Goal: Task Accomplishment & Management: Manage account settings

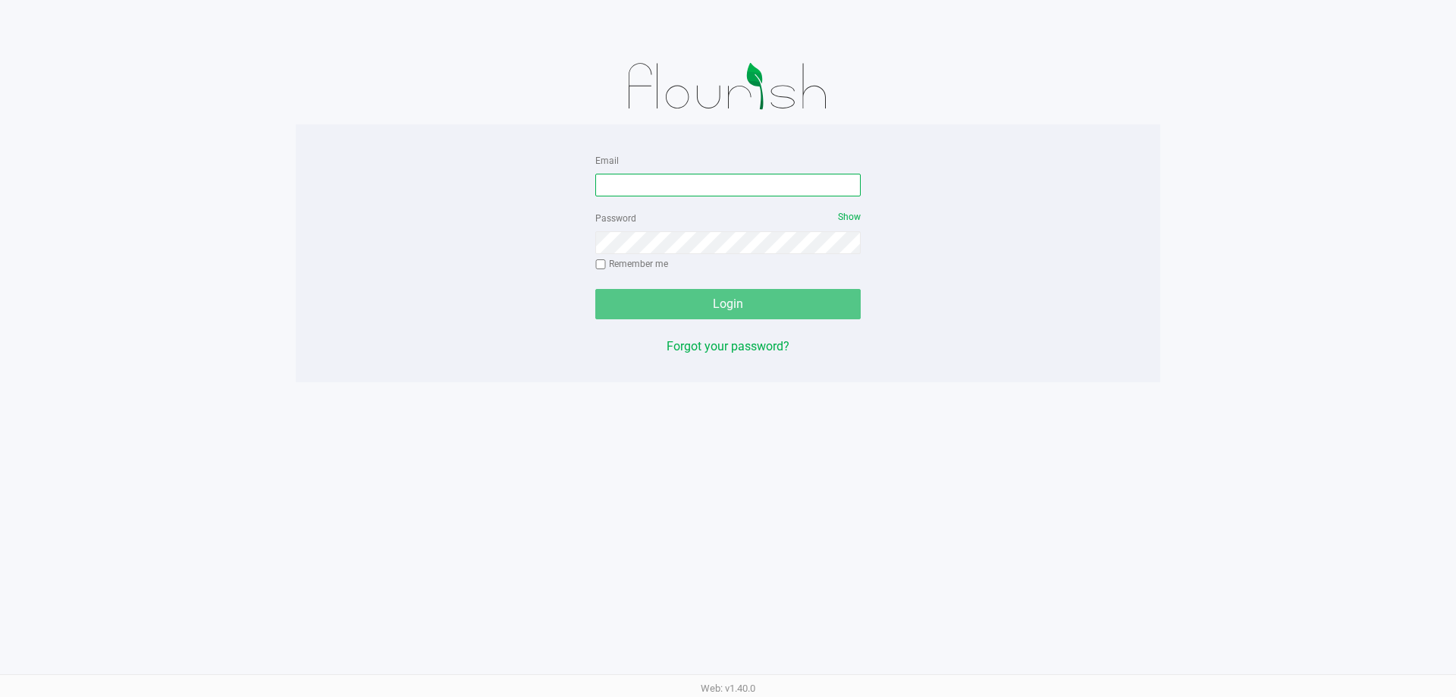
click at [622, 176] on input "Email" at bounding box center [727, 185] width 265 height 23
type input "cfulton@Liveparallel.com"
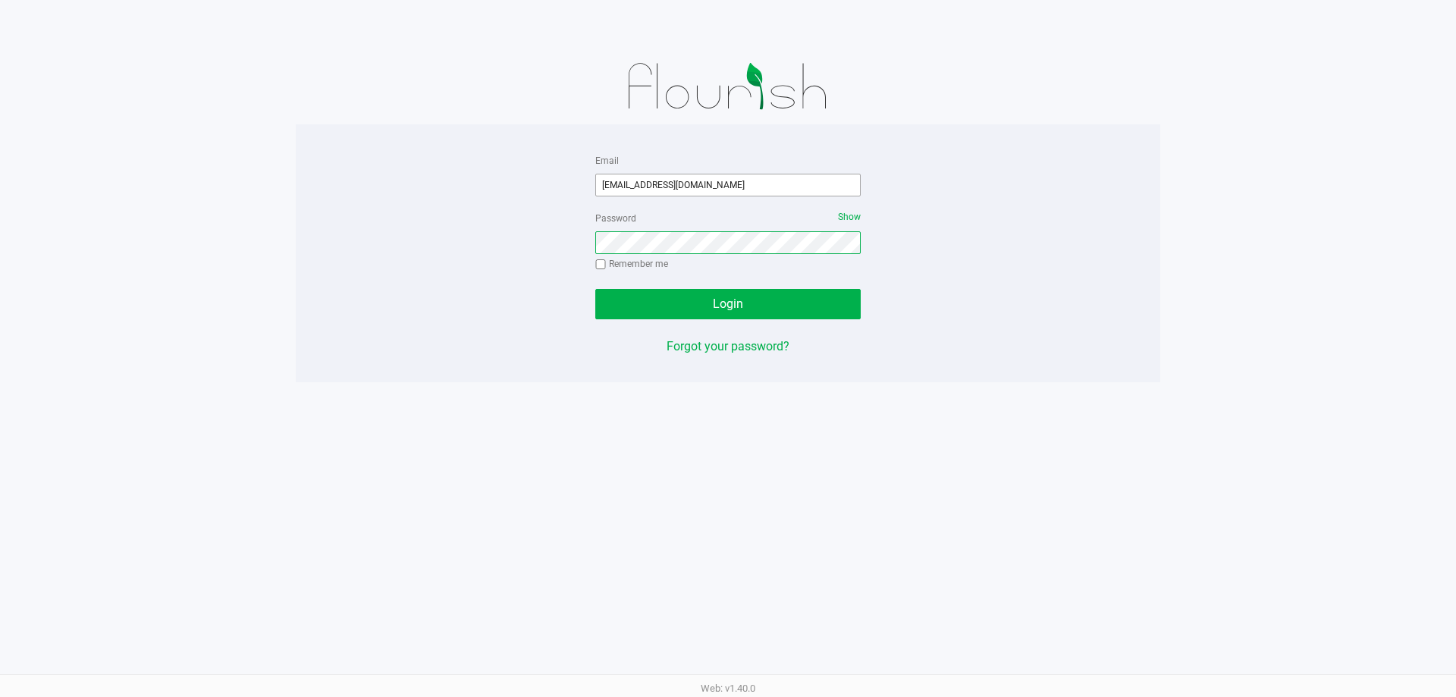
click at [595, 289] on button "Login" at bounding box center [727, 304] width 265 height 30
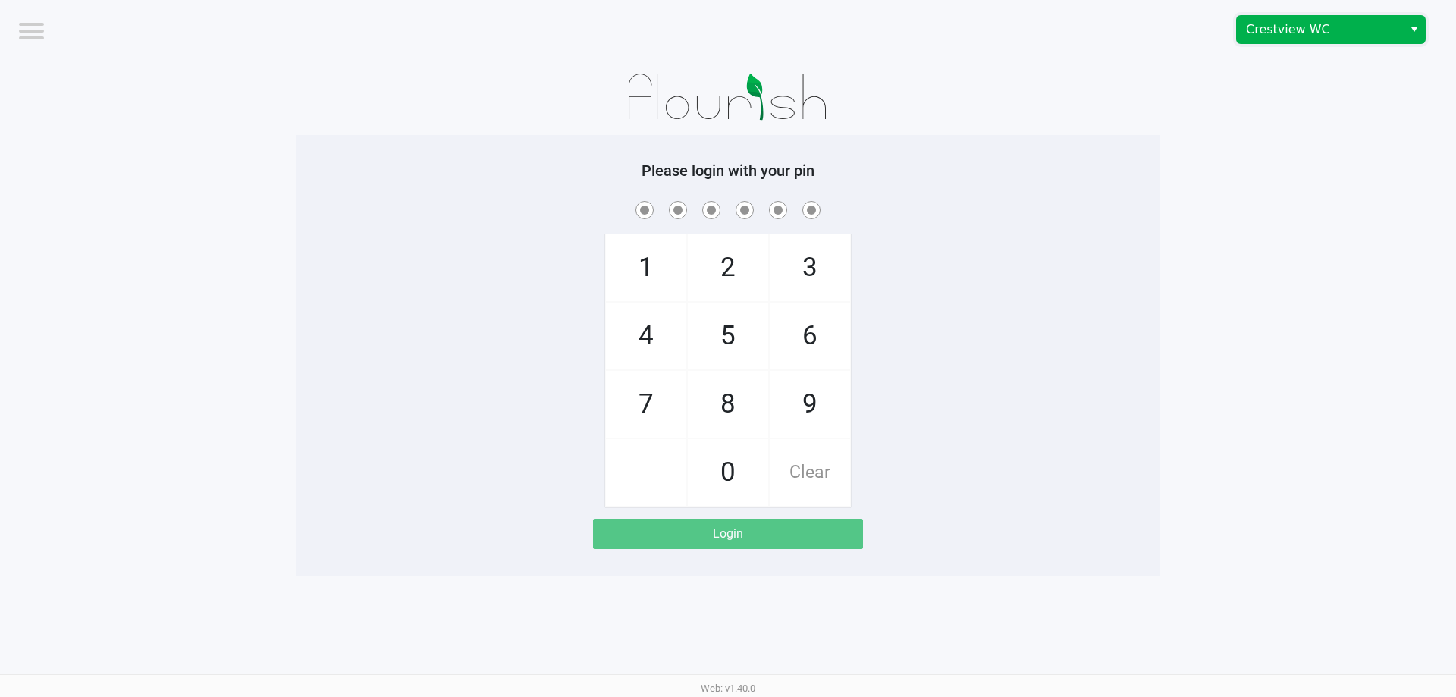
click at [1325, 22] on span "Crestview WC" at bounding box center [1320, 29] width 148 height 18
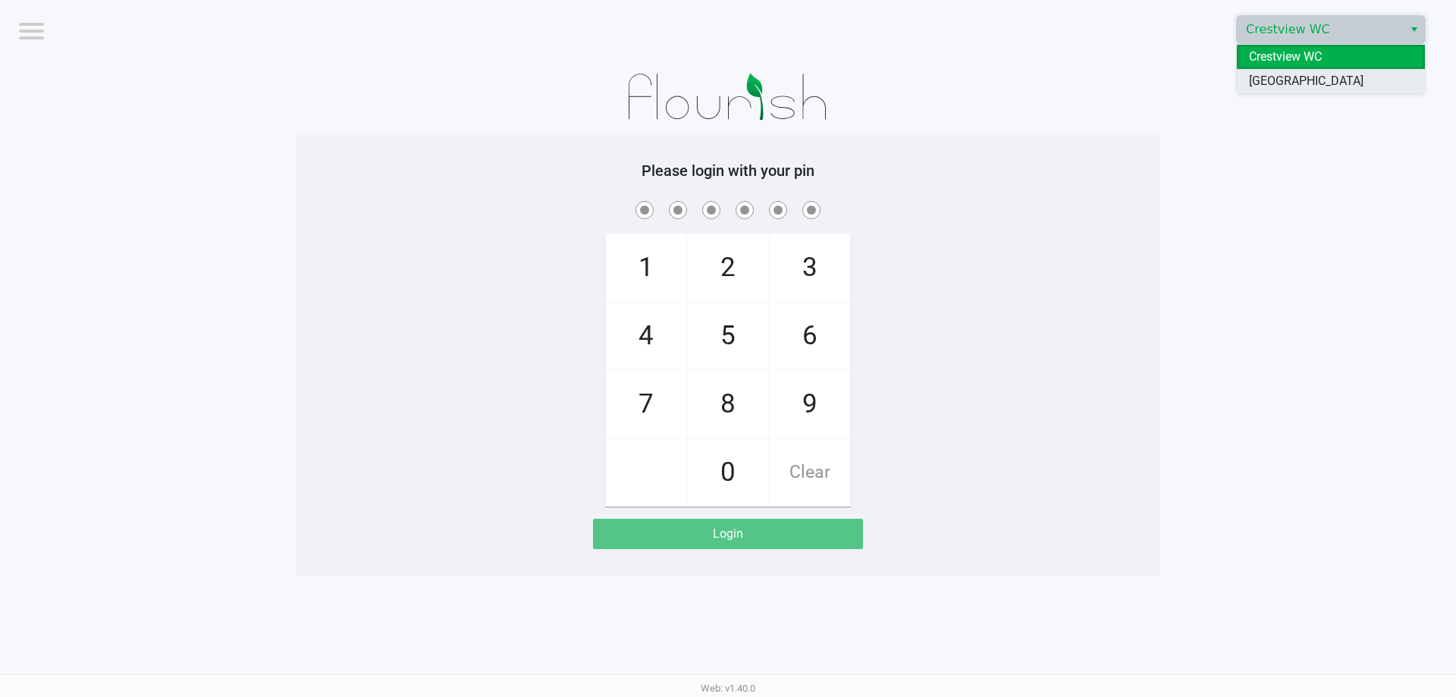
click at [1320, 78] on span "[GEOGRAPHIC_DATA]" at bounding box center [1306, 81] width 115 height 18
checkbox input "true"
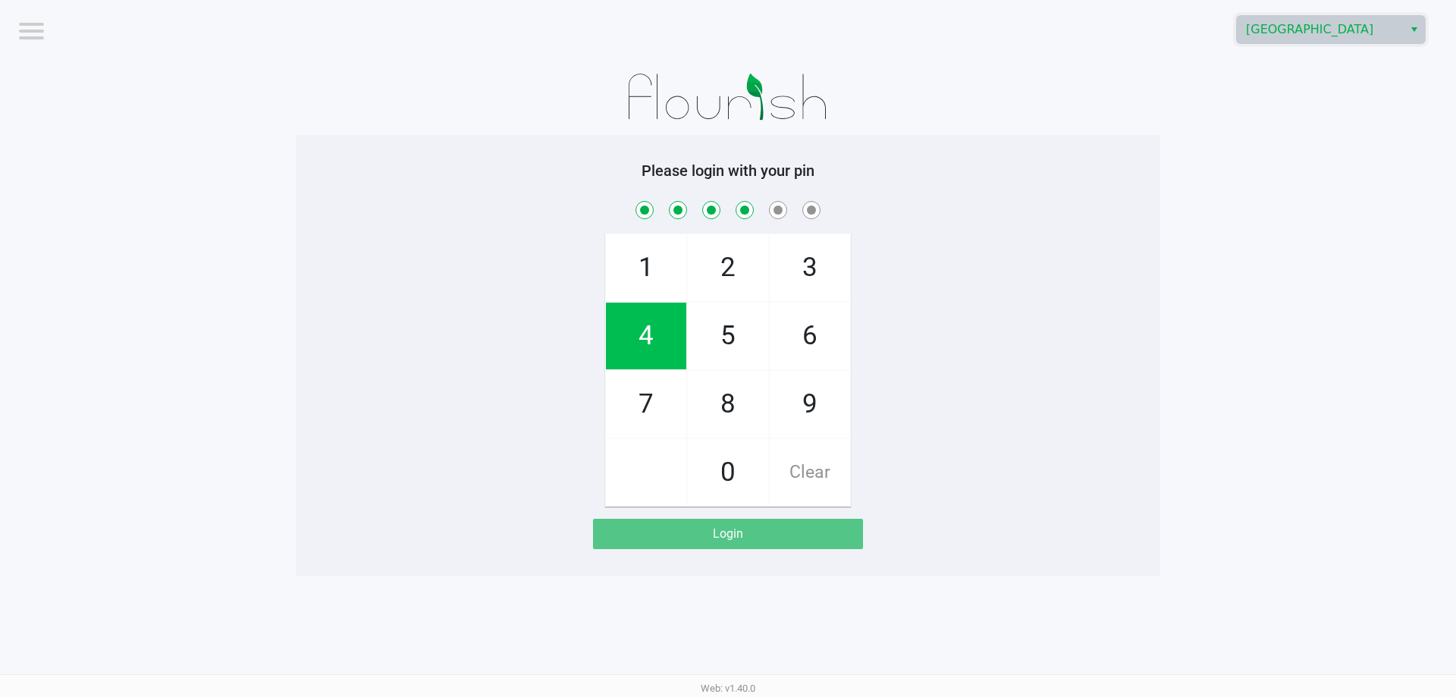
checkbox input "true"
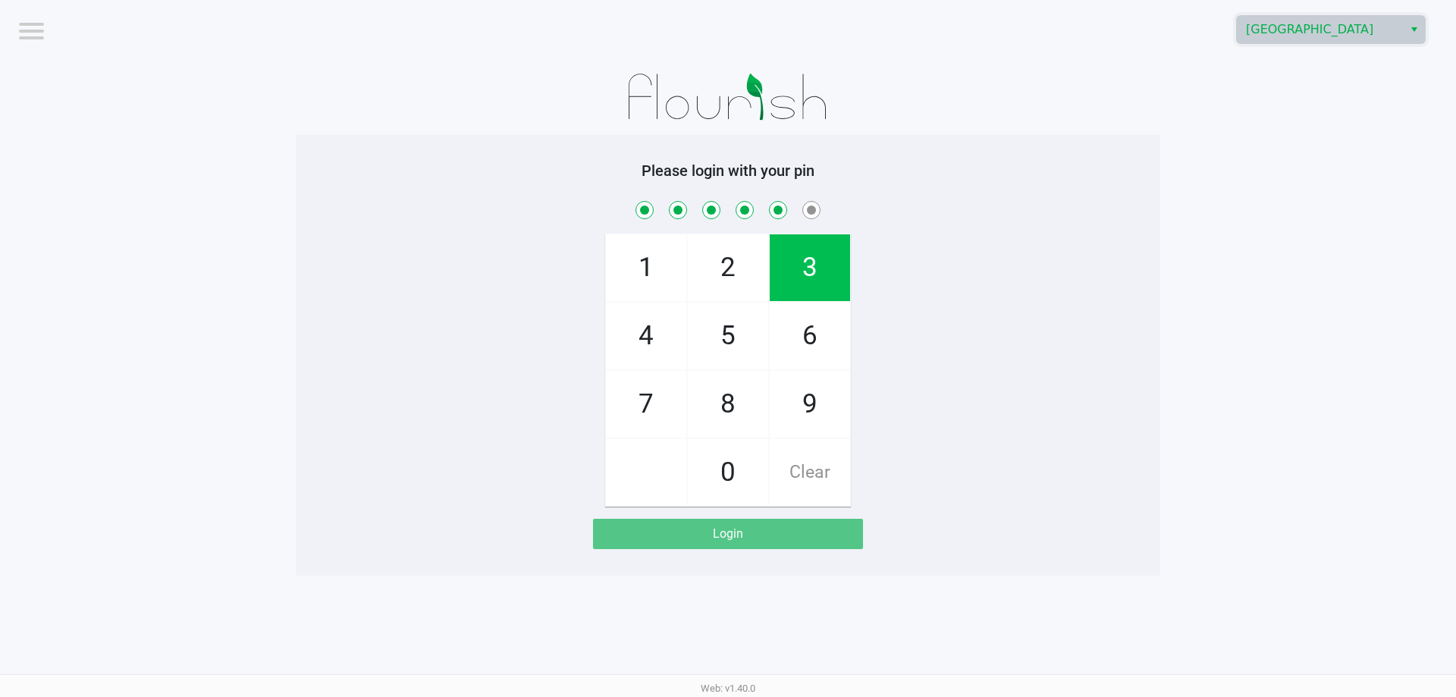
checkbox input "true"
checkbox input "false"
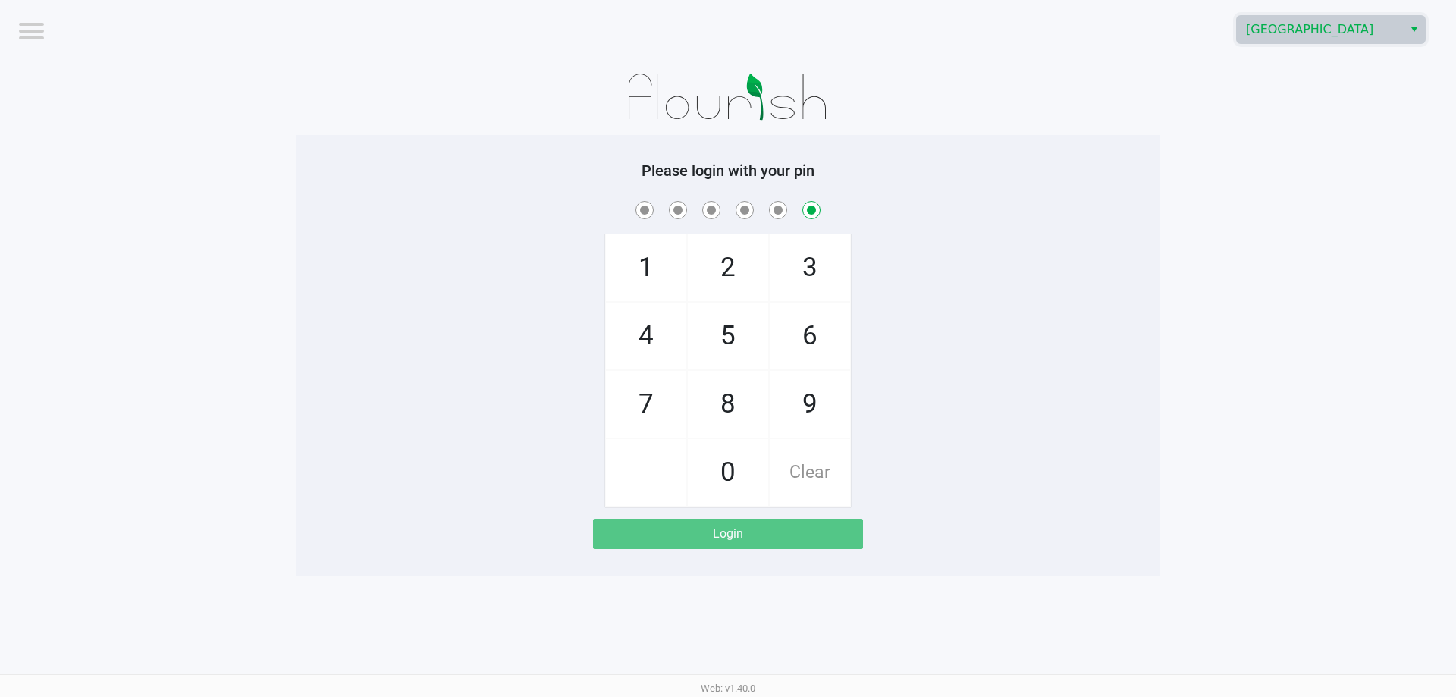
checkbox input "false"
click at [1304, 43] on kendo-dropdownlist "[GEOGRAPHIC_DATA]" at bounding box center [1331, 29] width 190 height 29
click at [1116, 104] on div at bounding box center [728, 97] width 865 height 76
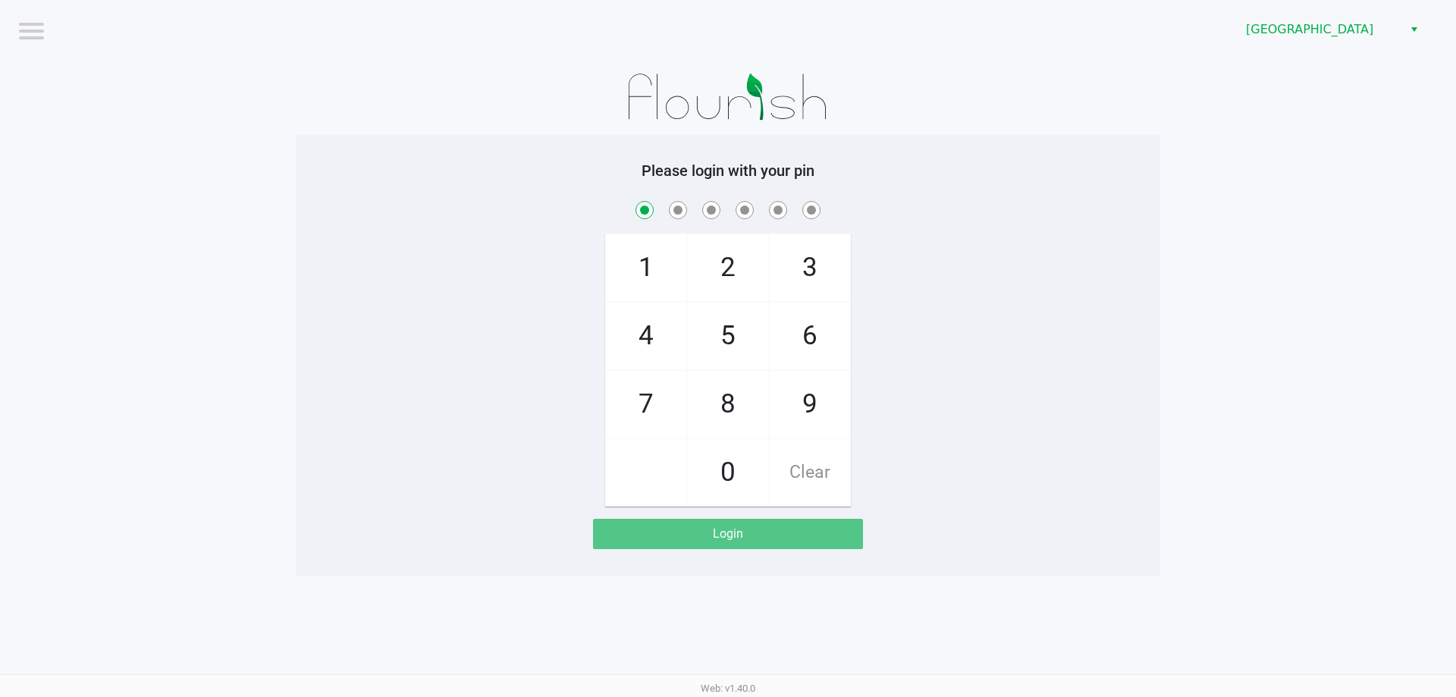
checkbox input "true"
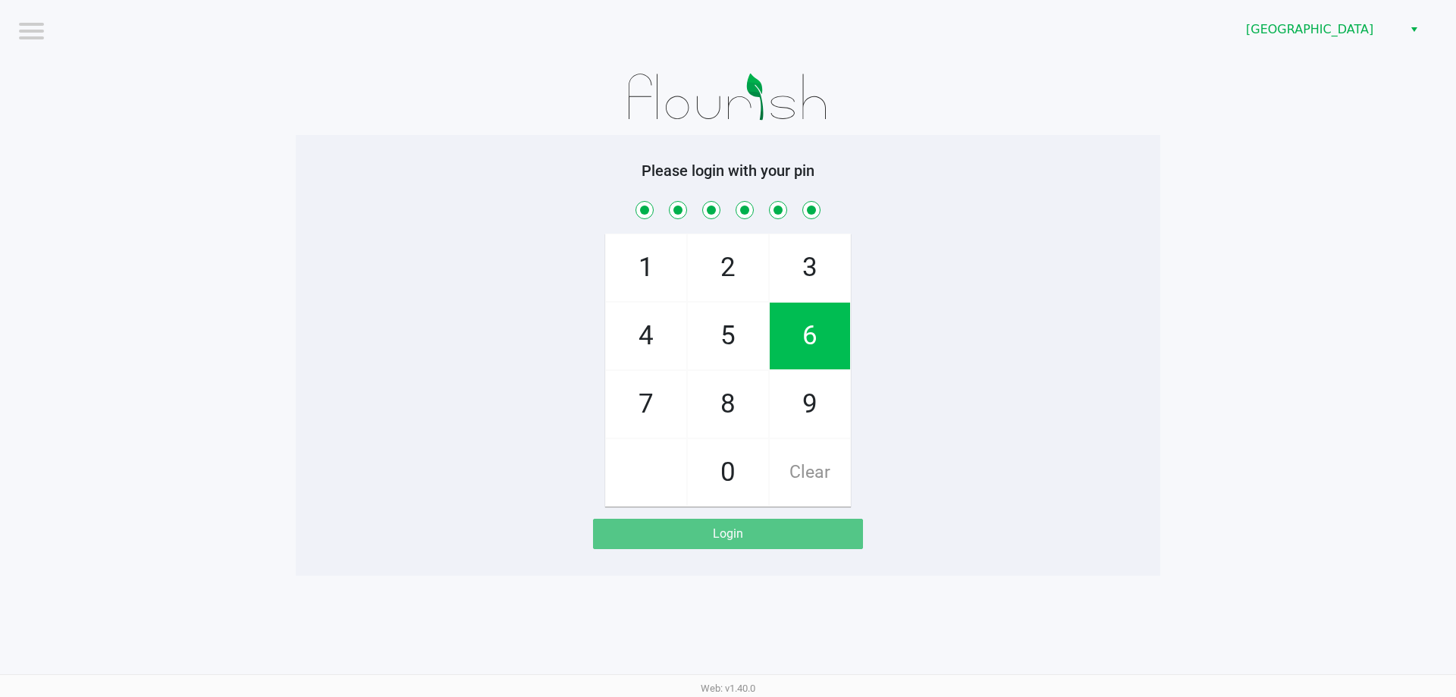
checkbox input "true"
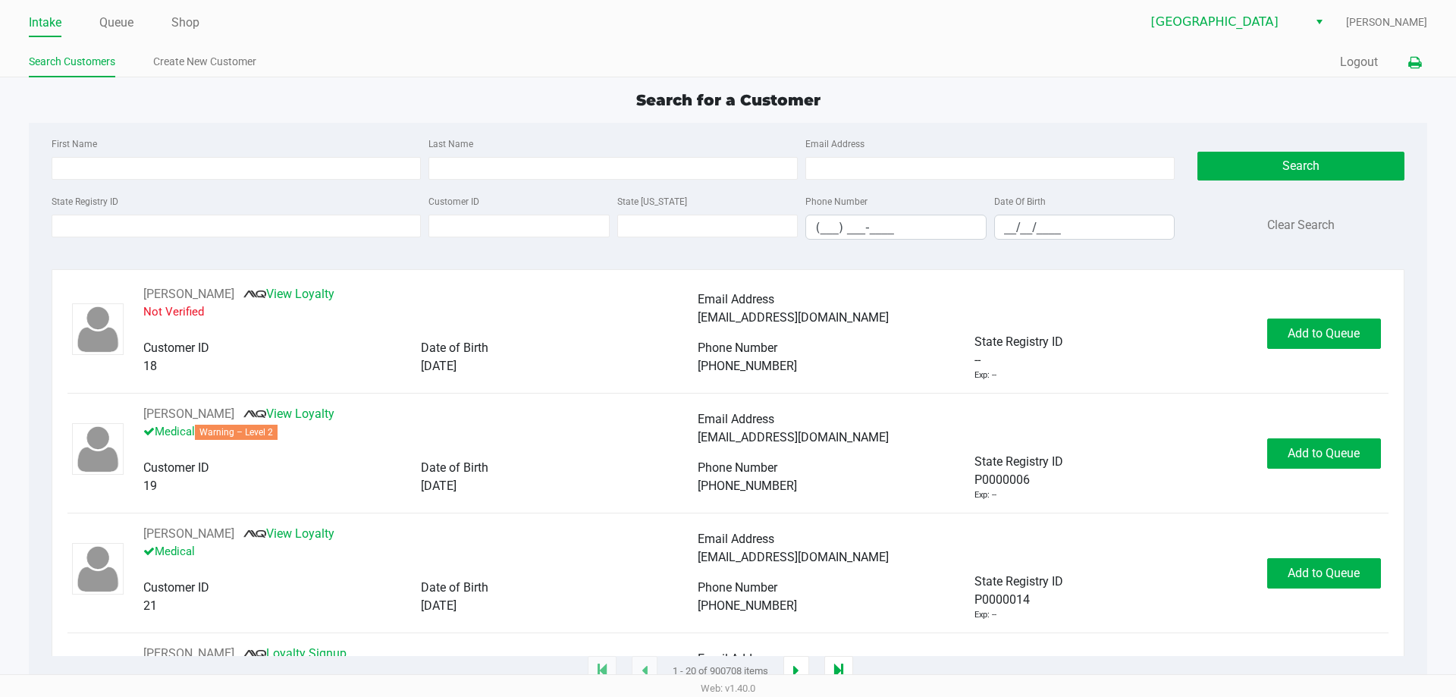
click at [1414, 63] on icon at bounding box center [1414, 63] width 13 height 11
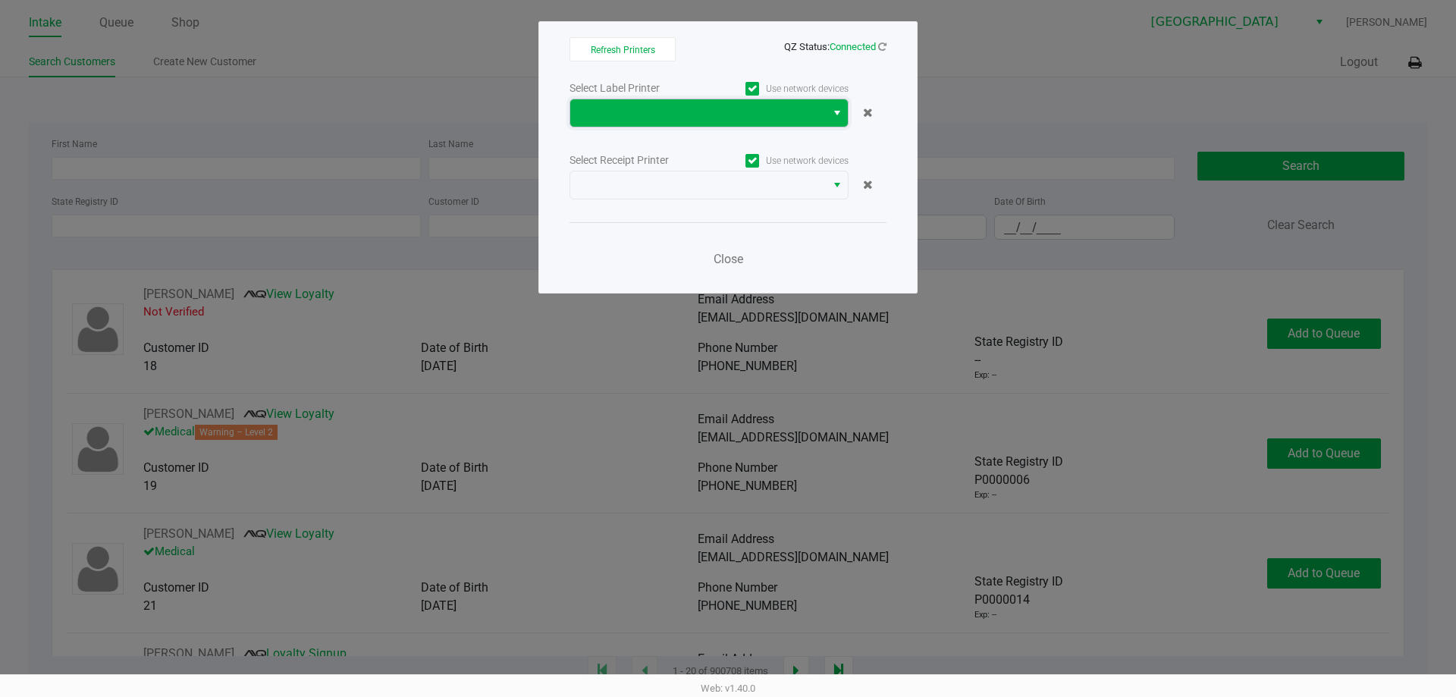
click at [746, 114] on span at bounding box center [697, 113] width 237 height 18
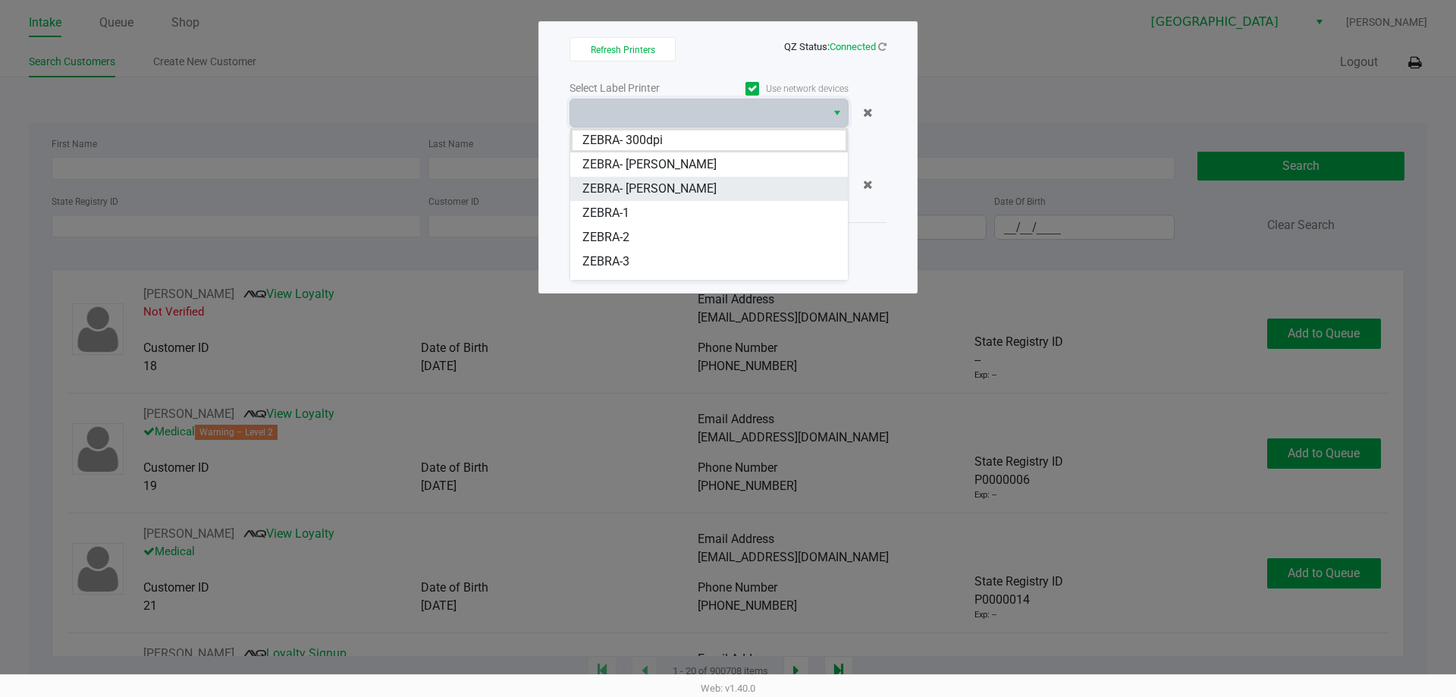
click at [631, 193] on span "ZEBRA- JEFFREY-BANKS" at bounding box center [649, 189] width 134 height 18
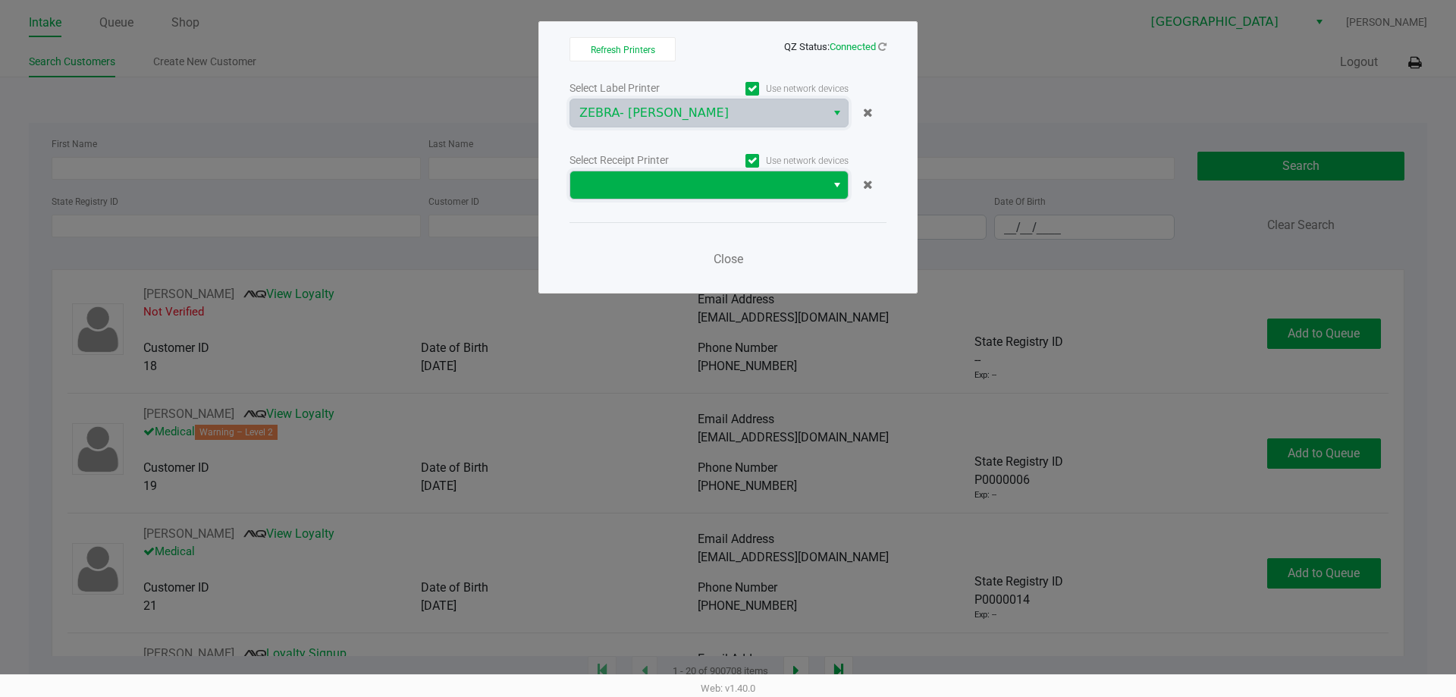
click at [639, 196] on span at bounding box center [698, 184] width 256 height 27
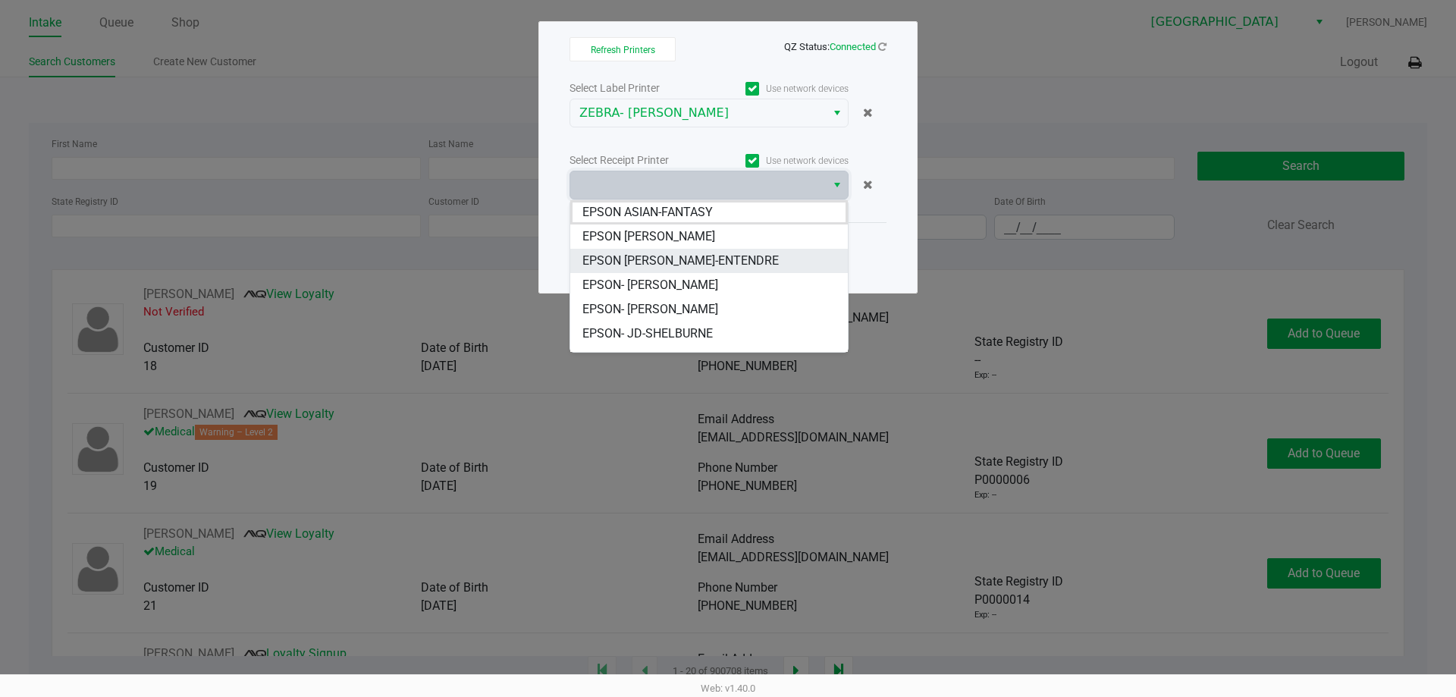
click at [670, 262] on span "EPSON JAY-ENTENDRE" at bounding box center [680, 261] width 196 height 18
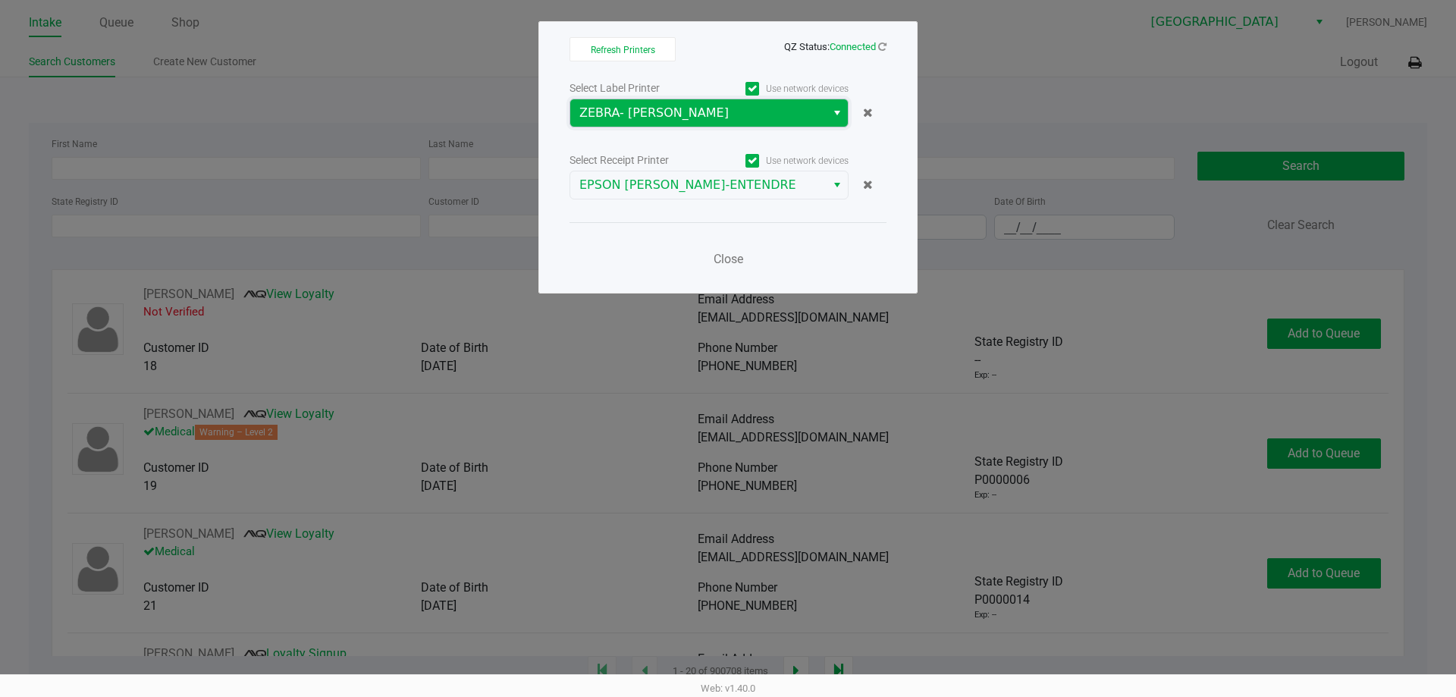
click at [655, 116] on span "ZEBRA- JEFFREY-BANKS" at bounding box center [697, 113] width 237 height 18
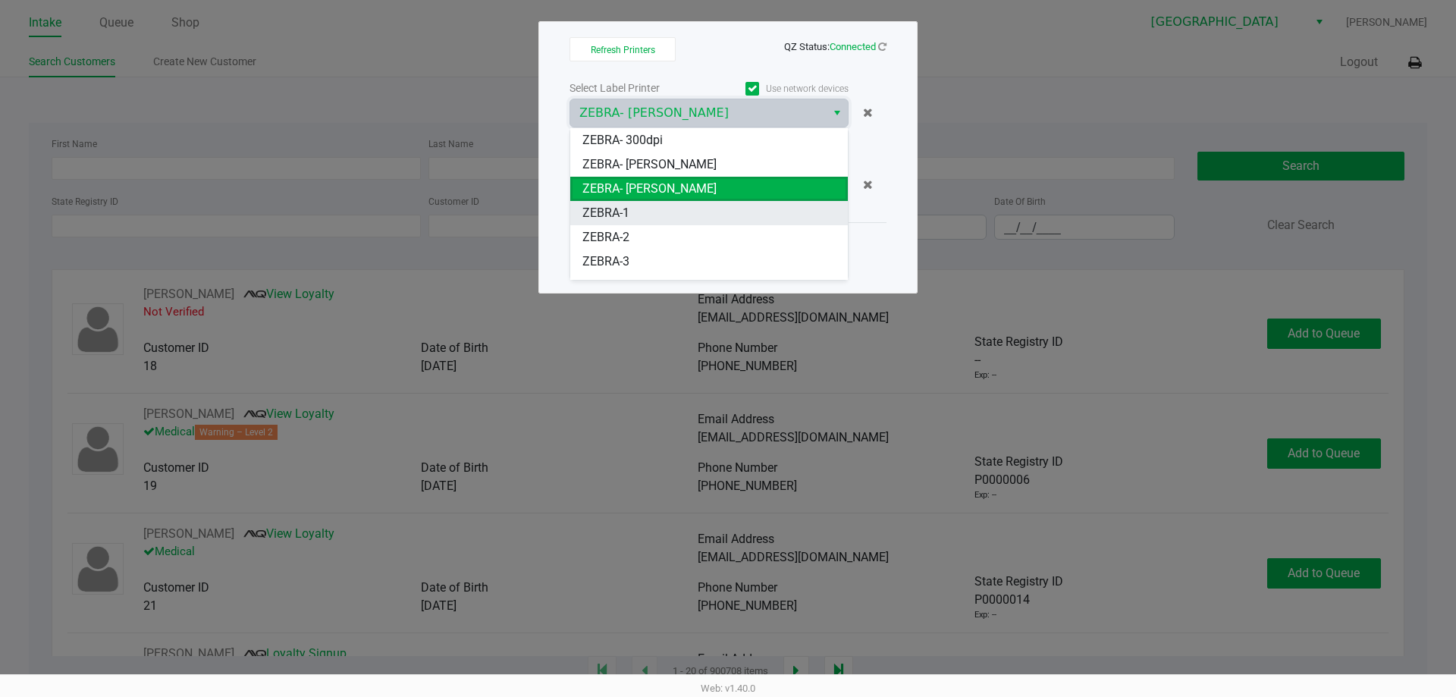
click at [593, 211] on span "ZEBRA-1" at bounding box center [605, 213] width 47 height 18
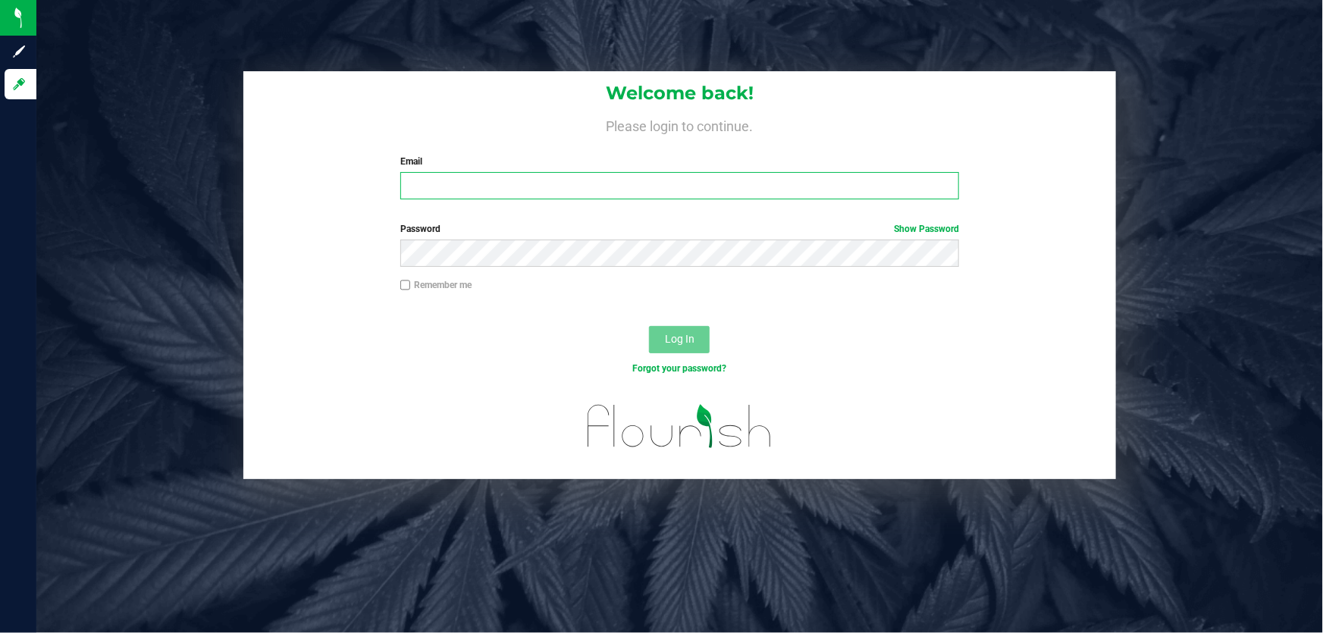
click at [491, 184] on input "Email" at bounding box center [680, 185] width 560 height 27
type input "cfulton@Liveparallel.com"
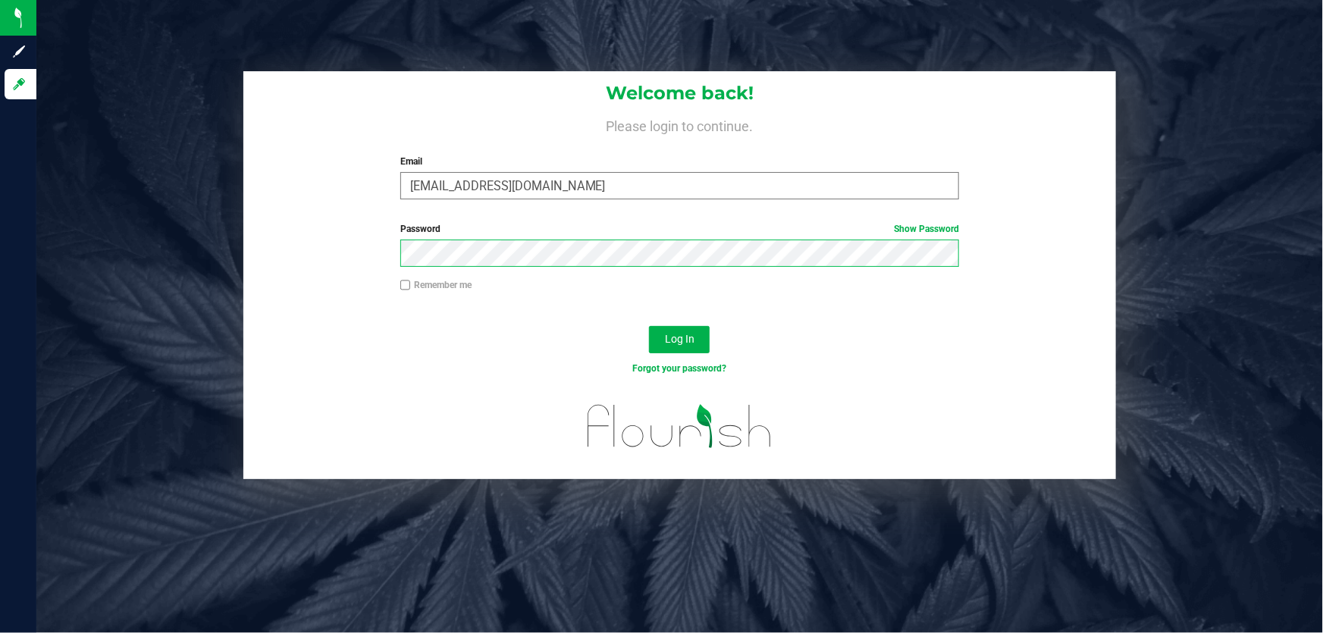
click at [649, 326] on button "Log In" at bounding box center [679, 339] width 61 height 27
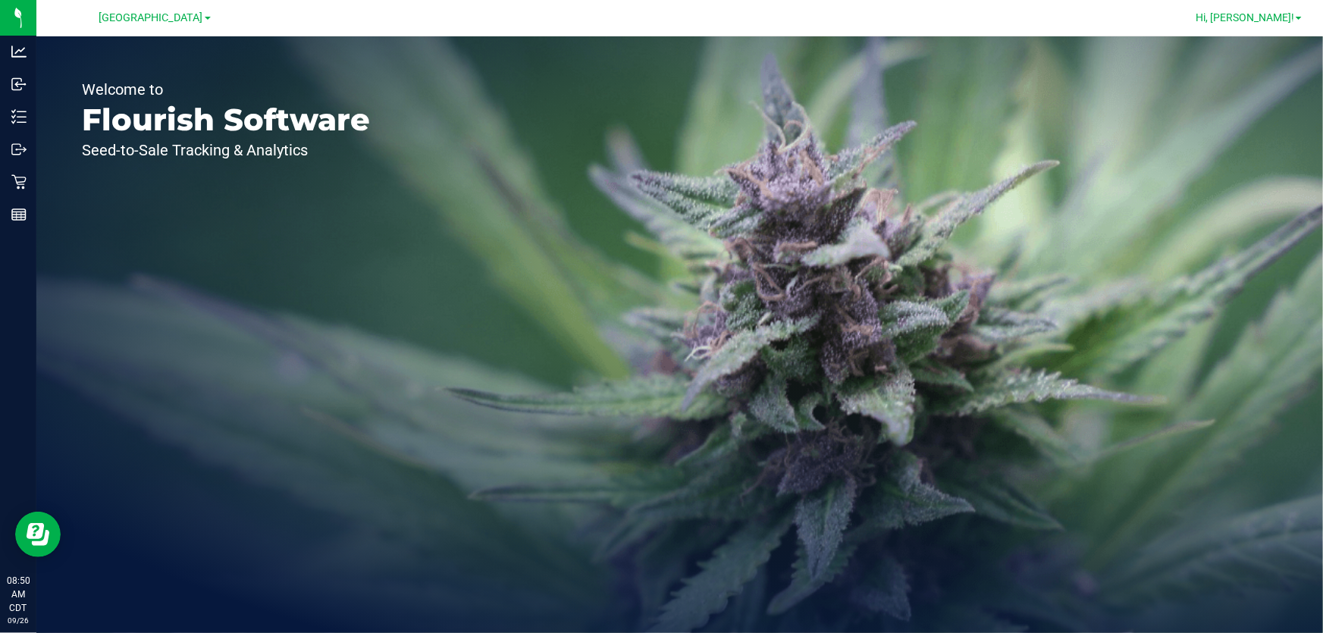
click at [1244, 25] on link "Hi, [PERSON_NAME]!" at bounding box center [1249, 18] width 118 height 16
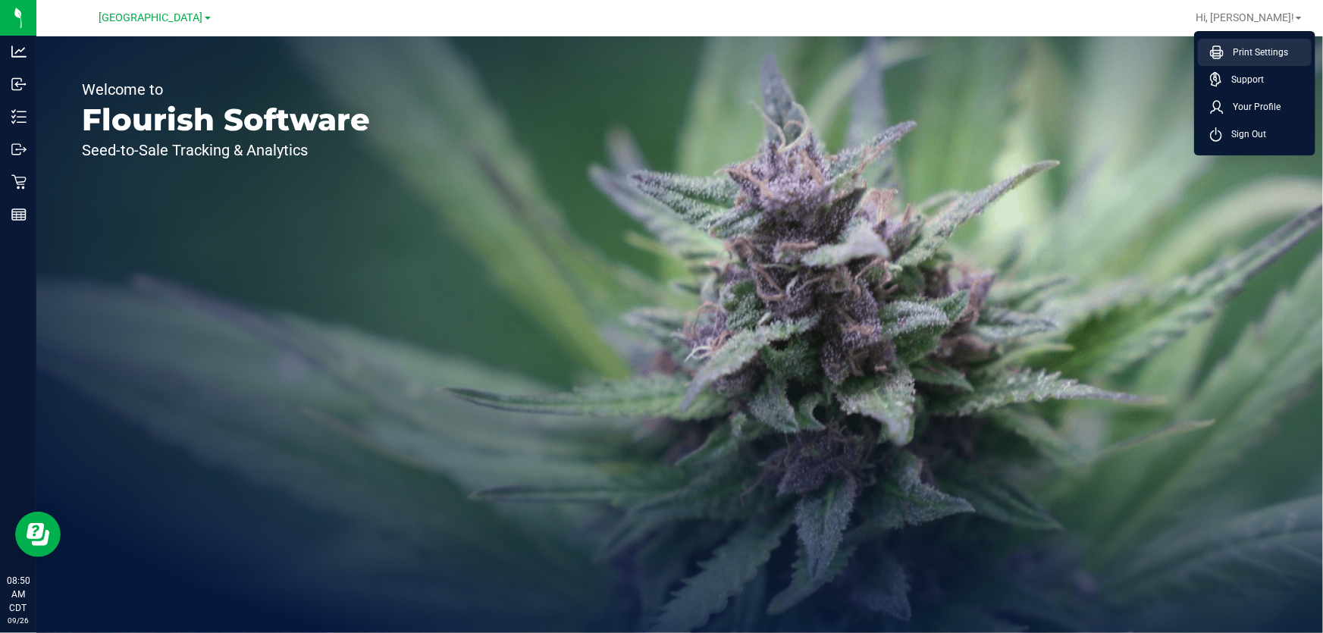
click at [1251, 49] on span "Print Settings" at bounding box center [1256, 52] width 64 height 15
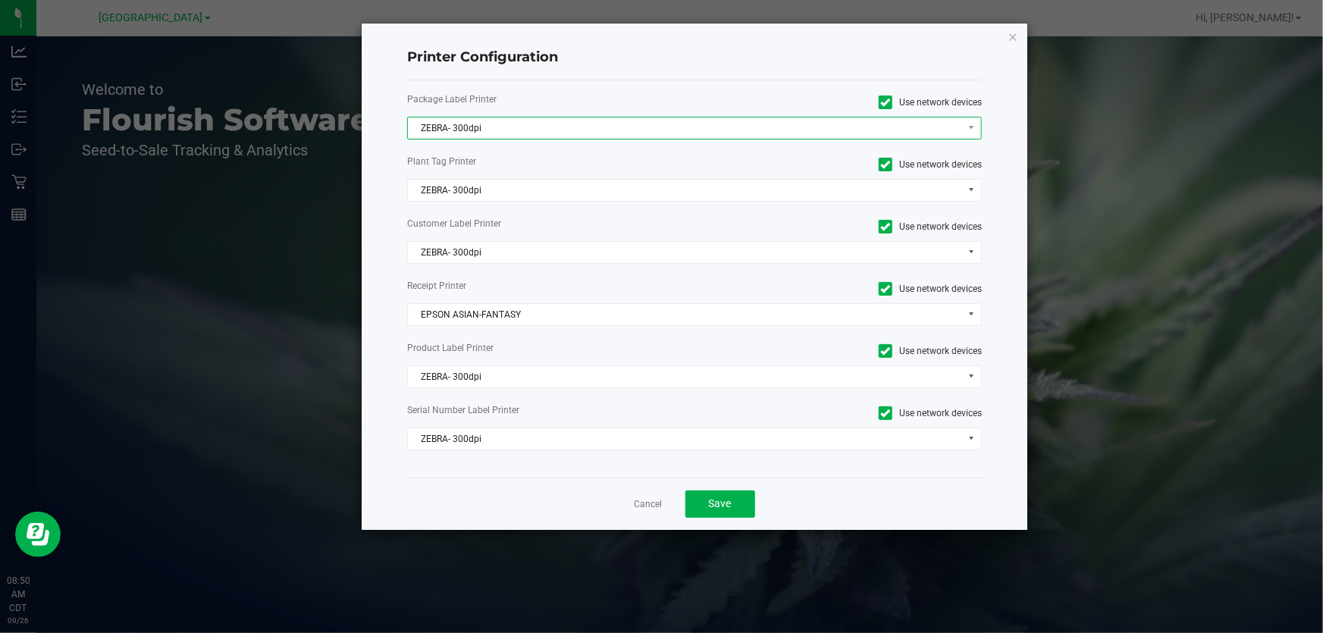
click at [565, 132] on span "ZEBRA- 300dpi" at bounding box center [685, 128] width 554 height 21
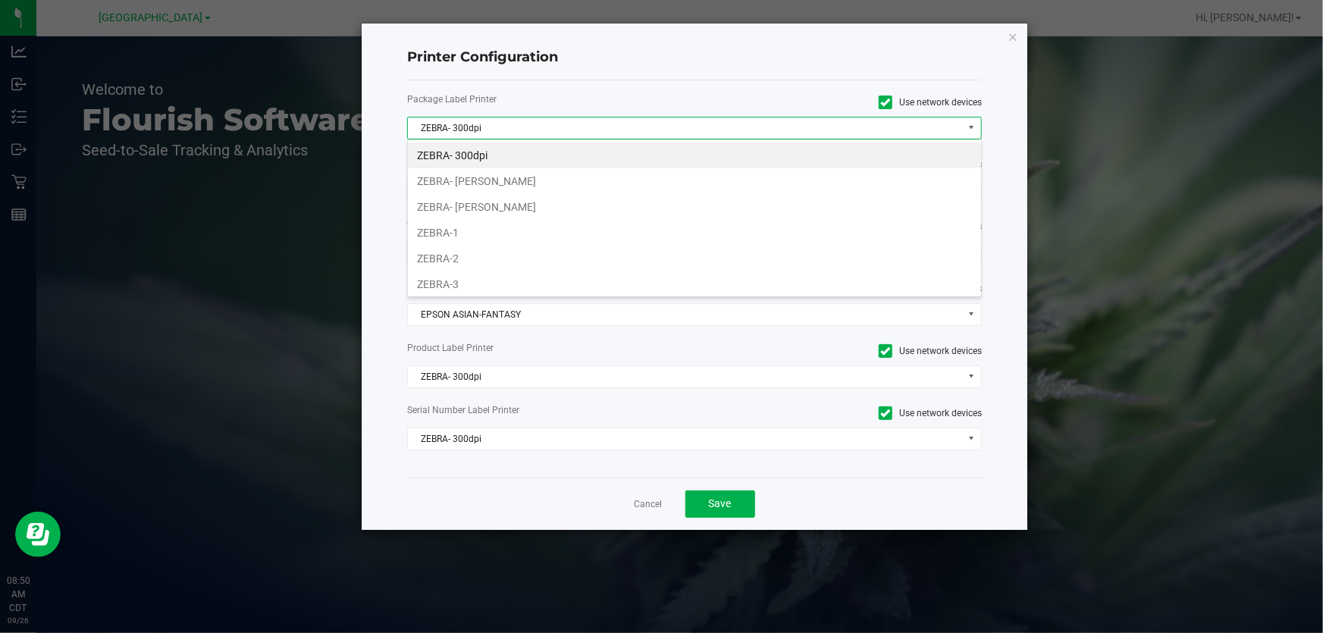
scroll to position [23, 576]
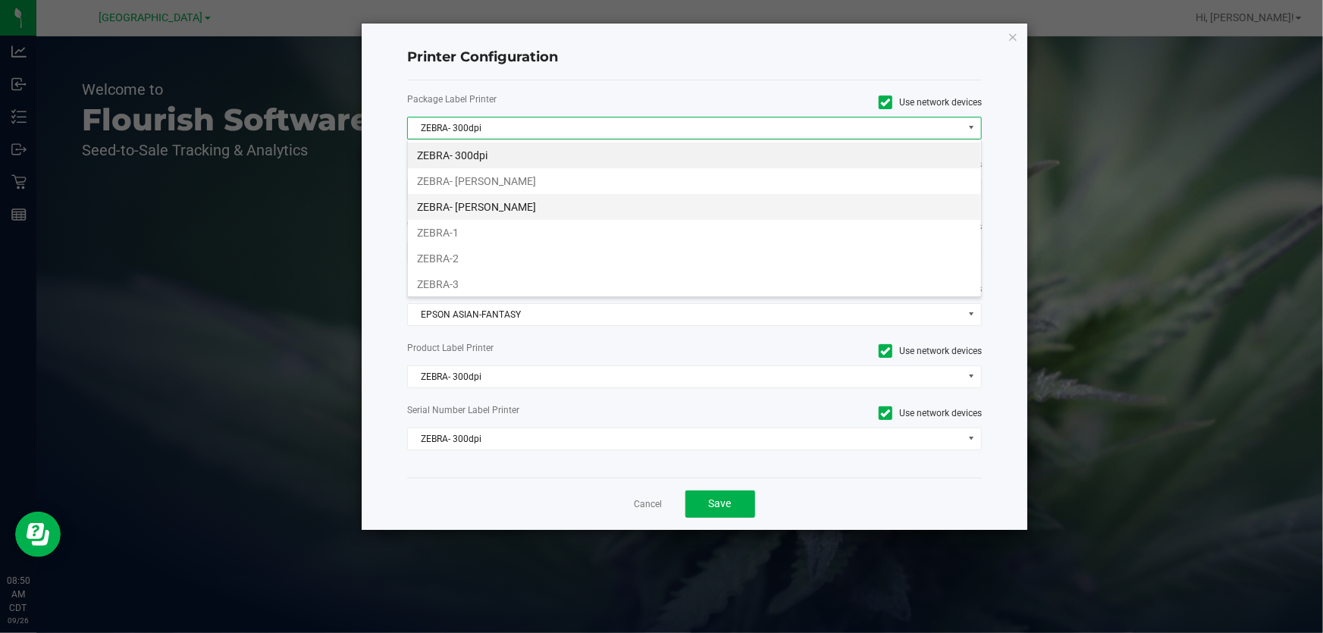
click at [492, 200] on li "ZEBRA- JEFFREY-BANKS" at bounding box center [694, 207] width 573 height 26
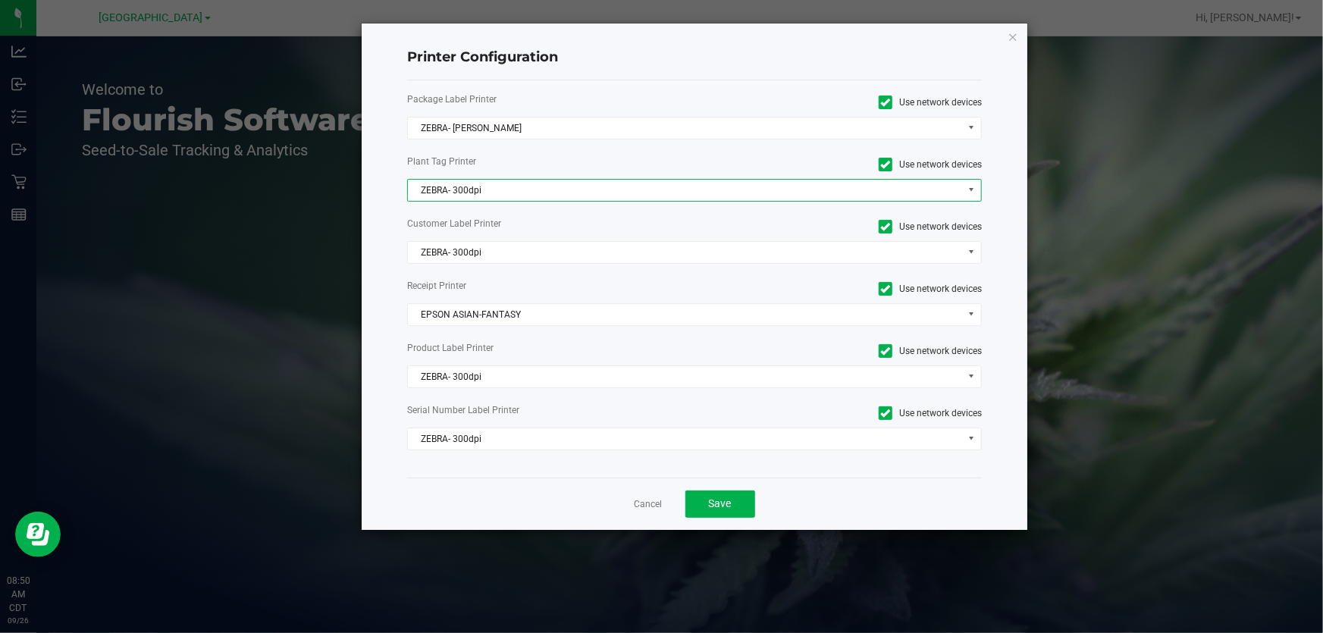
click at [470, 192] on span "ZEBRA- 300dpi" at bounding box center [685, 190] width 554 height 21
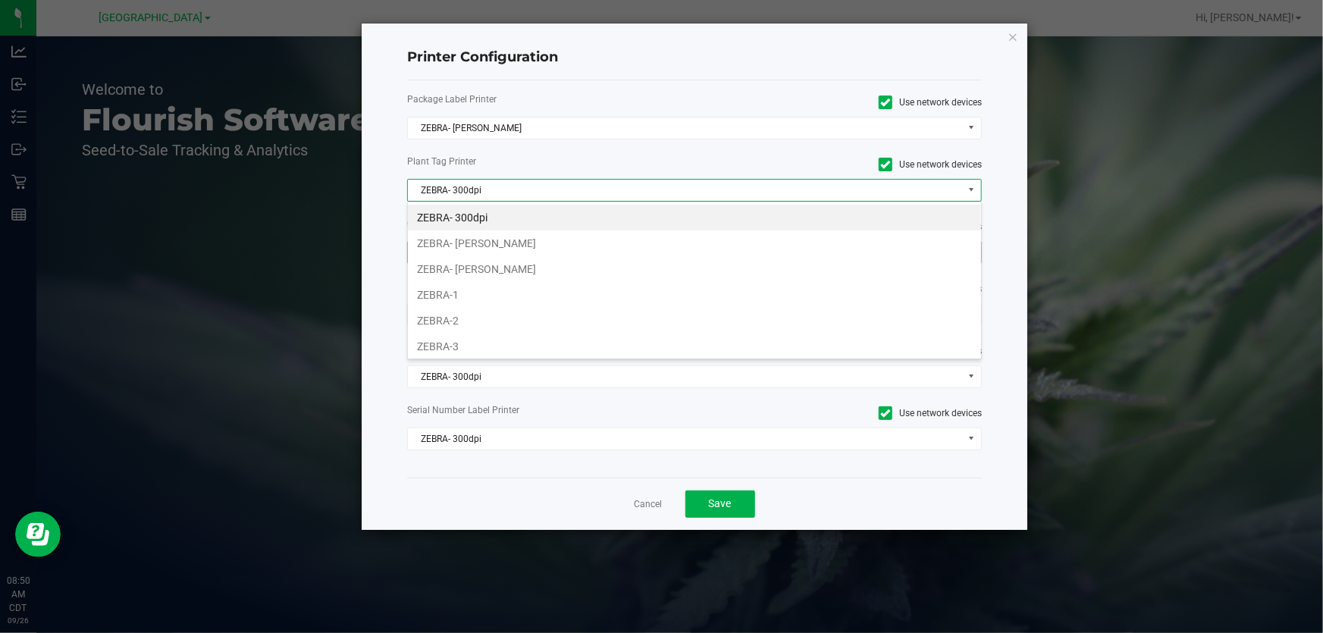
click at [471, 262] on li "ZEBRA- JEFFREY-BANKS" at bounding box center [694, 269] width 573 height 26
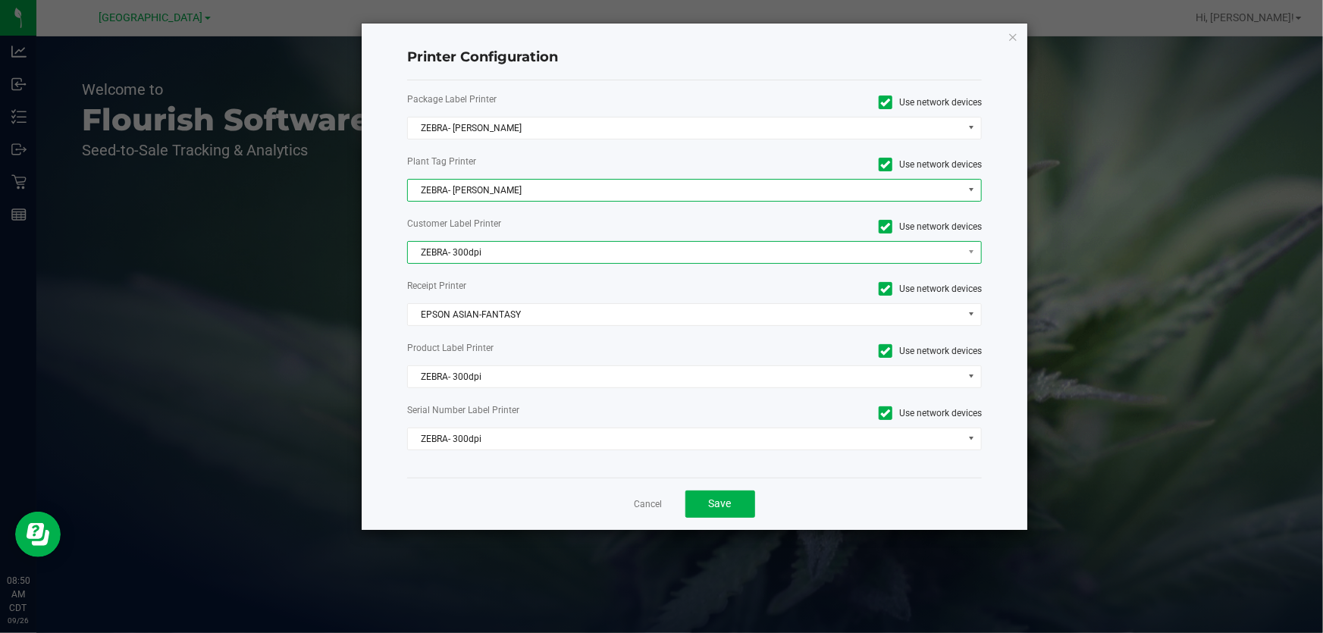
click at [460, 258] on span "ZEBRA- 300dpi" at bounding box center [685, 252] width 554 height 21
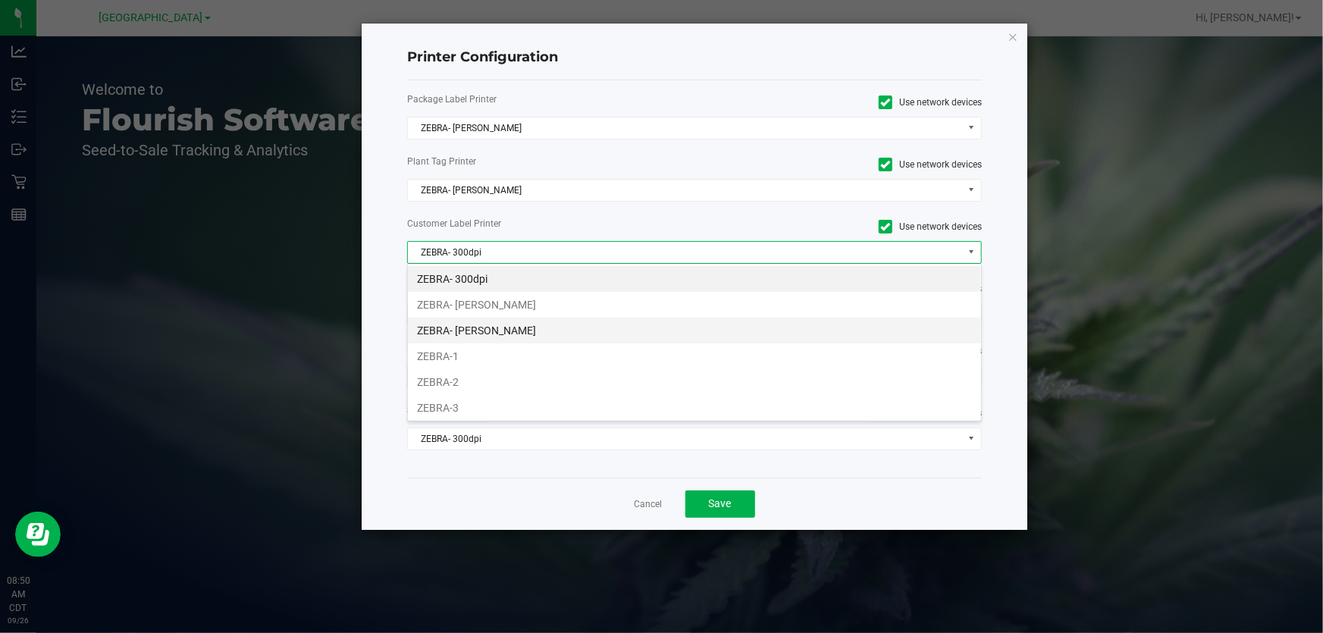
click at [490, 328] on li "ZEBRA- JEFFREY-BANKS" at bounding box center [694, 331] width 573 height 26
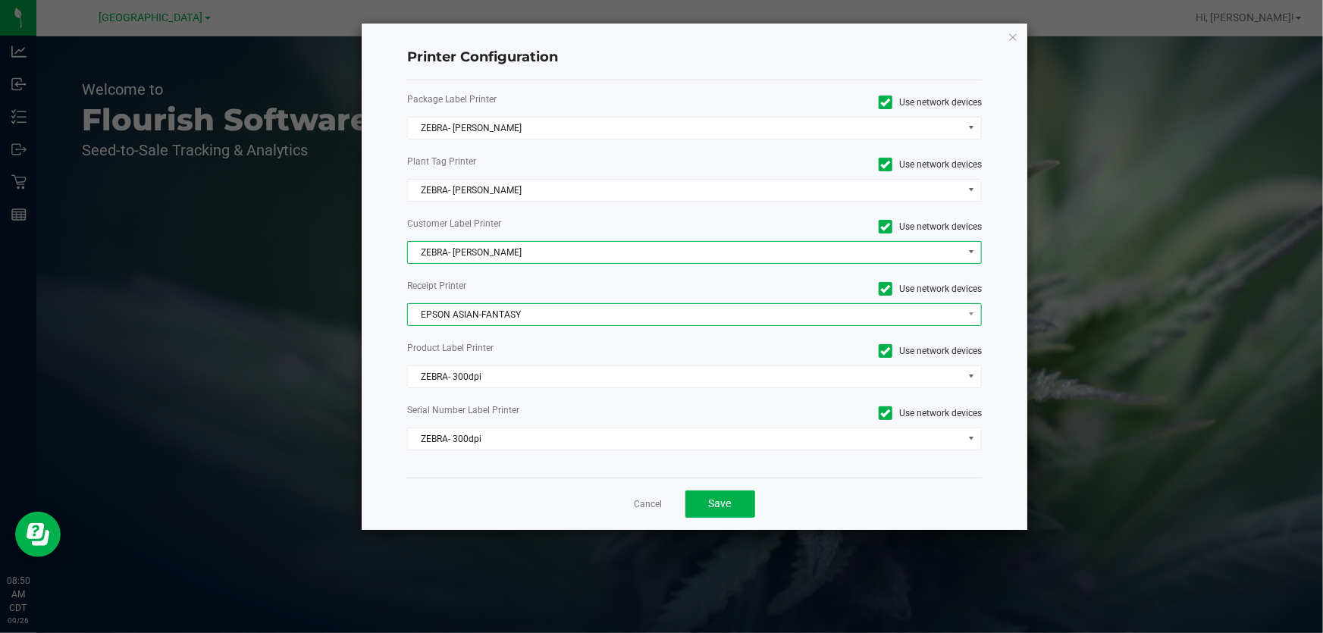
click at [490, 311] on span "EPSON ASIAN-FANTASY" at bounding box center [685, 314] width 554 height 21
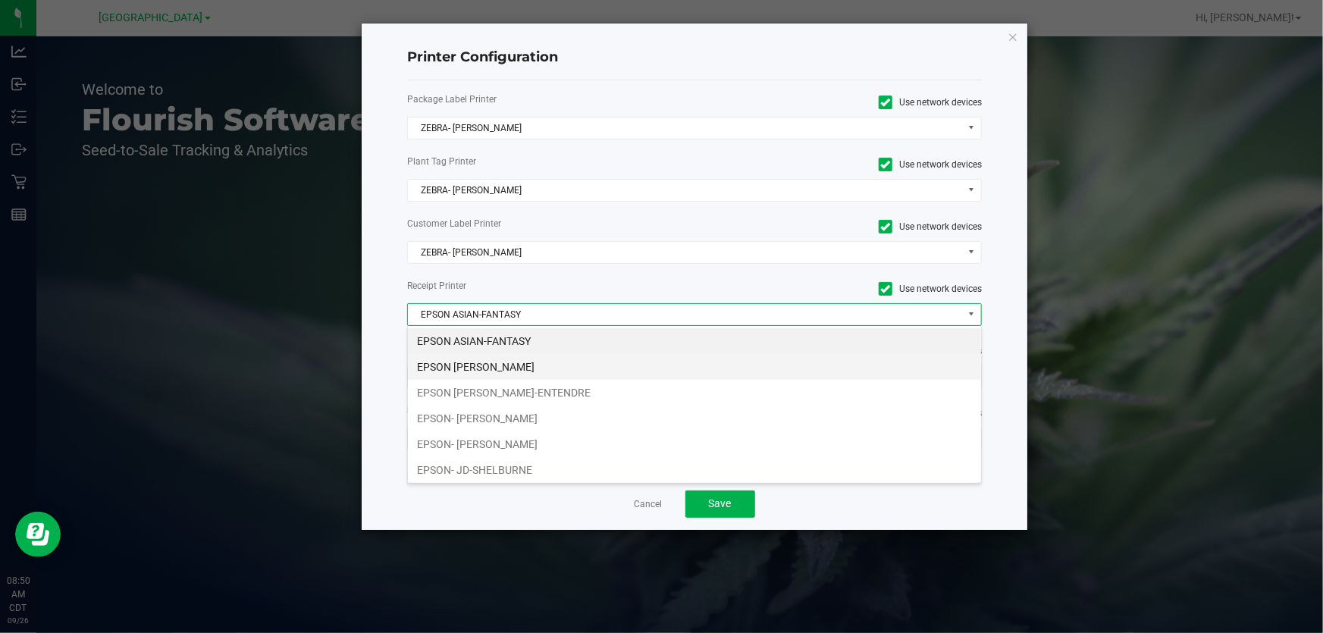
click at [508, 371] on li "EPSON [PERSON_NAME]" at bounding box center [694, 367] width 573 height 26
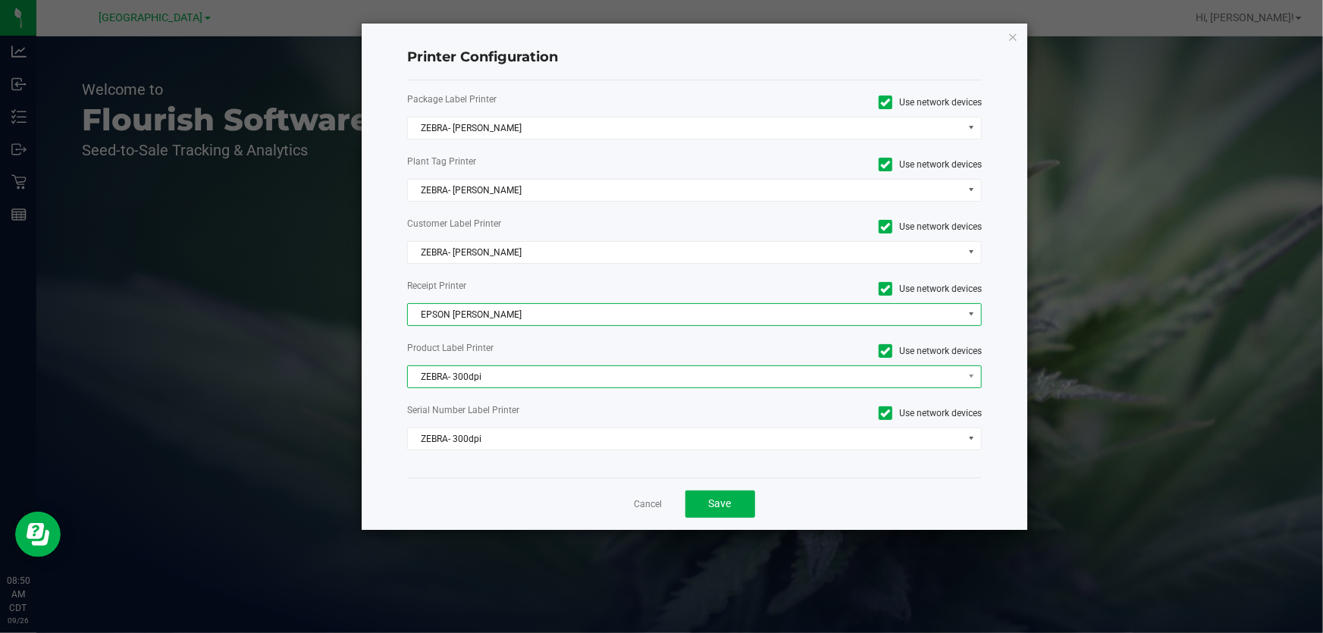
click at [508, 372] on span "ZEBRA- 300dpi" at bounding box center [685, 376] width 554 height 21
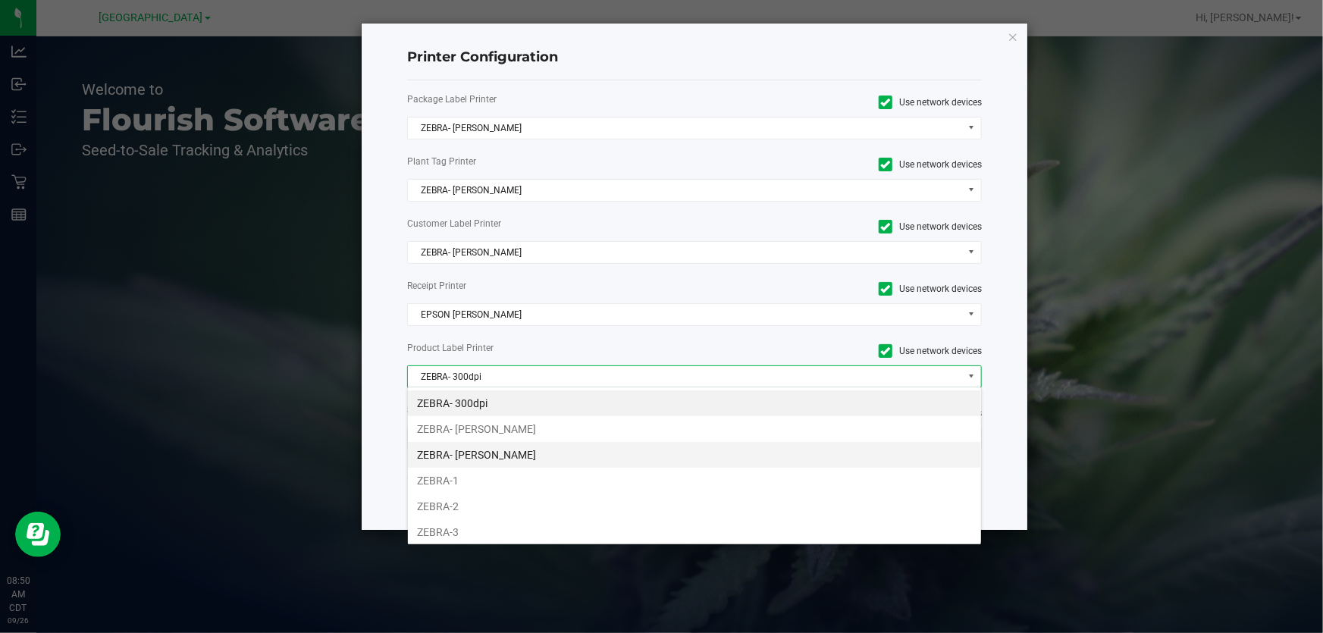
click at [495, 460] on li "ZEBRA- JEFFREY-BANKS" at bounding box center [694, 455] width 573 height 26
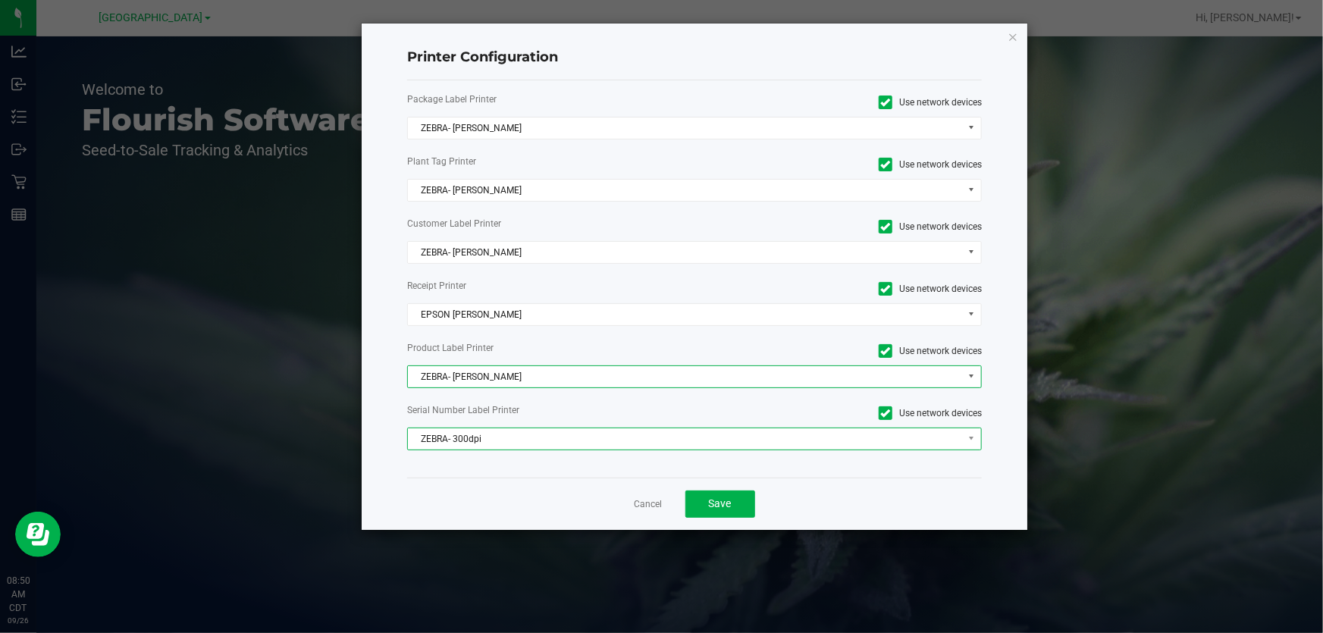
click at [480, 429] on span "ZEBRA- 300dpi" at bounding box center [685, 439] width 554 height 21
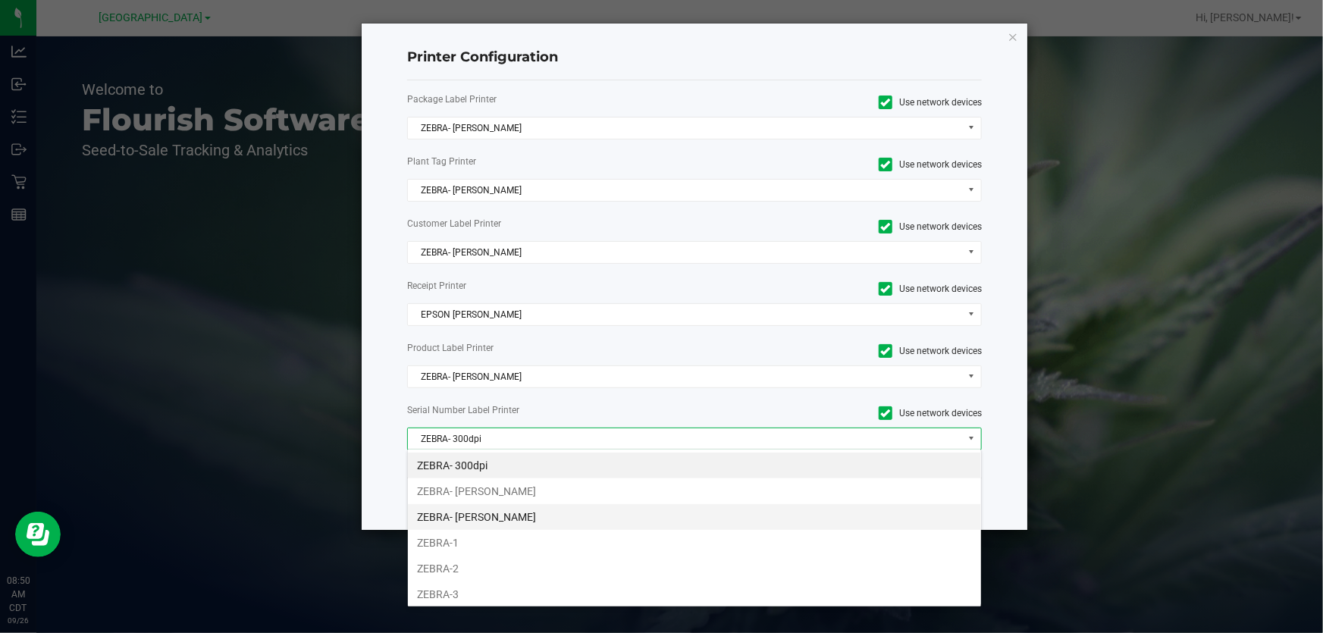
click at [506, 508] on li "ZEBRA- JEFFREY-BANKS" at bounding box center [694, 517] width 573 height 26
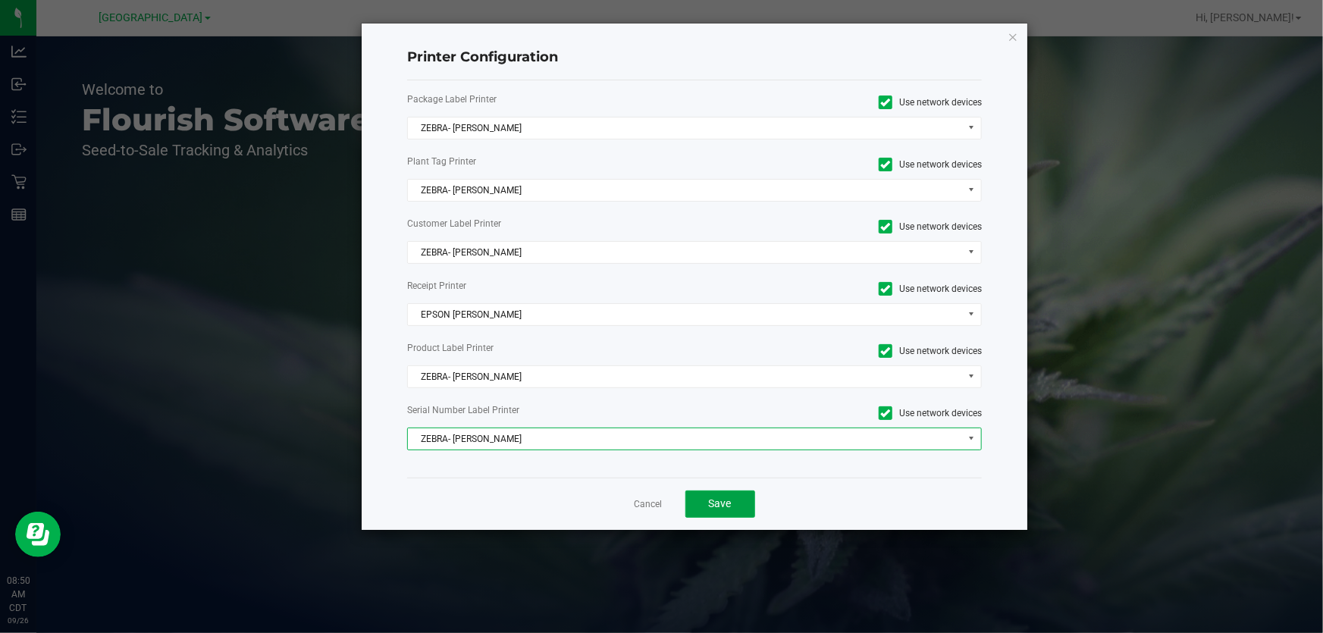
click at [707, 491] on button "Save" at bounding box center [721, 504] width 70 height 27
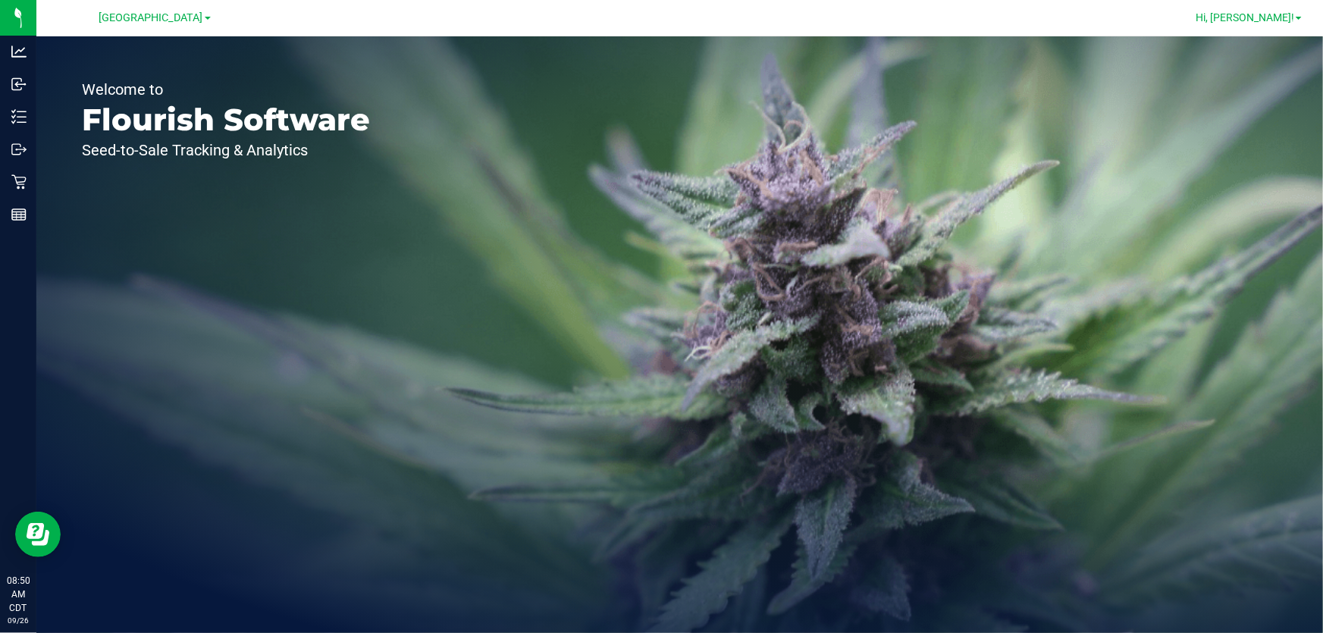
click at [1268, 15] on span "Hi, [PERSON_NAME]!" at bounding box center [1245, 17] width 99 height 12
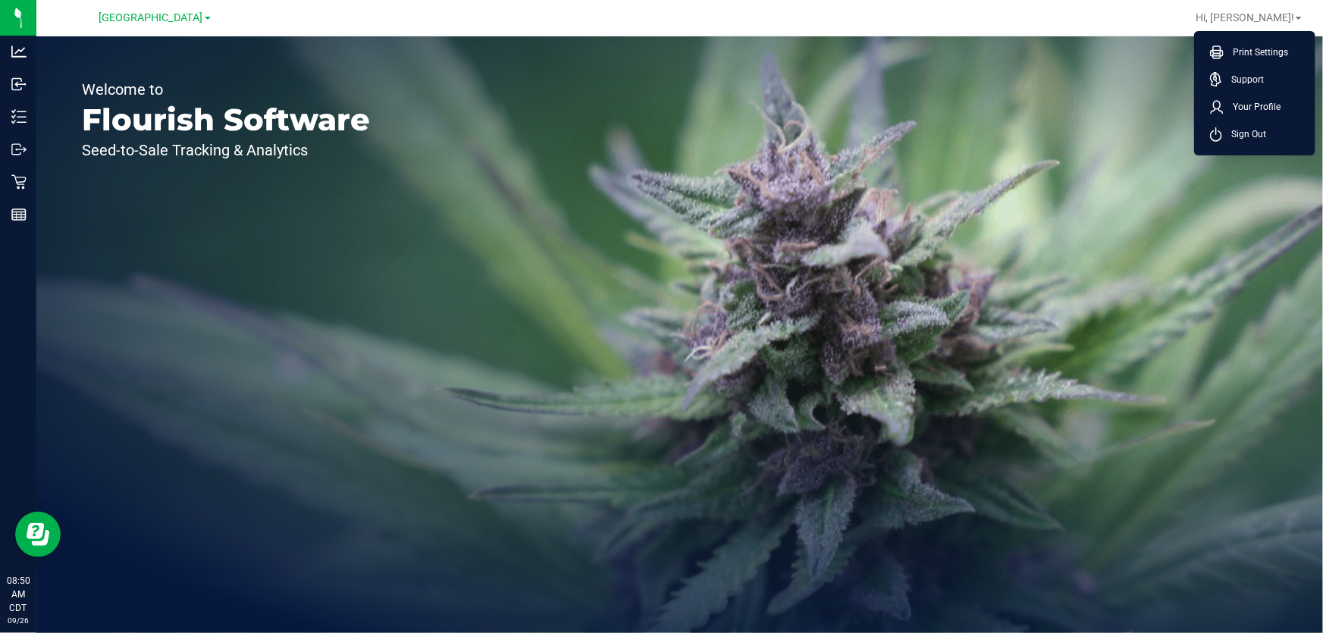
click at [1242, 38] on ul "Print Settings Support Your Profile Sign Out" at bounding box center [1255, 93] width 121 height 124
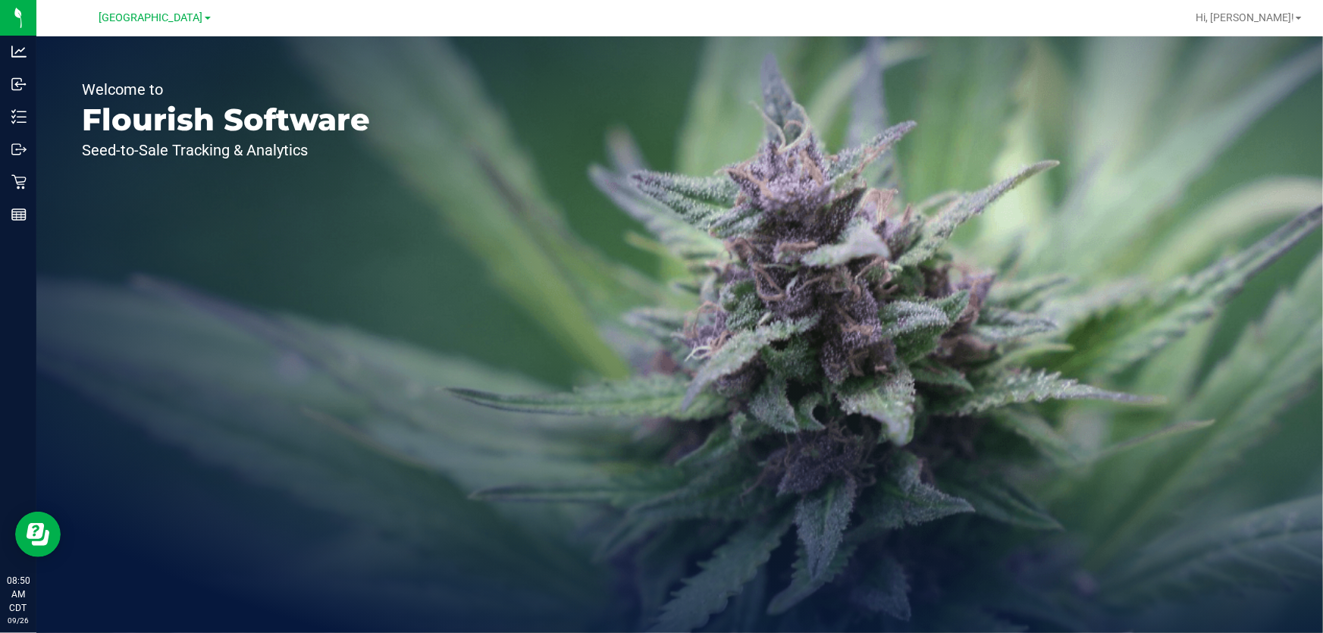
click at [1241, 56] on div "Welcome to Flourish Software Seed-to-Sale Tracking & Analytics" at bounding box center [679, 334] width 1287 height 597
click at [1235, 7] on div "Hi, Courtney! Print Settings Support Your Profile Sign Out" at bounding box center [1249, 18] width 118 height 27
click at [1251, 14] on span "Hi, [PERSON_NAME]!" at bounding box center [1245, 17] width 99 height 12
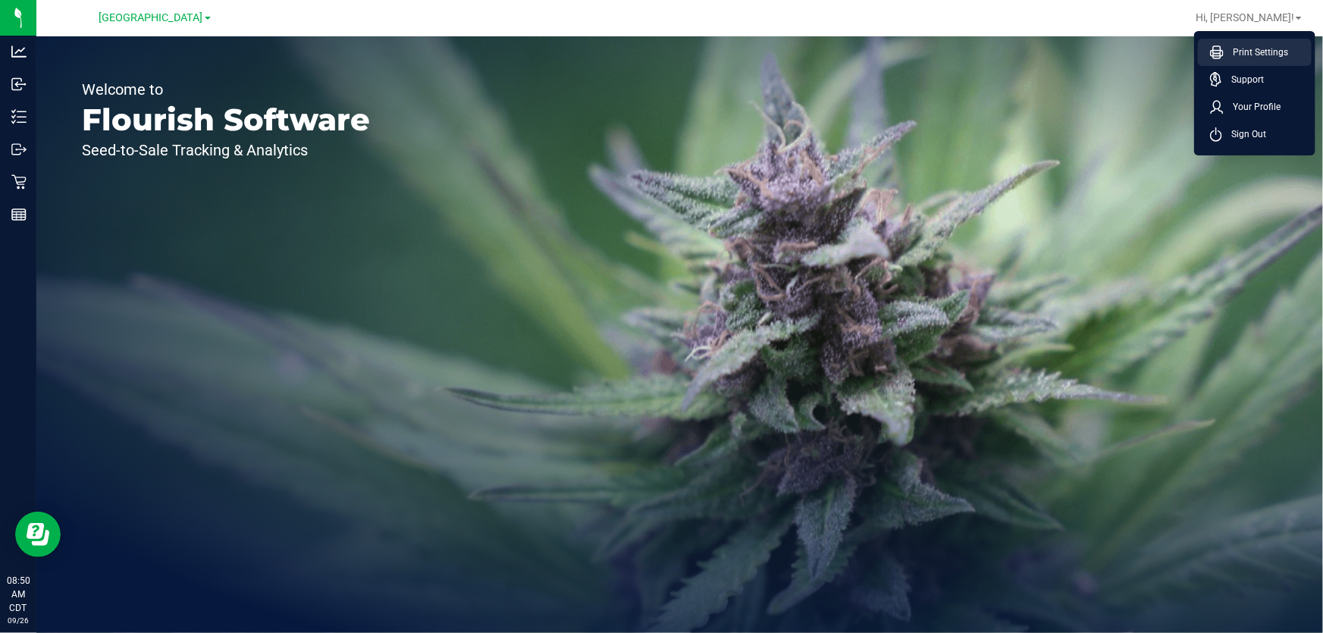
click at [1224, 48] on span "Print Settings" at bounding box center [1256, 52] width 64 height 15
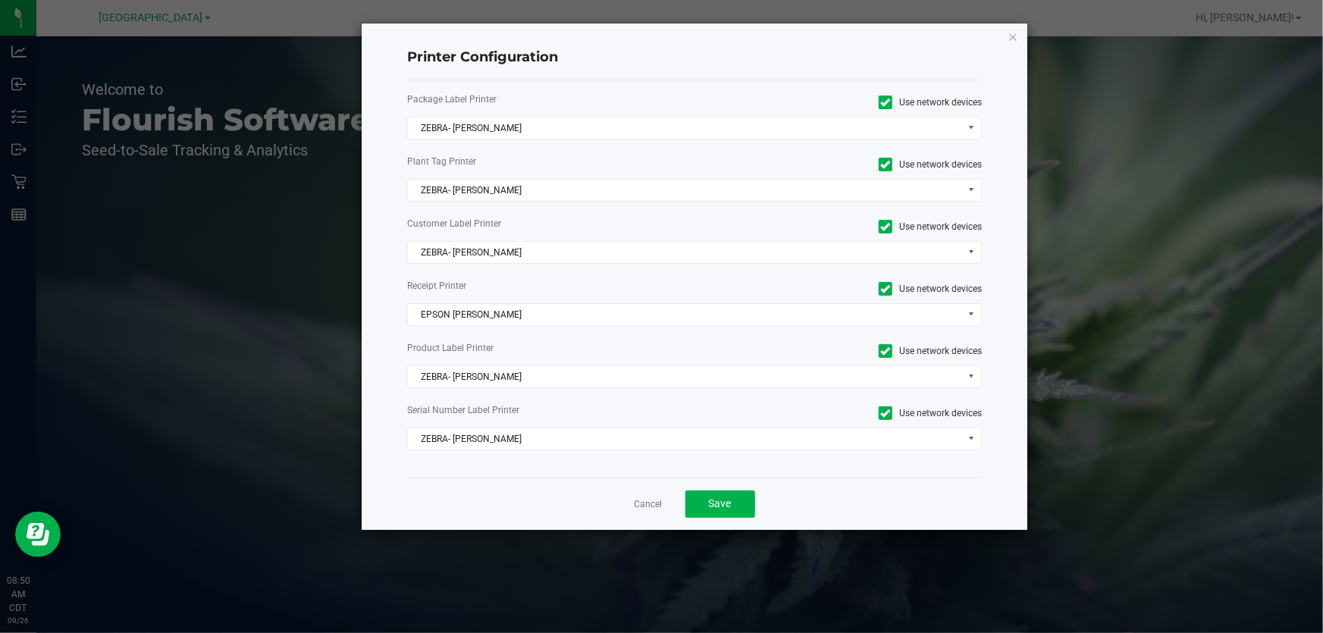
click at [476, 115] on div "Package Label Printer Use network devices ZEBRA- JEFFREY-BANKS Plant Tag Printe…" at bounding box center [694, 278] width 575 height 397
click at [476, 132] on span "ZEBRA- JEFFREY-BANKS" at bounding box center [685, 128] width 554 height 21
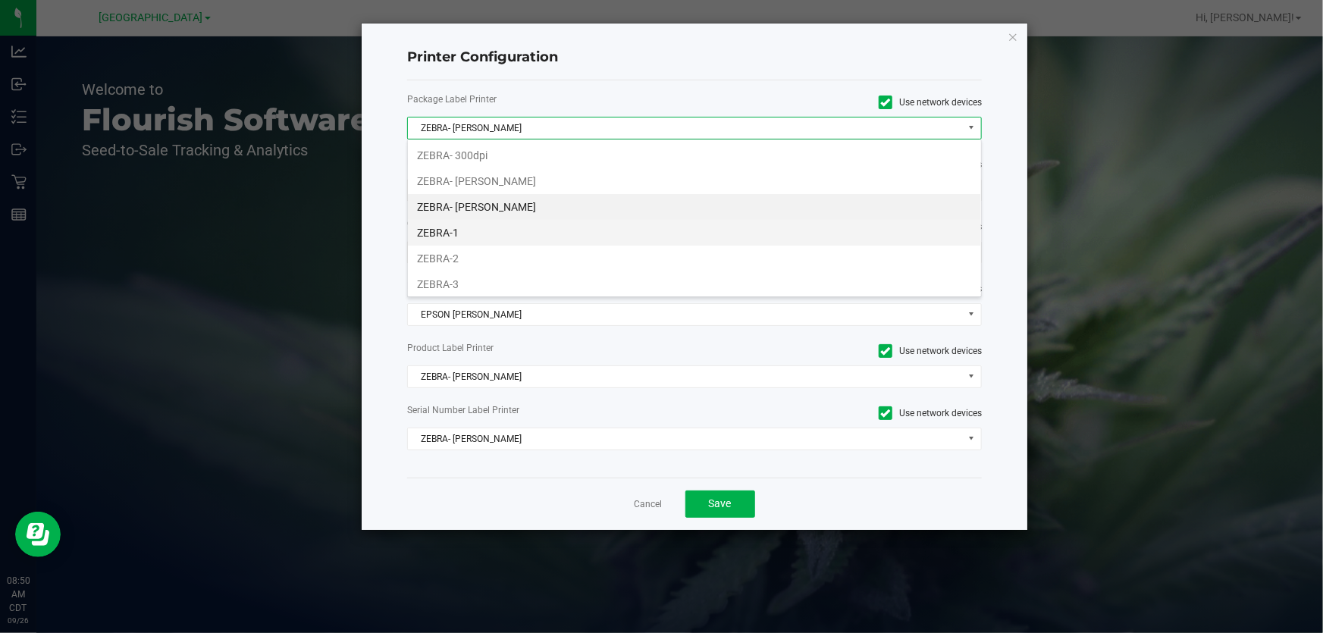
click at [468, 236] on li "ZEBRA-1" at bounding box center [694, 233] width 573 height 26
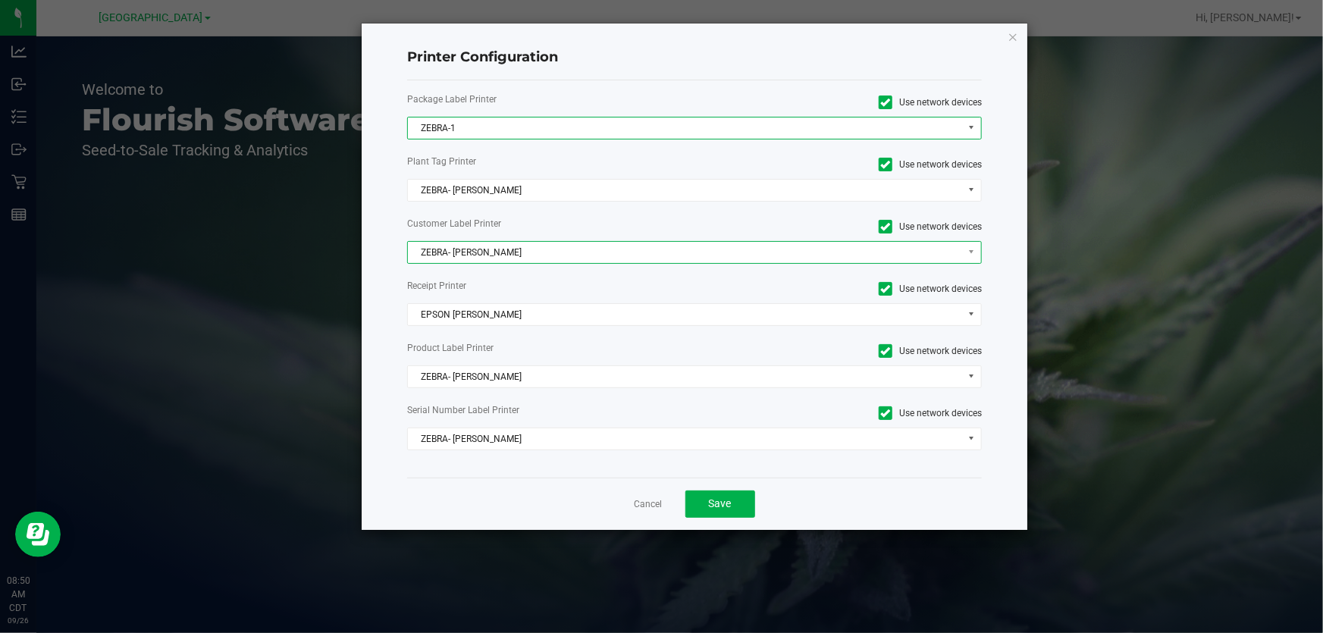
click at [472, 246] on span "ZEBRA- JEFFREY-BANKS" at bounding box center [685, 252] width 554 height 21
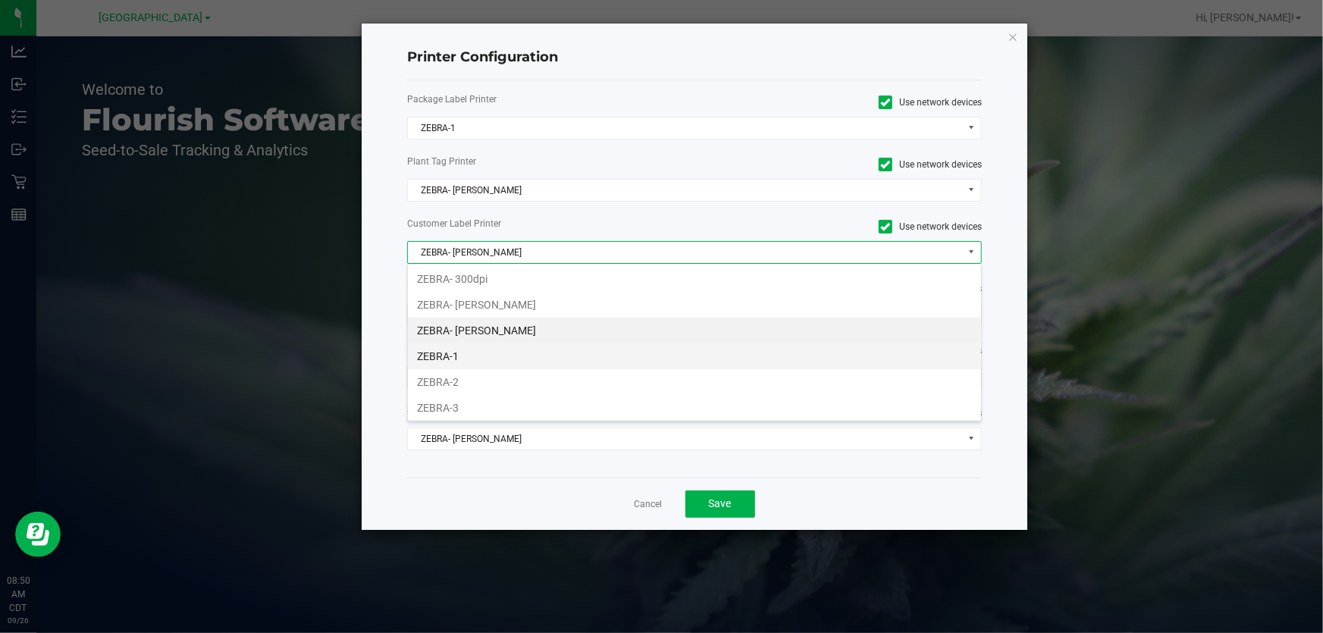
click at [441, 350] on li "ZEBRA-1" at bounding box center [694, 357] width 573 height 26
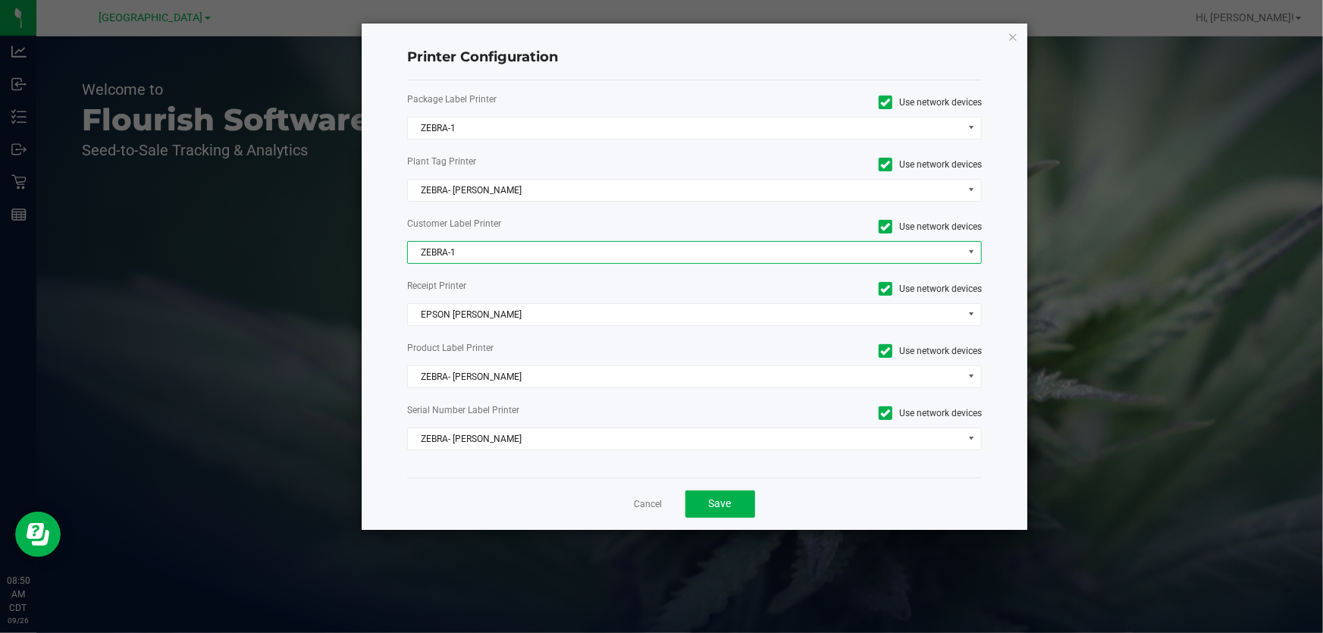
click at [455, 242] on span "ZEBRA-1" at bounding box center [685, 252] width 554 height 21
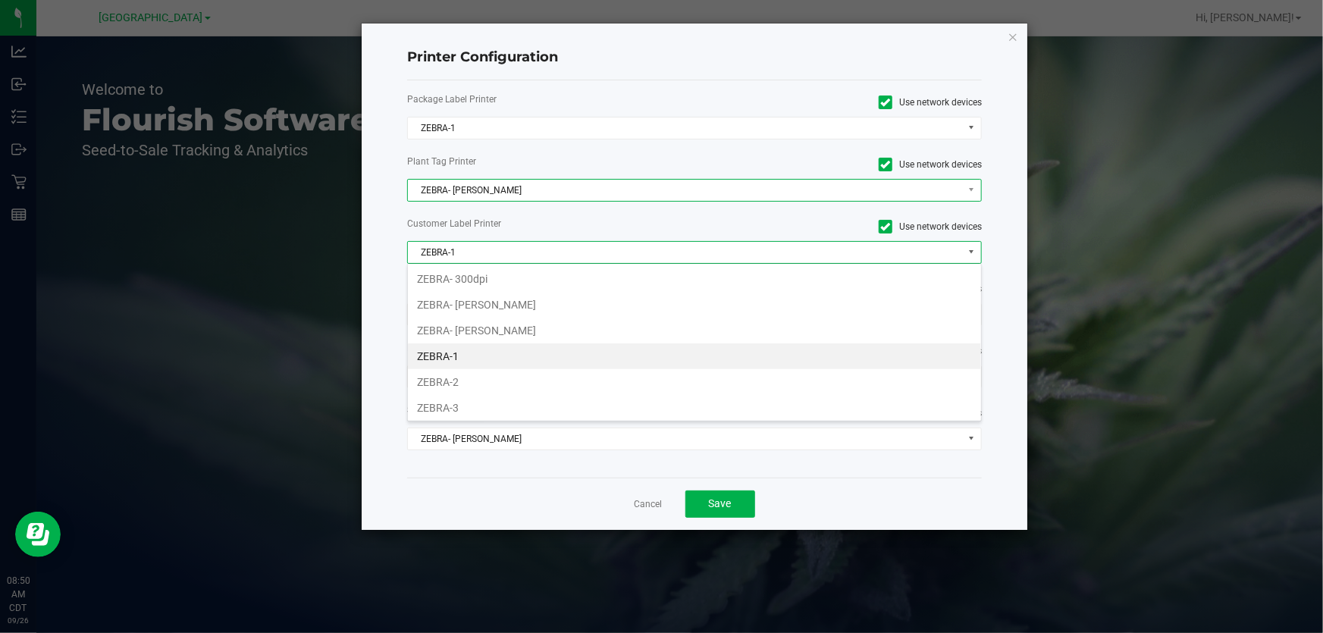
click at [462, 190] on span "ZEBRA- JEFFREY-BANKS" at bounding box center [685, 190] width 554 height 21
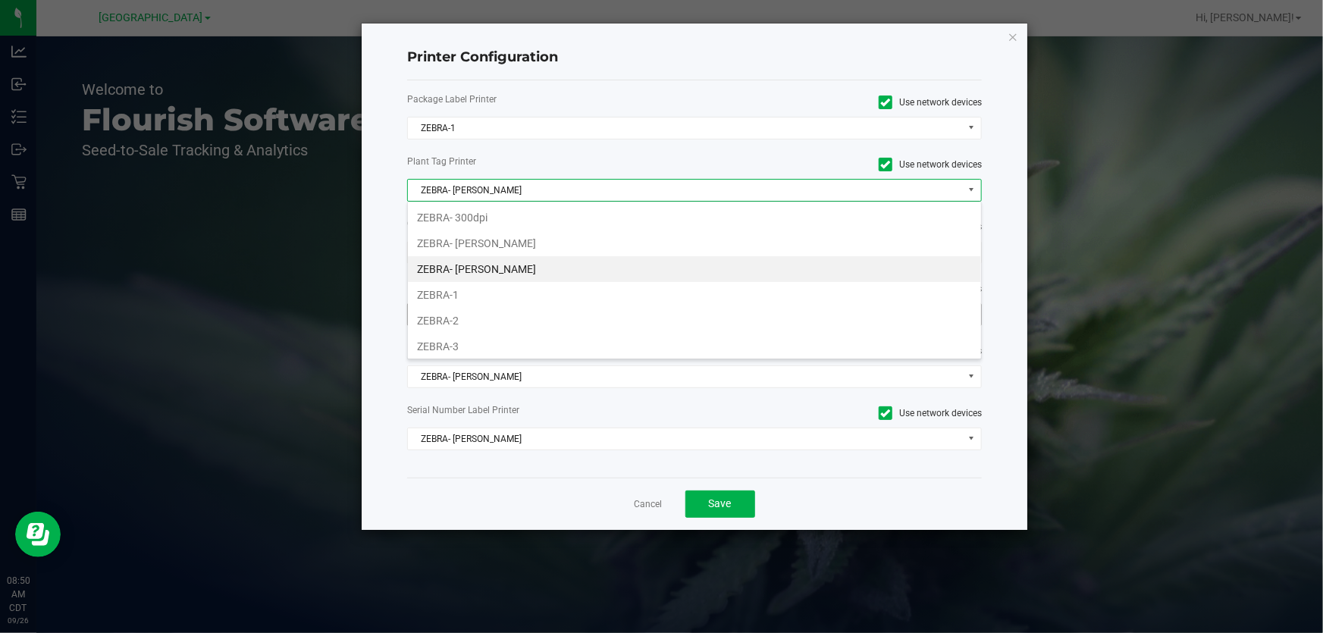
drag, startPoint x: 449, startPoint y: 300, endPoint x: 447, endPoint y: 314, distance: 13.7
click at [448, 301] on li "ZEBRA-1" at bounding box center [694, 295] width 573 height 26
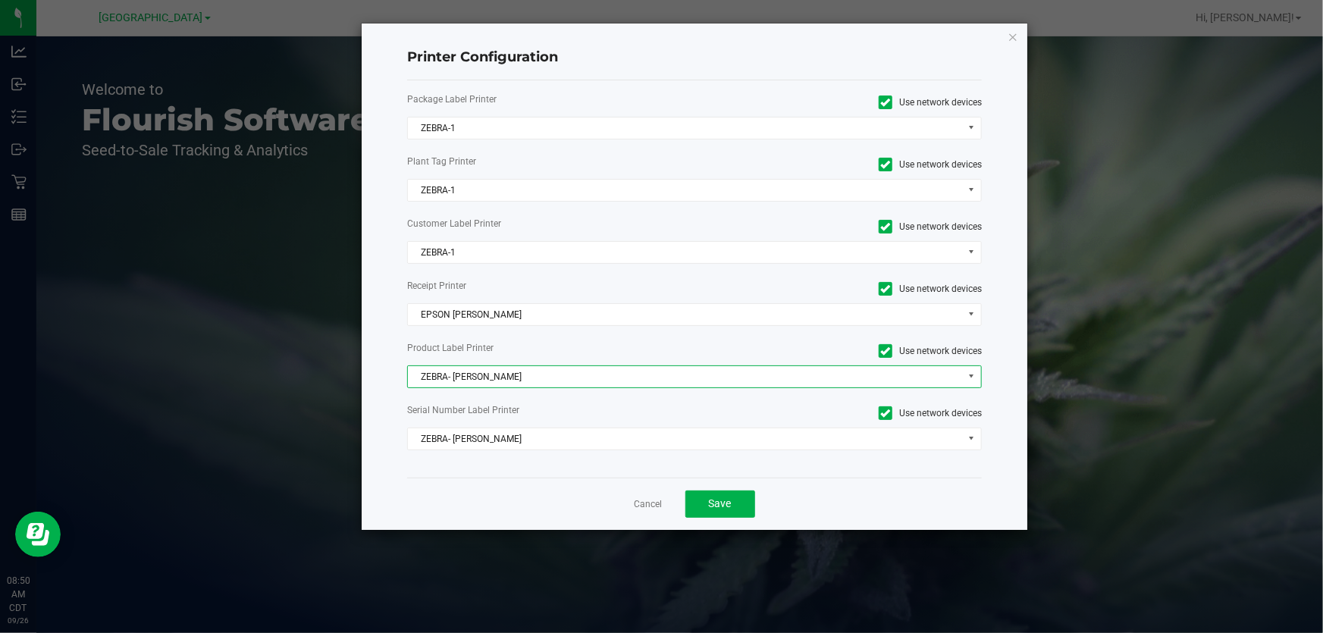
click at [466, 375] on span "ZEBRA- JEFFREY-BANKS" at bounding box center [685, 376] width 554 height 21
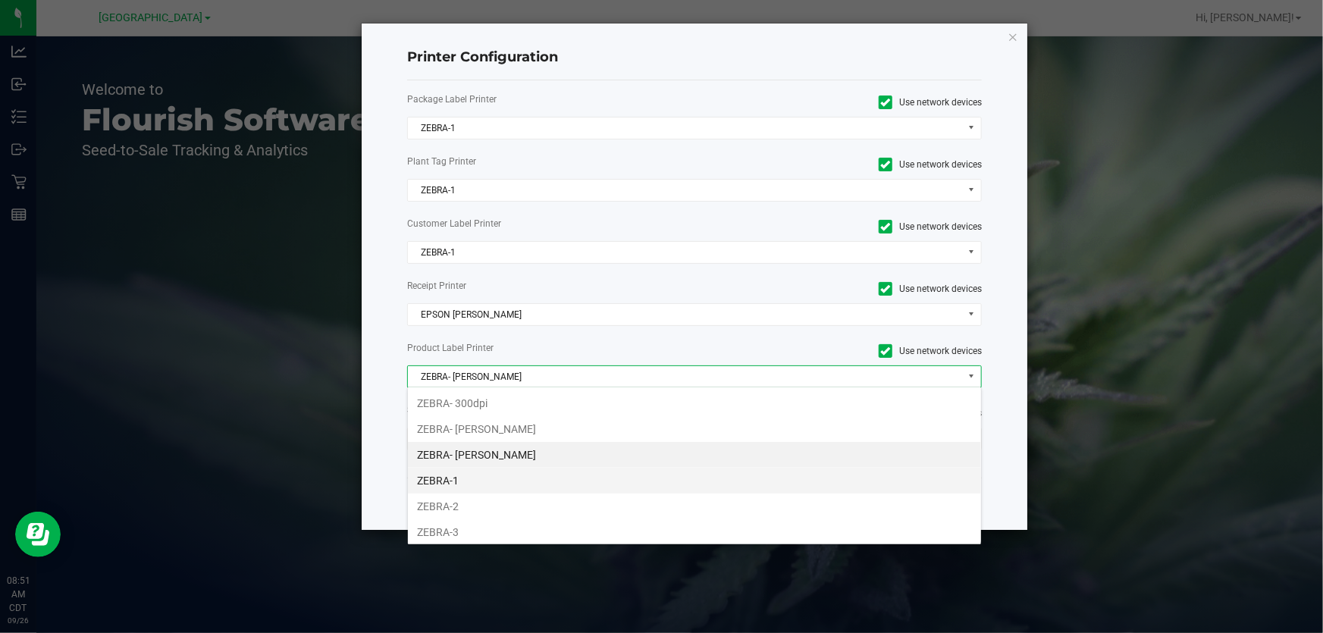
click at [460, 479] on li "ZEBRA-1" at bounding box center [694, 481] width 573 height 26
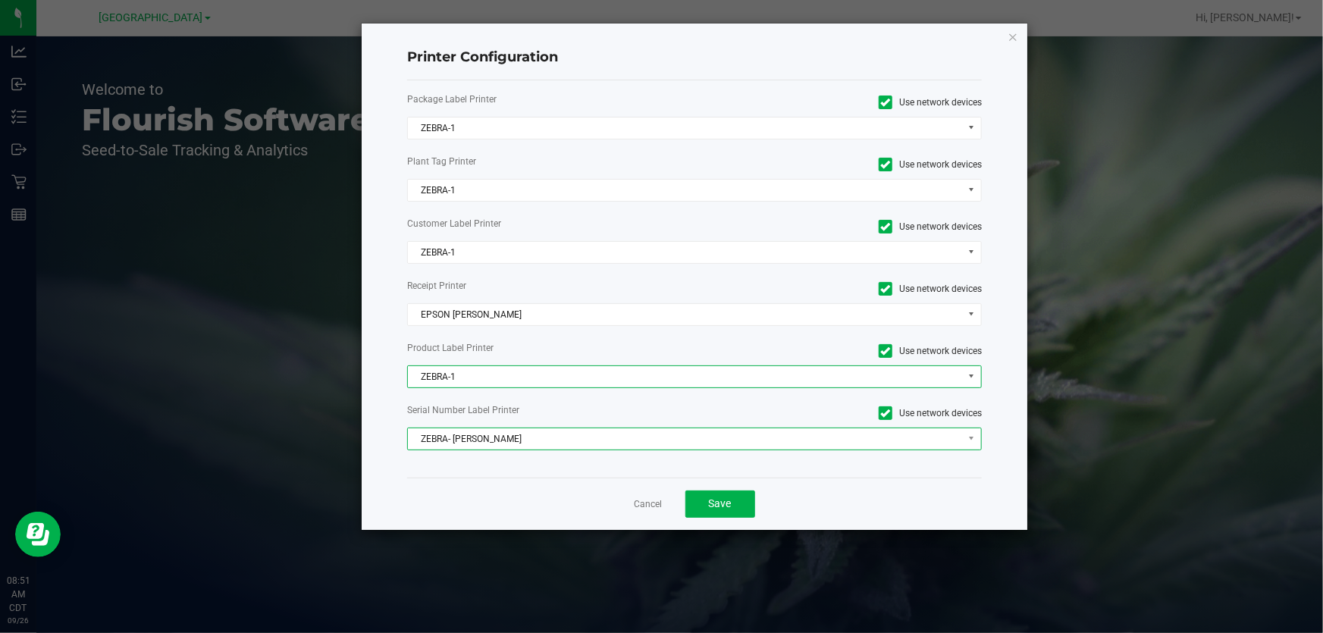
click at [452, 432] on span "ZEBRA- JEFFREY-BANKS" at bounding box center [685, 439] width 554 height 21
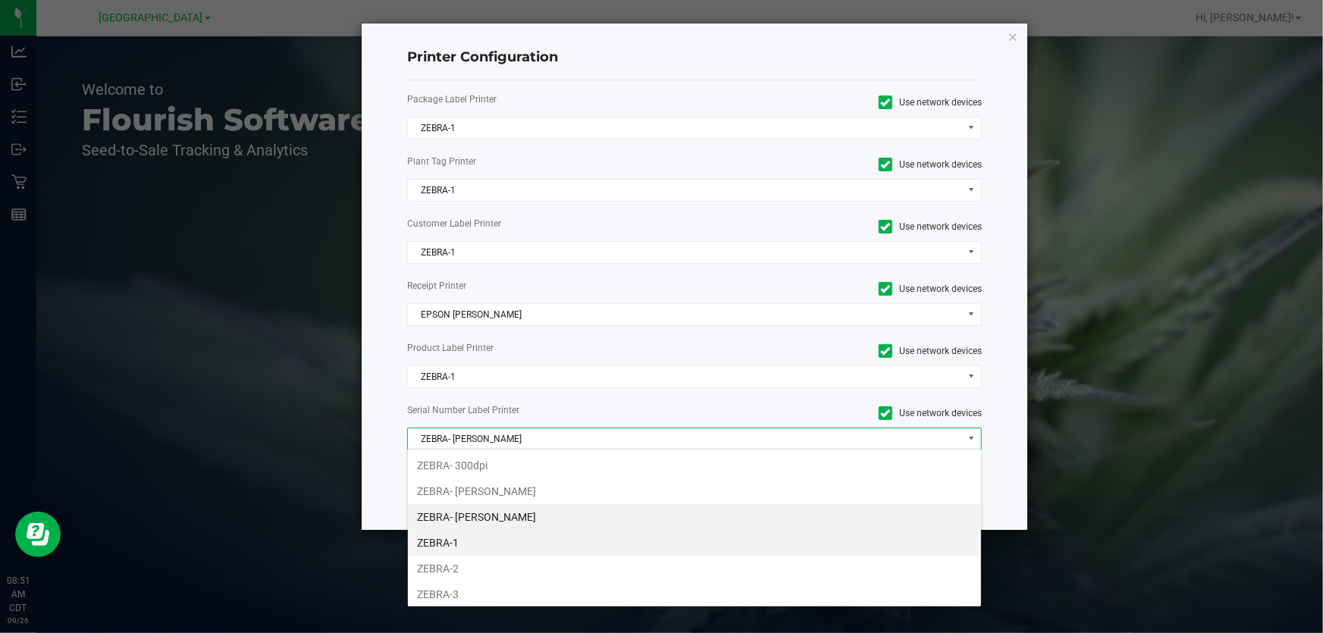
click at [476, 537] on li "ZEBRA-1" at bounding box center [694, 543] width 573 height 26
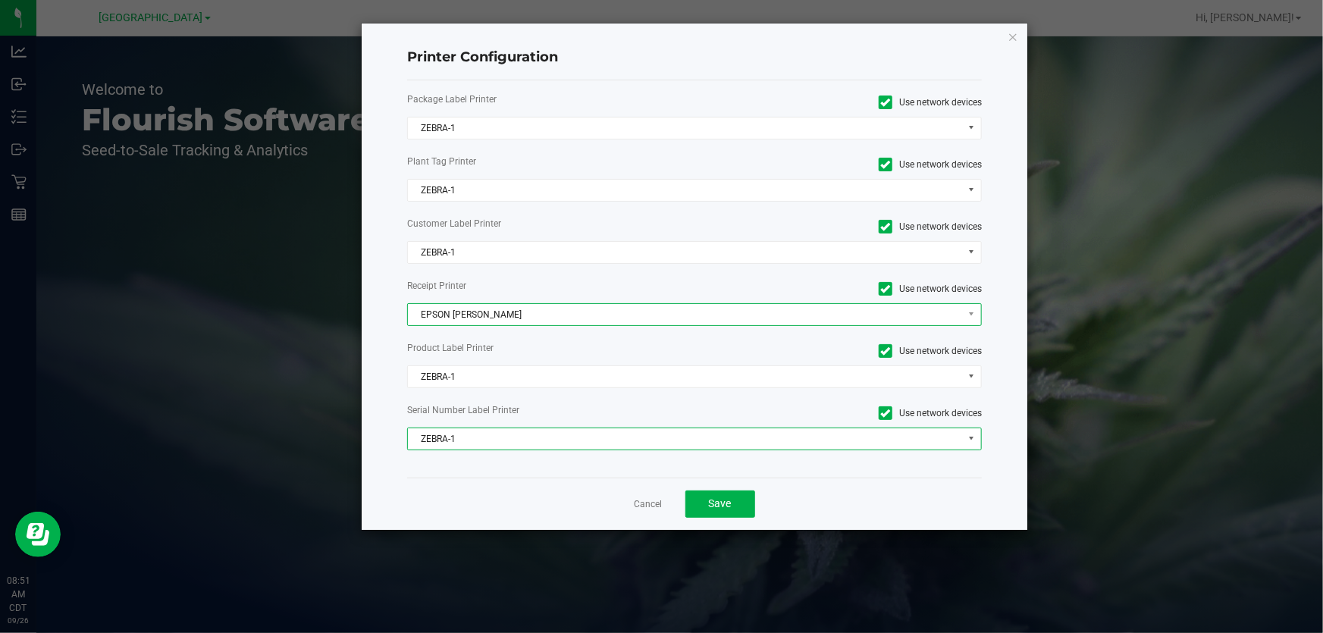
click at [456, 322] on span "EPSON [PERSON_NAME]" at bounding box center [685, 314] width 554 height 21
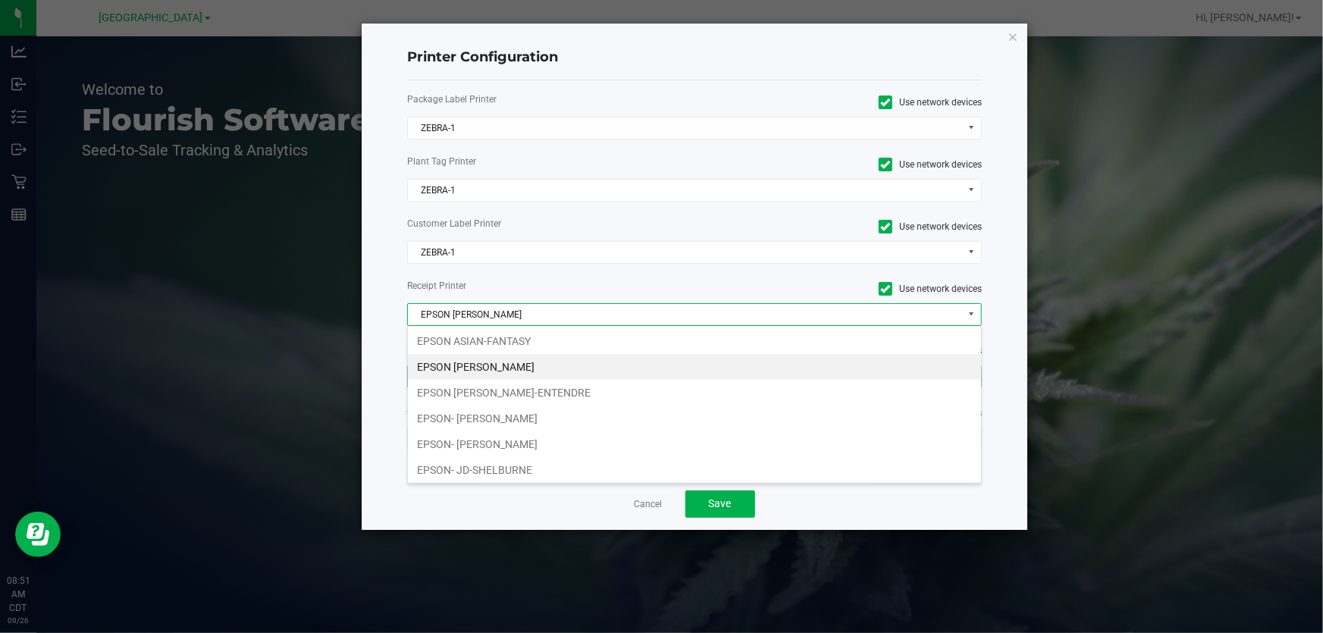
click at [491, 385] on li "EPSON [PERSON_NAME]-ENTENDRE" at bounding box center [694, 393] width 573 height 26
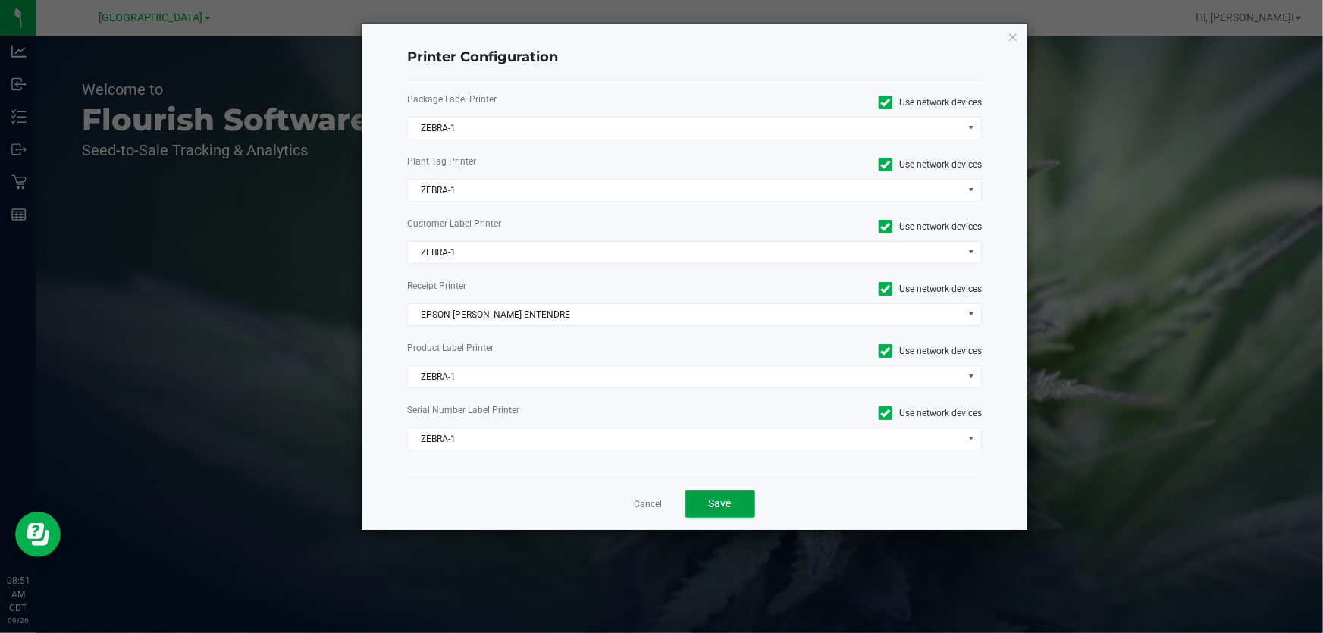
click at [723, 513] on button "Save" at bounding box center [721, 504] width 70 height 27
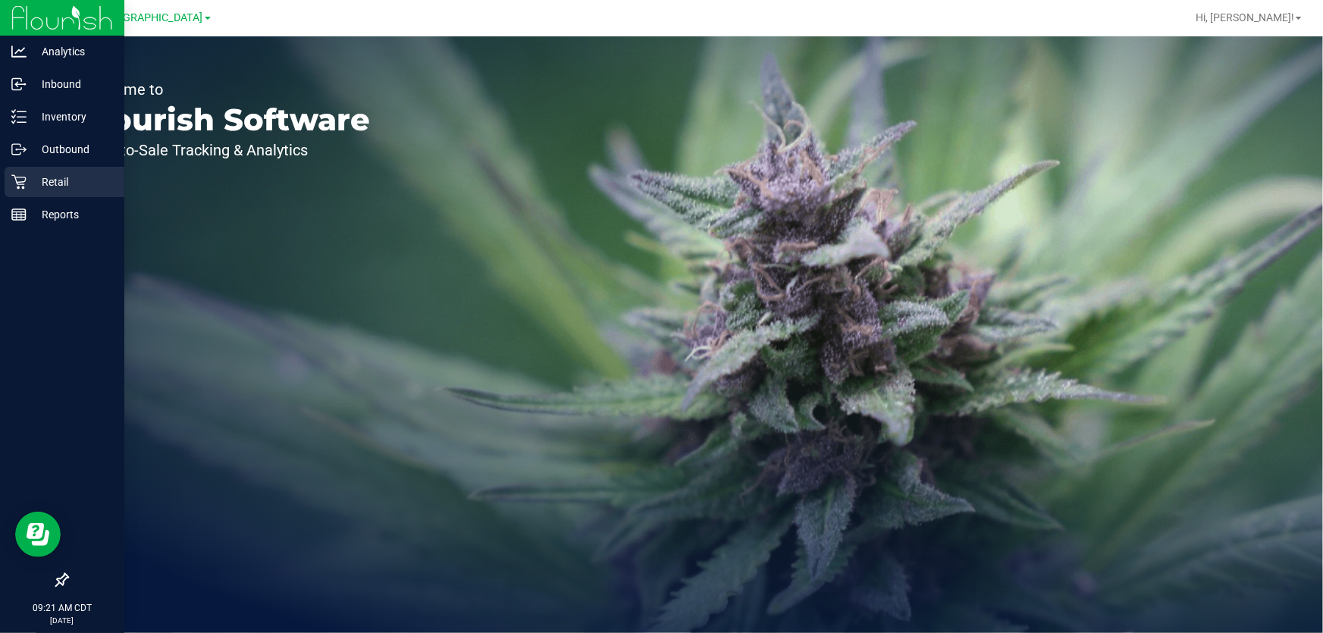
click at [61, 176] on p "Retail" at bounding box center [72, 182] width 91 height 18
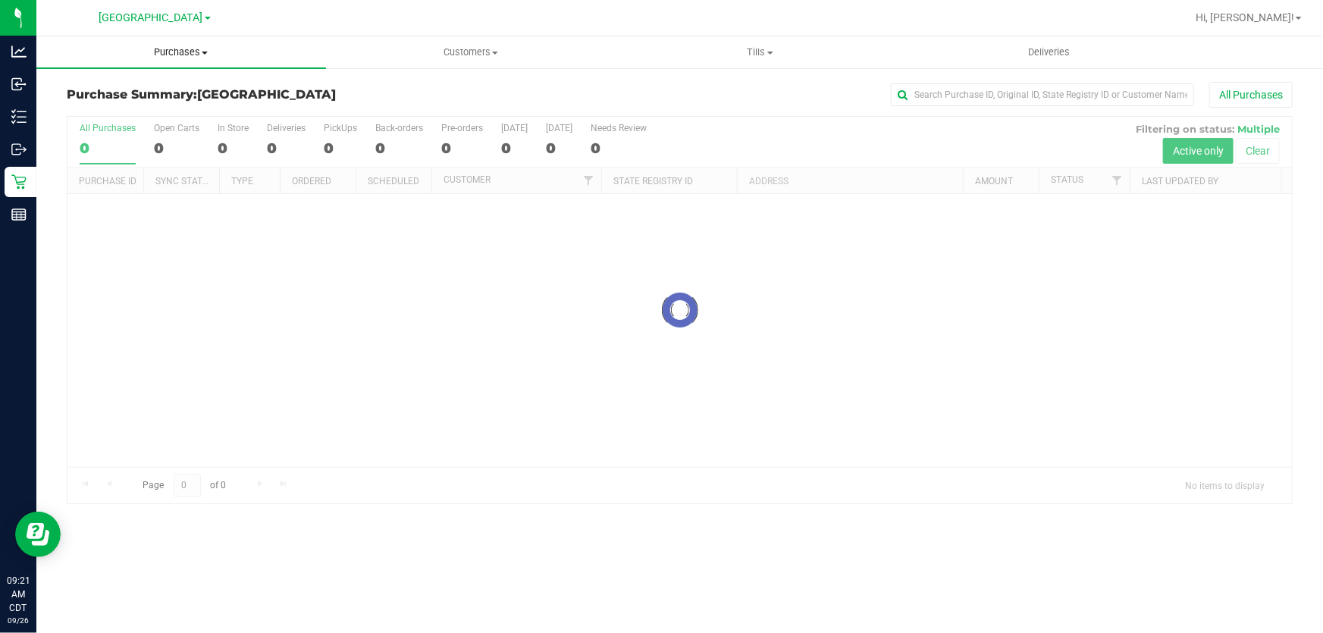
click at [177, 54] on span "Purchases" at bounding box center [181, 53] width 290 height 14
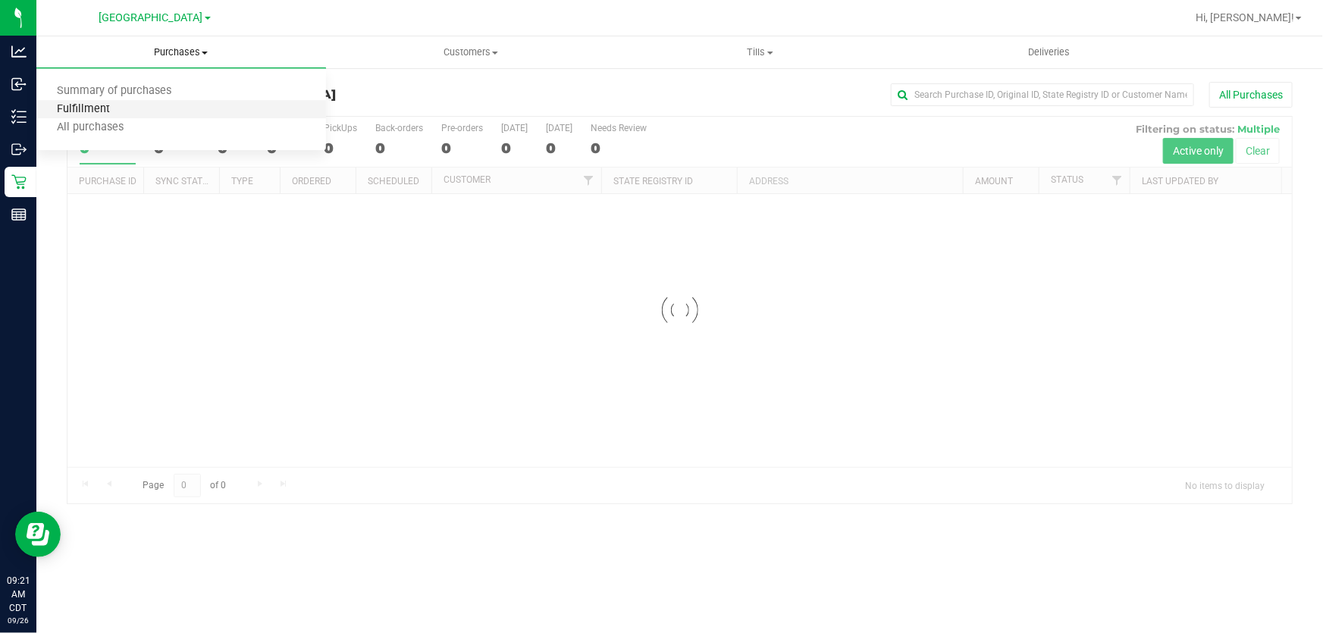
click at [105, 110] on span "Fulfillment" at bounding box center [83, 109] width 94 height 13
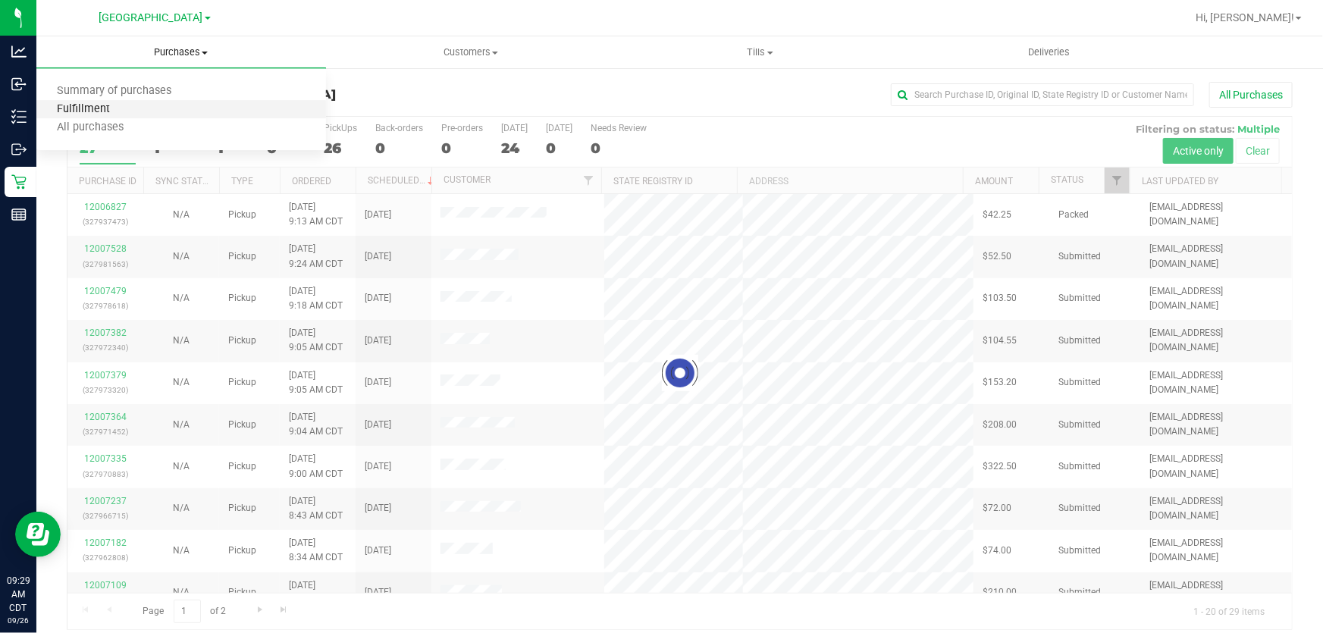
click at [101, 107] on span "Fulfillment" at bounding box center [83, 109] width 94 height 13
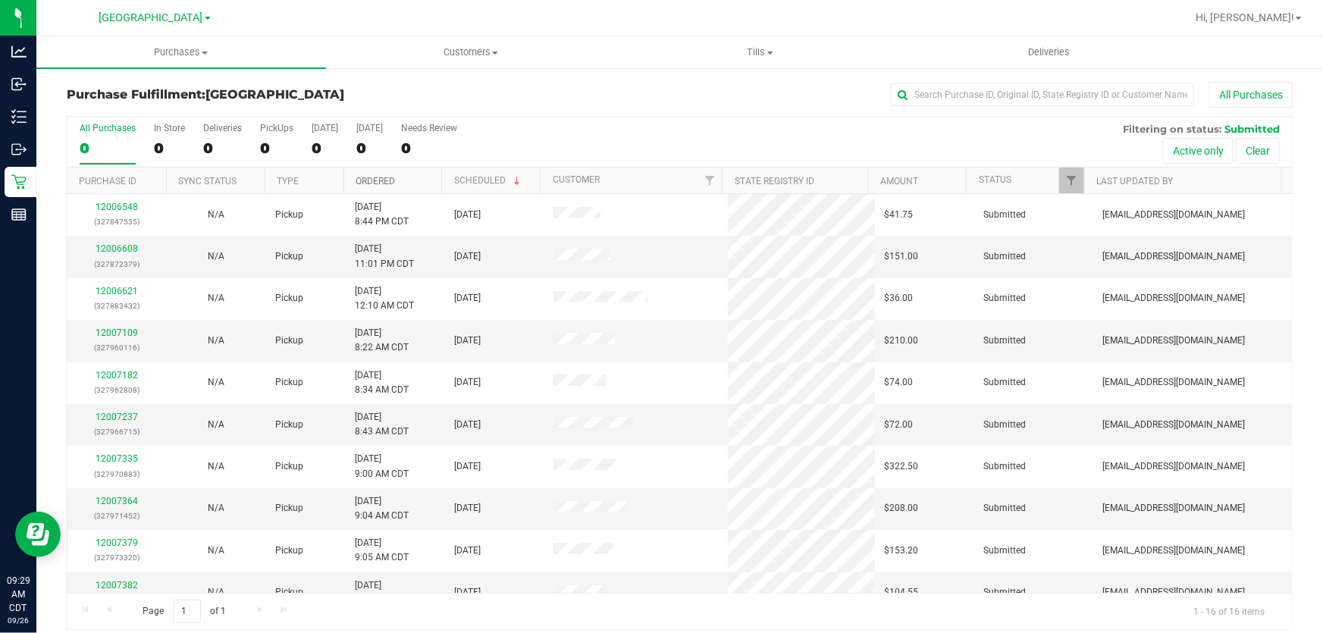
click at [375, 184] on link "Ordered" at bounding box center [375, 181] width 39 height 11
click at [113, 247] on link "12005912" at bounding box center [117, 248] width 42 height 11
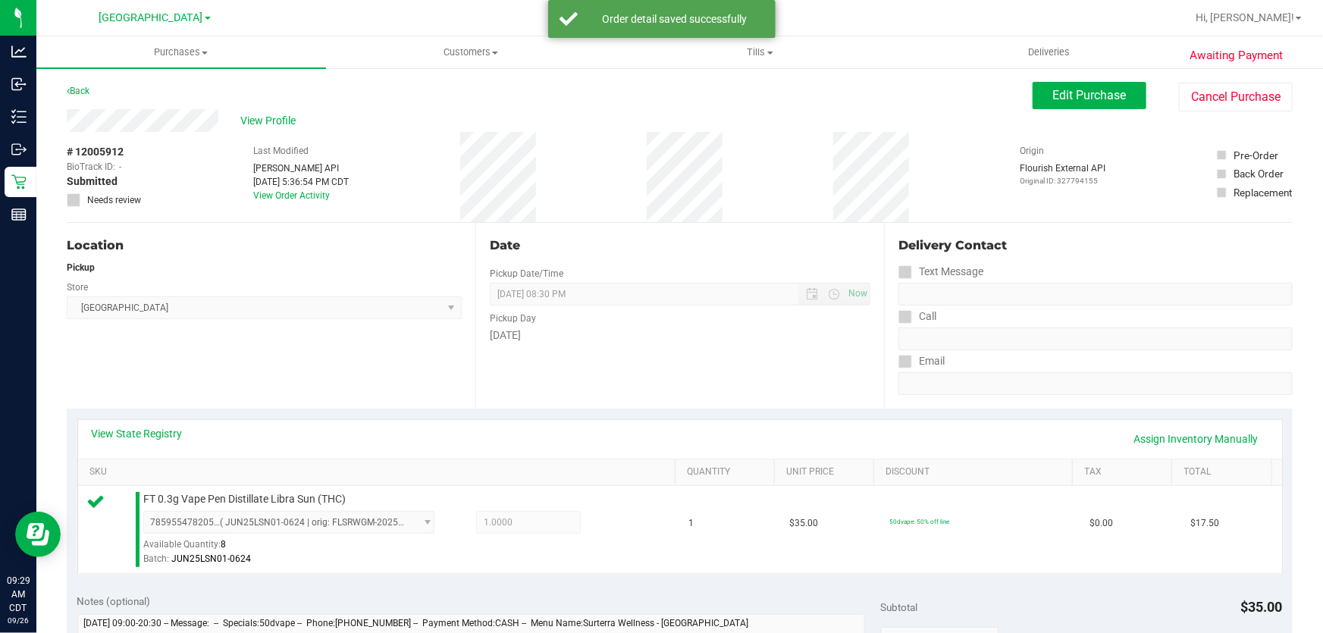
scroll to position [551, 0]
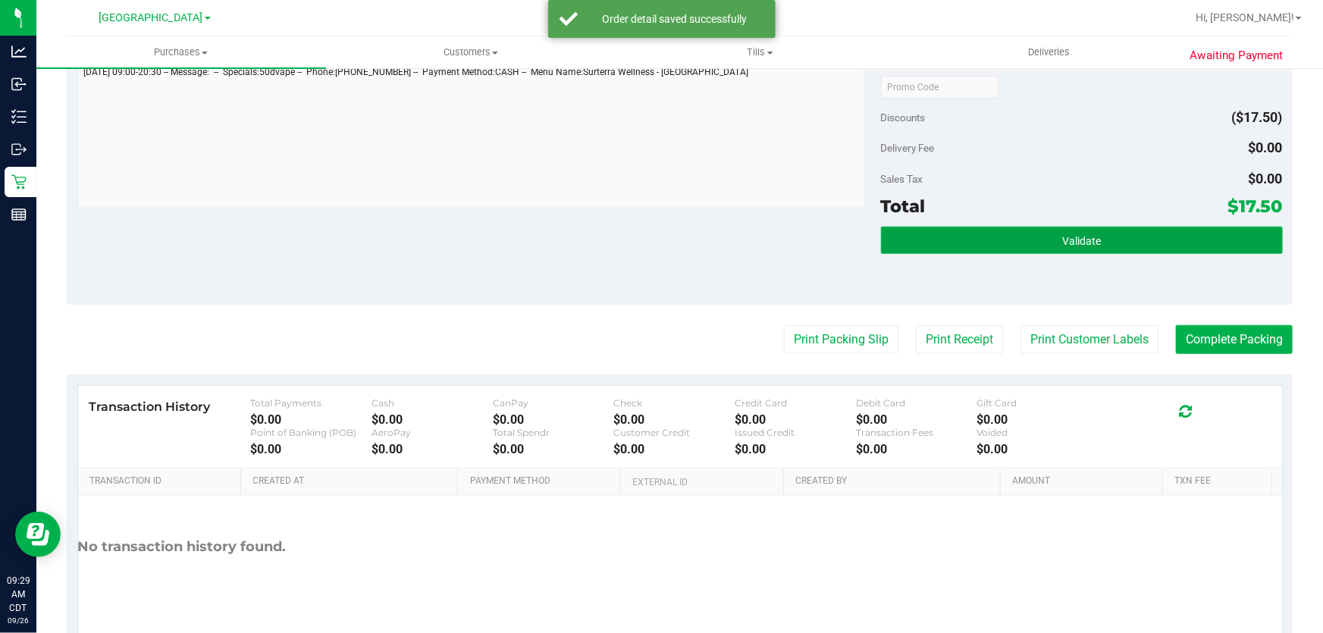
click at [979, 231] on button "Validate" at bounding box center [1082, 240] width 402 height 27
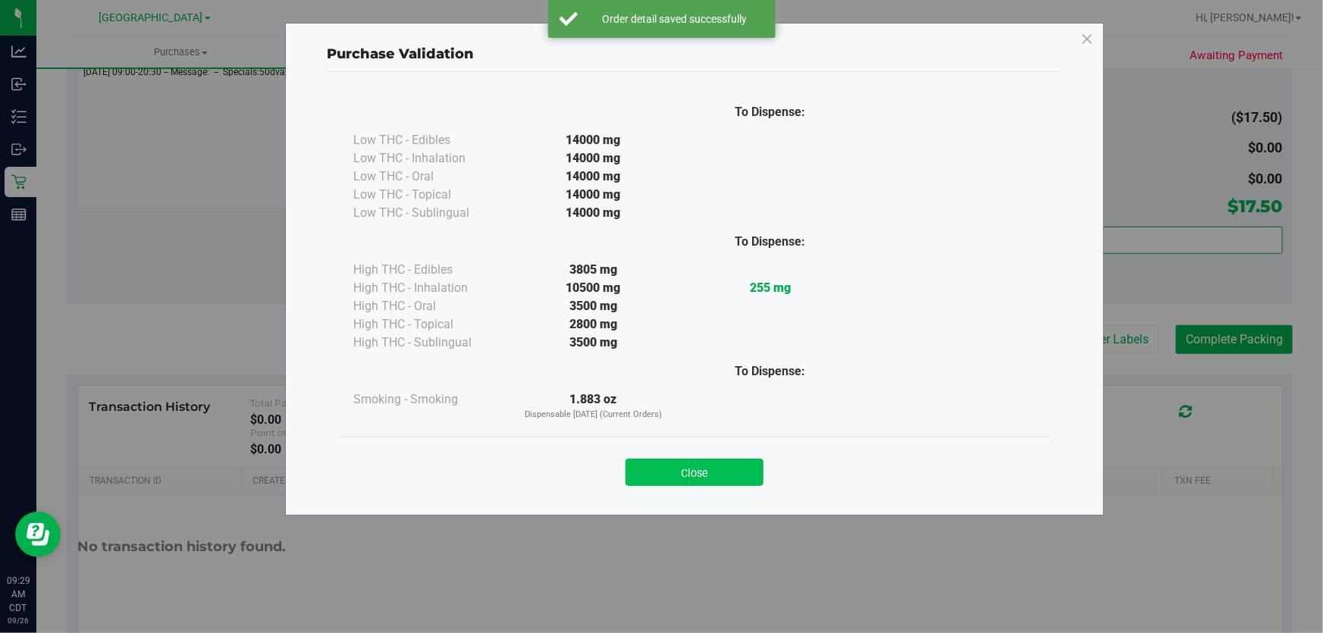
click at [700, 466] on button "Close" at bounding box center [695, 472] width 138 height 27
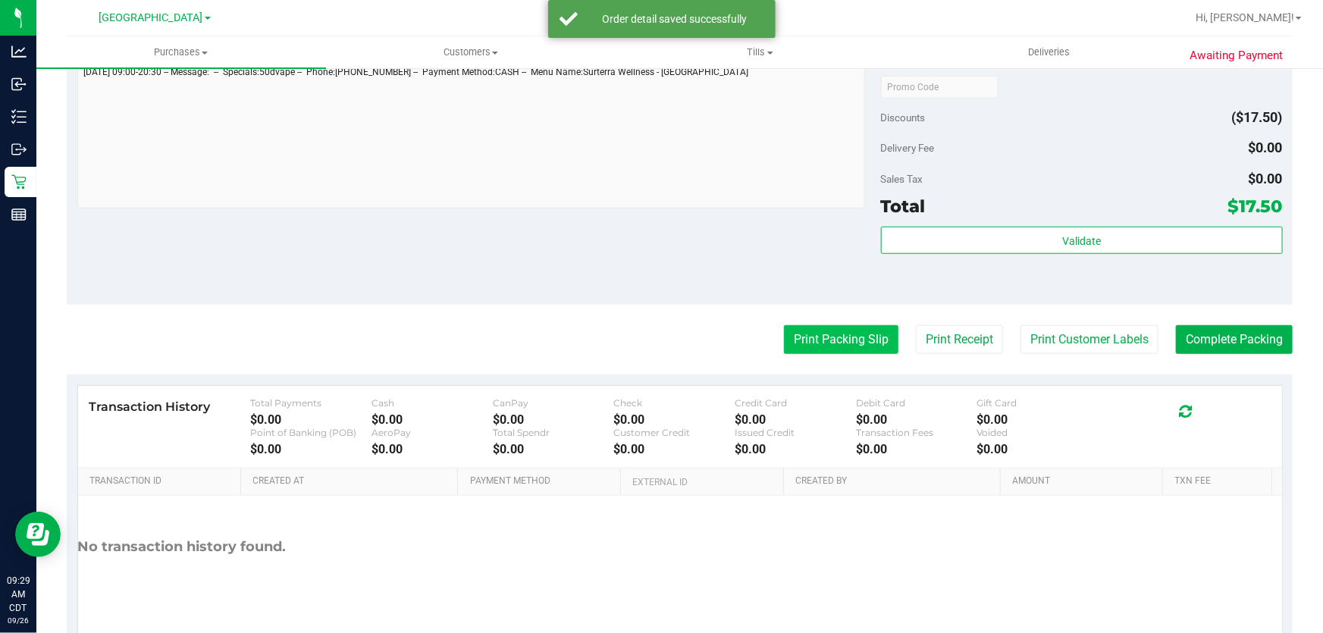
drag, startPoint x: 818, startPoint y: 308, endPoint x: 818, endPoint y: 328, distance: 19.7
click at [818, 311] on purchase-details "Back Edit Purchase Cancel Purchase View Profile # 12005912 BioTrack ID: - Submi…" at bounding box center [680, 95] width 1226 height 1128
click at [818, 328] on button "Print Packing Slip" at bounding box center [841, 339] width 115 height 29
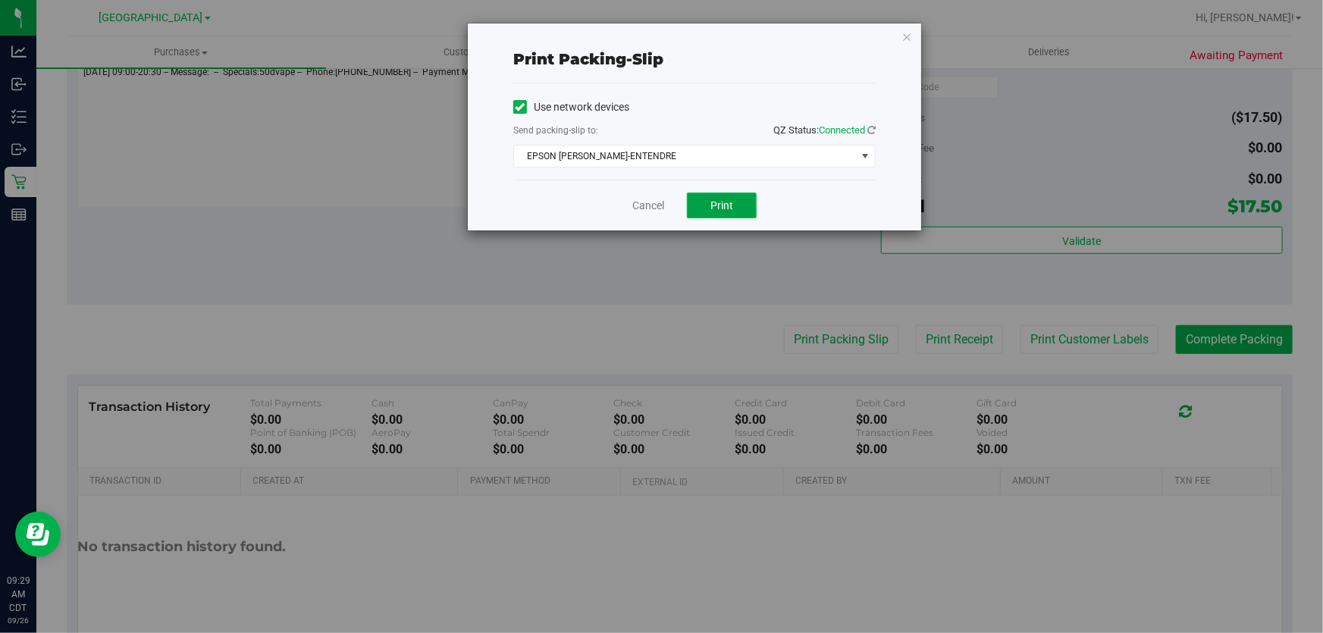
click at [699, 208] on button "Print" at bounding box center [722, 206] width 70 height 26
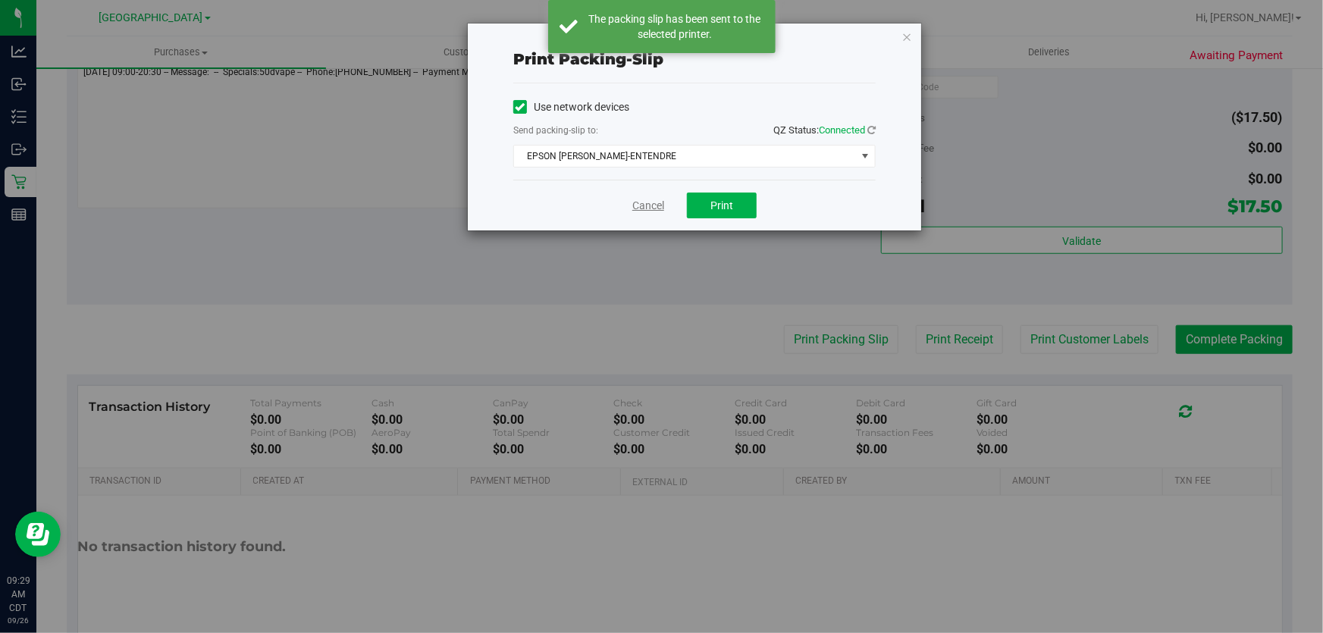
click at [643, 207] on link "Cancel" at bounding box center [649, 206] width 32 height 16
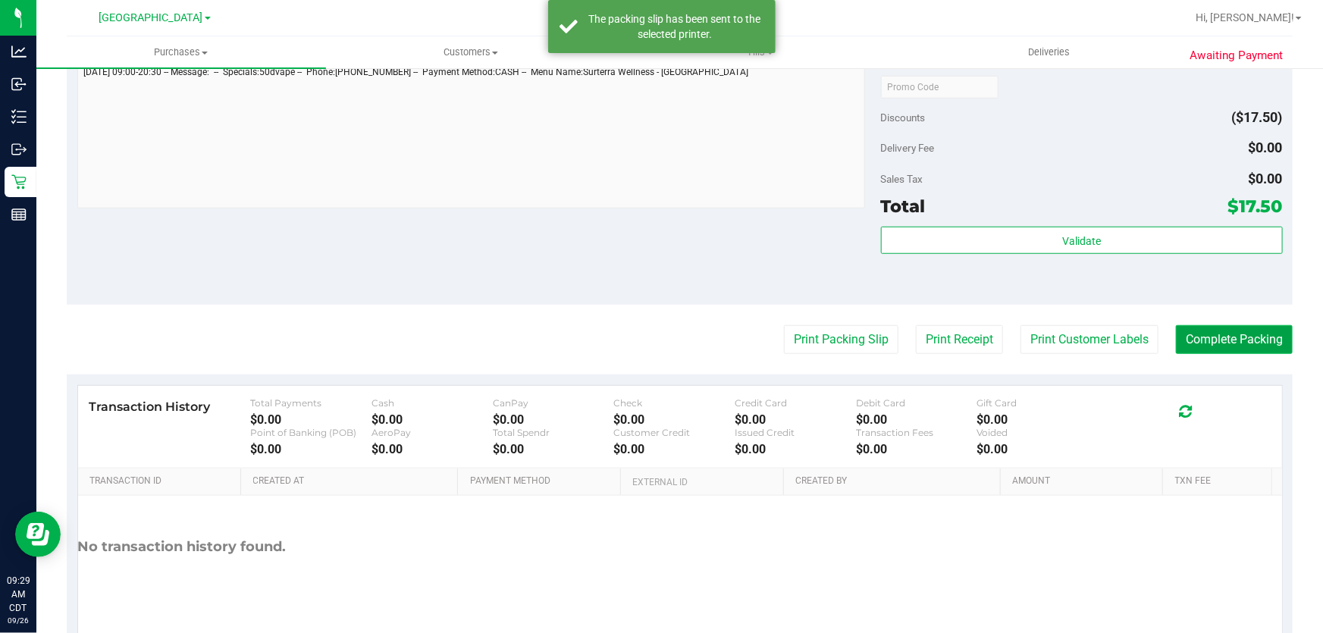
click at [1176, 334] on button "Complete Packing" at bounding box center [1234, 339] width 117 height 29
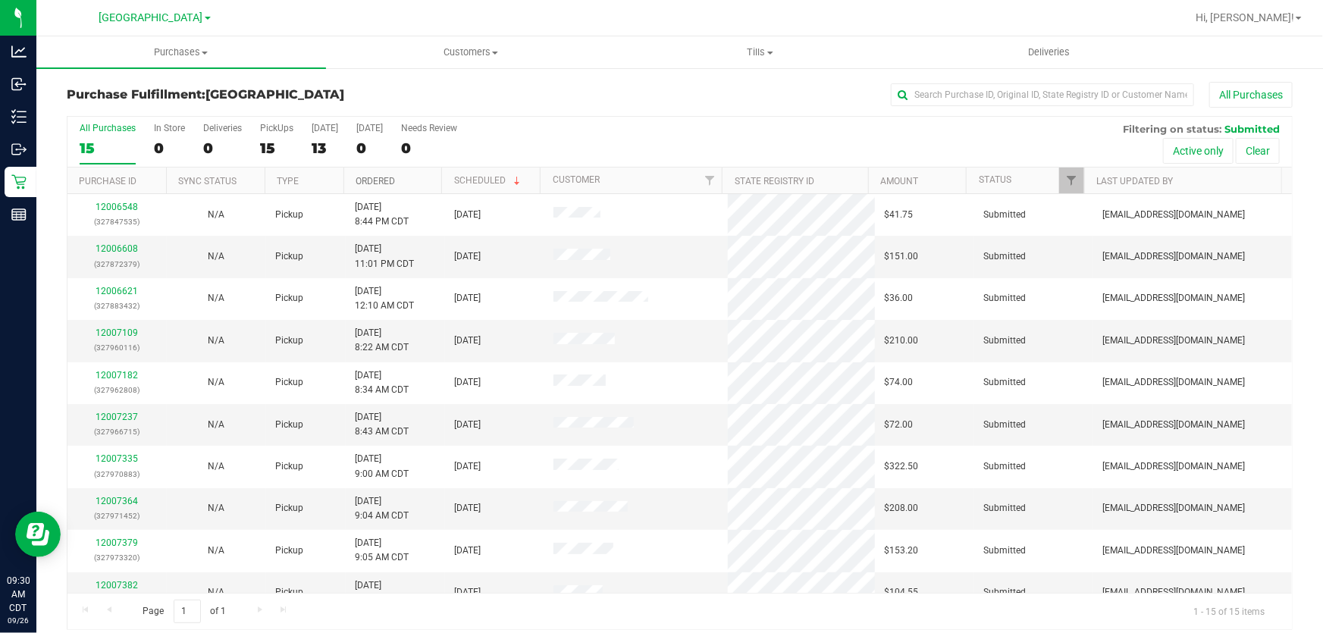
click at [390, 184] on link "Ordered" at bounding box center [375, 181] width 39 height 11
click at [316, 144] on div "13" at bounding box center [325, 148] width 27 height 17
click at [0, 0] on input "Today 13" at bounding box center [0, 0] width 0 height 0
click at [280, 152] on div "15" at bounding box center [276, 148] width 33 height 17
click at [0, 0] on input "PickUps 15" at bounding box center [0, 0] width 0 height 0
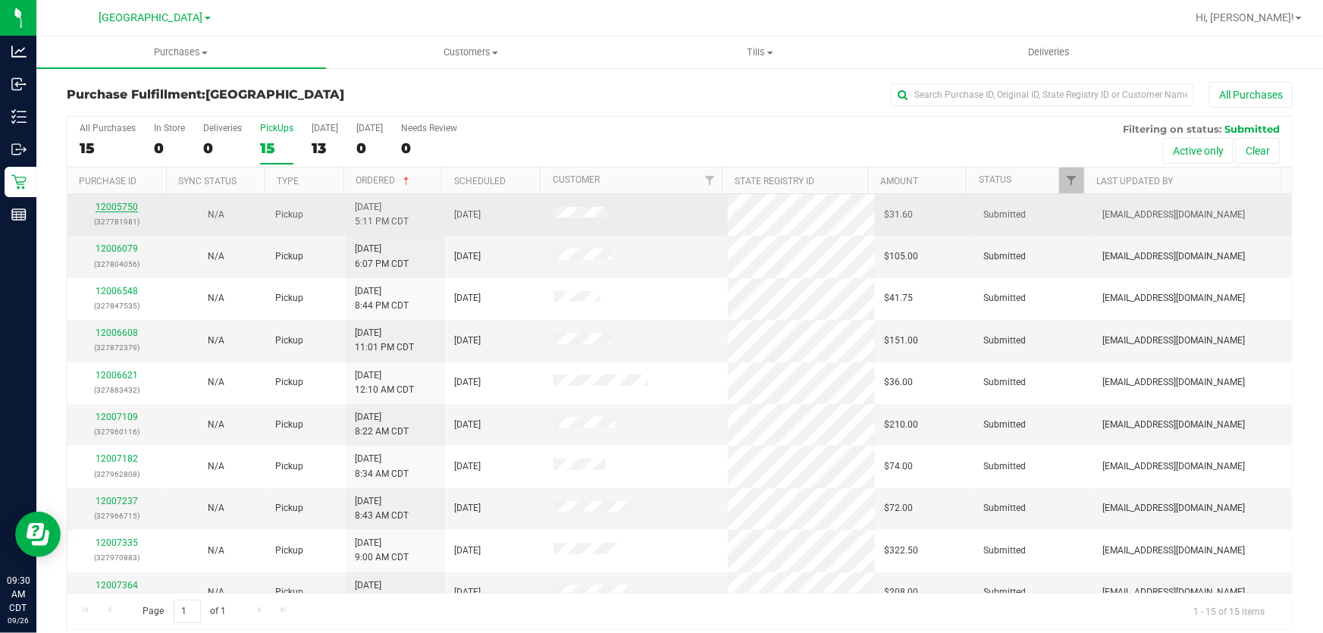
click at [123, 205] on link "12005750" at bounding box center [117, 207] width 42 height 11
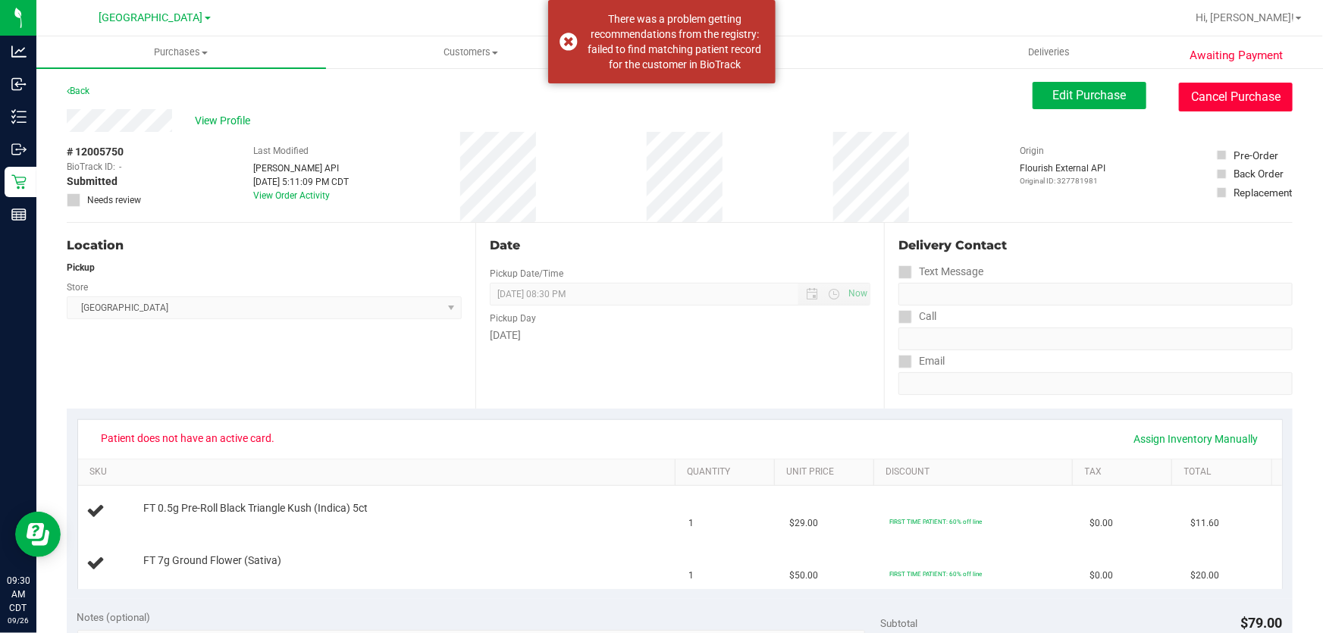
click at [1213, 92] on button "Cancel Purchase" at bounding box center [1236, 97] width 114 height 29
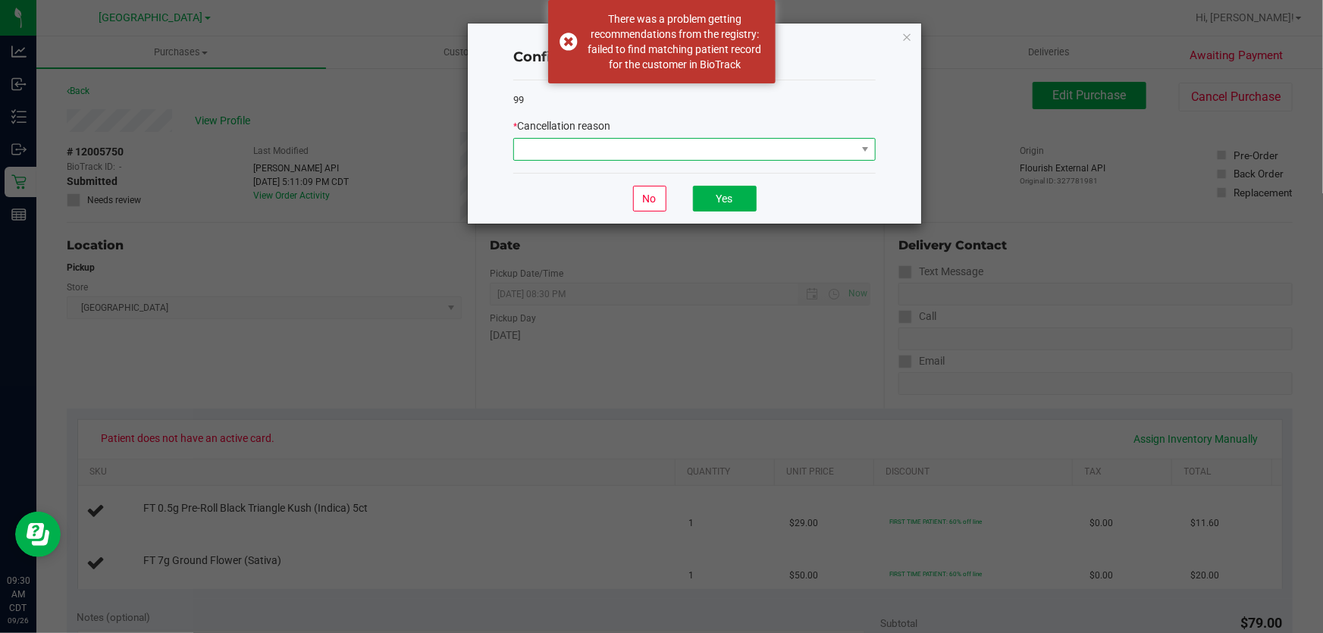
click at [599, 149] on span at bounding box center [685, 149] width 342 height 21
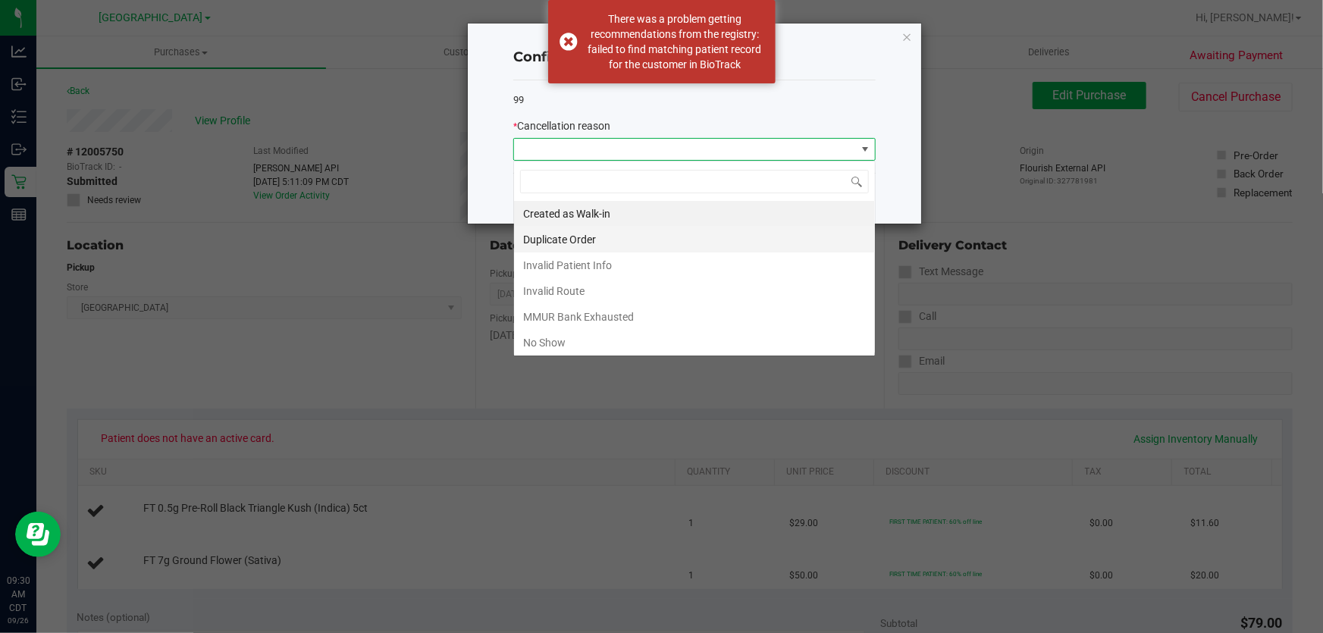
scroll to position [23, 363]
click at [569, 344] on li "No Show" at bounding box center [694, 343] width 361 height 26
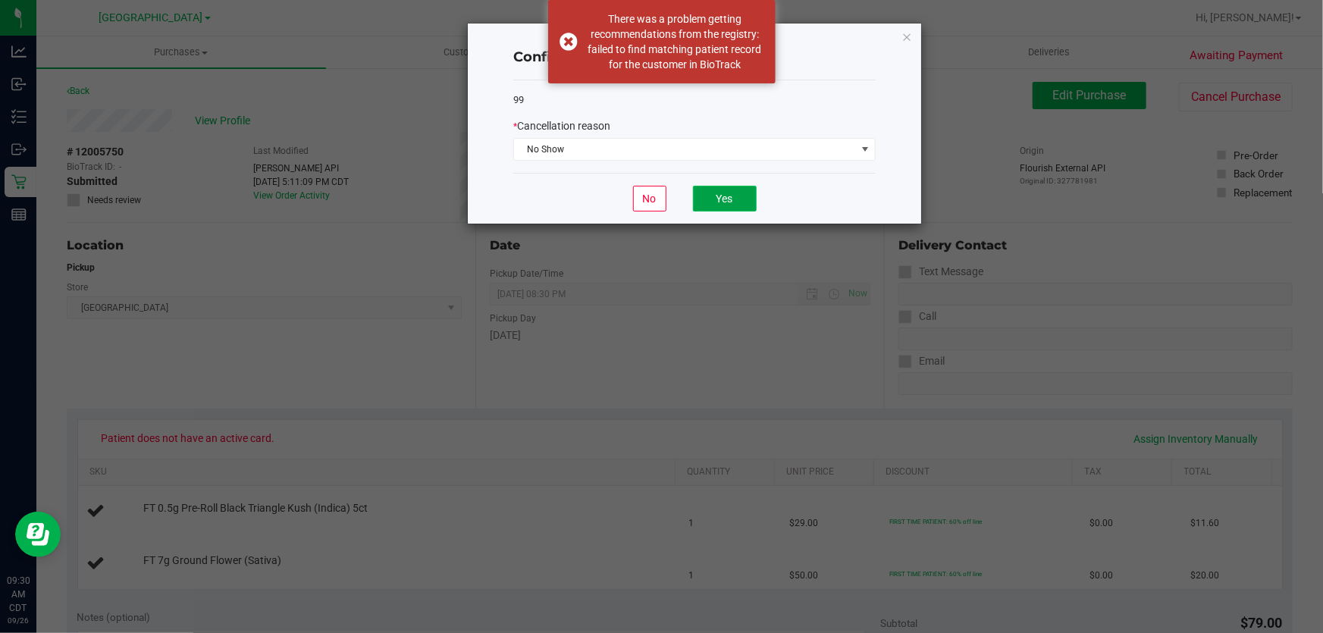
click at [715, 198] on button "Yes" at bounding box center [725, 199] width 64 height 26
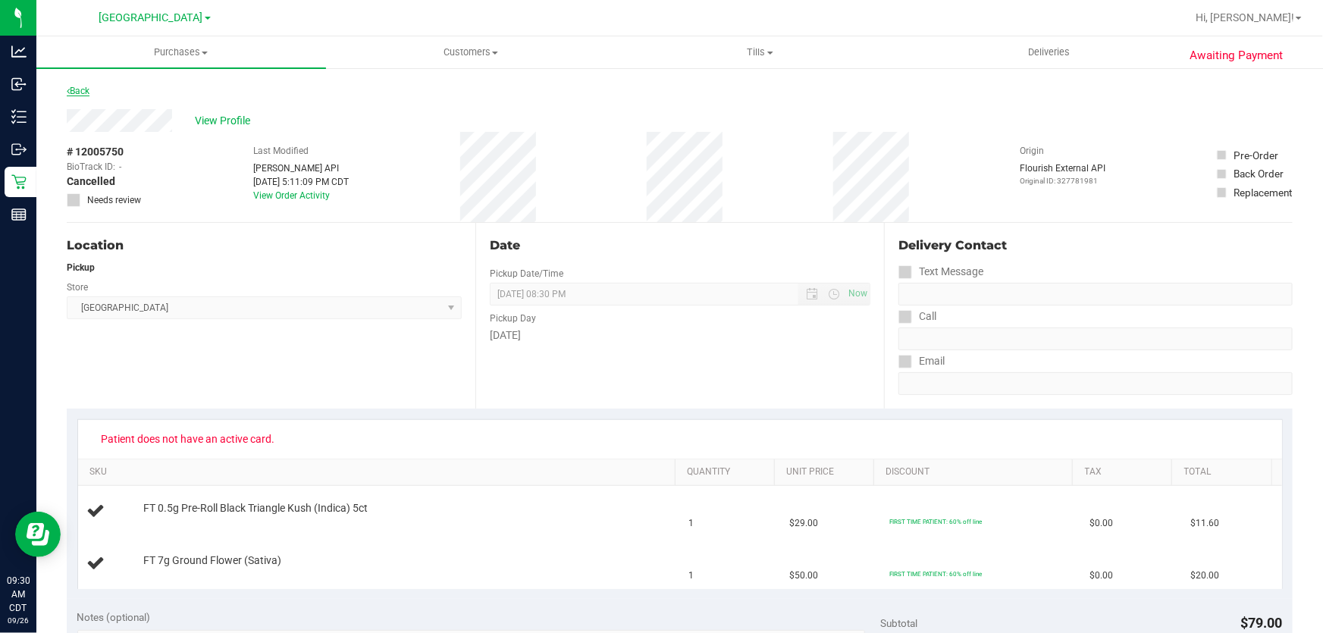
click at [75, 91] on link "Back" at bounding box center [78, 91] width 23 height 11
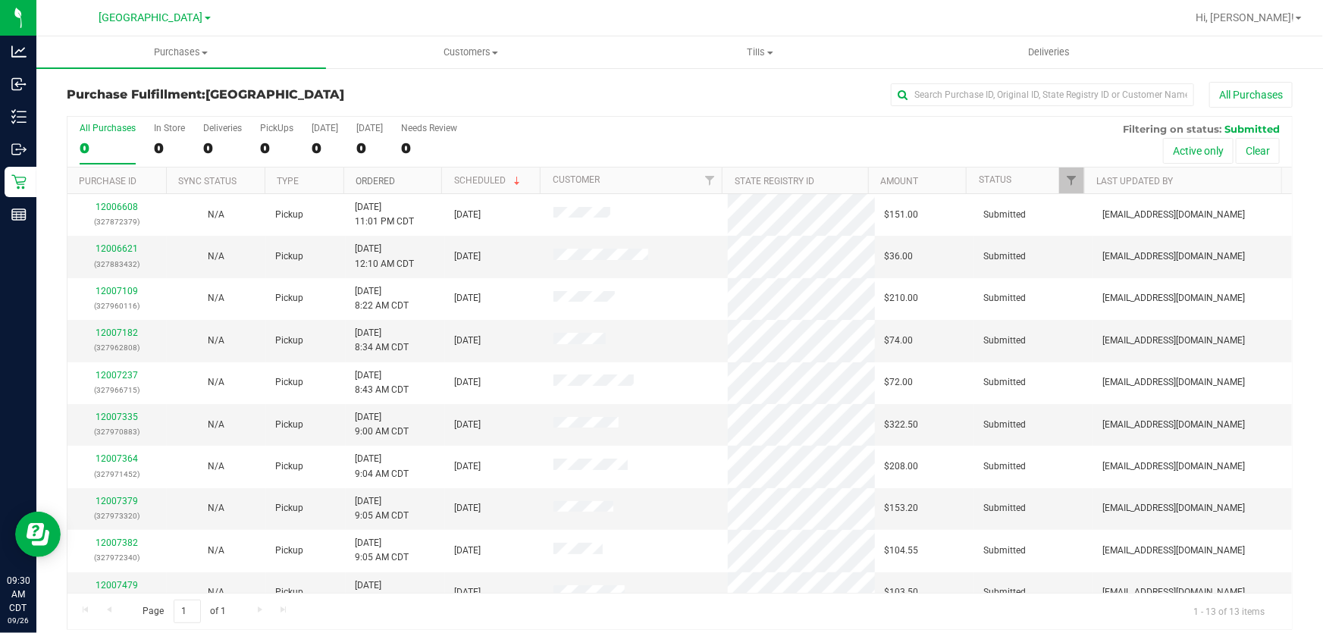
click at [372, 184] on link "Ordered" at bounding box center [375, 181] width 39 height 11
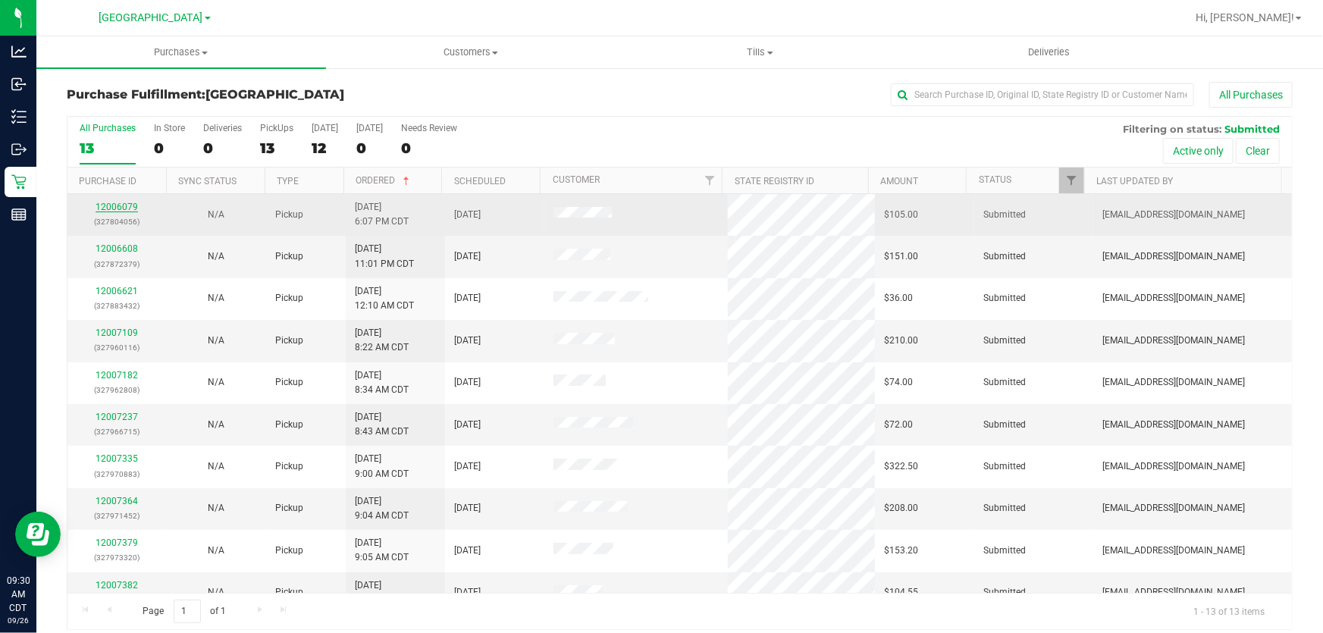
click at [124, 206] on link "12006079" at bounding box center [117, 207] width 42 height 11
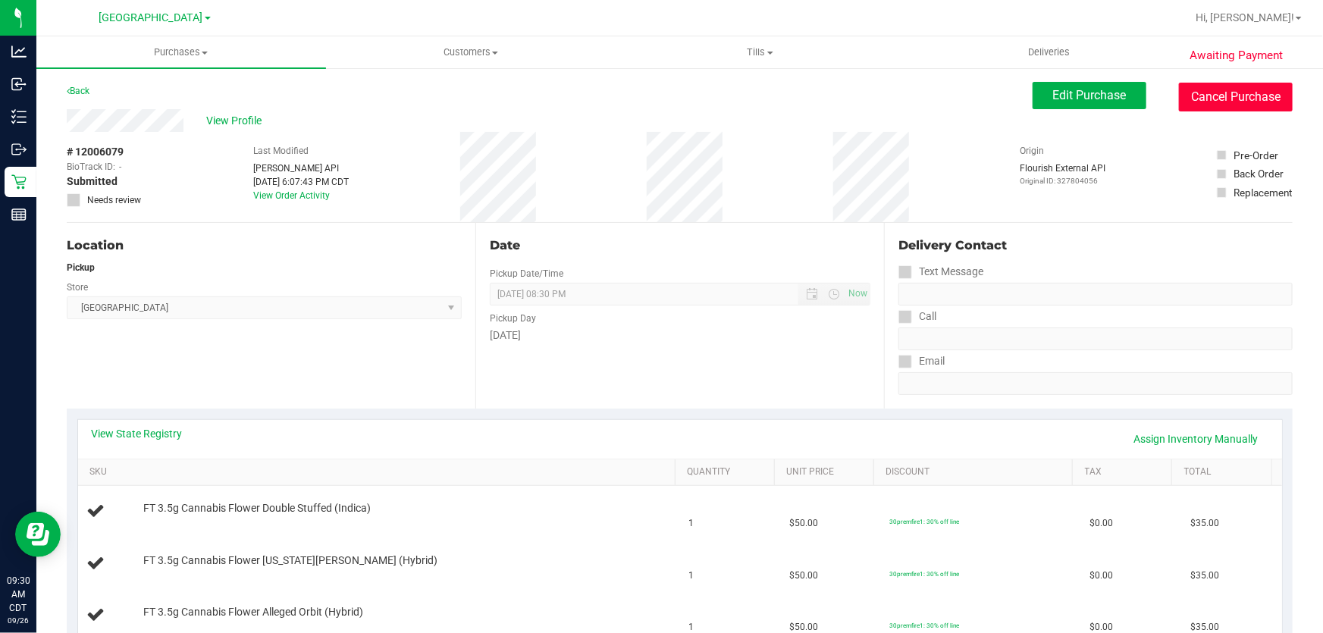
click at [1193, 93] on button "Cancel Purchase" at bounding box center [1236, 97] width 114 height 29
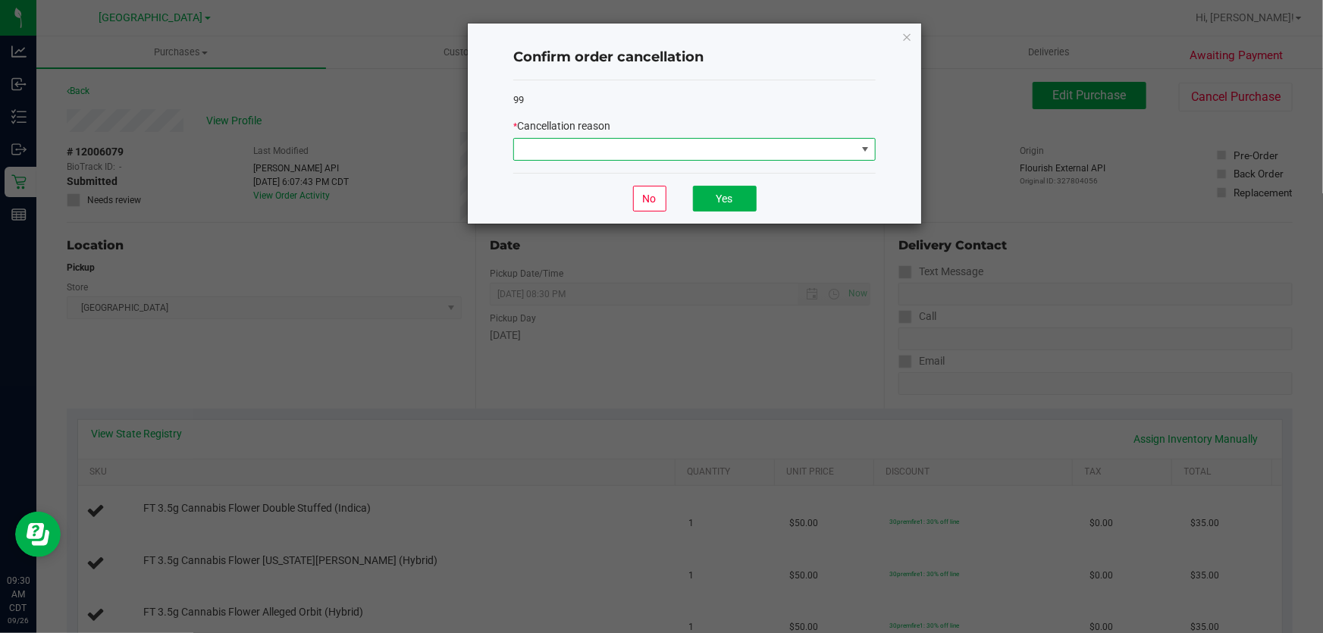
click at [709, 159] on span at bounding box center [694, 149] width 363 height 23
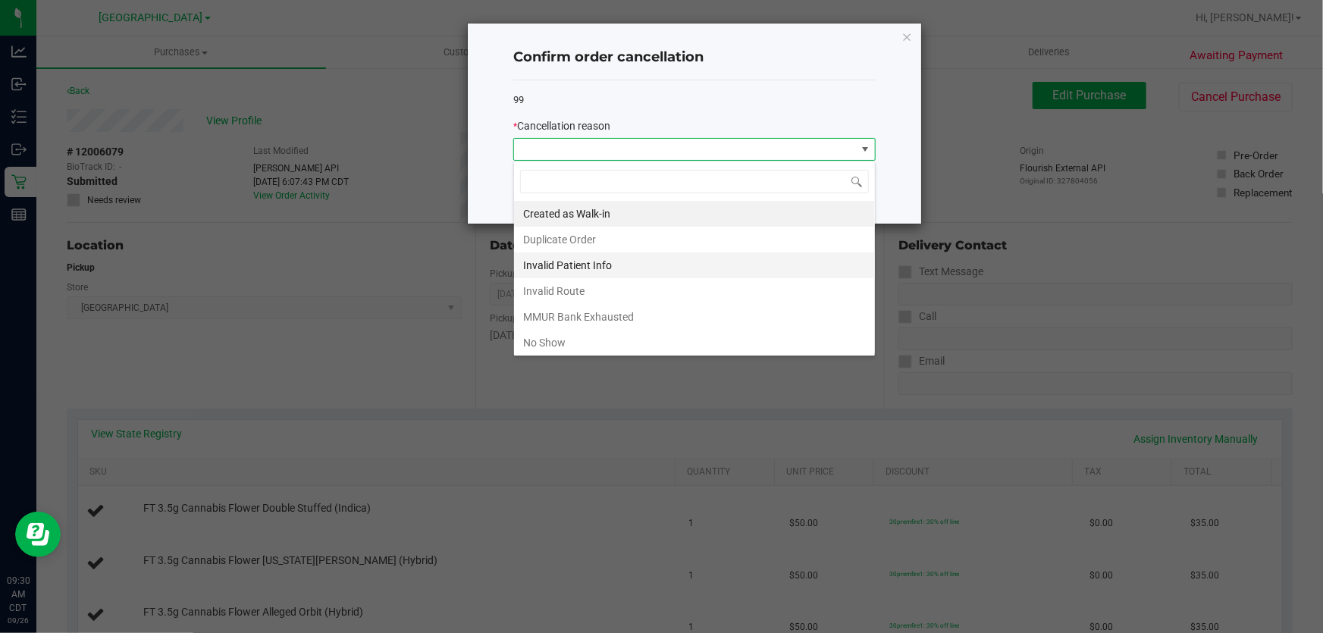
scroll to position [23, 363]
click at [564, 337] on li "No Show" at bounding box center [694, 343] width 361 height 26
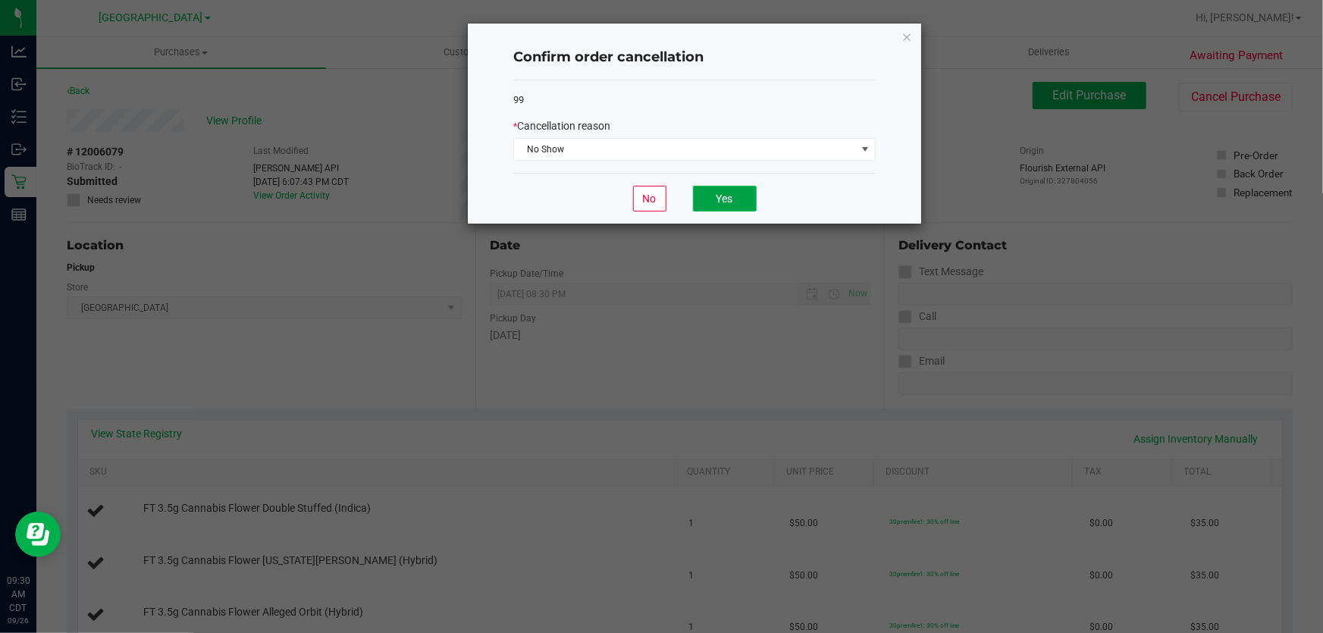
click at [727, 204] on button "Yes" at bounding box center [725, 199] width 64 height 26
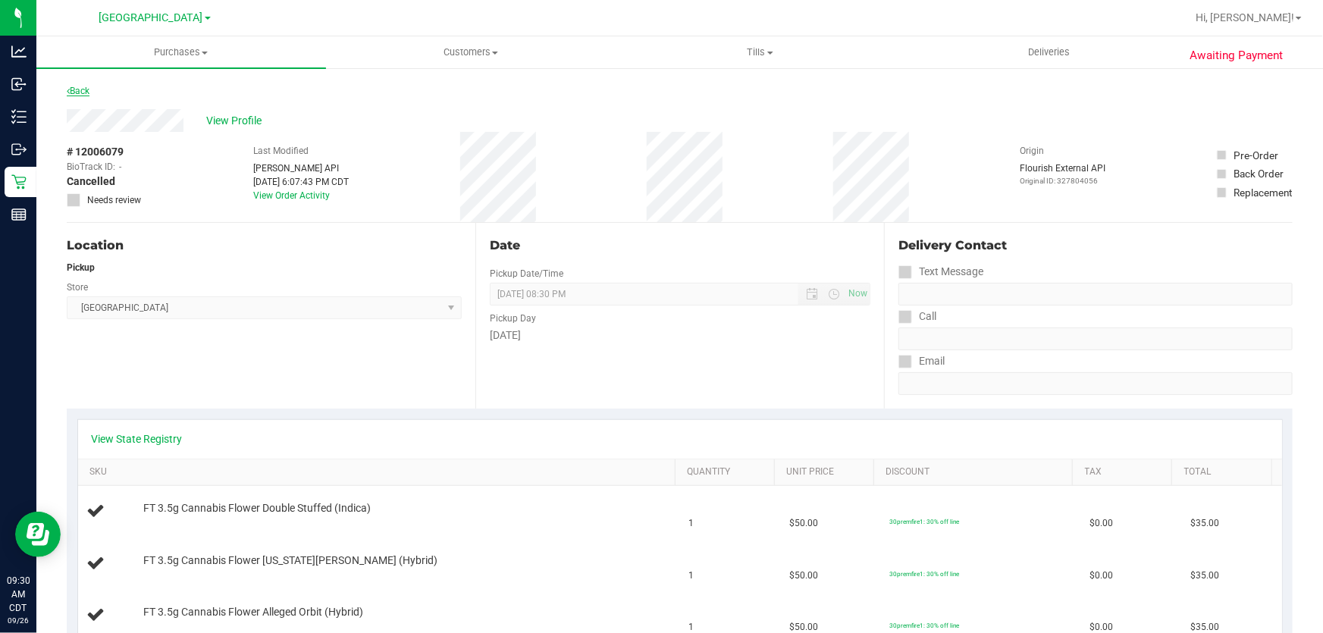
click at [89, 87] on link "Back" at bounding box center [78, 91] width 23 height 11
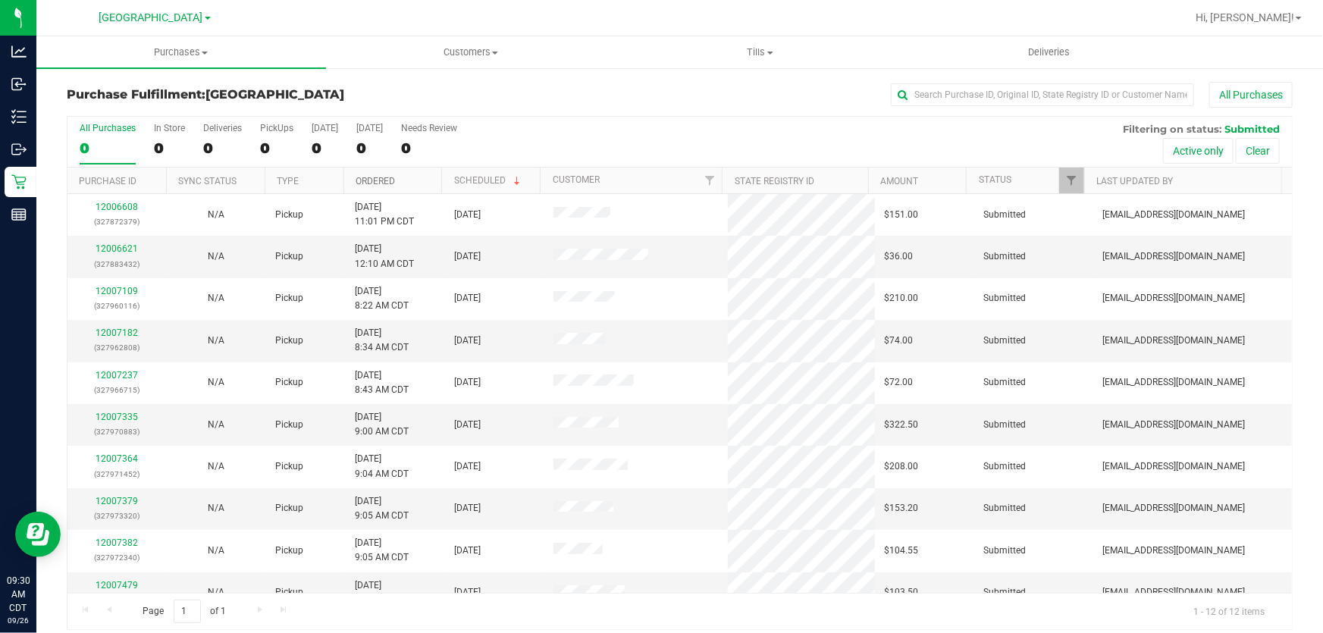
click at [363, 179] on link "Ordered" at bounding box center [375, 181] width 39 height 11
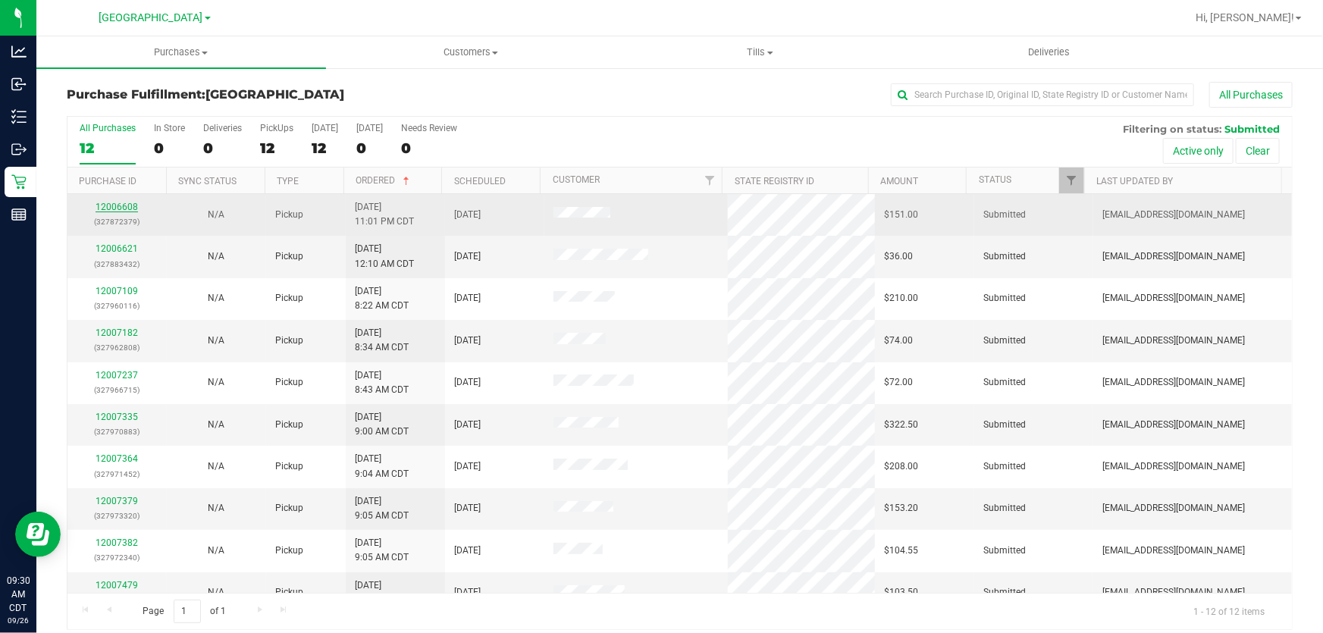
click at [112, 211] on link "12006608" at bounding box center [117, 207] width 42 height 11
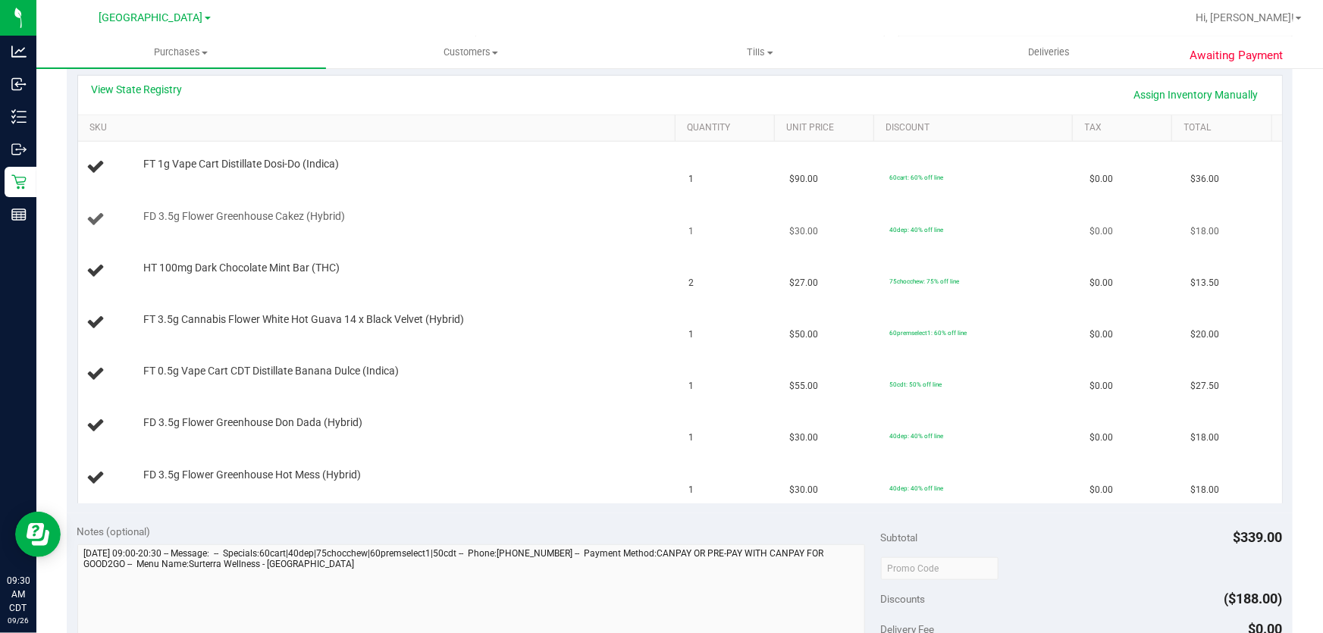
scroll to position [275, 0]
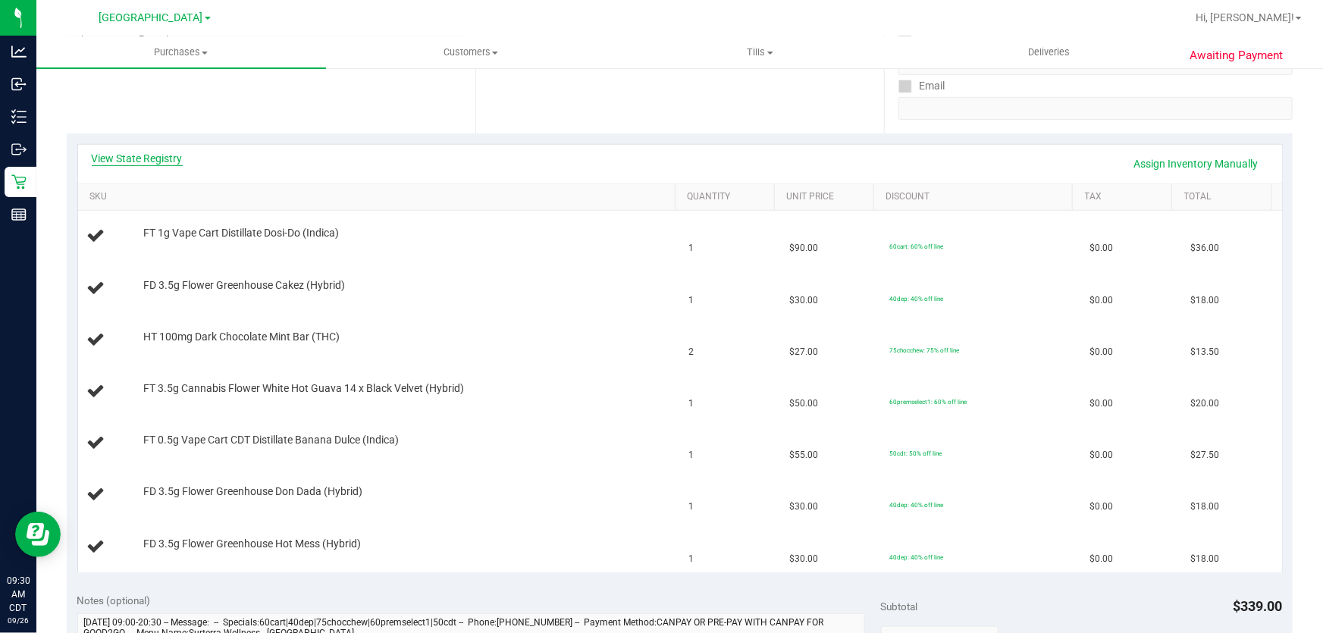
click at [169, 165] on link "View State Registry" at bounding box center [137, 158] width 91 height 15
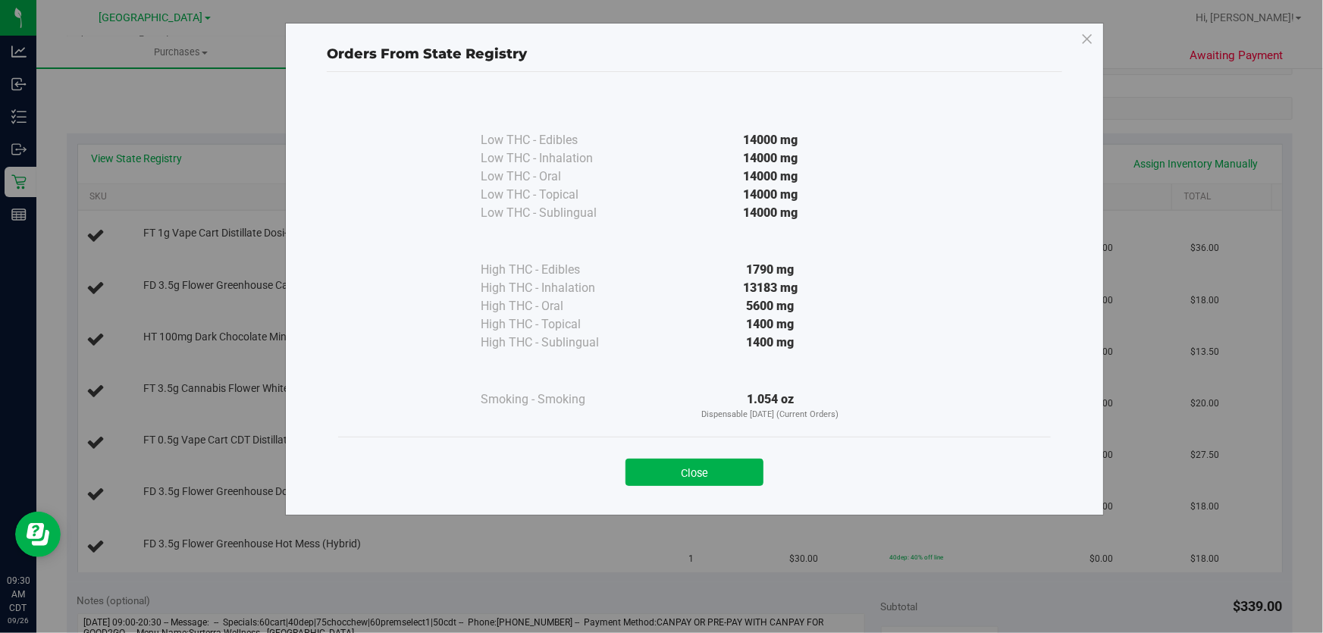
click at [168, 165] on div "Orders From State Registry Low THC - Edibles 14000 mg" at bounding box center [667, 316] width 1335 height 633
click at [724, 460] on button "Close" at bounding box center [695, 472] width 138 height 27
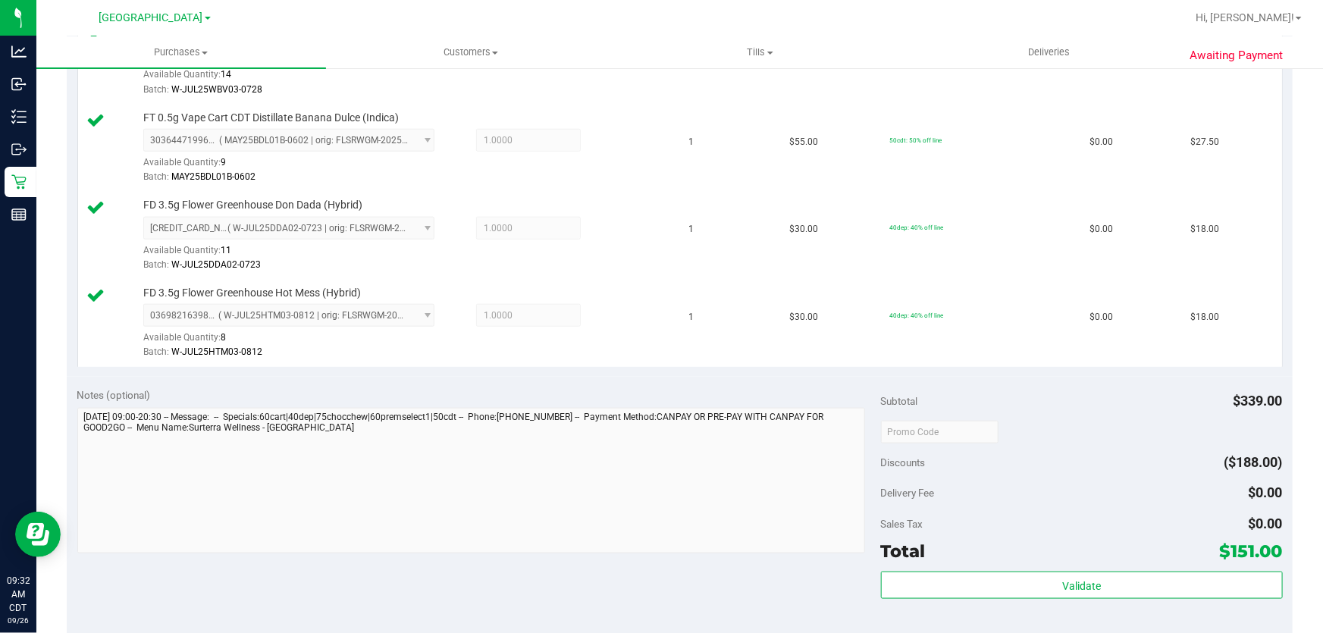
scroll to position [940, 0]
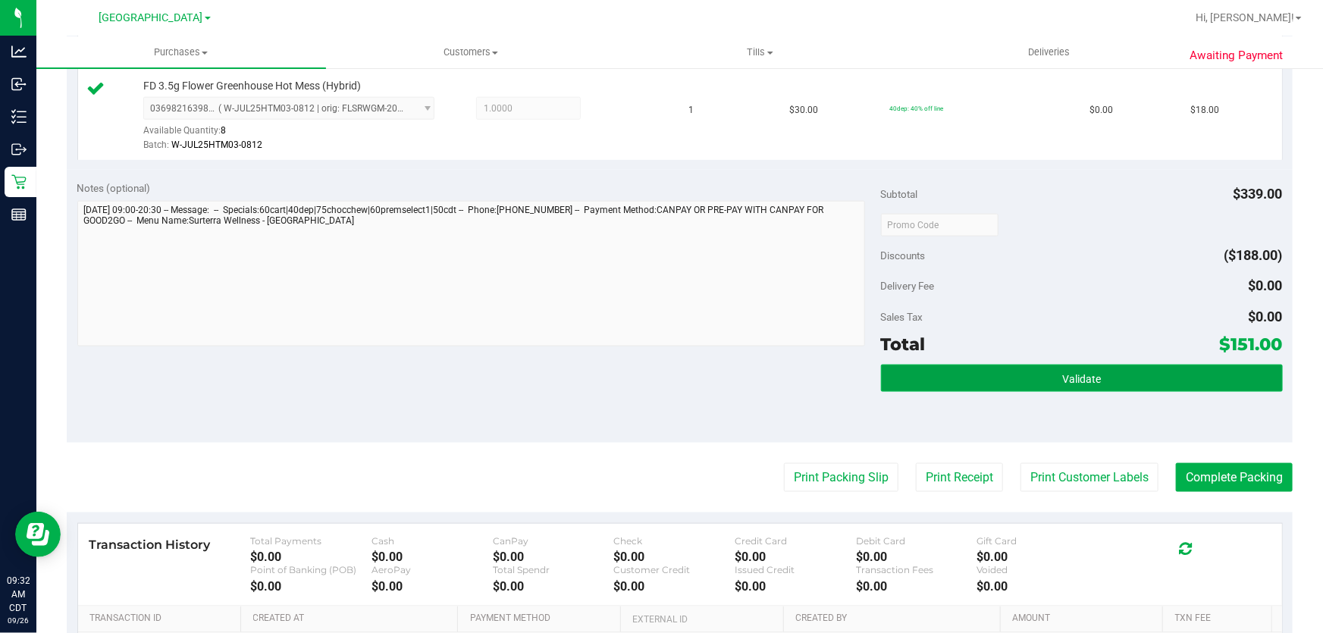
click at [924, 377] on button "Validate" at bounding box center [1082, 378] width 402 height 27
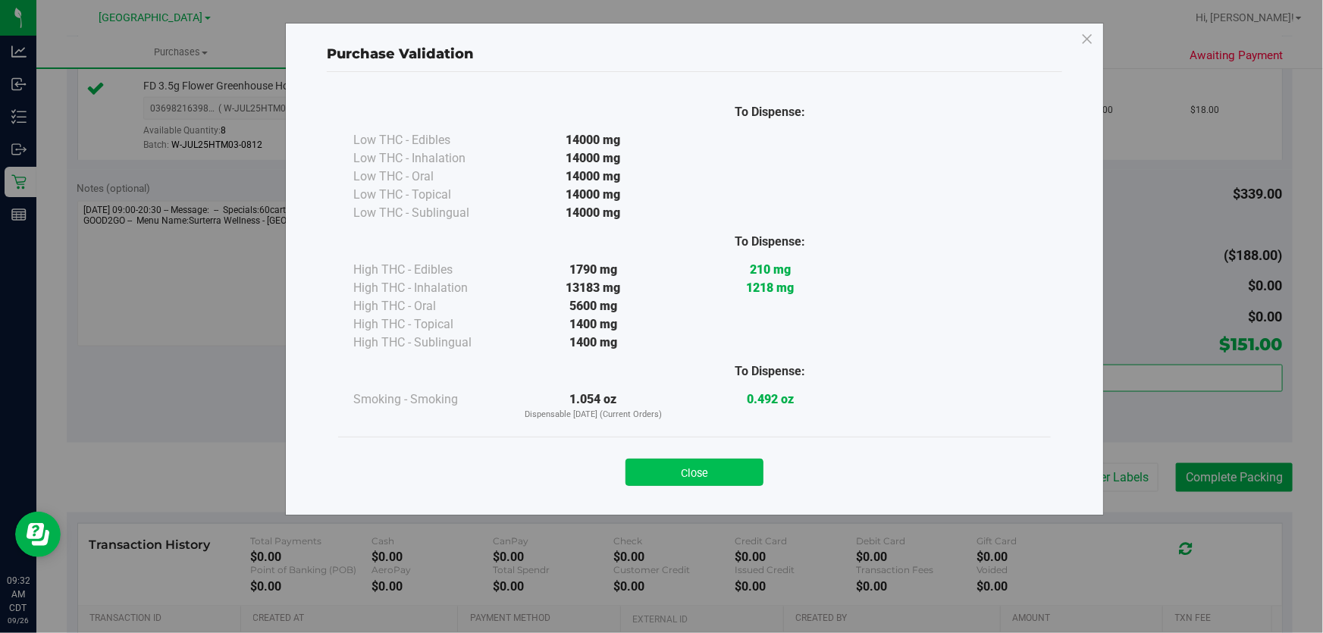
click at [702, 482] on button "Close" at bounding box center [695, 472] width 138 height 27
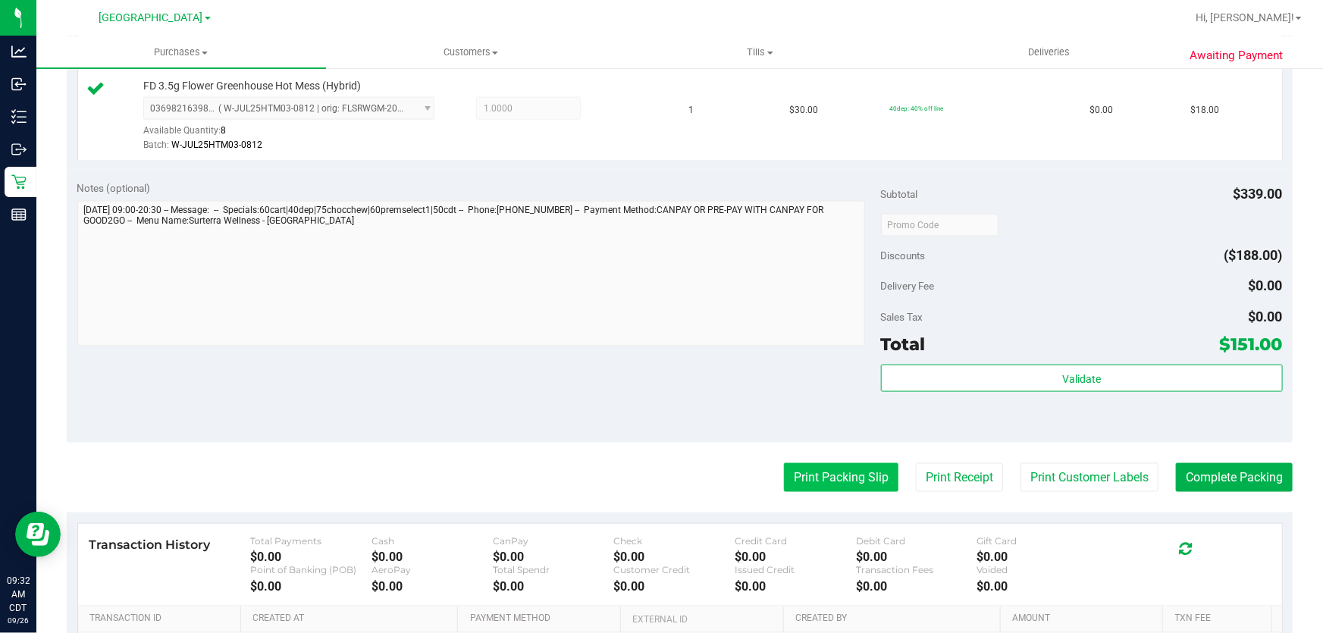
click at [840, 489] on button "Print Packing Slip" at bounding box center [841, 477] width 115 height 29
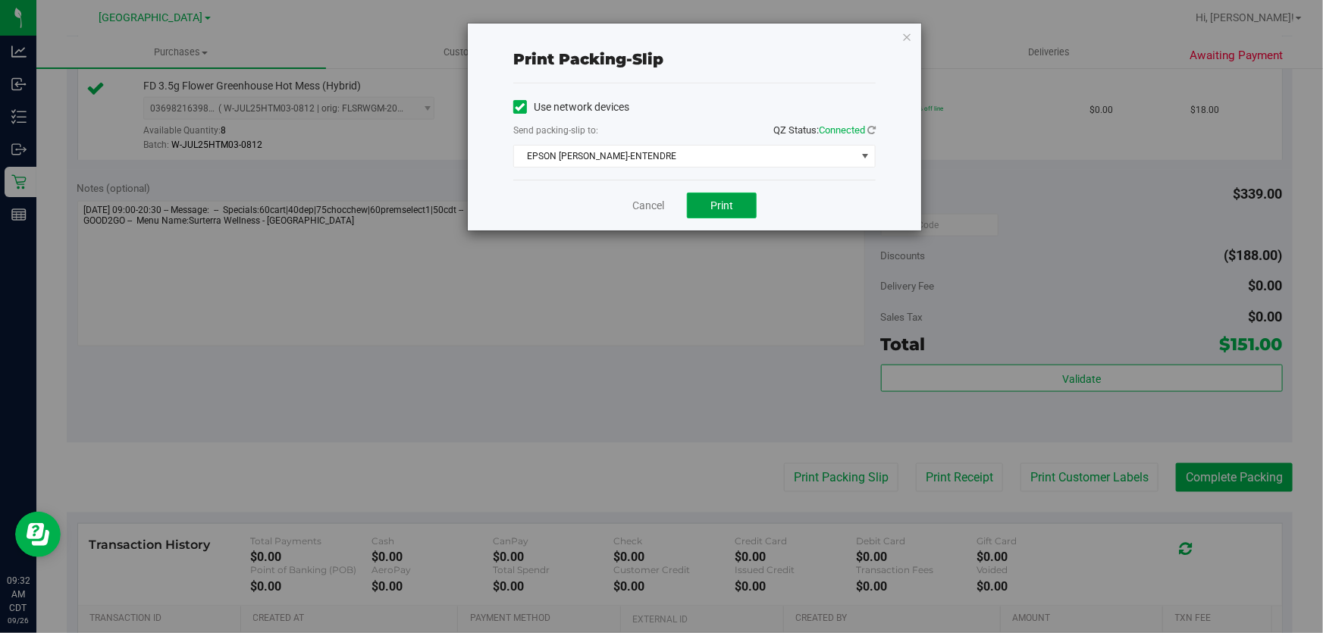
click at [733, 197] on button "Print" at bounding box center [722, 206] width 70 height 26
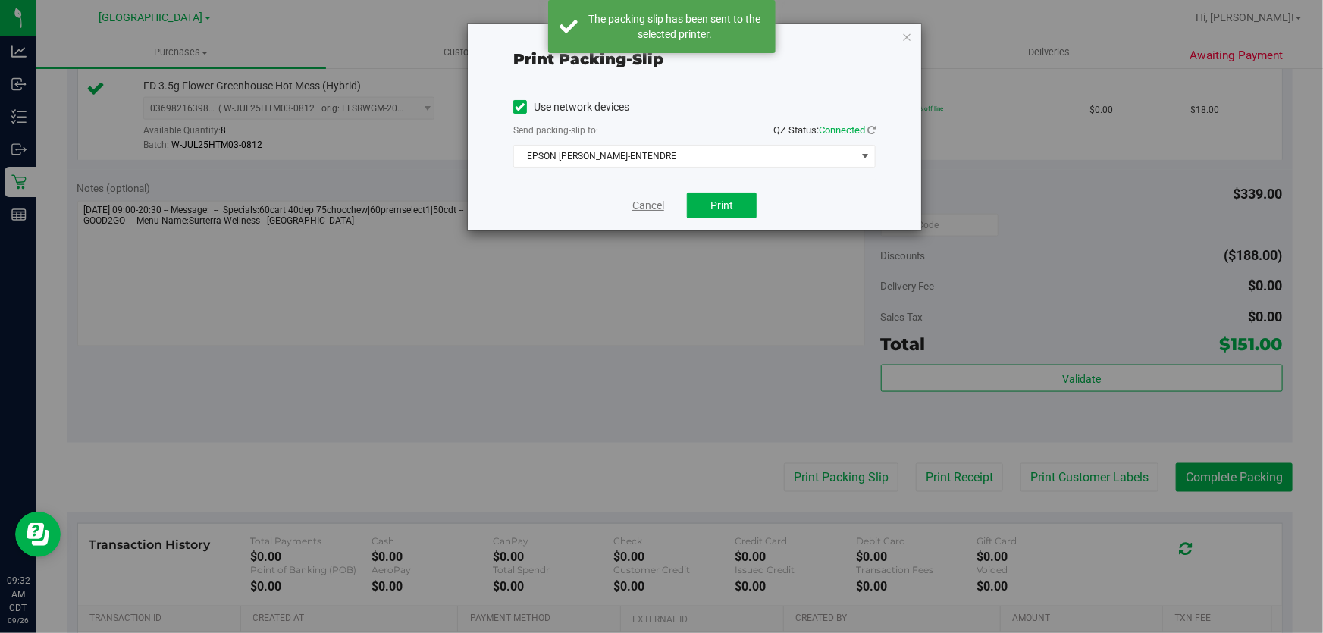
click at [648, 199] on link "Cancel" at bounding box center [649, 206] width 32 height 16
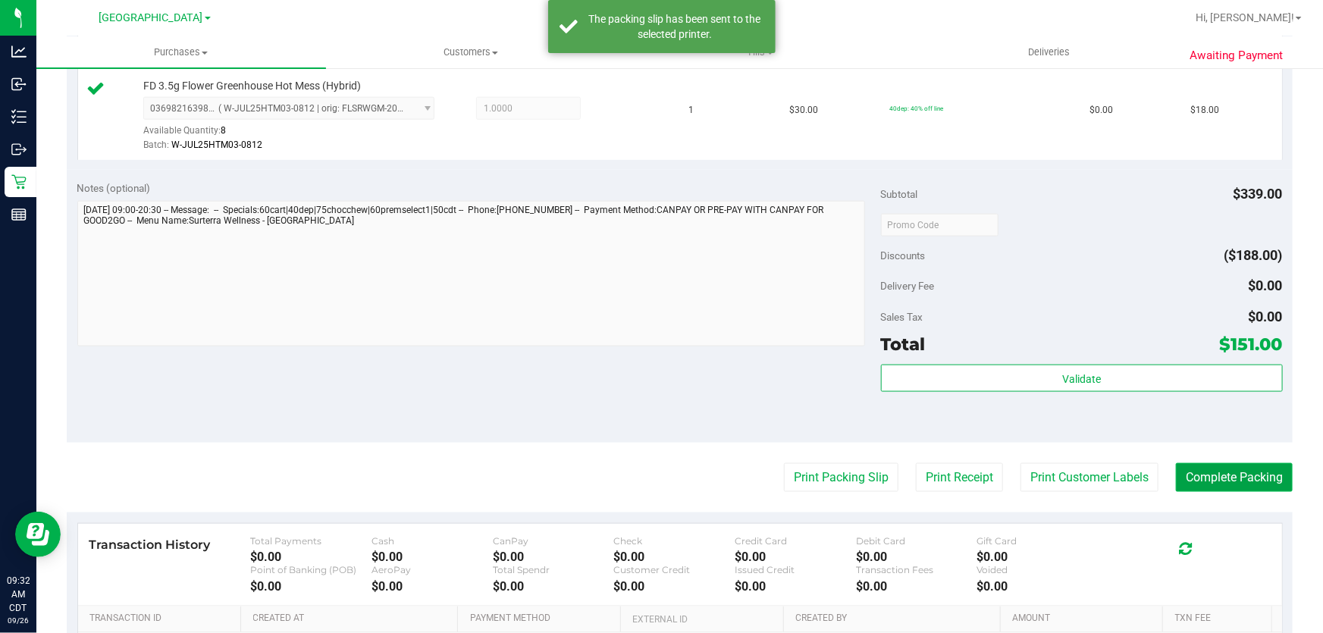
click at [1176, 464] on button "Complete Packing" at bounding box center [1234, 477] width 117 height 29
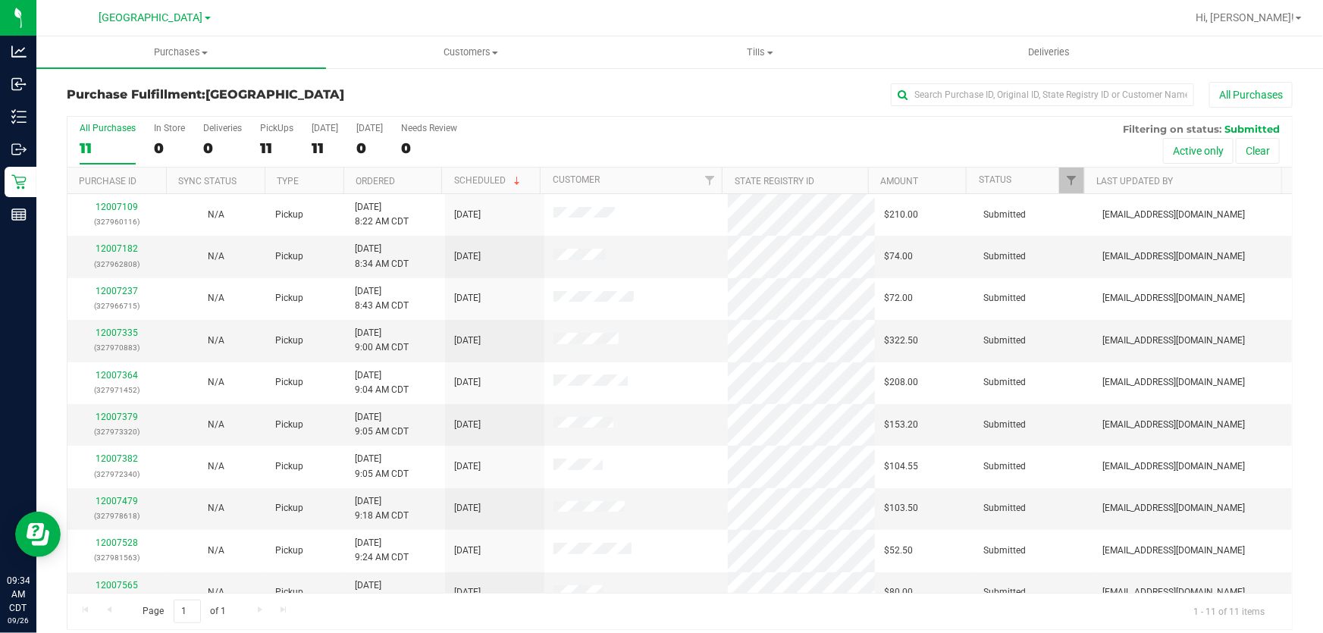
click at [380, 172] on th "Ordered" at bounding box center [393, 181] width 99 height 27
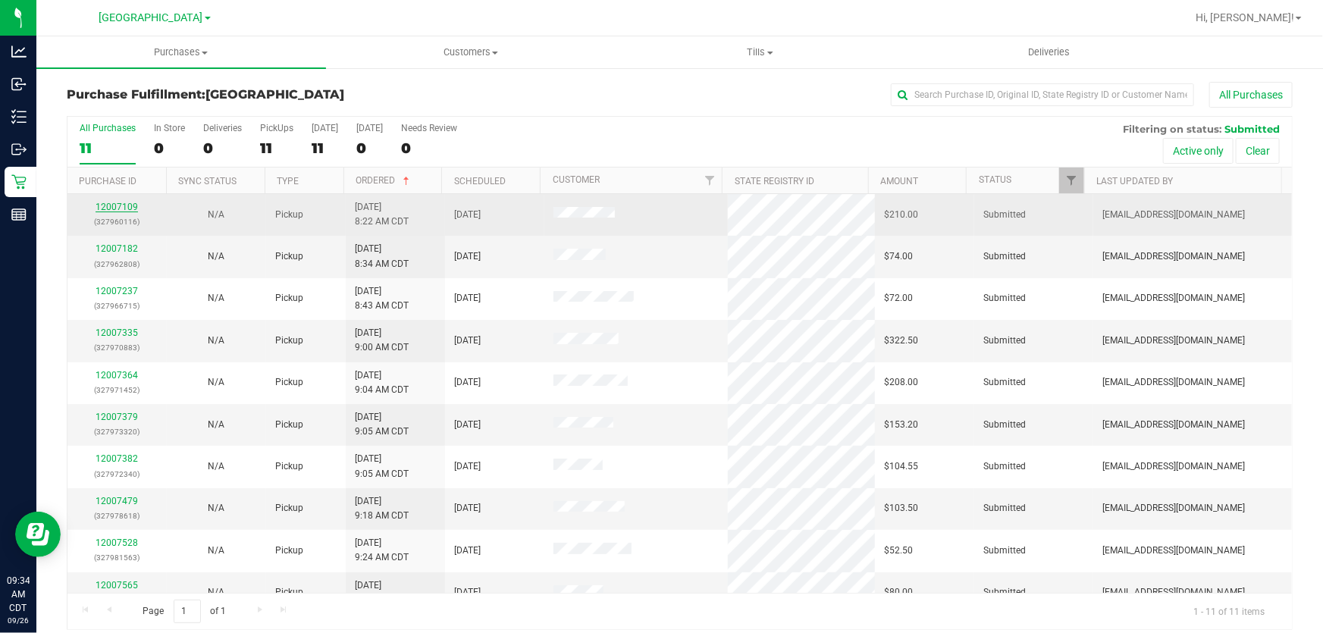
click at [113, 202] on link "12007109" at bounding box center [117, 207] width 42 height 11
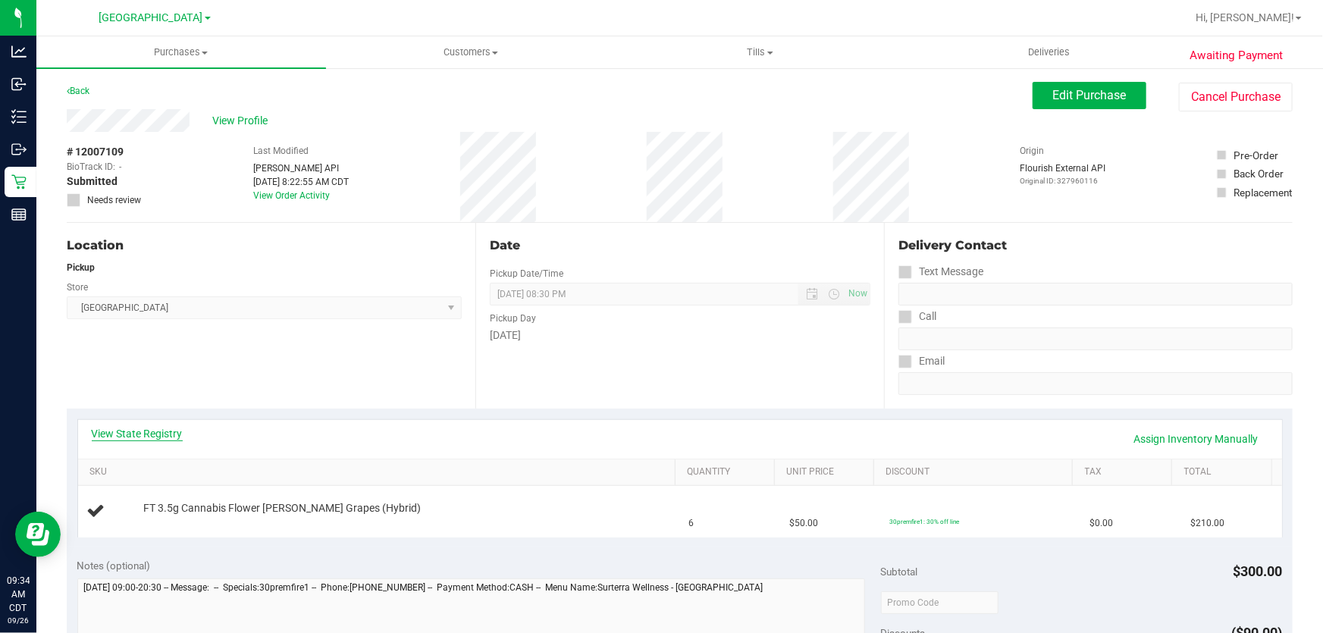
click at [166, 433] on link "View State Registry" at bounding box center [137, 433] width 91 height 15
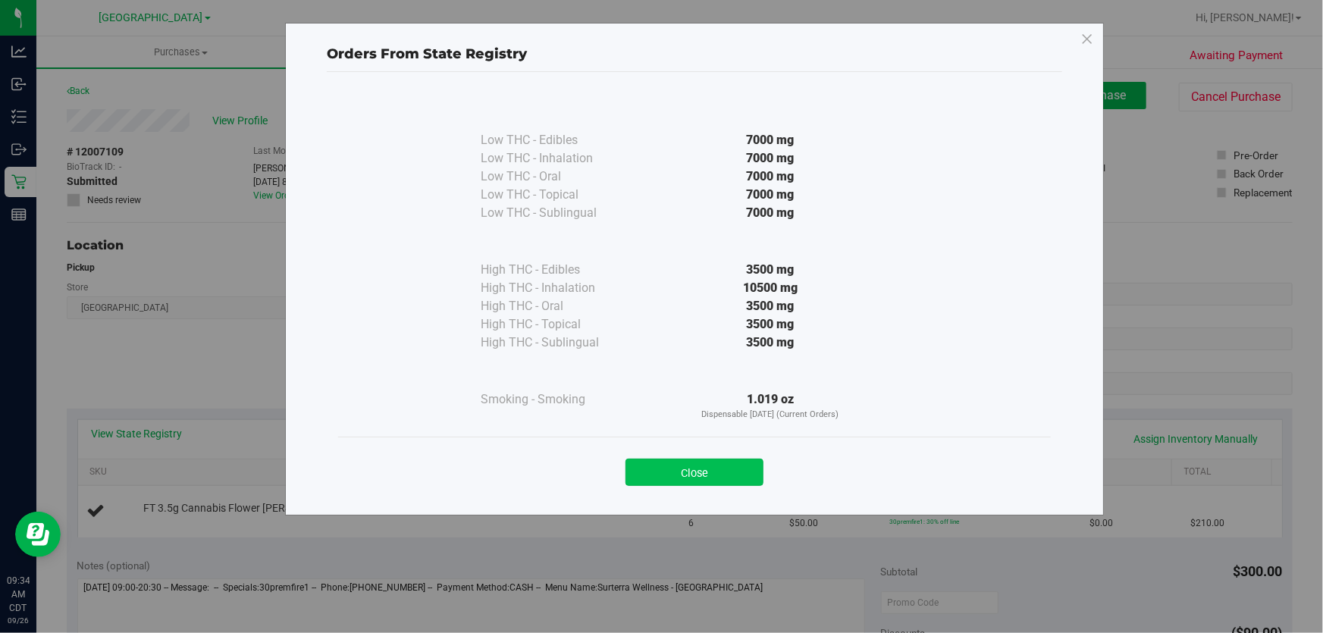
click at [752, 463] on button "Close" at bounding box center [695, 472] width 138 height 27
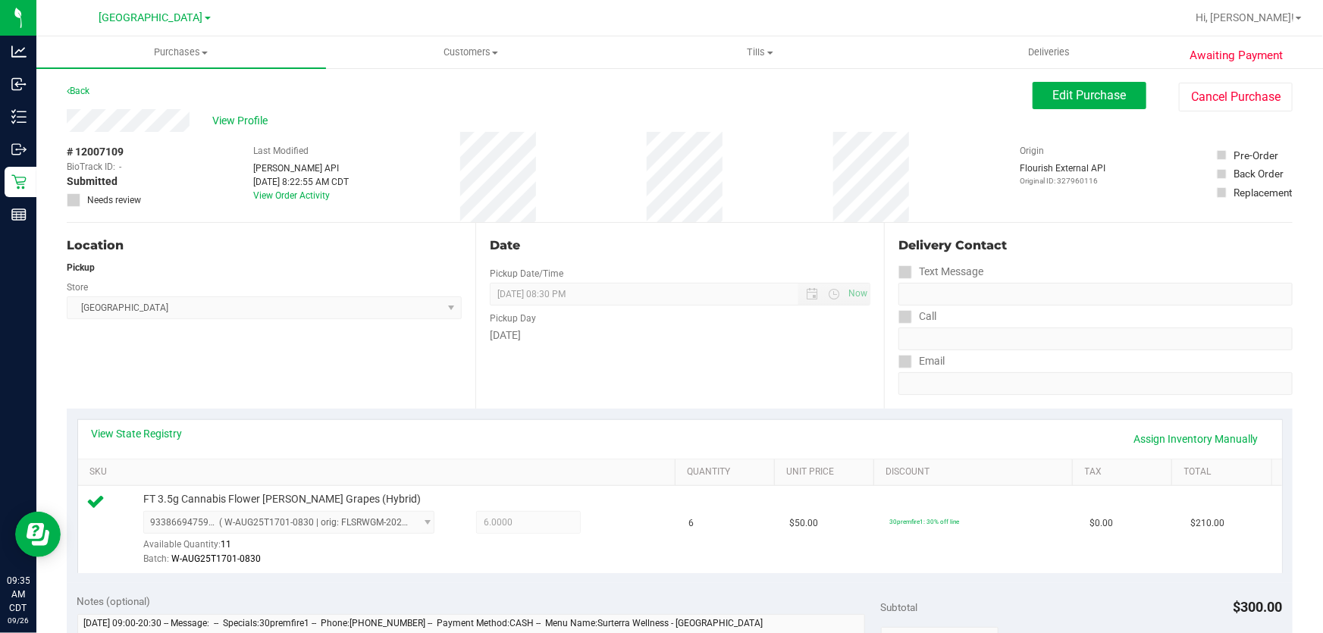
scroll to position [604, 0]
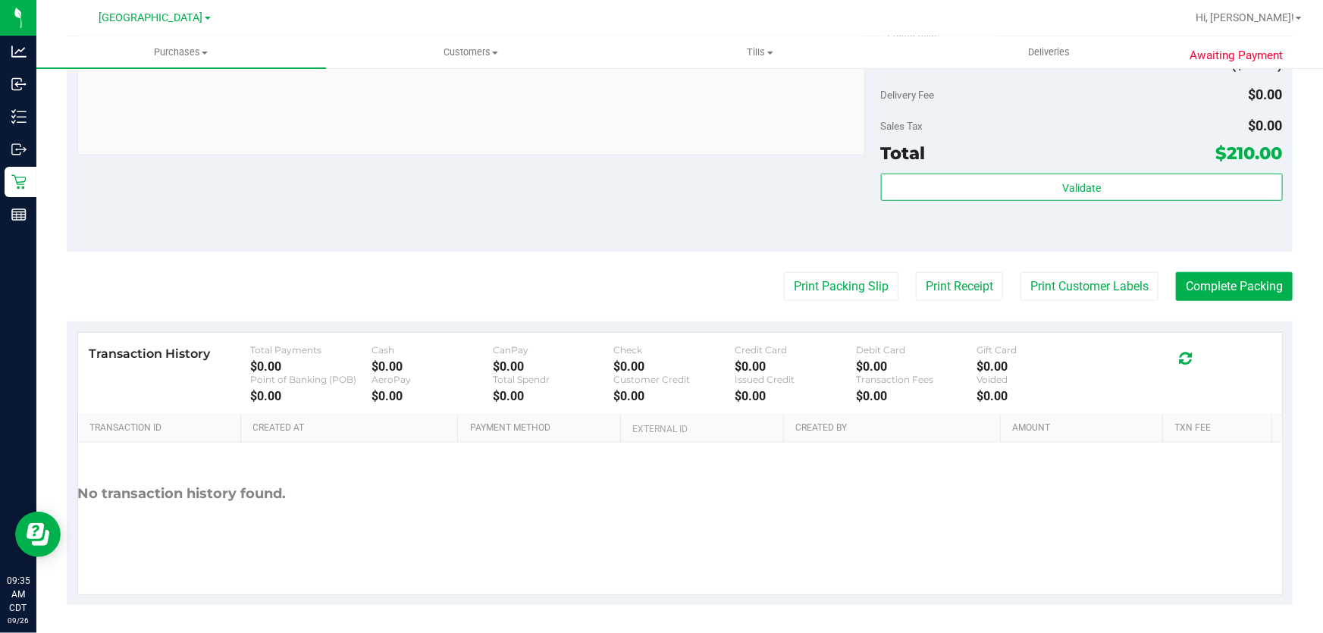
click at [1031, 202] on div "Validate" at bounding box center [1082, 208] width 402 height 68
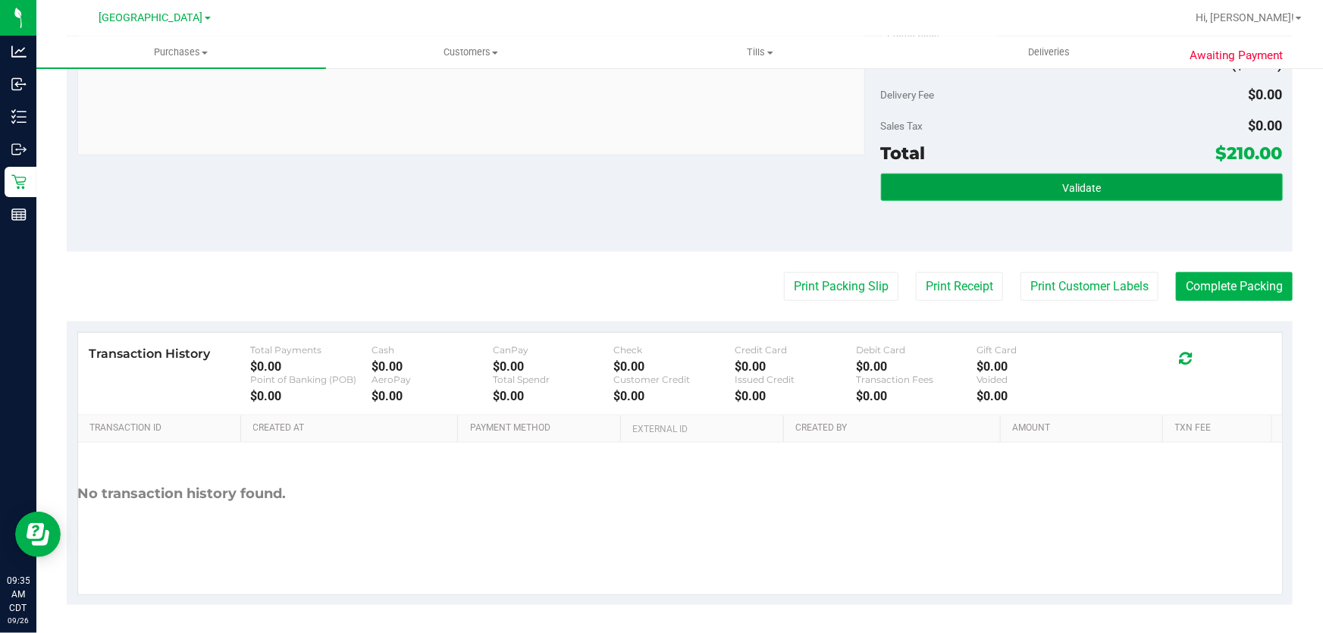
click at [1019, 193] on button "Validate" at bounding box center [1082, 187] width 402 height 27
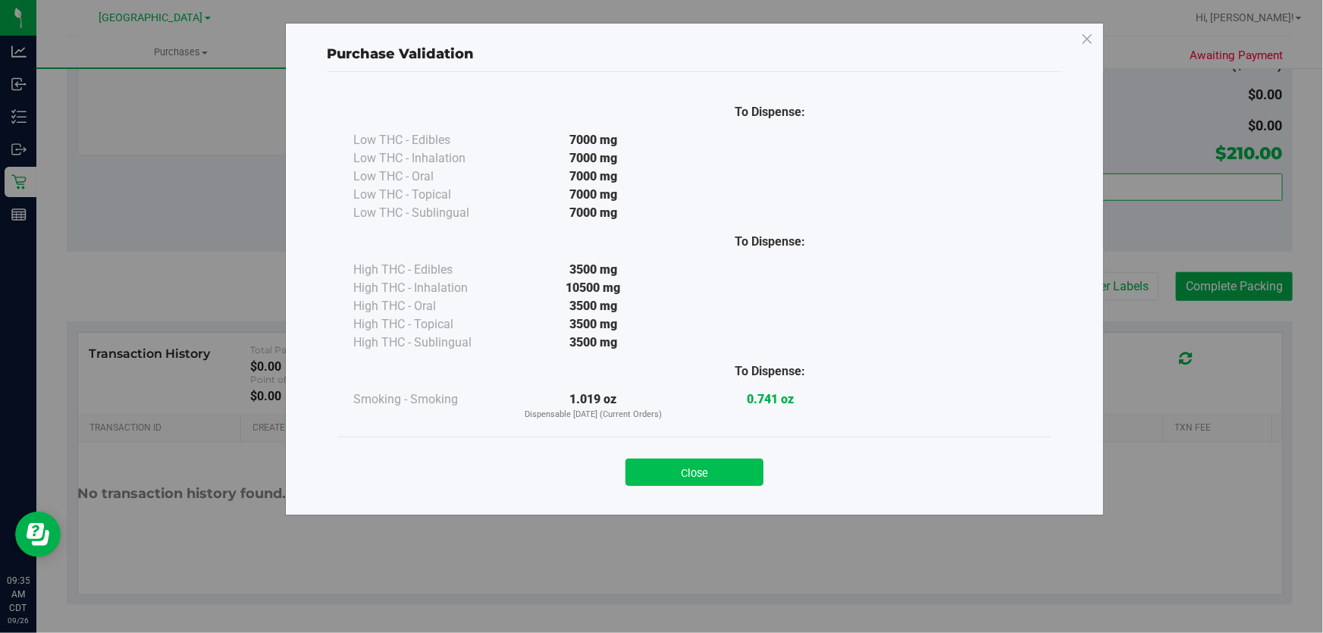
click at [736, 472] on button "Close" at bounding box center [695, 472] width 138 height 27
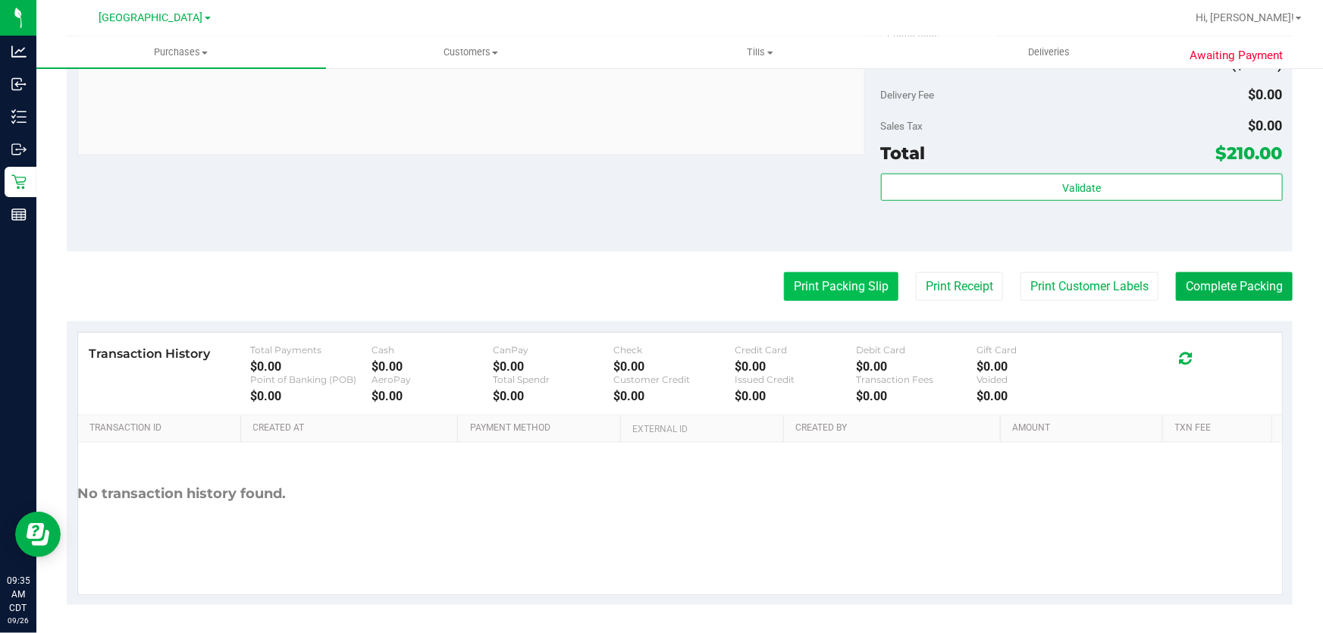
click at [824, 286] on button "Print Packing Slip" at bounding box center [841, 286] width 115 height 29
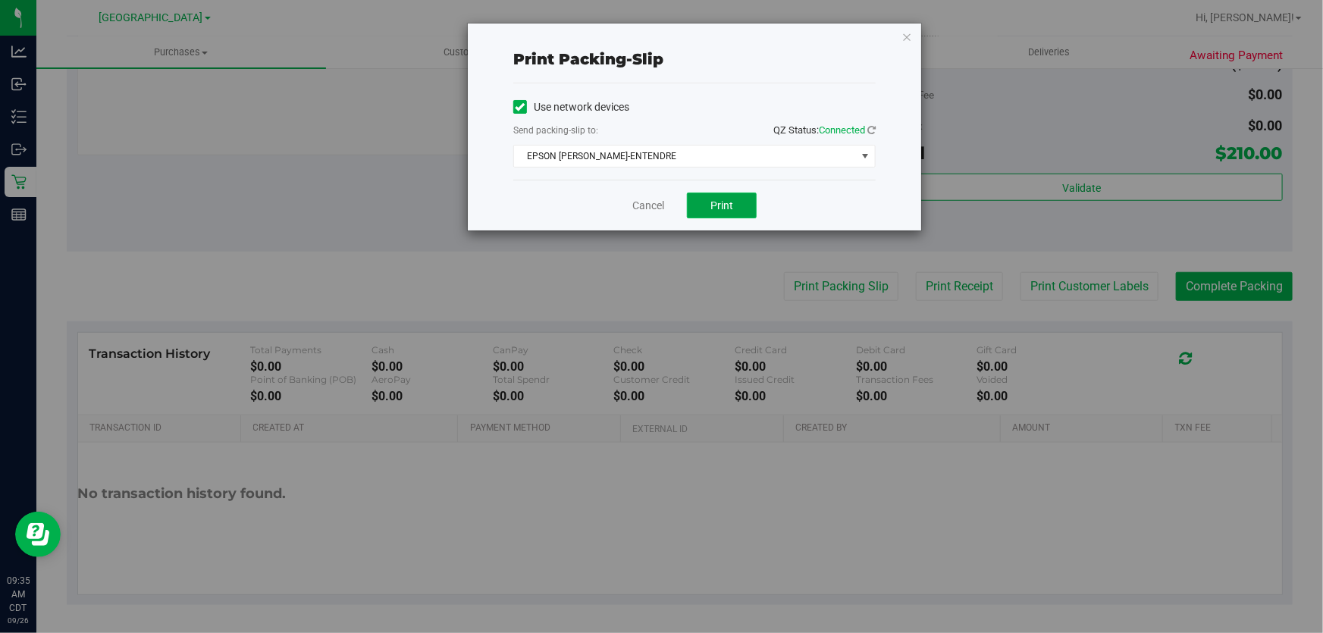
click at [700, 202] on button "Print" at bounding box center [722, 206] width 70 height 26
click at [633, 205] on link "Cancel" at bounding box center [649, 206] width 32 height 16
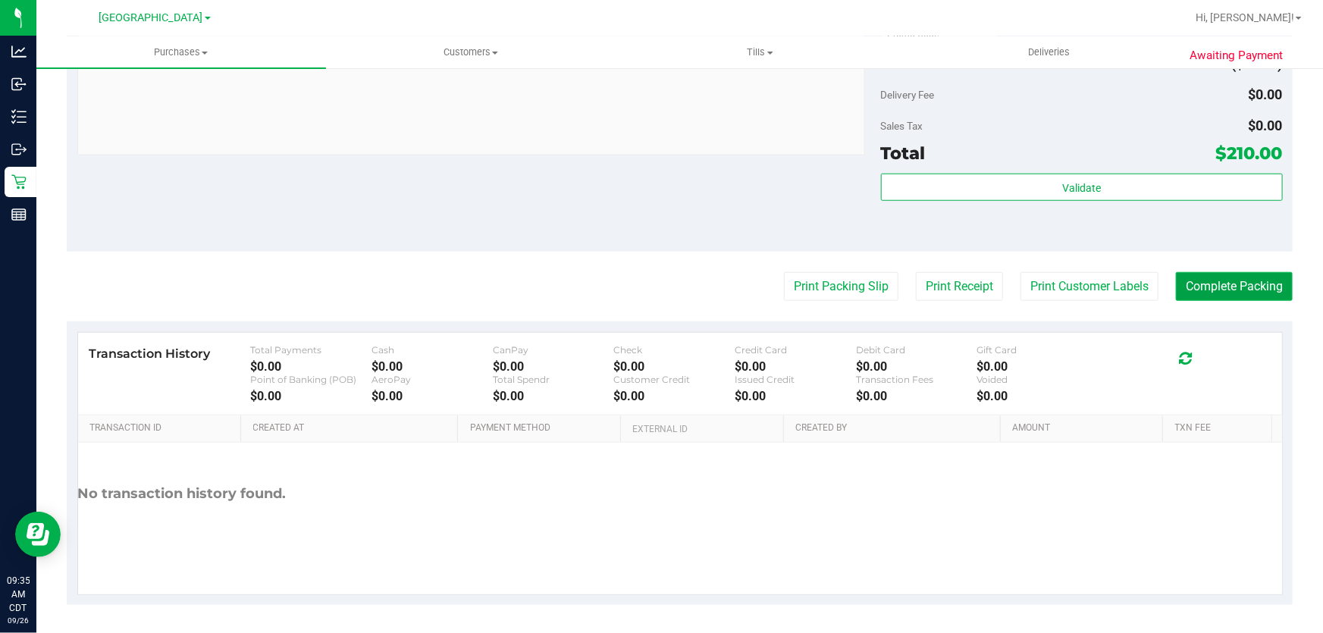
click at [1232, 288] on button "Complete Packing" at bounding box center [1234, 286] width 117 height 29
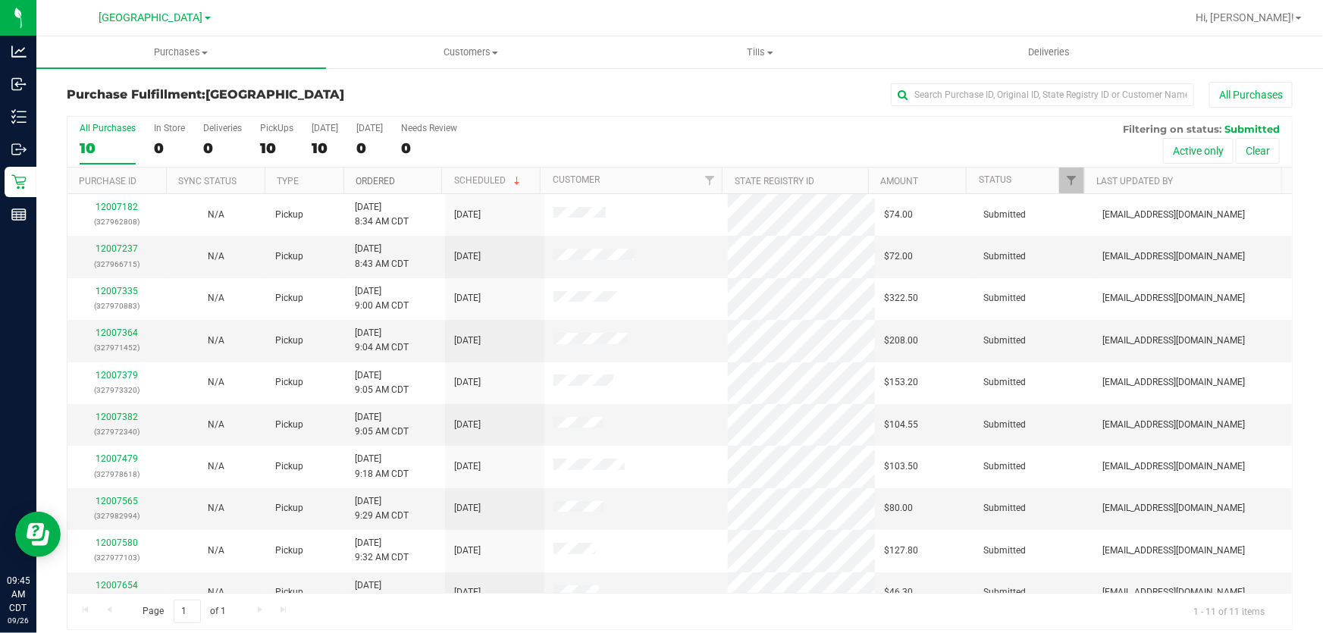
click at [363, 184] on link "Ordered" at bounding box center [375, 181] width 39 height 11
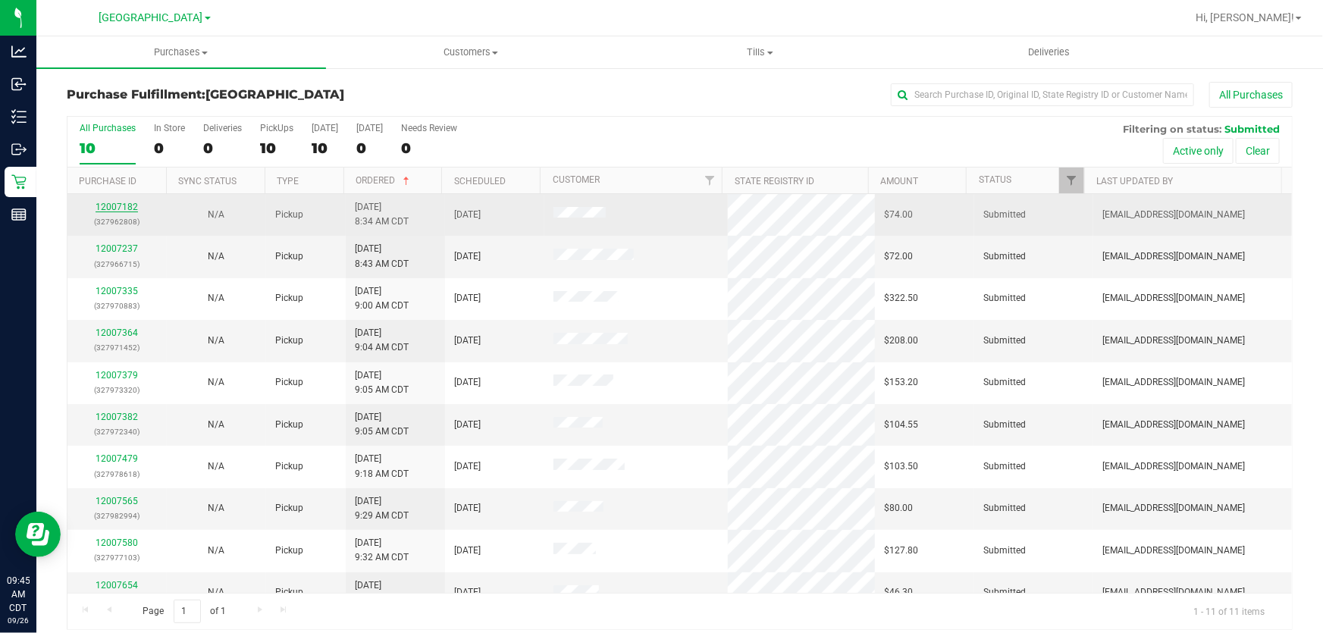
click at [128, 203] on link "12007182" at bounding box center [117, 207] width 42 height 11
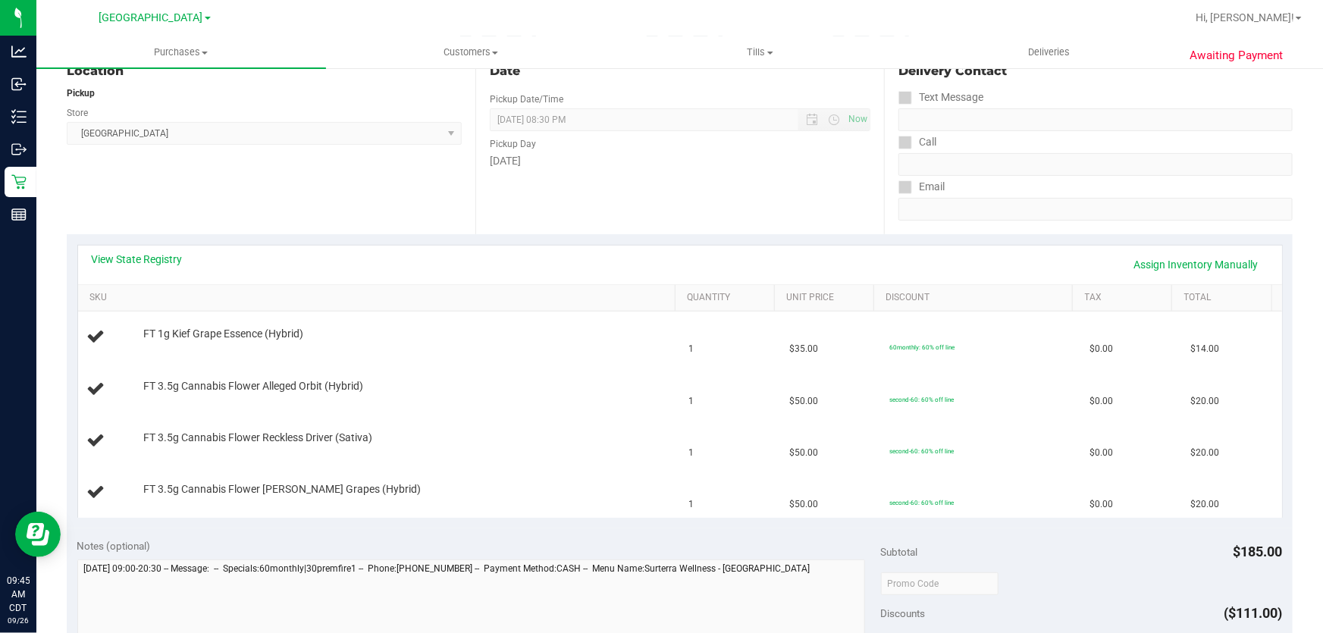
scroll to position [206, 0]
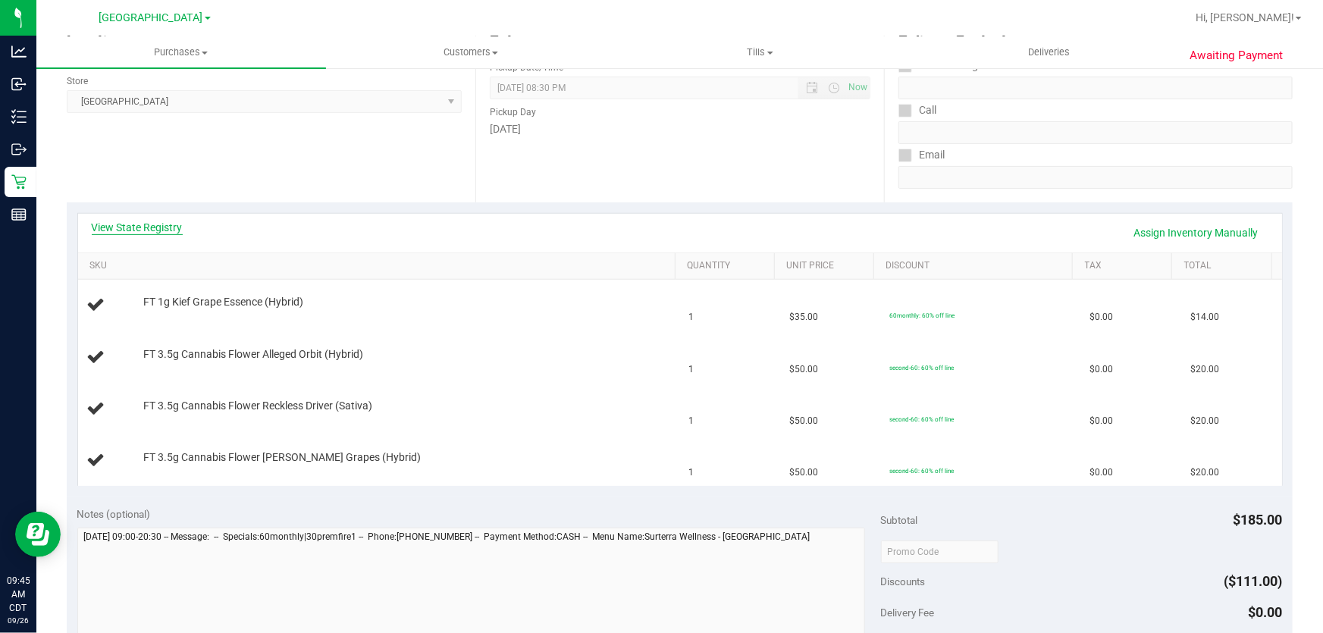
click at [174, 230] on link "View State Registry" at bounding box center [137, 227] width 91 height 15
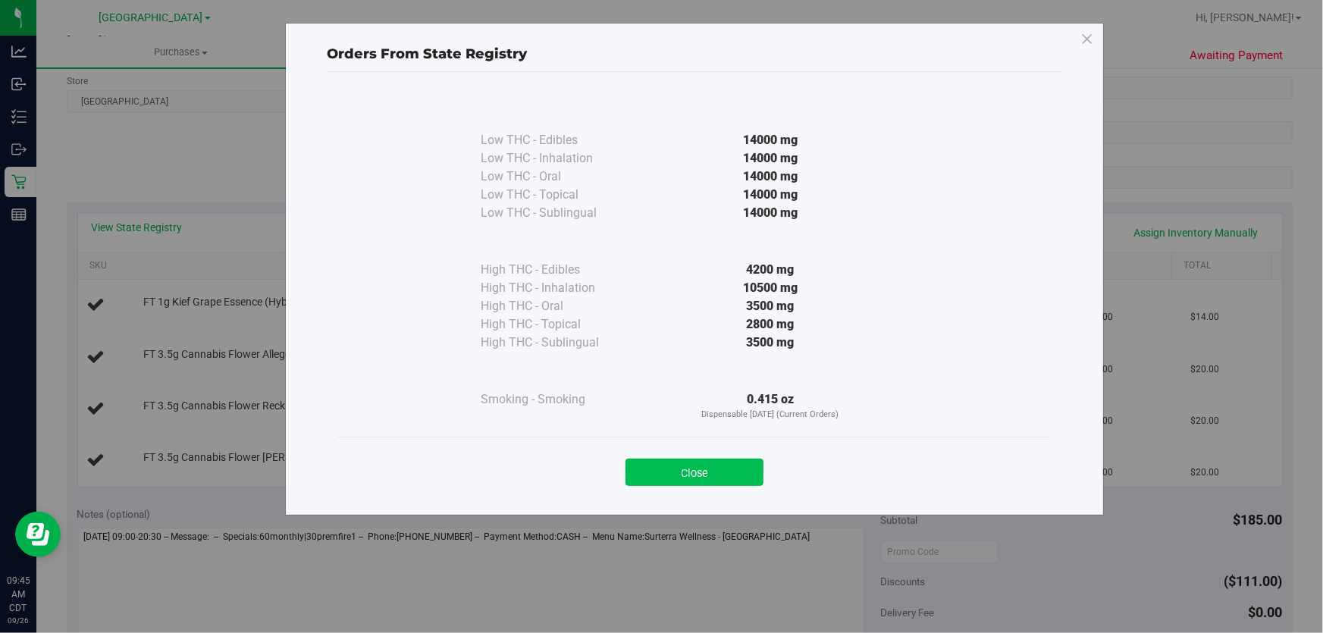
click at [697, 470] on button "Close" at bounding box center [695, 472] width 138 height 27
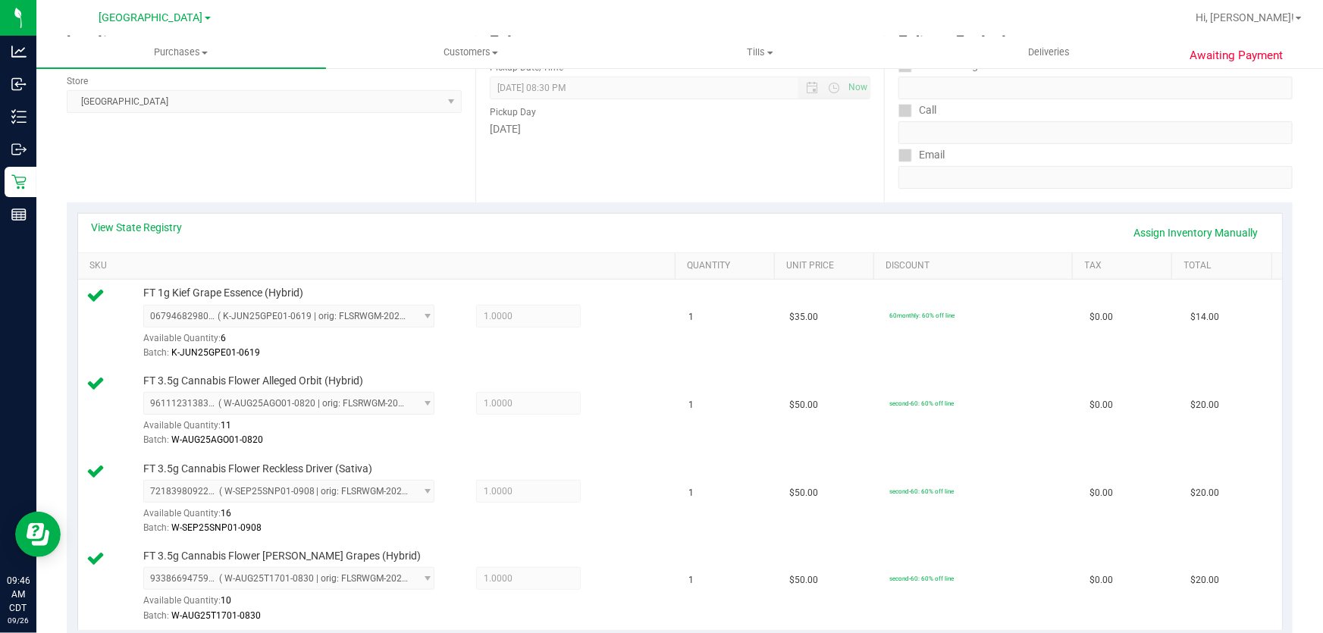
scroll to position [620, 0]
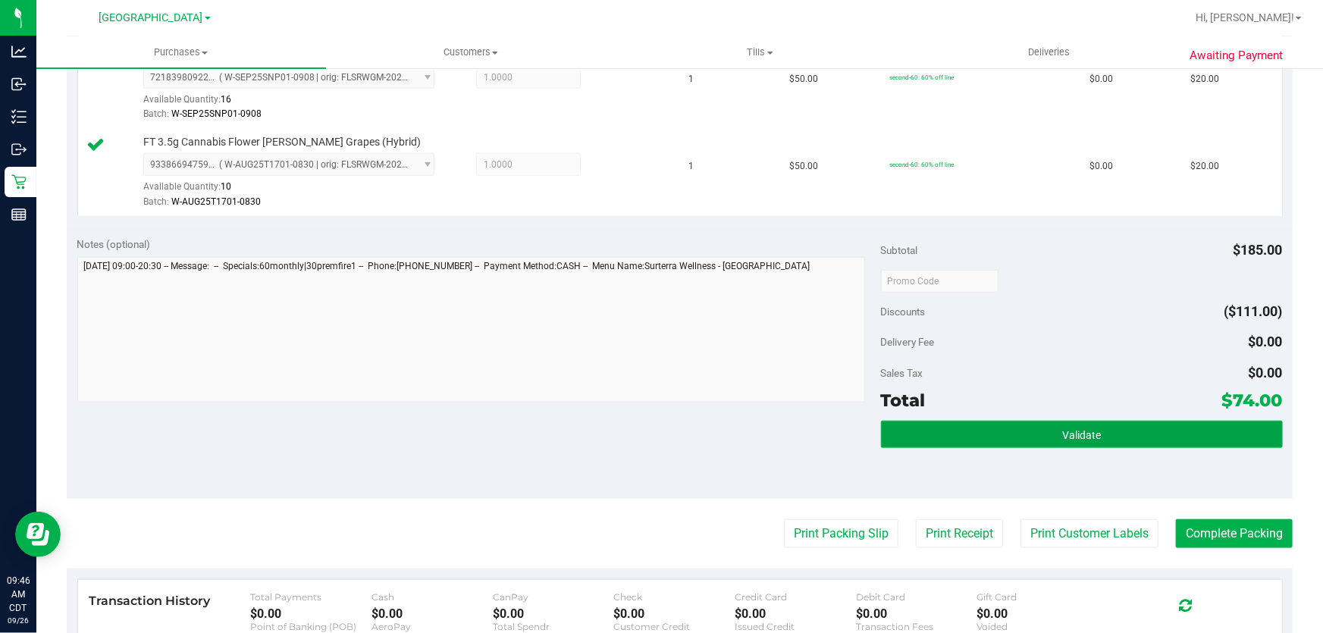
click at [925, 431] on button "Validate" at bounding box center [1082, 434] width 402 height 27
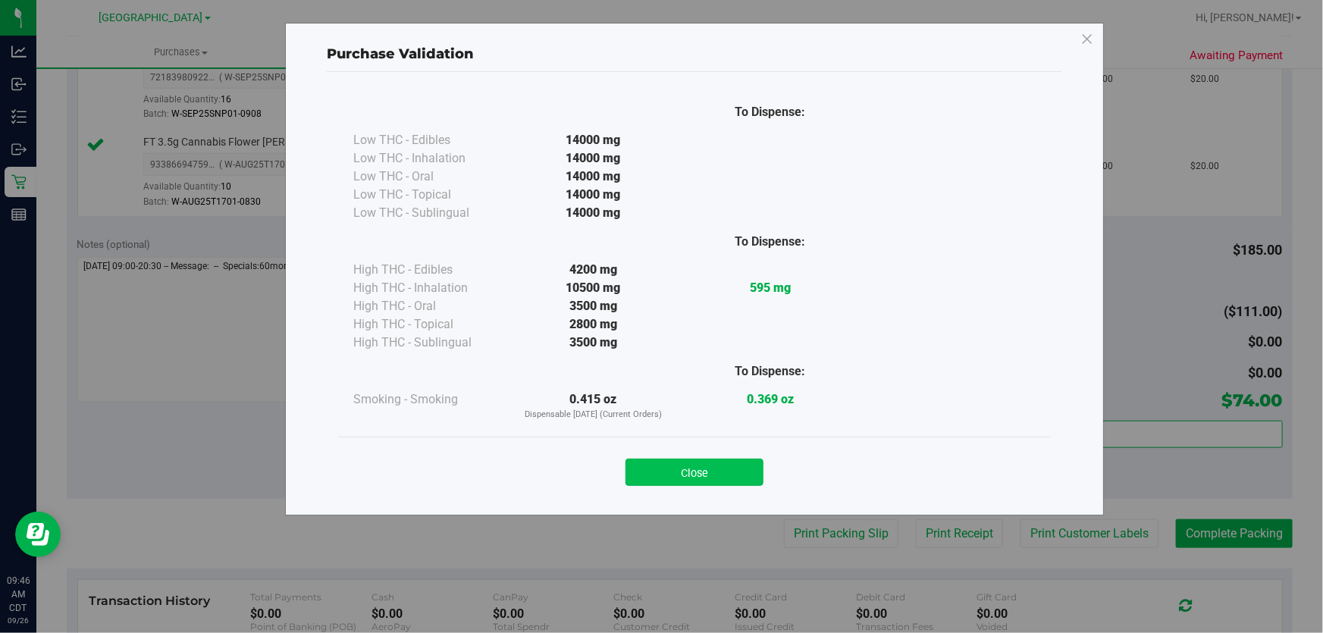
click at [689, 472] on button "Close" at bounding box center [695, 472] width 138 height 27
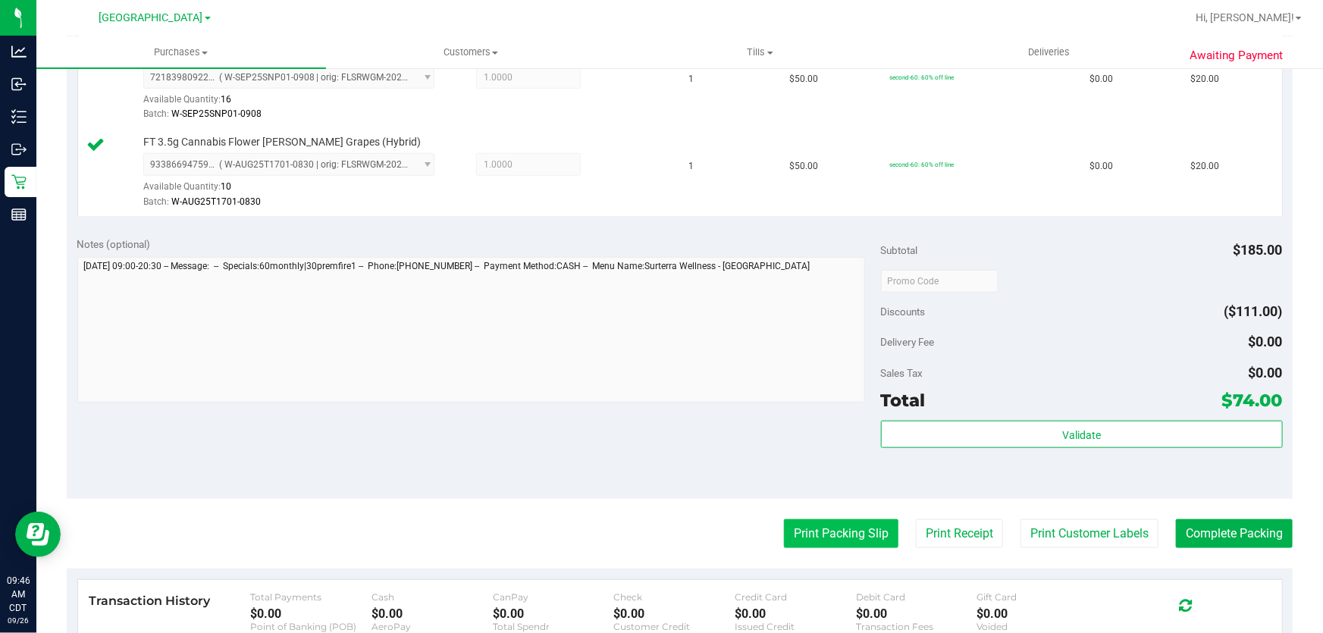
click at [817, 520] on button "Print Packing Slip" at bounding box center [841, 534] width 115 height 29
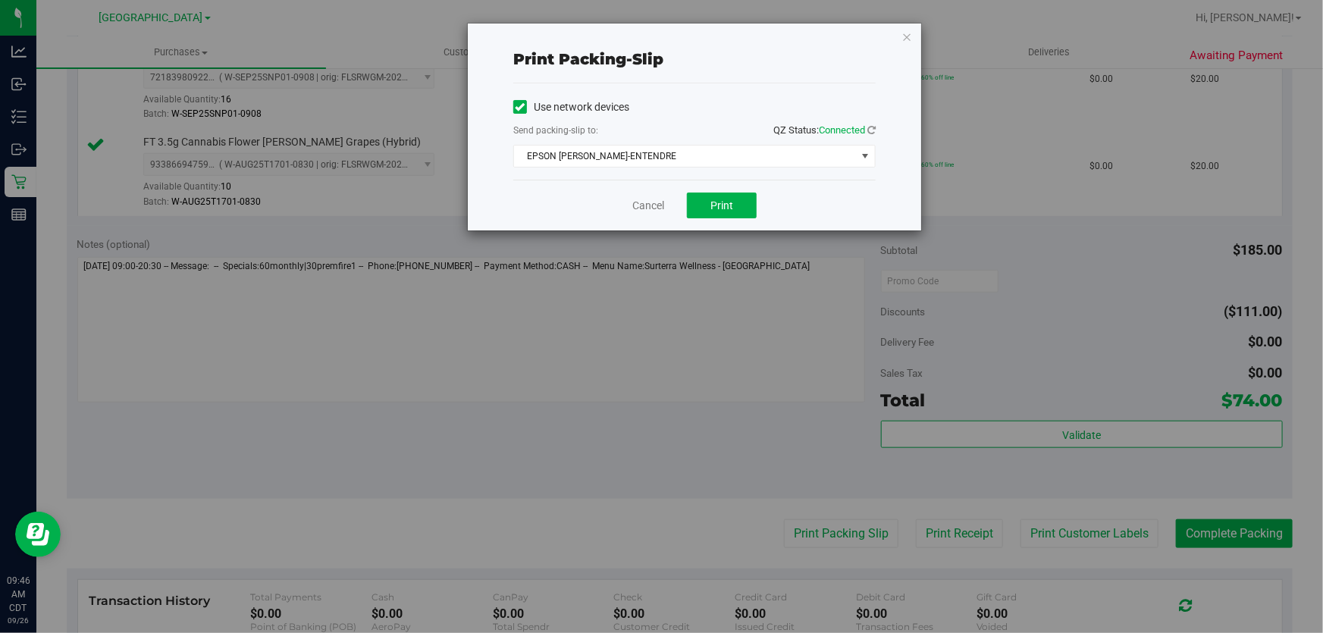
click at [817, 526] on div "Print packing-slip Use network devices Send packing-slip to: QZ Status: Connect…" at bounding box center [667, 316] width 1335 height 633
click at [721, 212] on button "Print" at bounding box center [722, 206] width 70 height 26
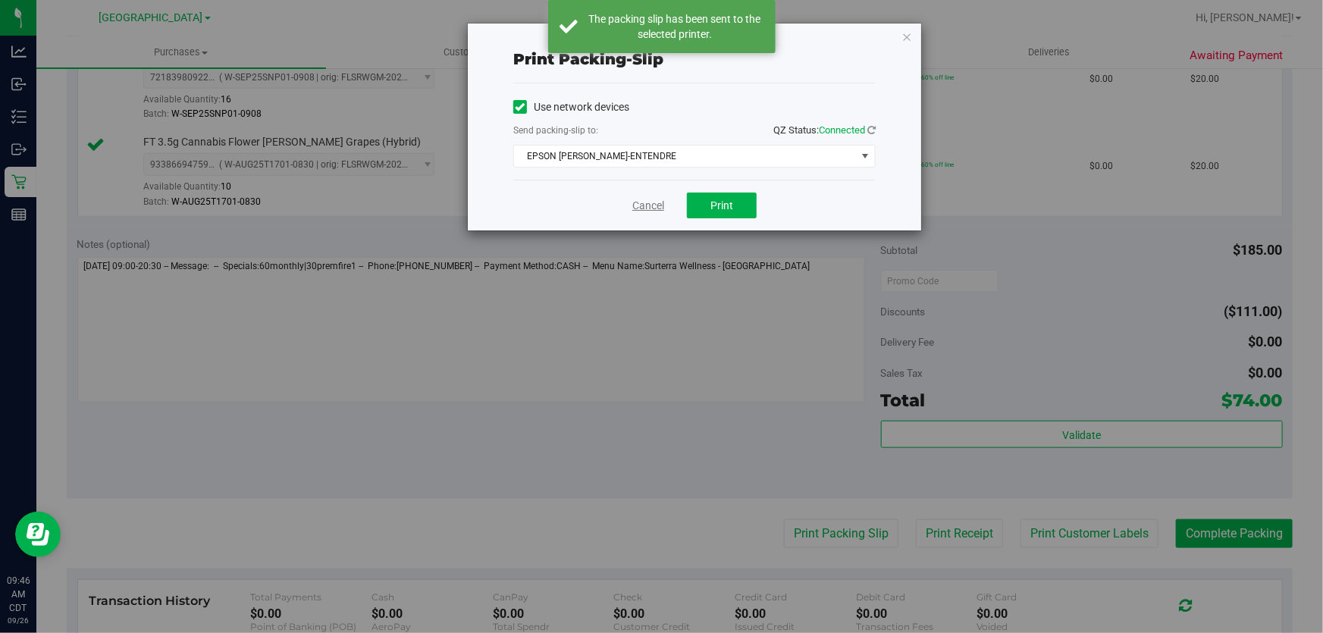
click at [646, 209] on link "Cancel" at bounding box center [649, 206] width 32 height 16
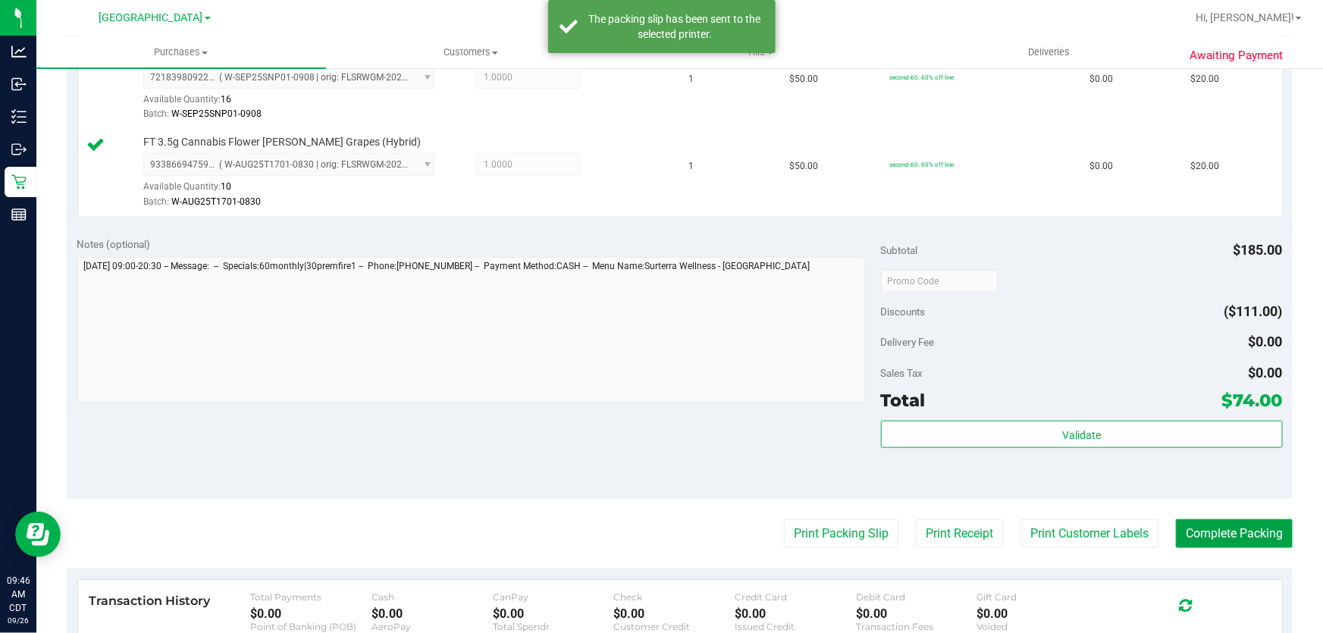
click at [1191, 529] on button "Complete Packing" at bounding box center [1234, 534] width 117 height 29
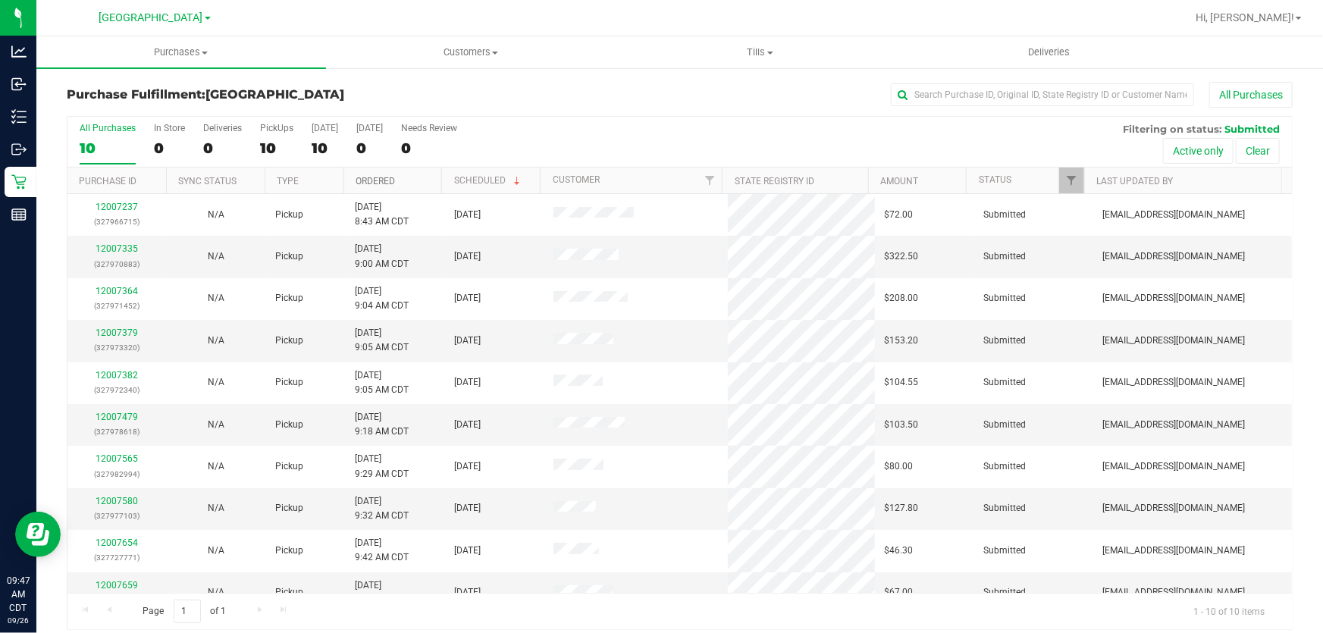
click at [372, 178] on link "Ordered" at bounding box center [375, 181] width 39 height 11
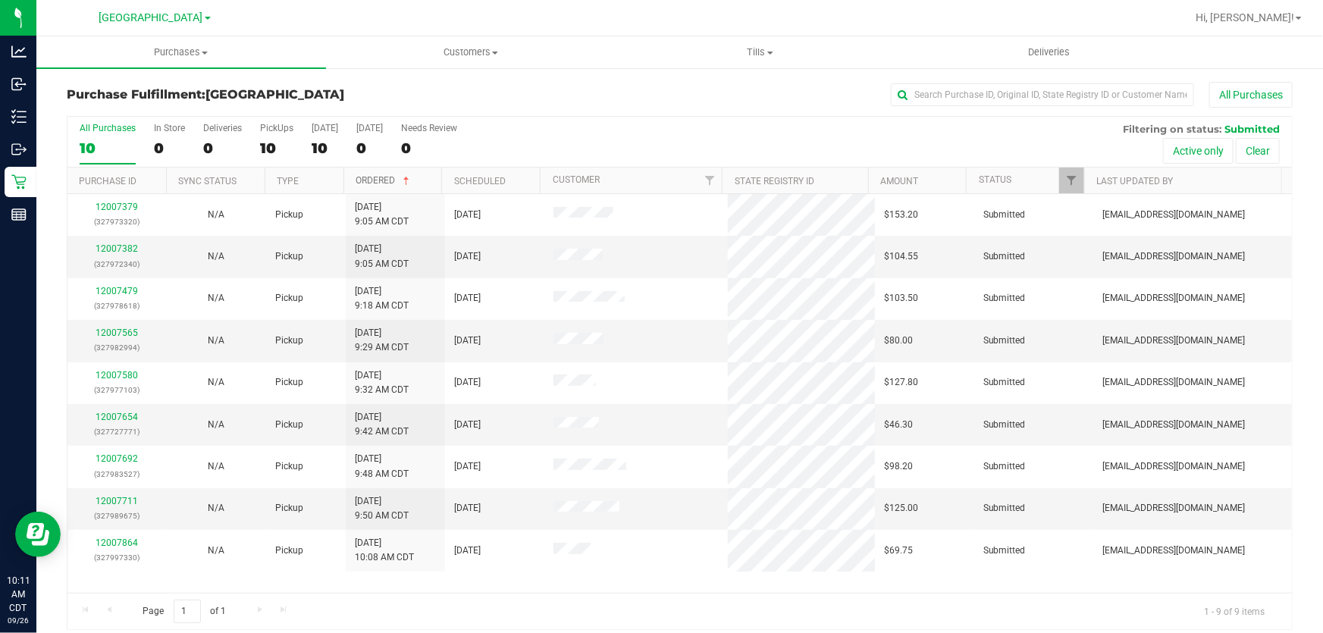
click at [372, 177] on link "Ordered" at bounding box center [384, 180] width 57 height 11
click at [378, 172] on th "Ordered" at bounding box center [393, 181] width 99 height 27
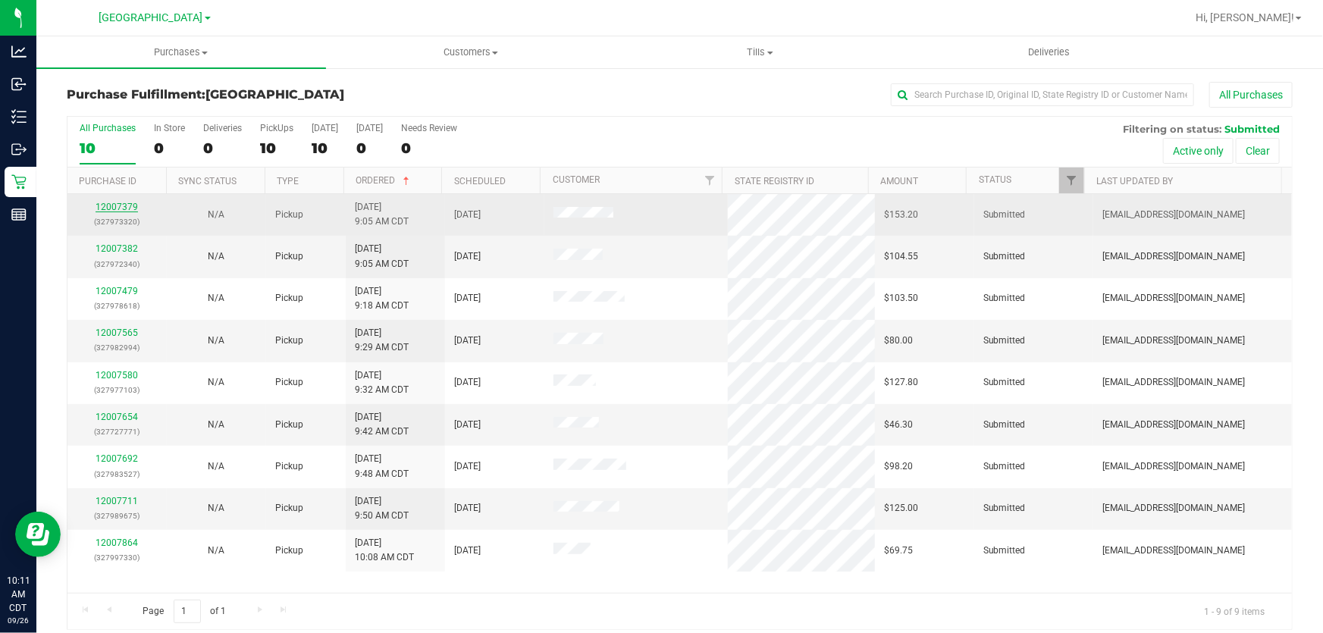
click at [126, 202] on link "12007379" at bounding box center [117, 207] width 42 height 11
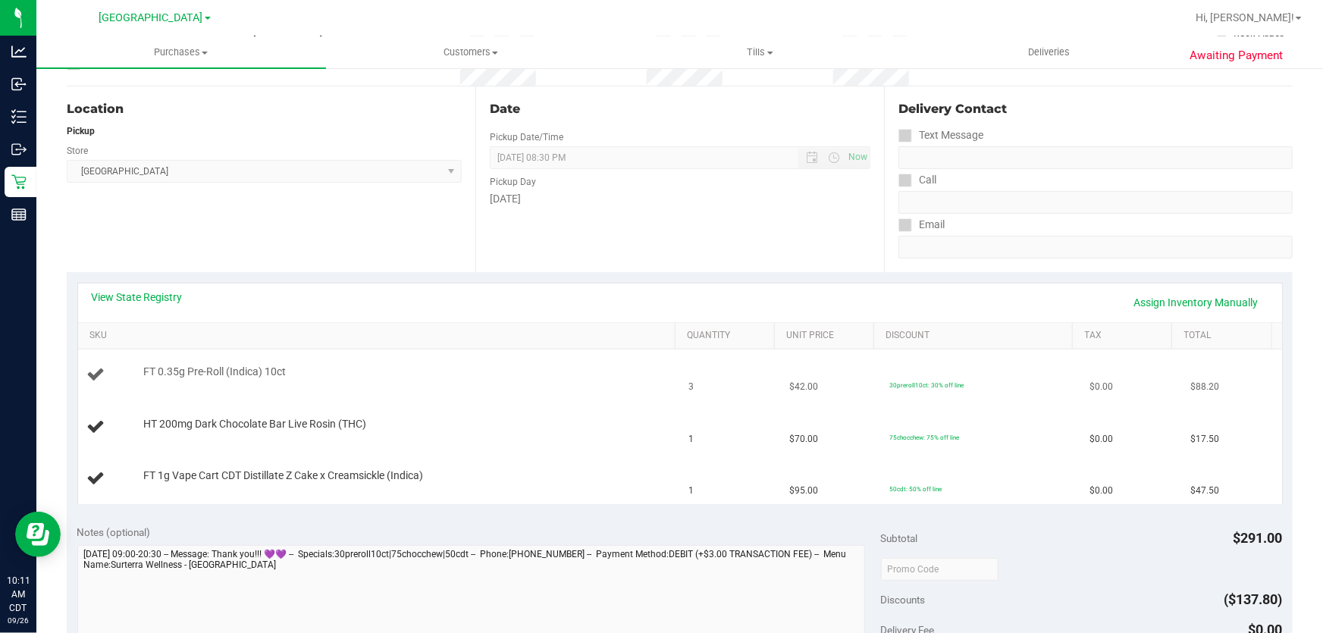
scroll to position [137, 0]
click at [144, 296] on link "View State Registry" at bounding box center [137, 296] width 91 height 15
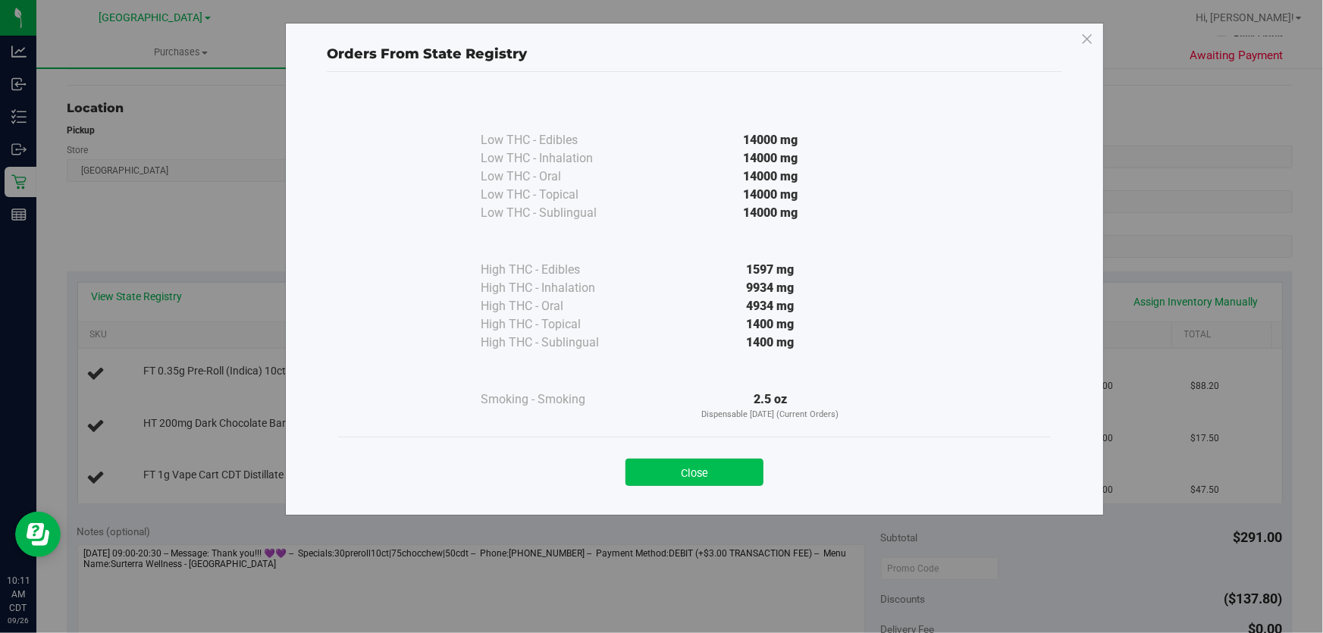
click at [671, 466] on button "Close" at bounding box center [695, 472] width 138 height 27
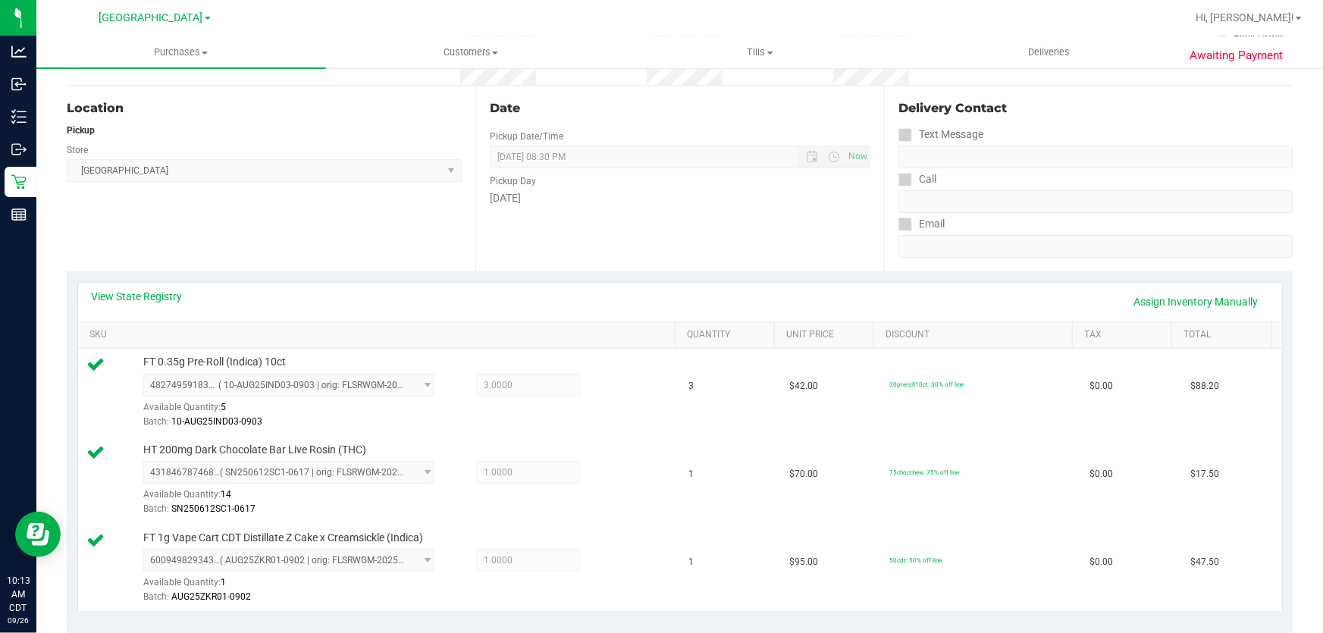
scroll to position [413, 0]
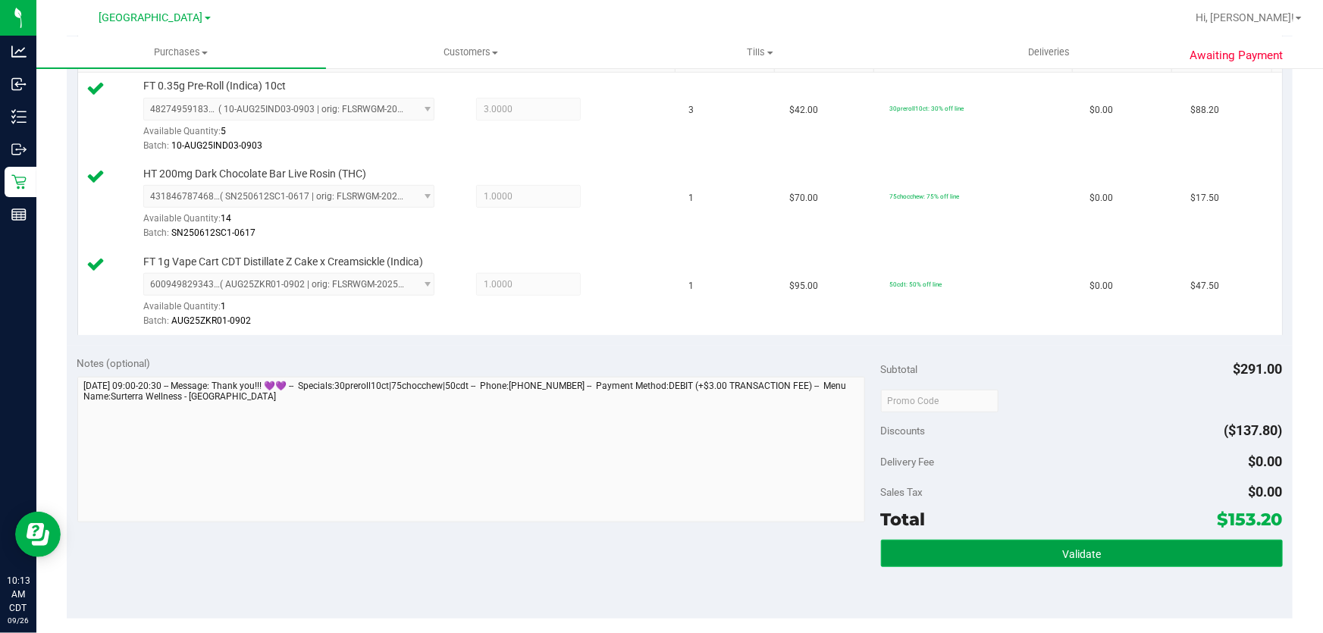
click at [1031, 548] on button "Validate" at bounding box center [1082, 553] width 402 height 27
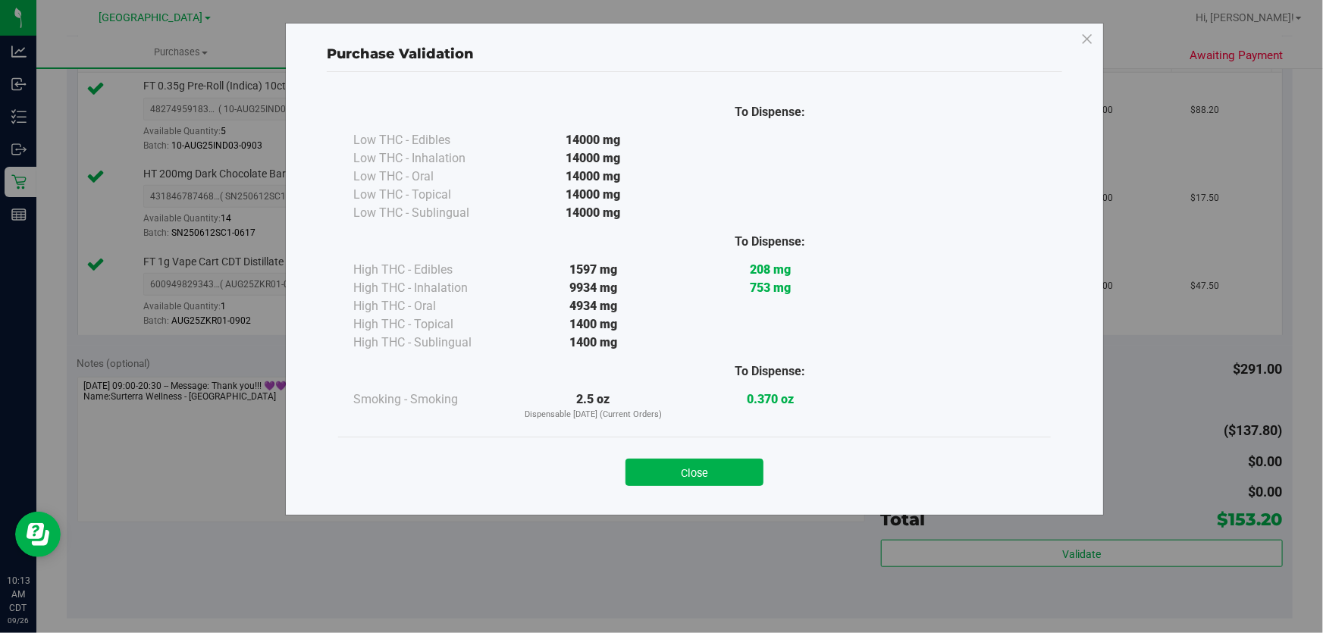
click at [735, 457] on div "Close" at bounding box center [695, 468] width 690 height 38
click at [746, 470] on button "Close" at bounding box center [695, 472] width 138 height 27
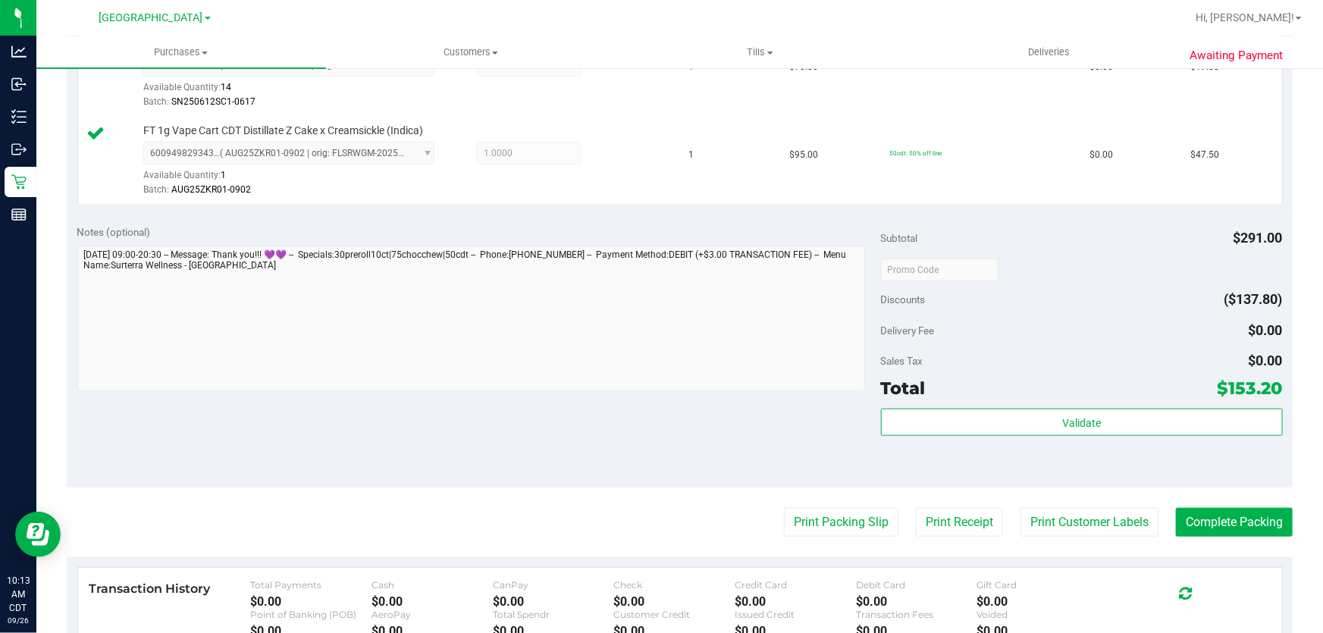
scroll to position [689, 0]
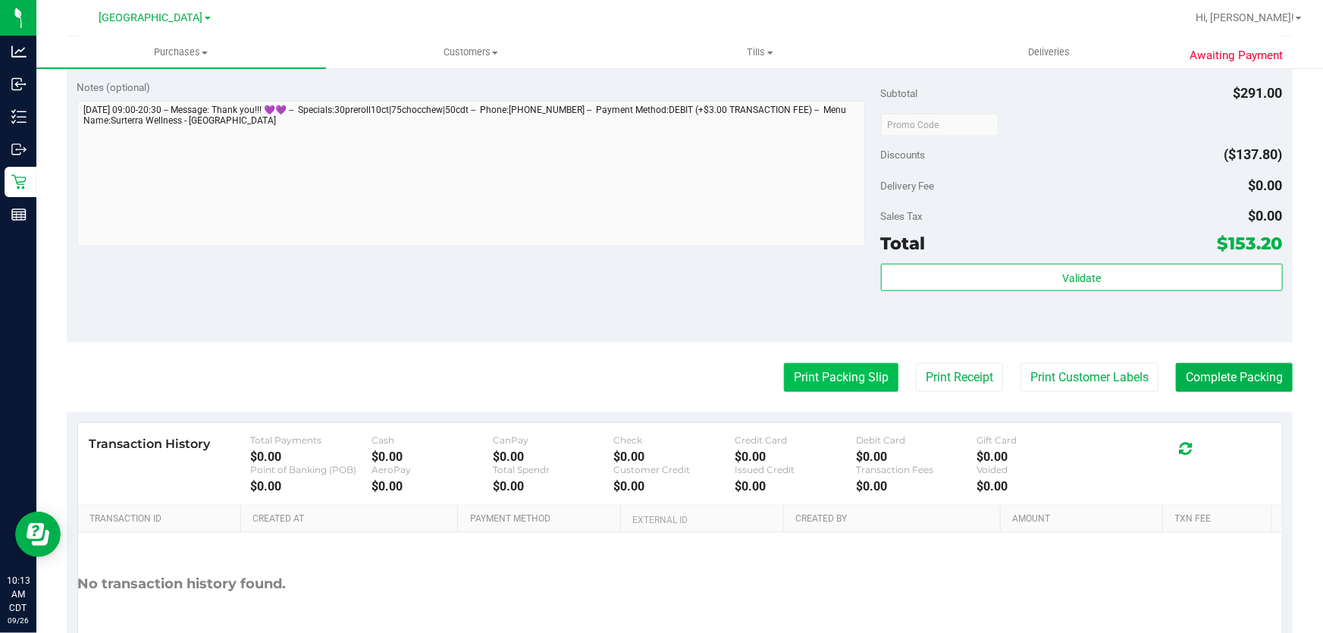
click at [820, 372] on button "Print Packing Slip" at bounding box center [841, 377] width 115 height 29
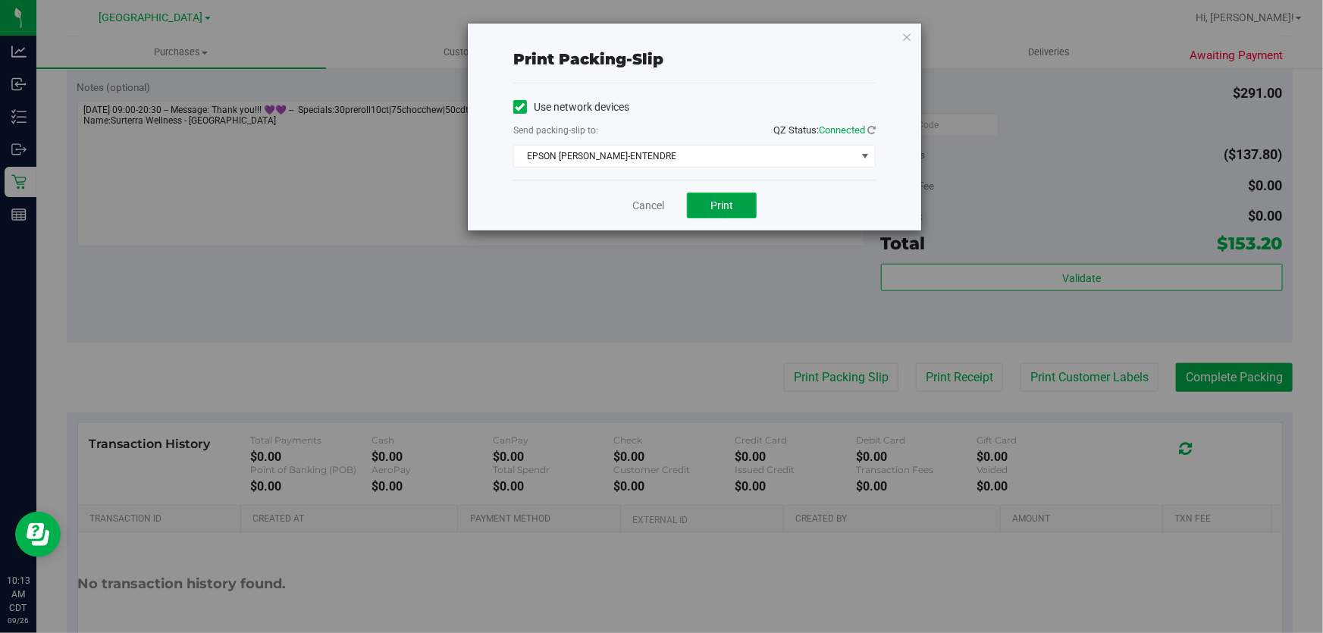
click at [706, 195] on button "Print" at bounding box center [722, 206] width 70 height 26
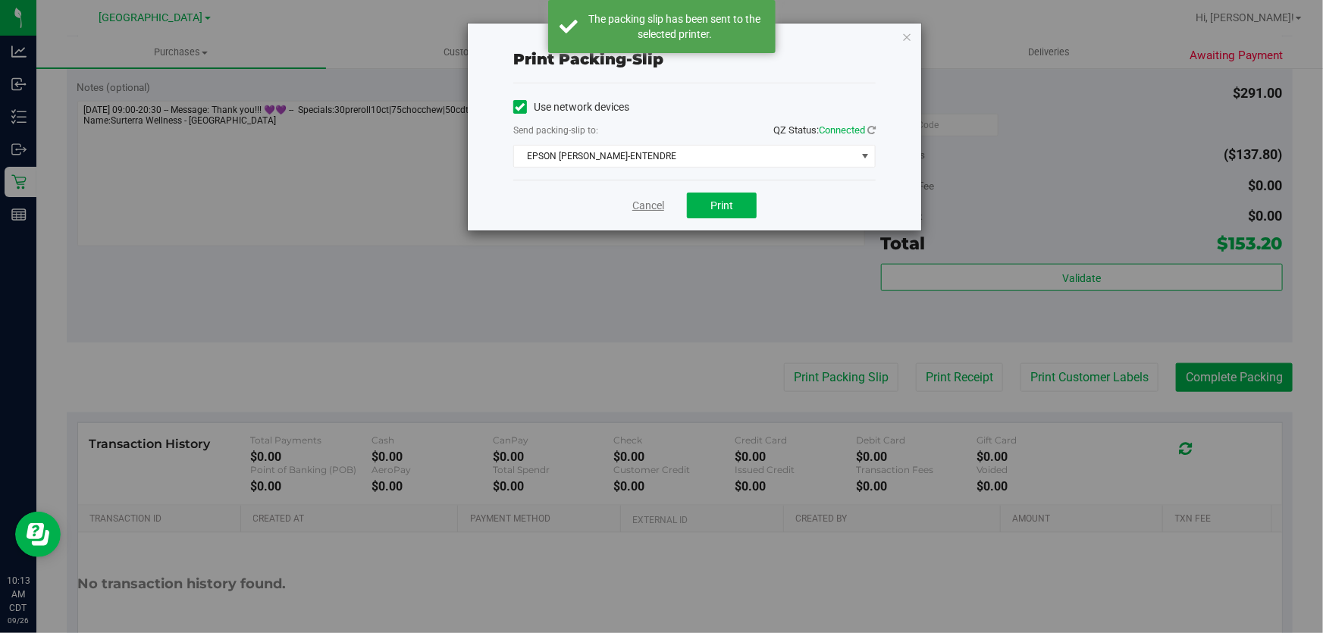
click at [637, 207] on link "Cancel" at bounding box center [649, 206] width 32 height 16
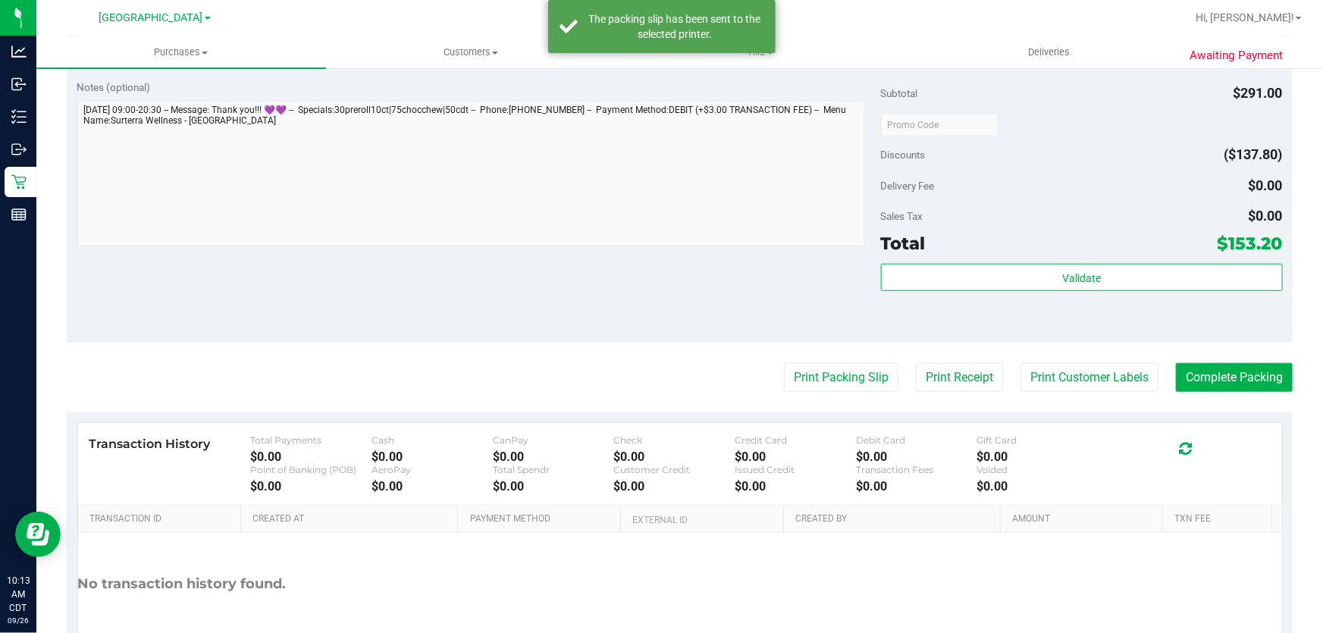
click at [1204, 391] on purchase-details "Back Edit Purchase Cancel Purchase View Profile # 12007379 BioTrack ID: - Submi…" at bounding box center [680, 45] width 1226 height 1304
click at [1194, 384] on button "Complete Packing" at bounding box center [1234, 377] width 117 height 29
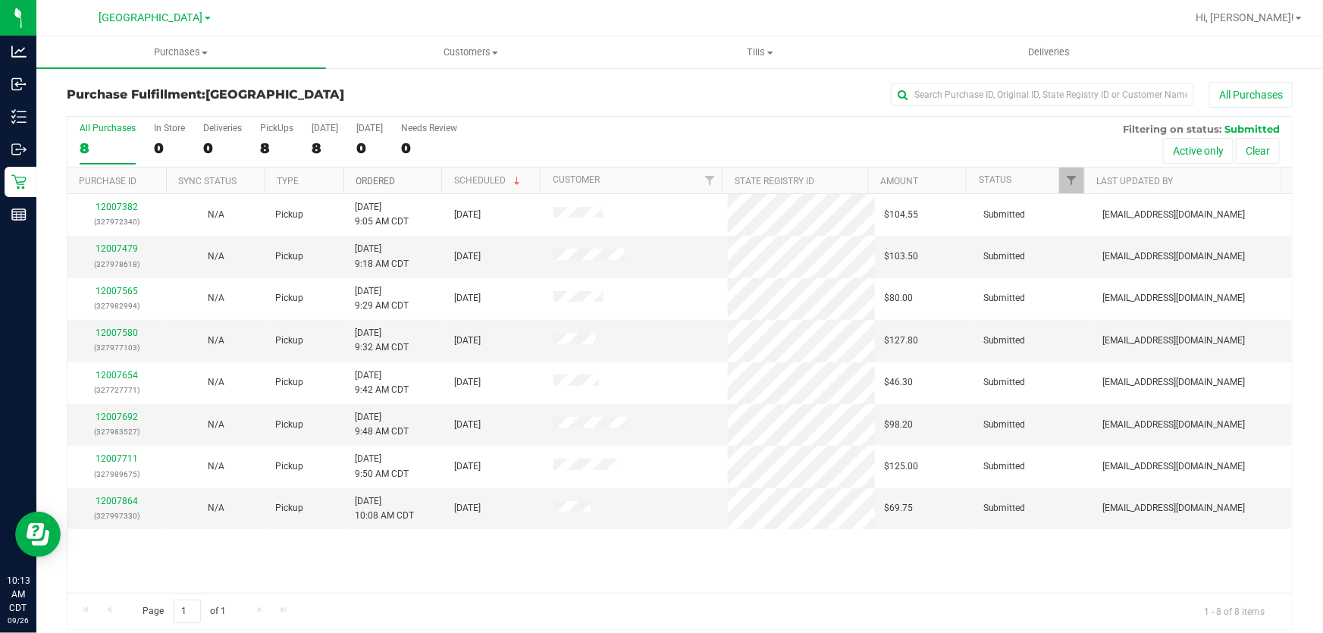
click at [380, 181] on link "Ordered" at bounding box center [375, 181] width 39 height 11
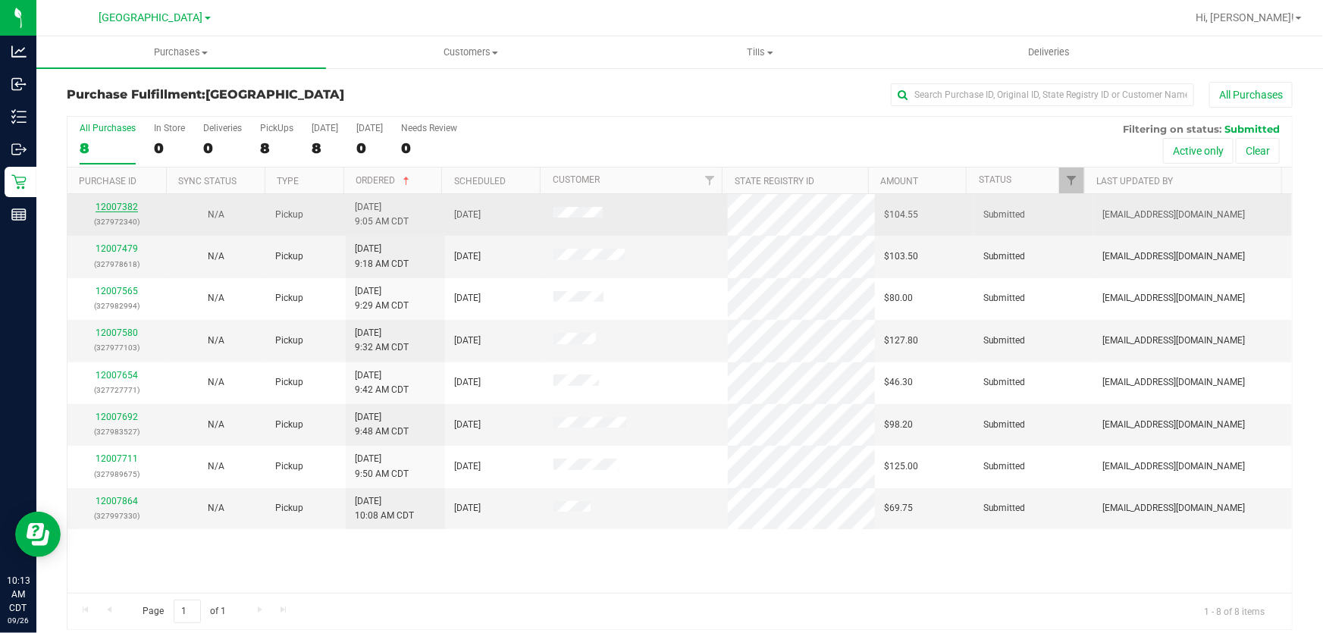
click at [127, 211] on link "12007382" at bounding box center [117, 207] width 42 height 11
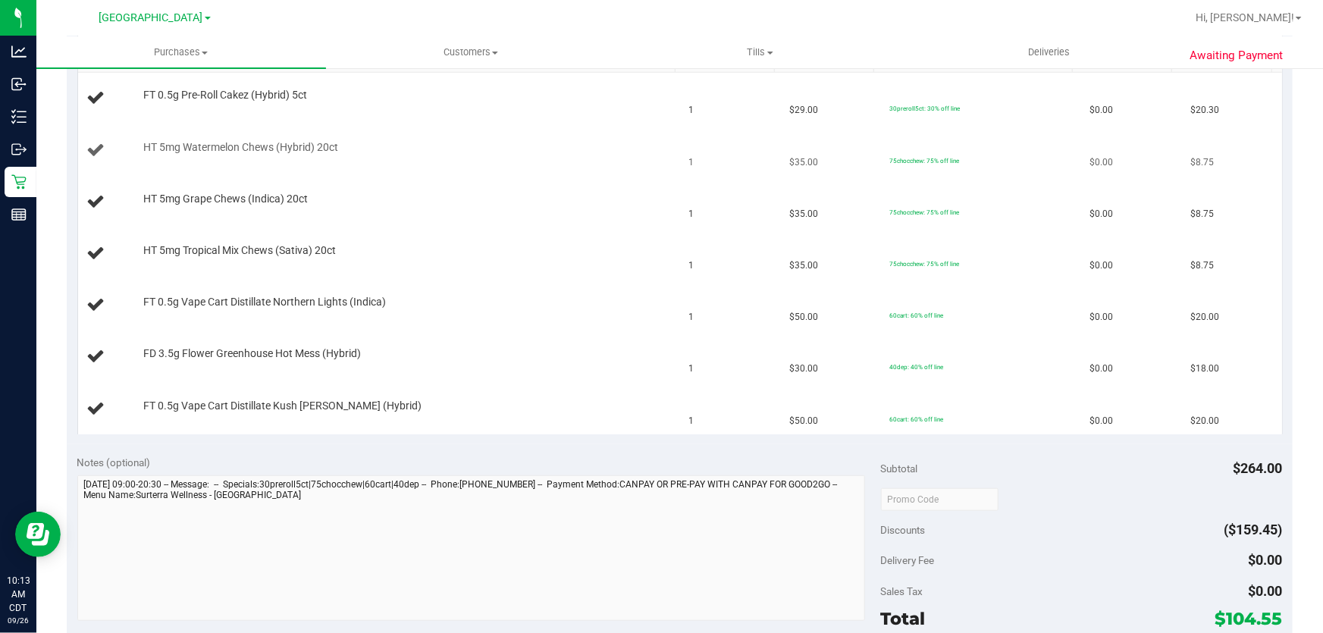
scroll to position [344, 0]
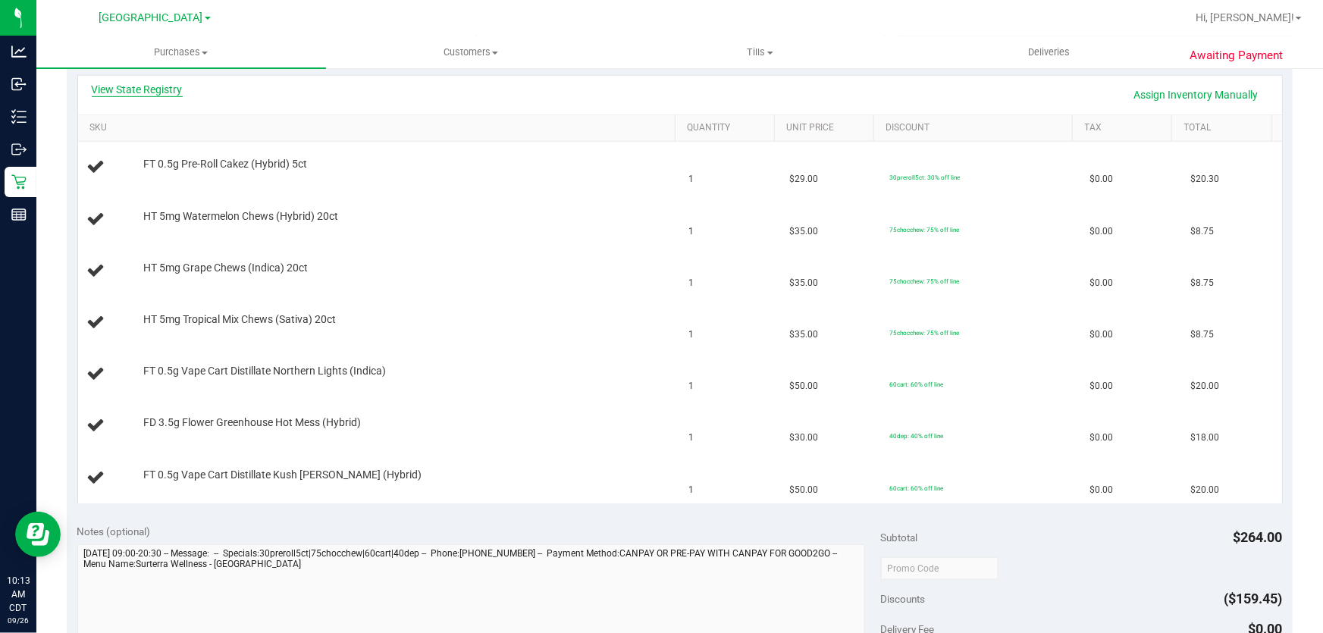
click at [117, 83] on link "View State Registry" at bounding box center [137, 89] width 91 height 15
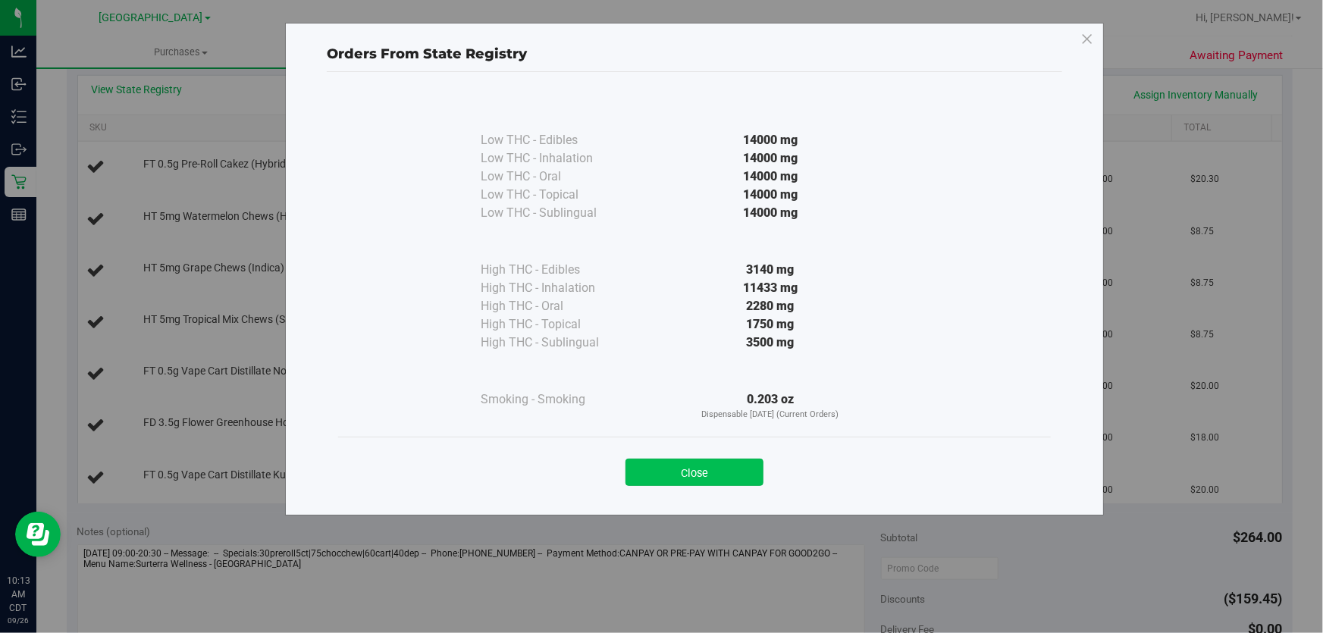
click at [662, 464] on button "Close" at bounding box center [695, 472] width 138 height 27
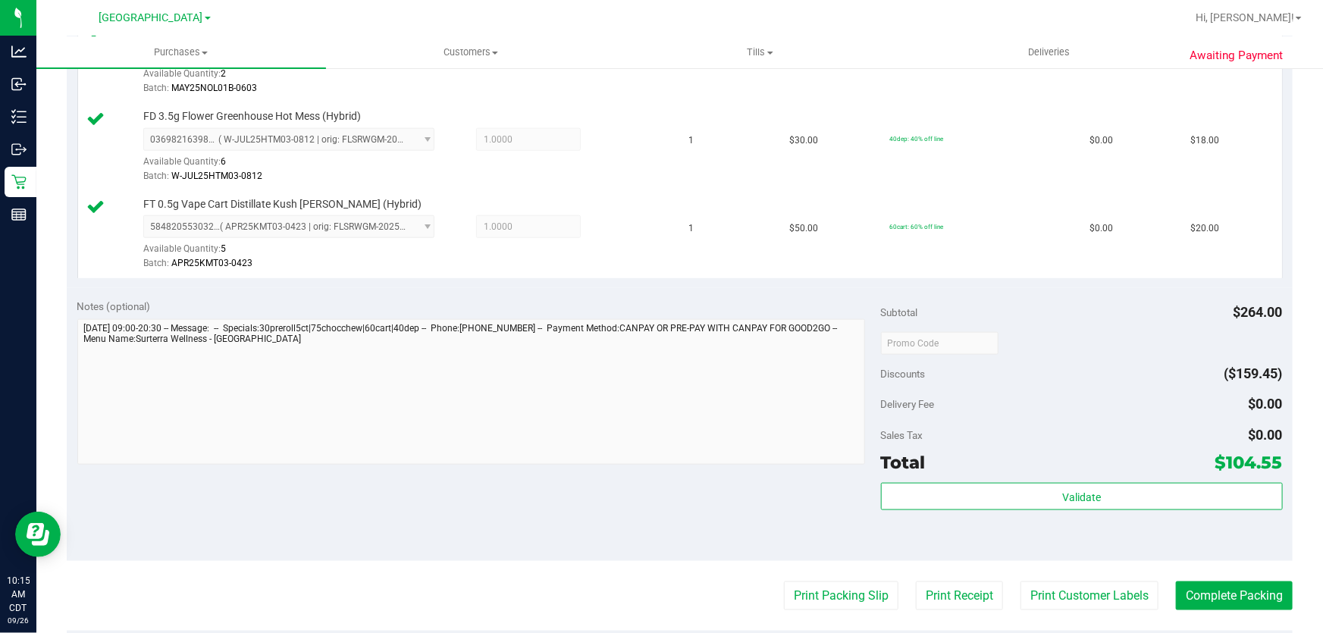
scroll to position [839, 0]
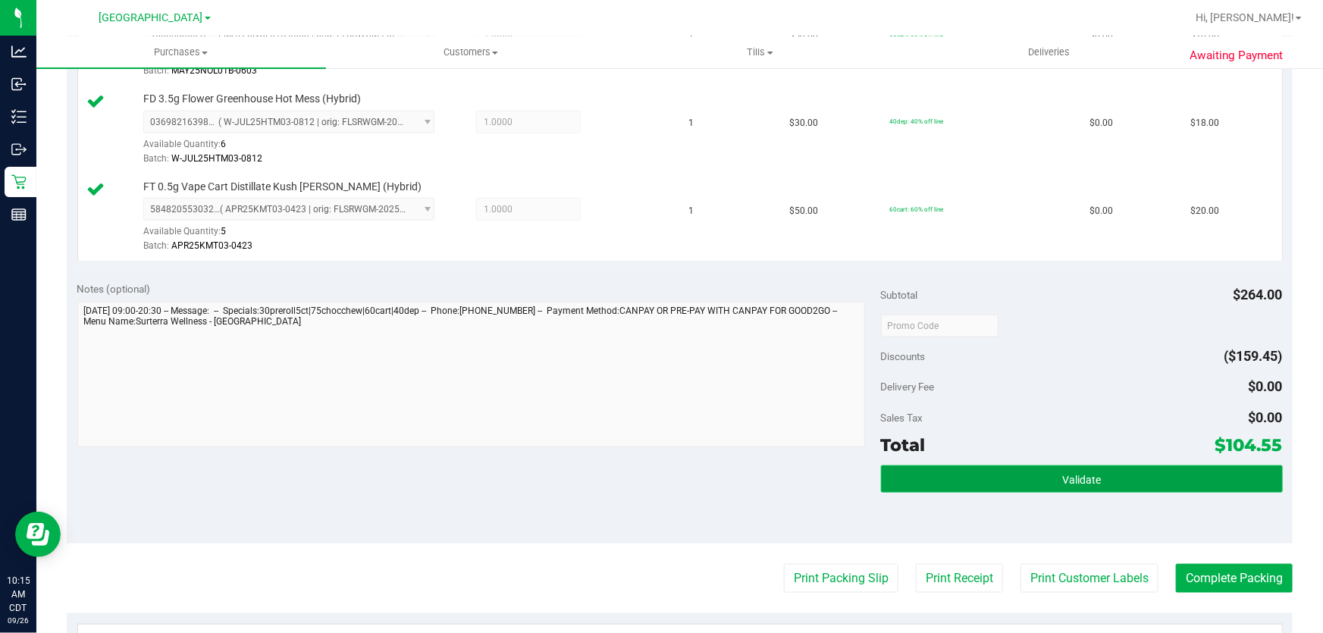
click at [1038, 468] on button "Validate" at bounding box center [1082, 479] width 402 height 27
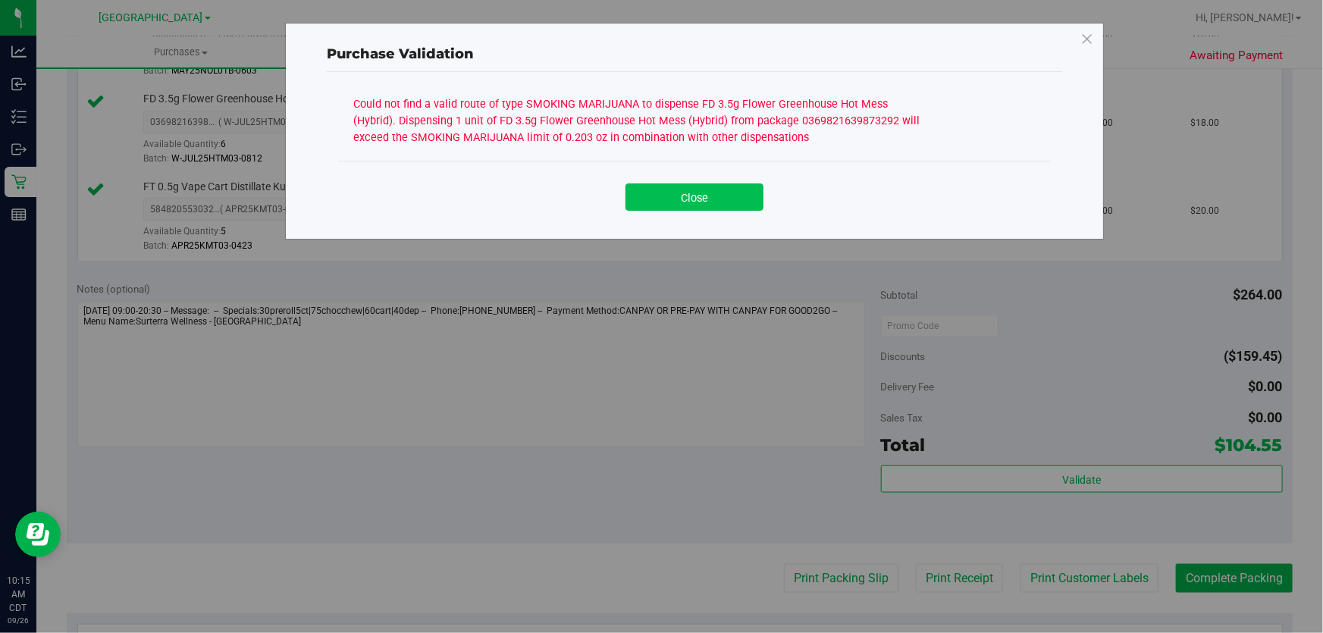
click at [689, 197] on button "Close" at bounding box center [695, 197] width 138 height 27
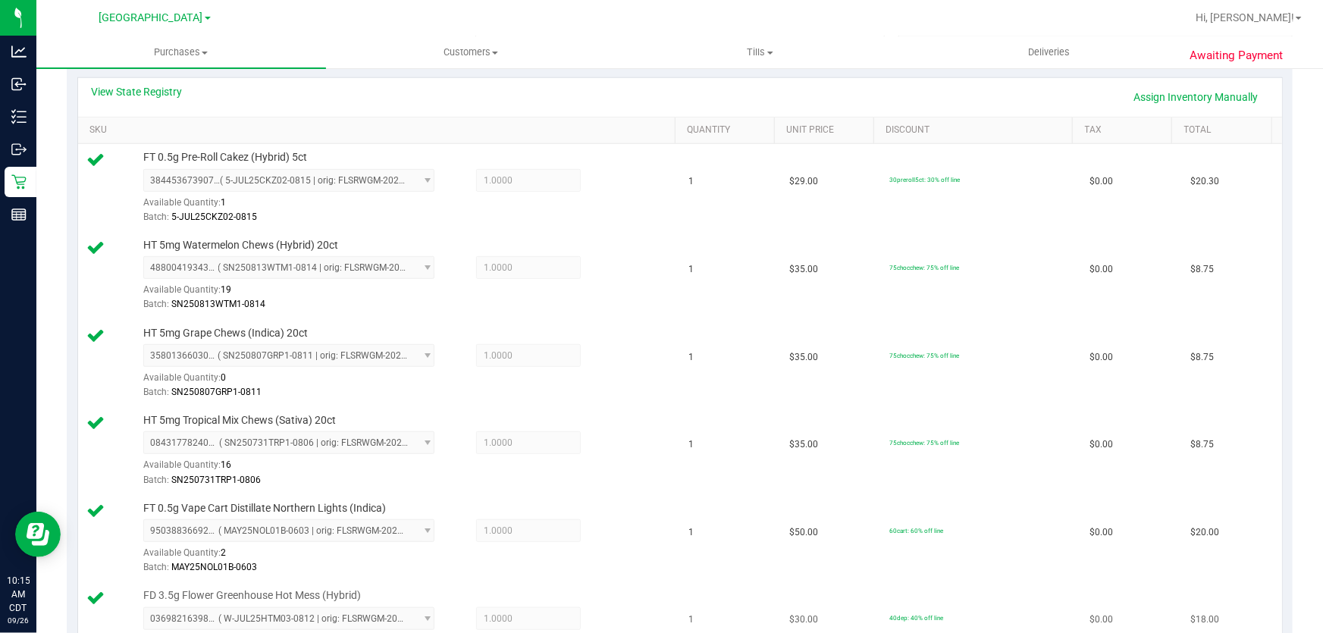
scroll to position [287, 0]
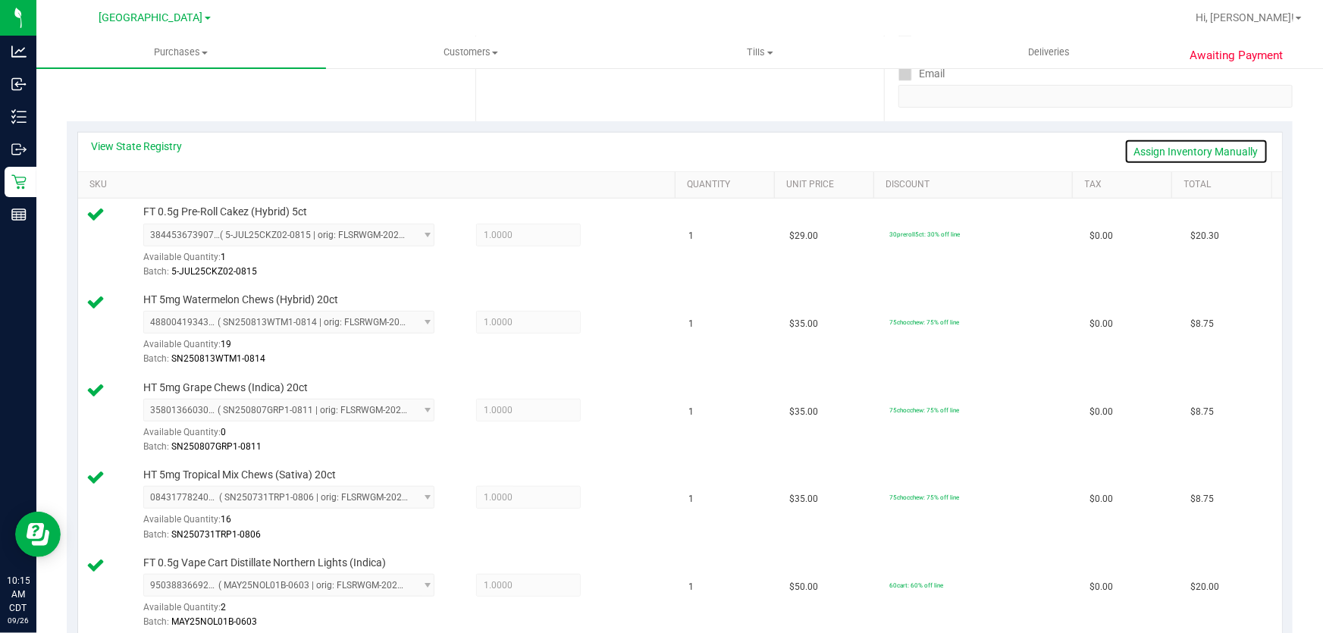
click at [1133, 152] on link "Assign Inventory Manually" at bounding box center [1197, 152] width 144 height 26
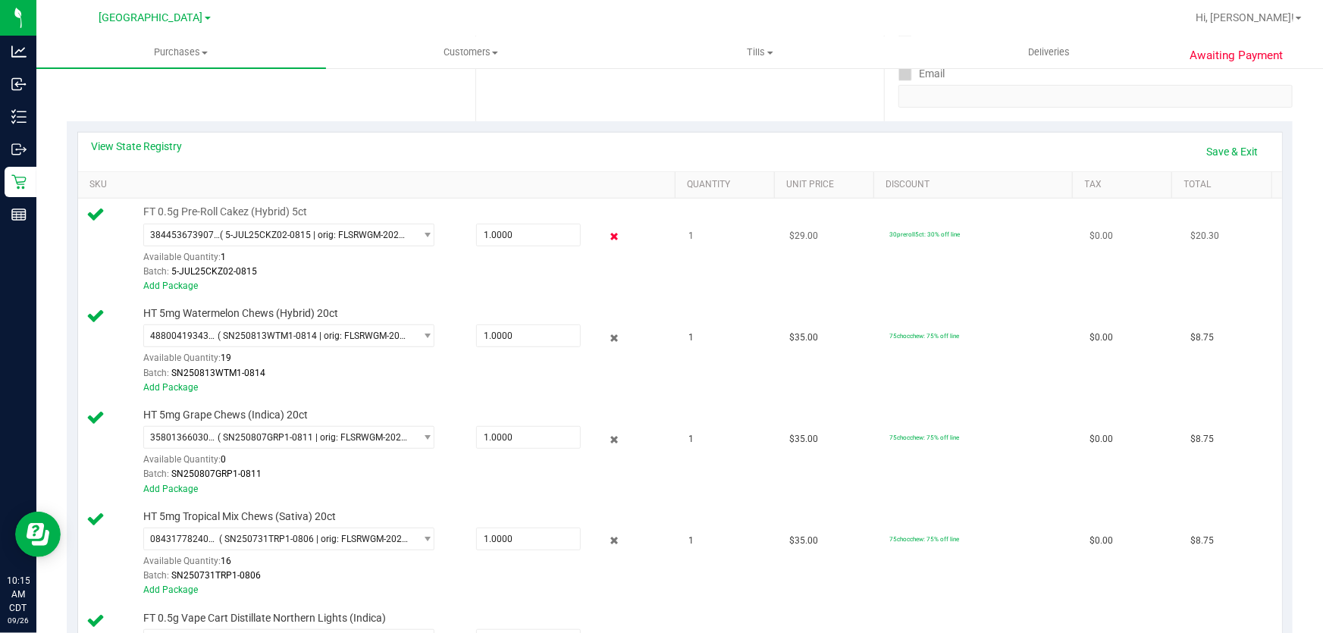
click at [607, 238] on icon at bounding box center [615, 236] width 16 height 17
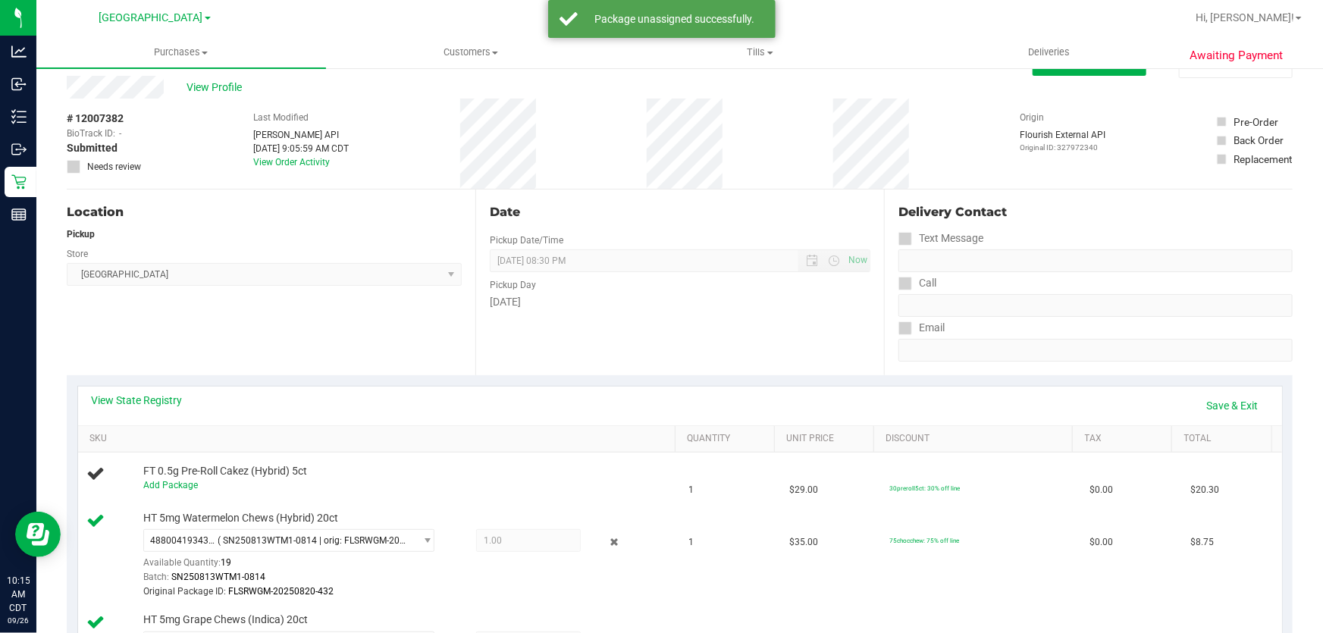
scroll to position [0, 0]
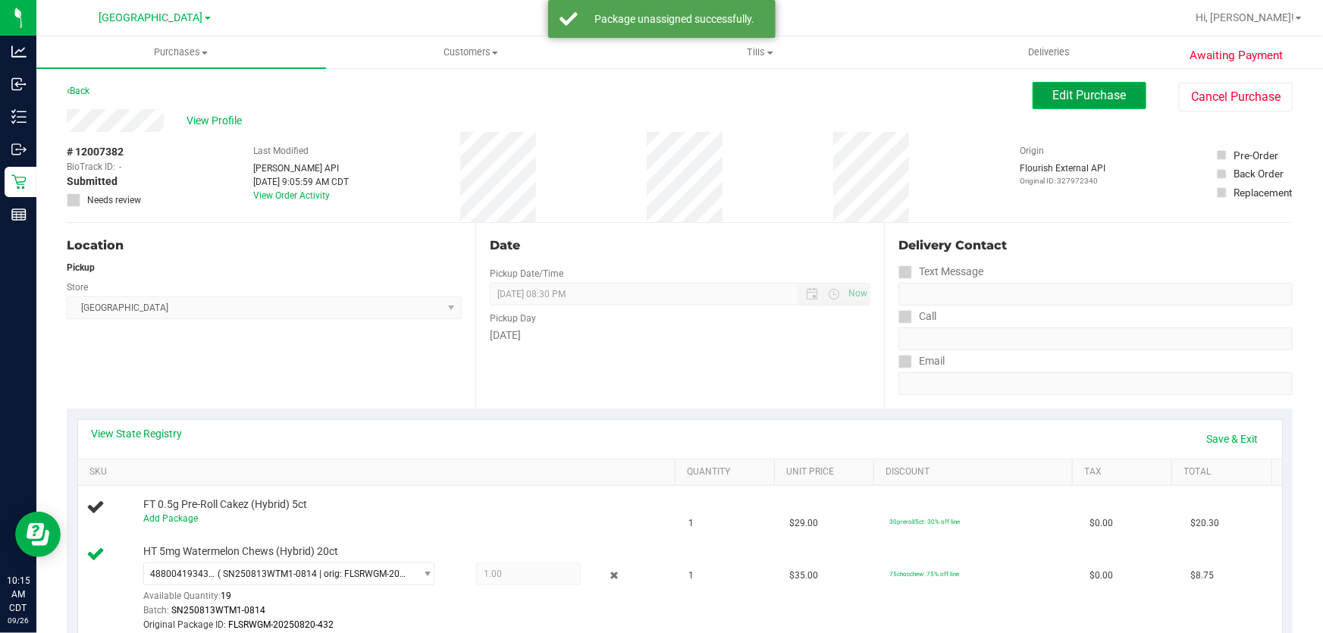
click at [1069, 82] on button "Edit Purchase" at bounding box center [1090, 95] width 114 height 27
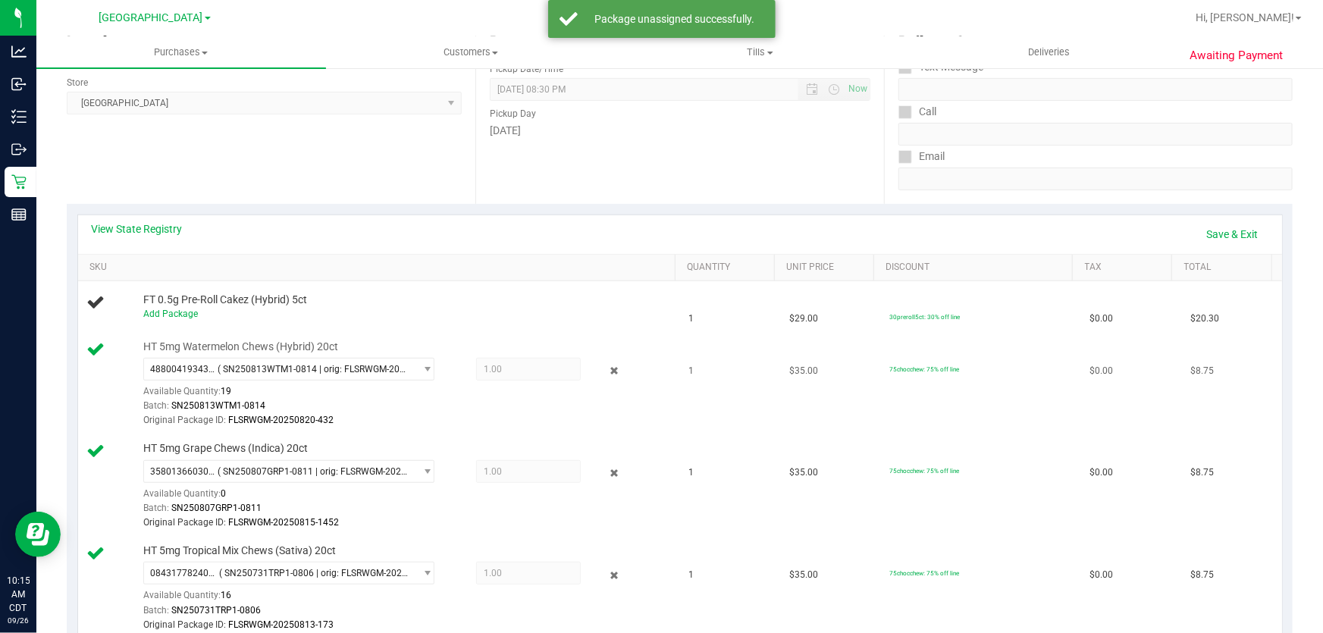
scroll to position [206, 0]
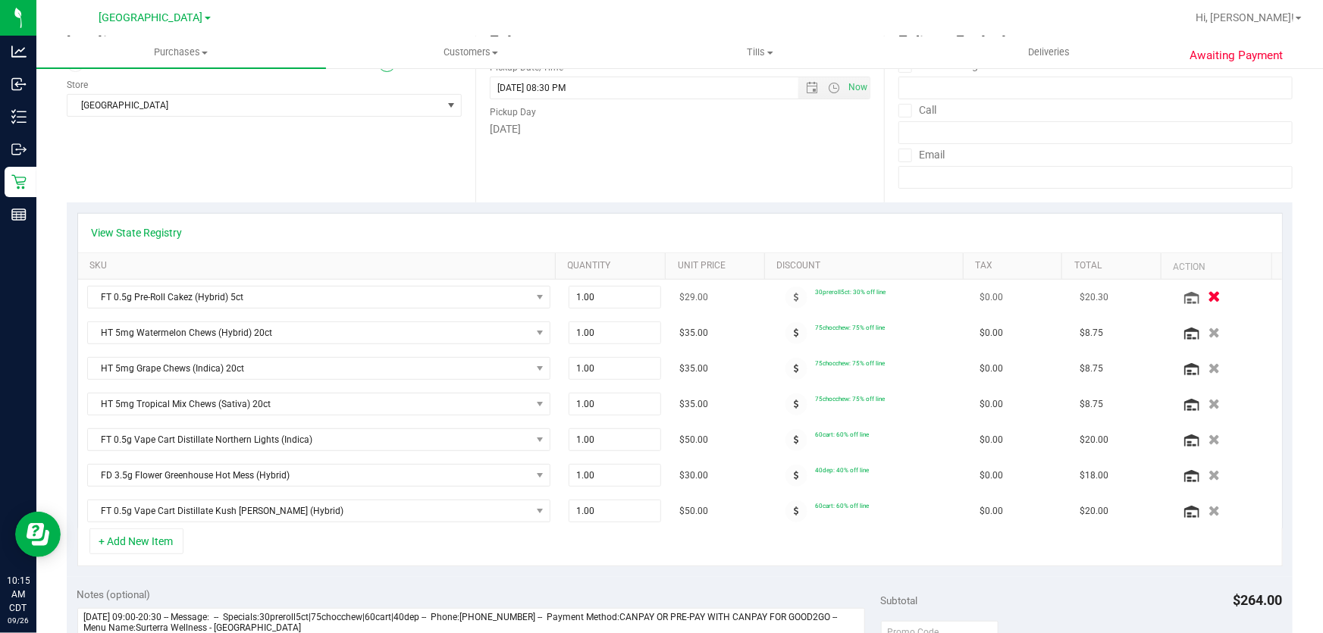
click at [1208, 298] on icon "button" at bounding box center [1214, 297] width 13 height 11
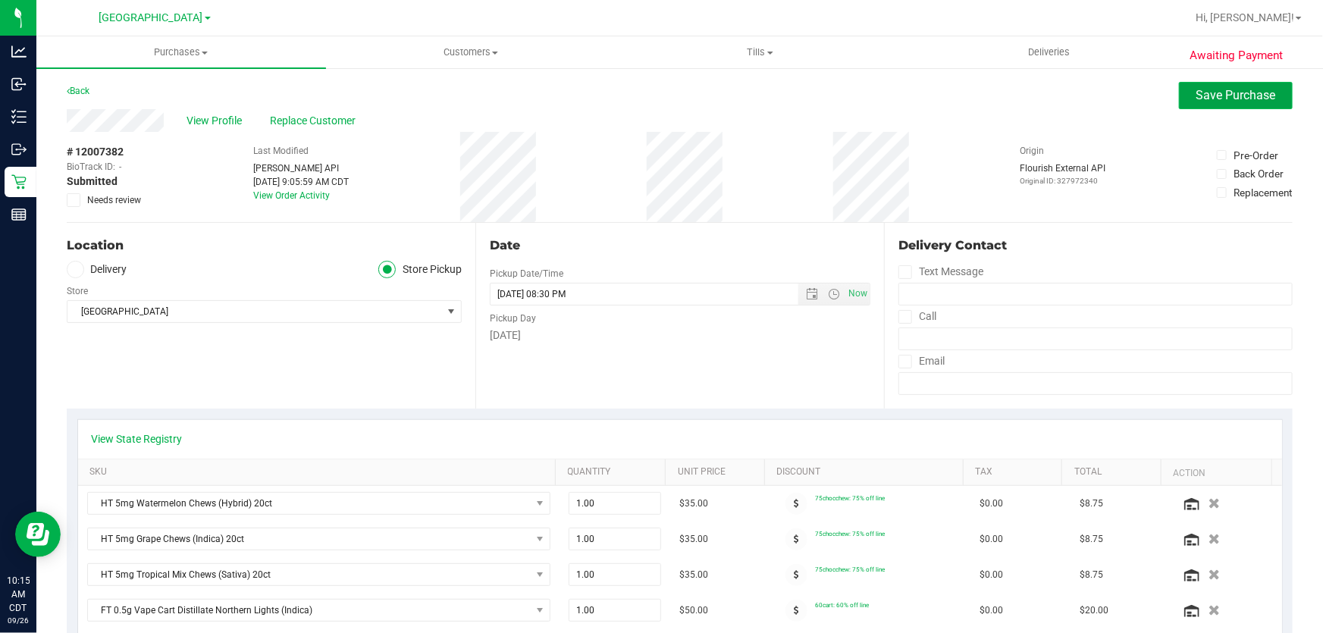
click at [1179, 96] on button "Save Purchase" at bounding box center [1236, 95] width 114 height 27
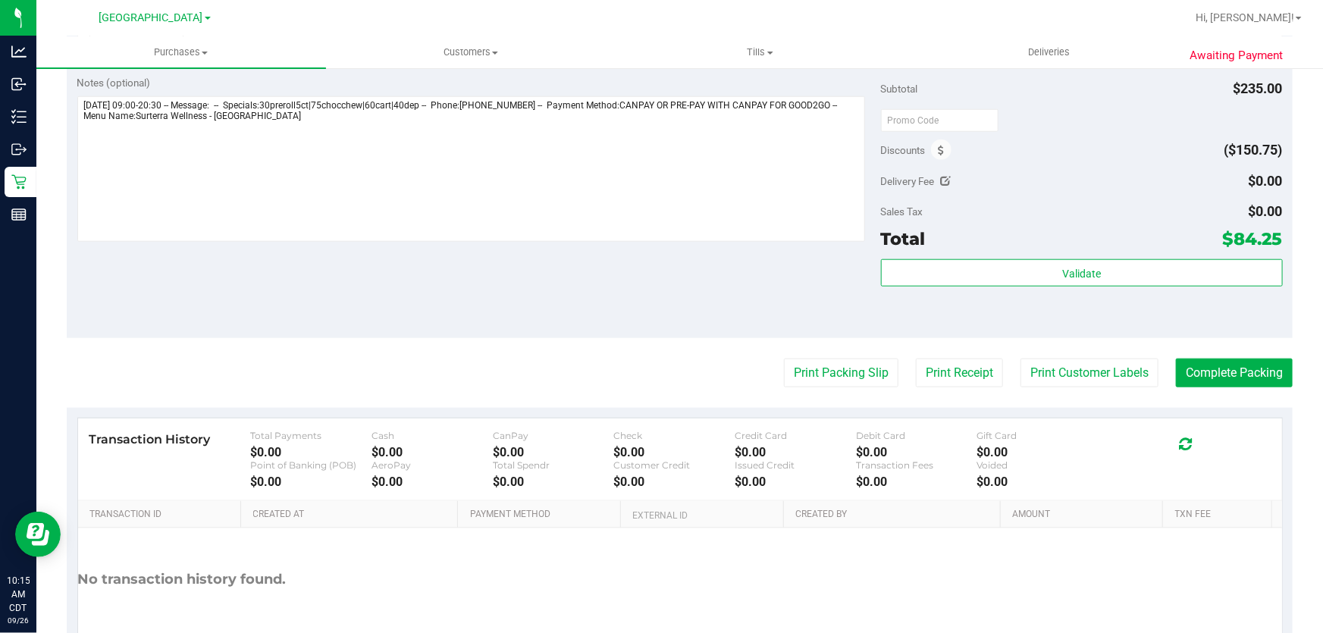
scroll to position [768, 0]
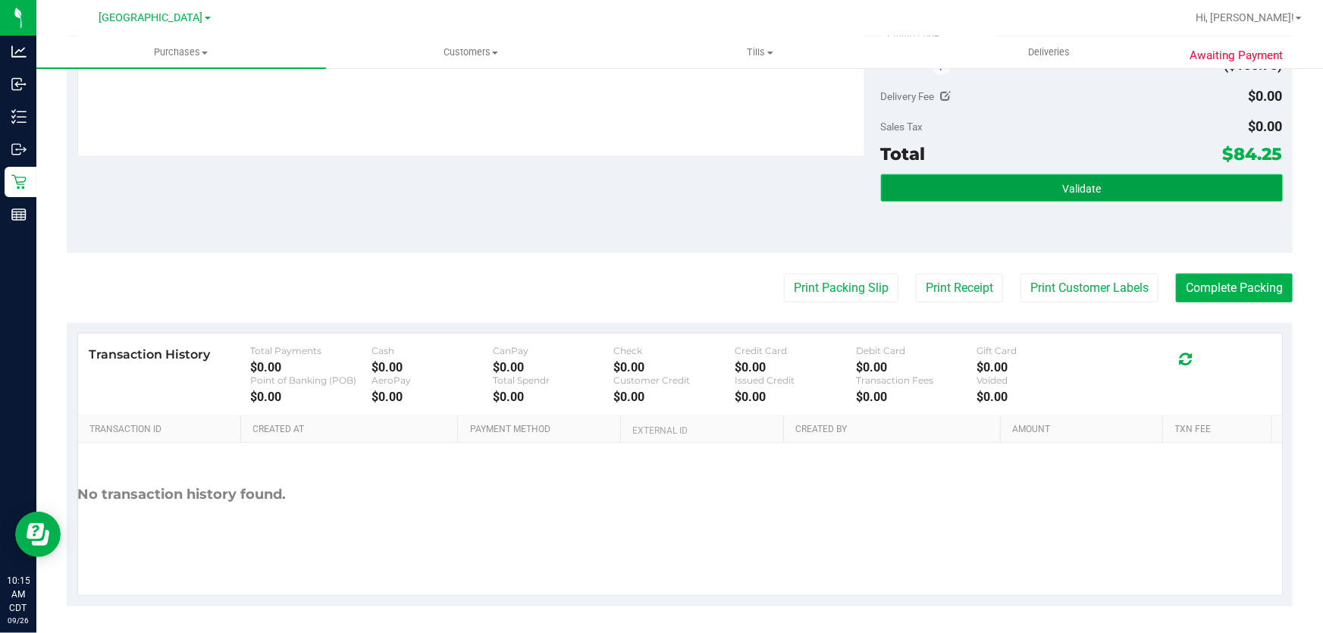
click at [1041, 184] on button "Validate" at bounding box center [1082, 187] width 402 height 27
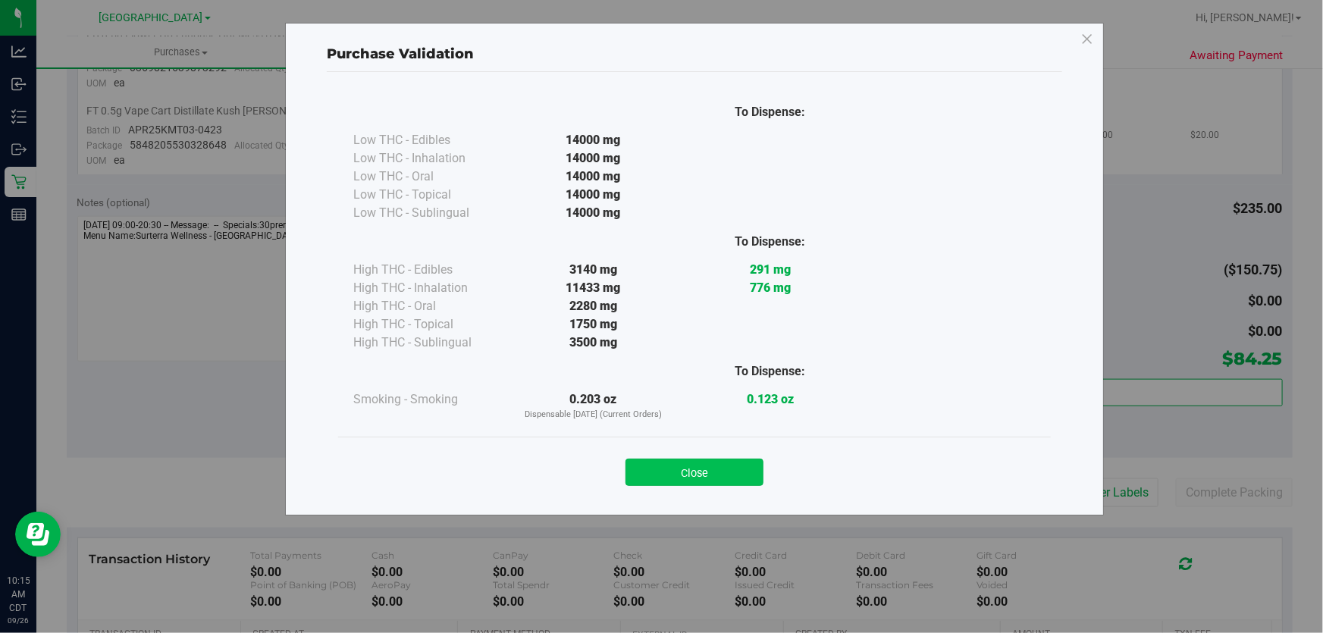
click at [695, 470] on button "Close" at bounding box center [695, 472] width 138 height 27
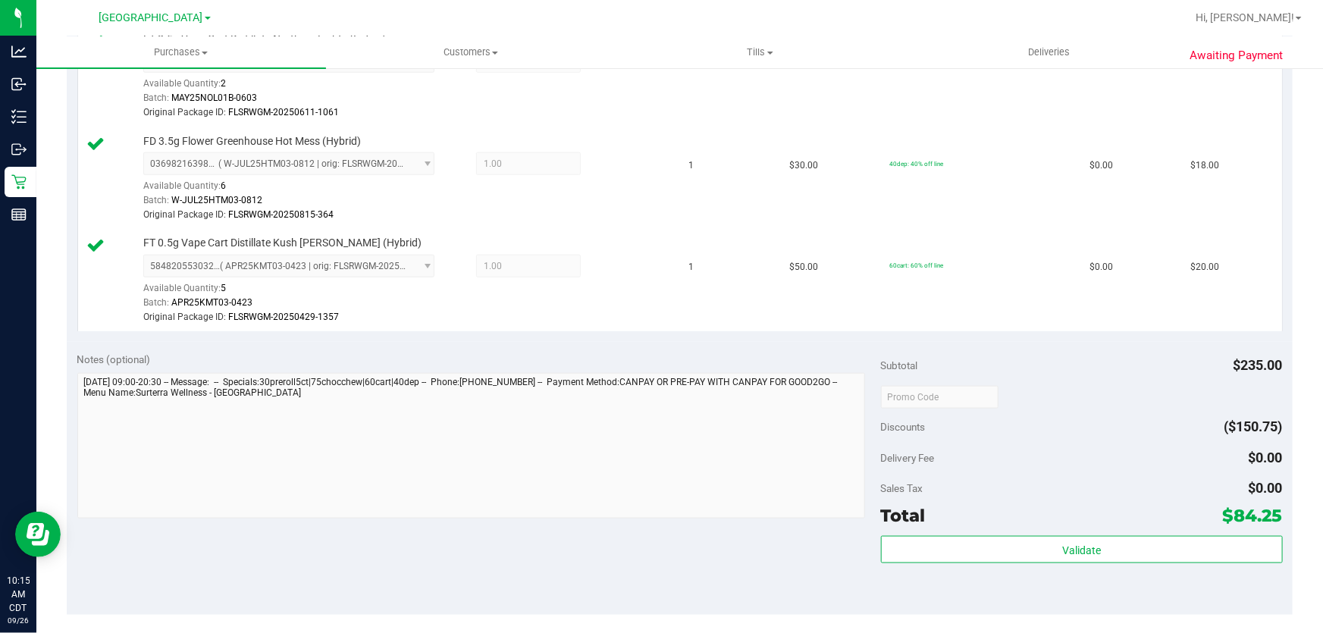
scroll to position [1113, 0]
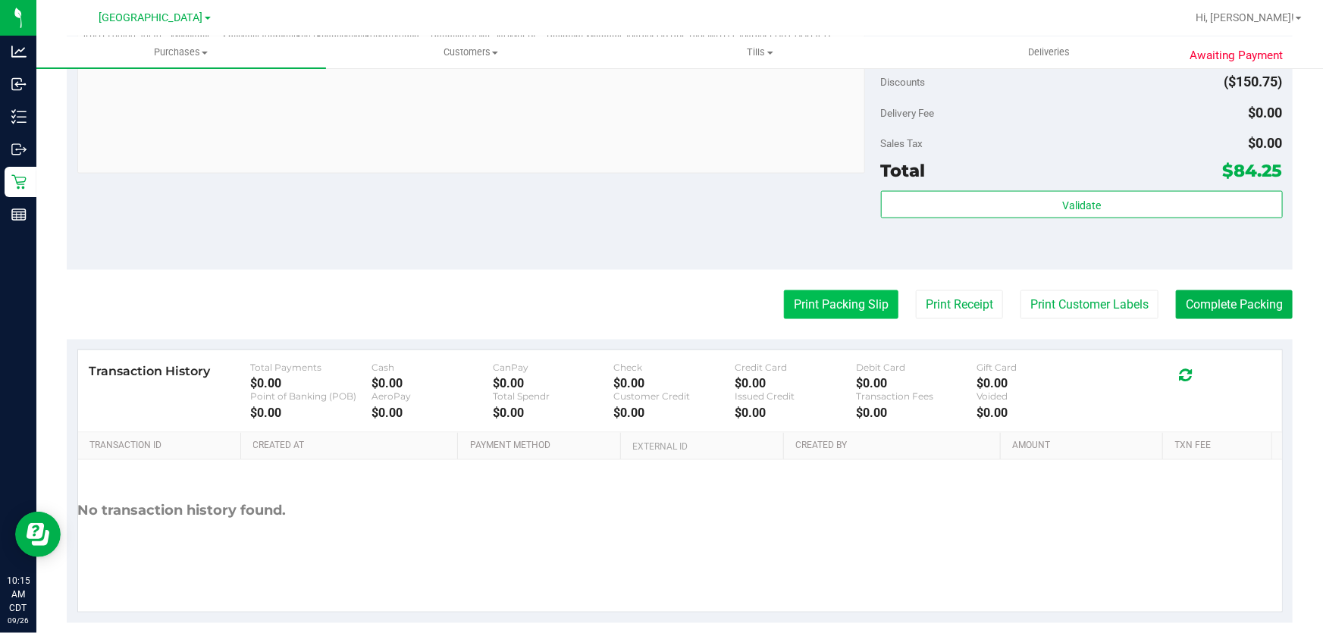
drag, startPoint x: 804, startPoint y: 323, endPoint x: 804, endPoint y: 309, distance: 14.4
click at [804, 307] on button "Print Packing Slip" at bounding box center [841, 304] width 115 height 29
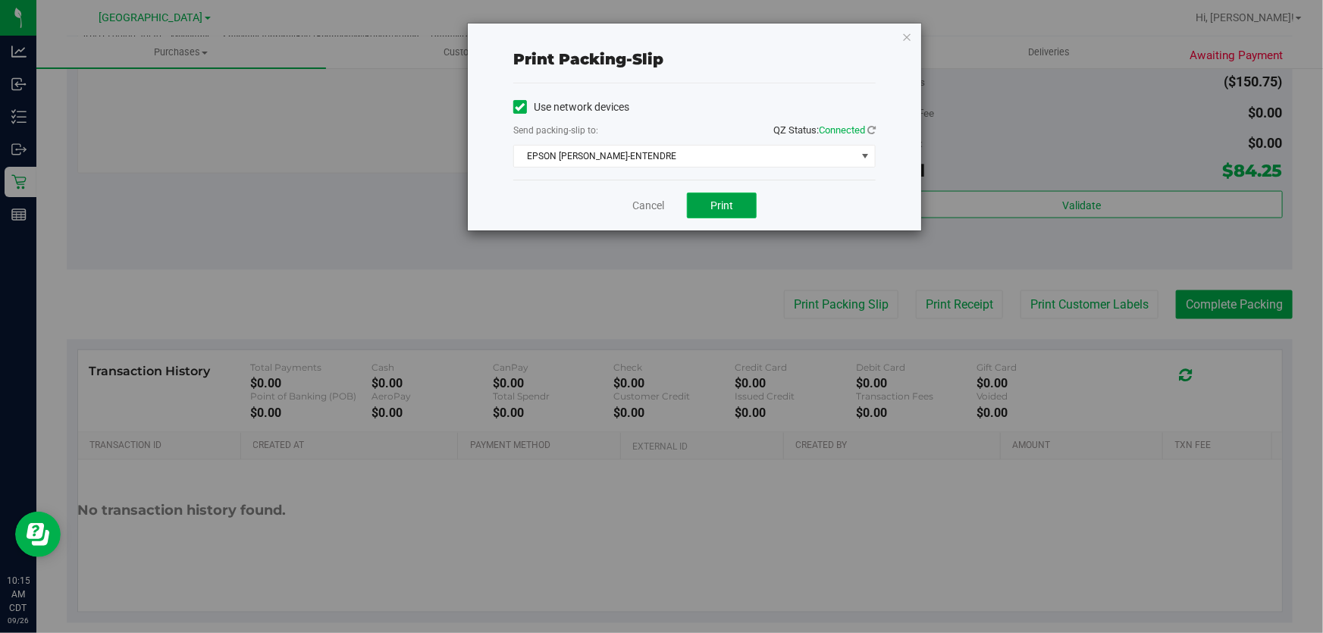
click at [711, 197] on button "Print" at bounding box center [722, 206] width 70 height 26
click at [653, 202] on link "Cancel" at bounding box center [649, 206] width 32 height 16
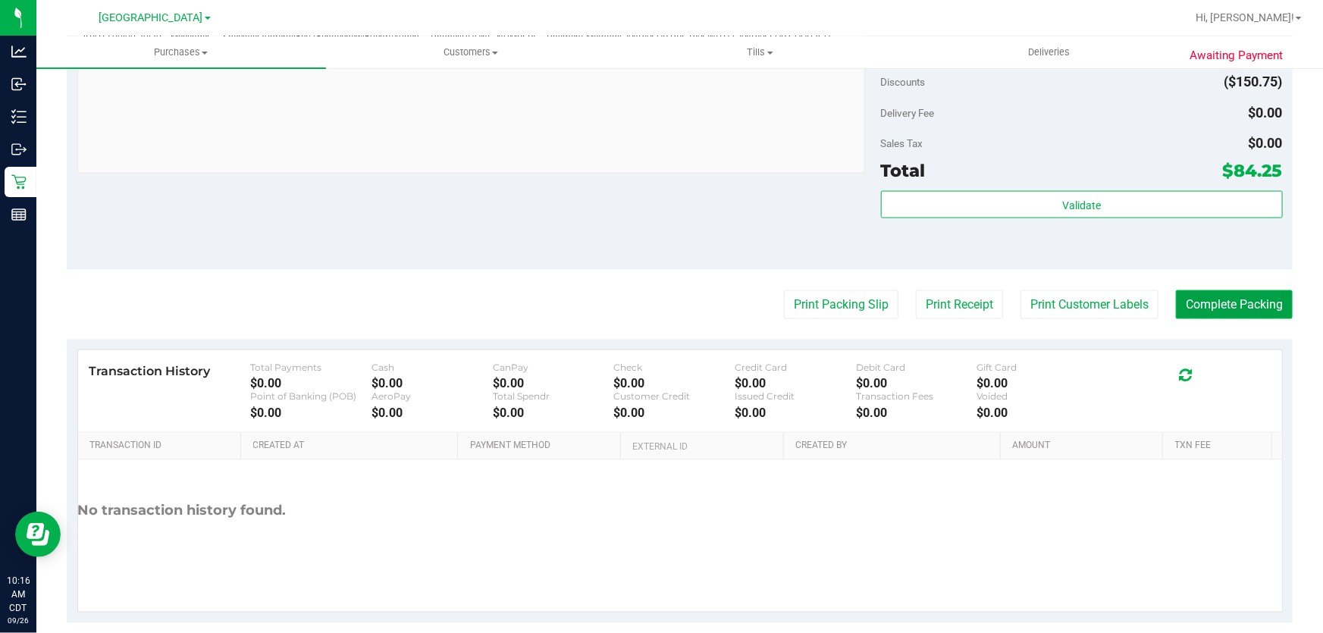
click at [1242, 312] on button "Complete Packing" at bounding box center [1234, 304] width 117 height 29
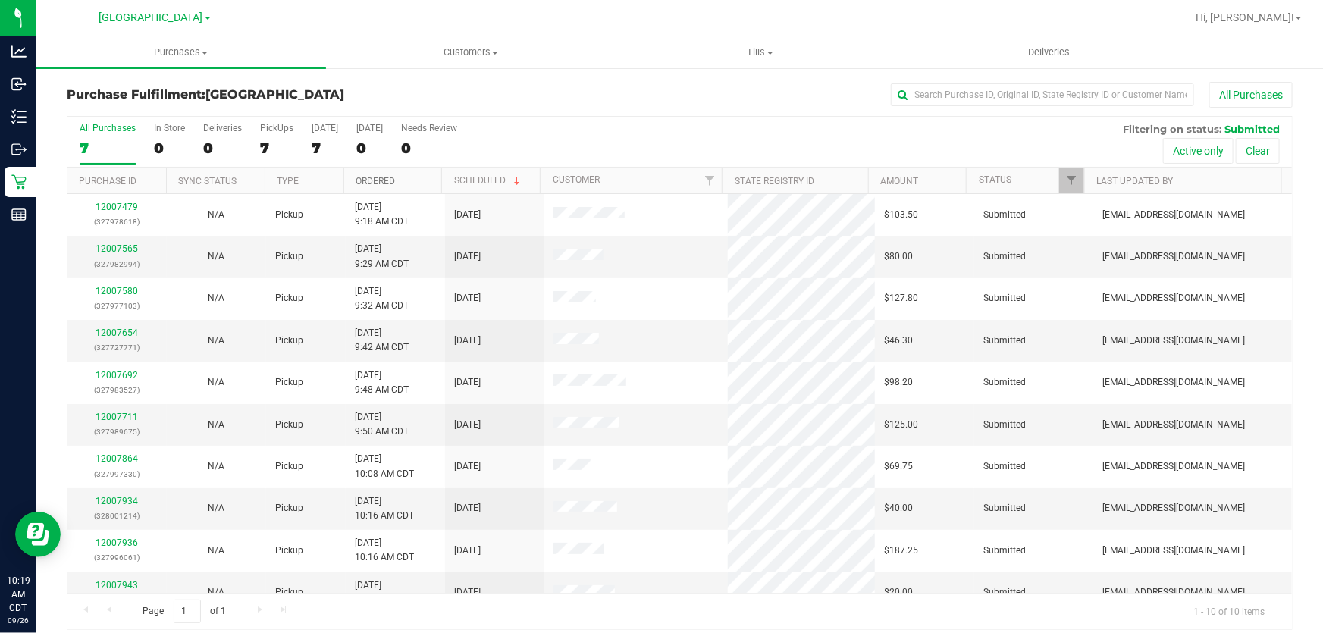
click at [364, 180] on link "Ordered" at bounding box center [375, 181] width 39 height 11
click at [171, 41] on uib-tab-heading "Purchases Summary of purchases Fulfillment All purchases" at bounding box center [181, 52] width 290 height 32
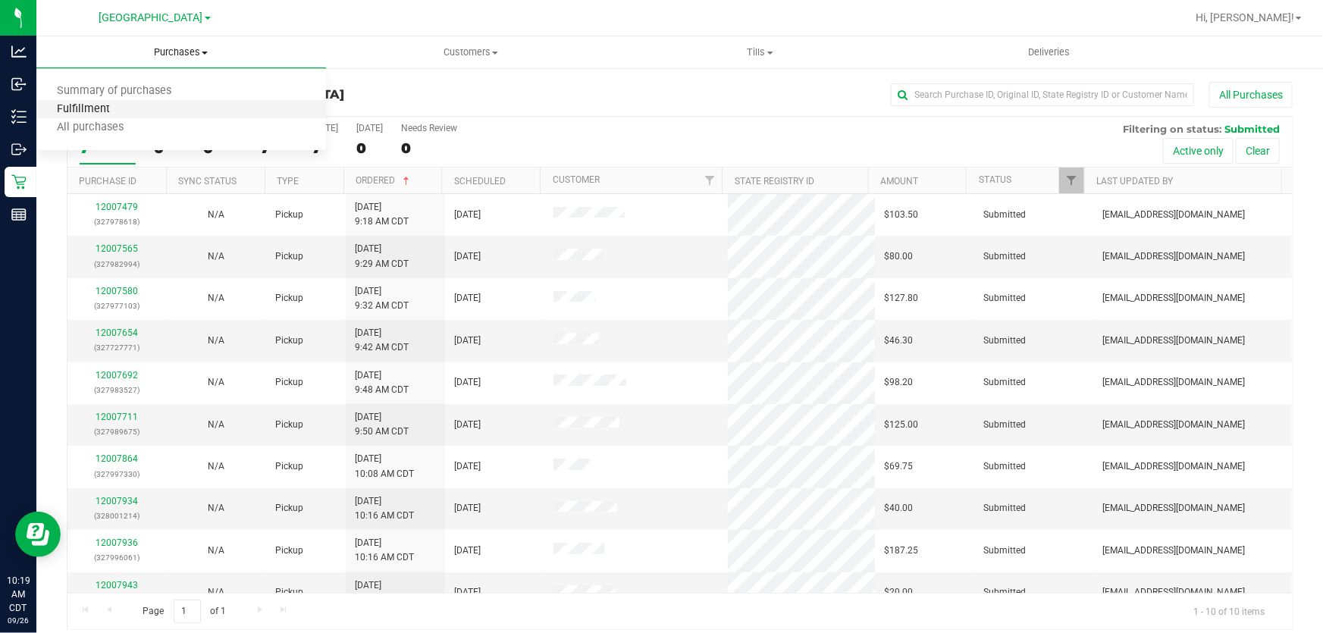
click at [90, 111] on span "Fulfillment" at bounding box center [83, 109] width 94 height 13
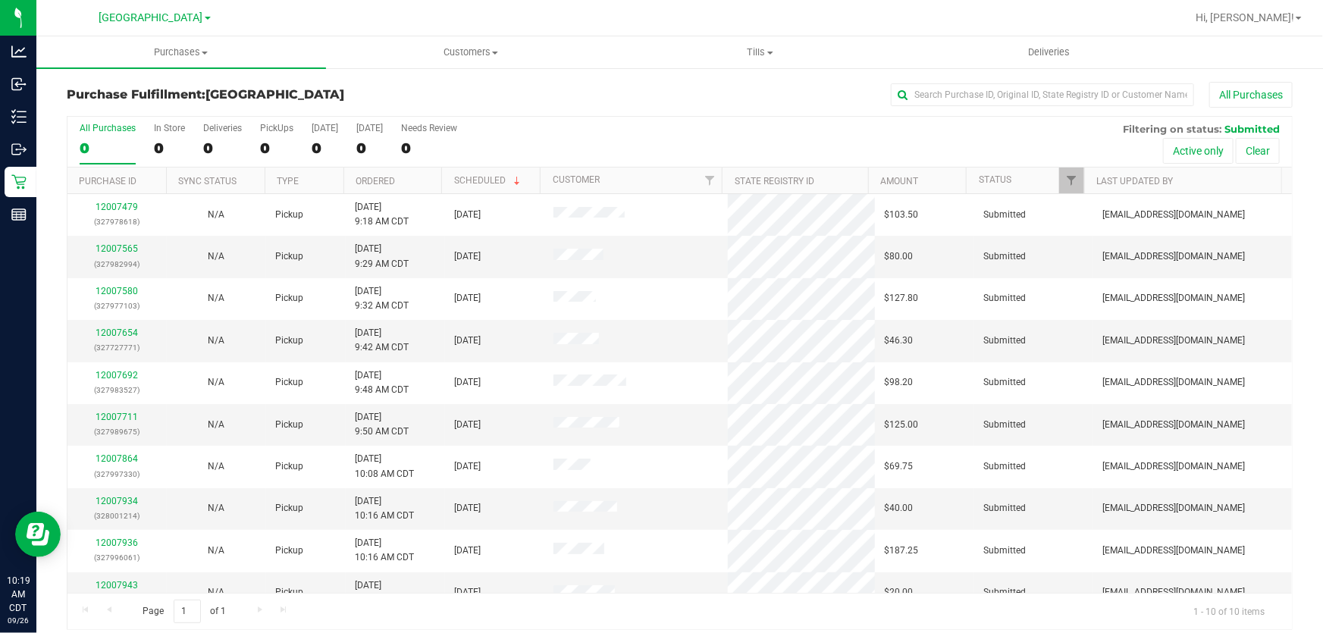
click at [373, 187] on th "Ordered" at bounding box center [393, 181] width 99 height 27
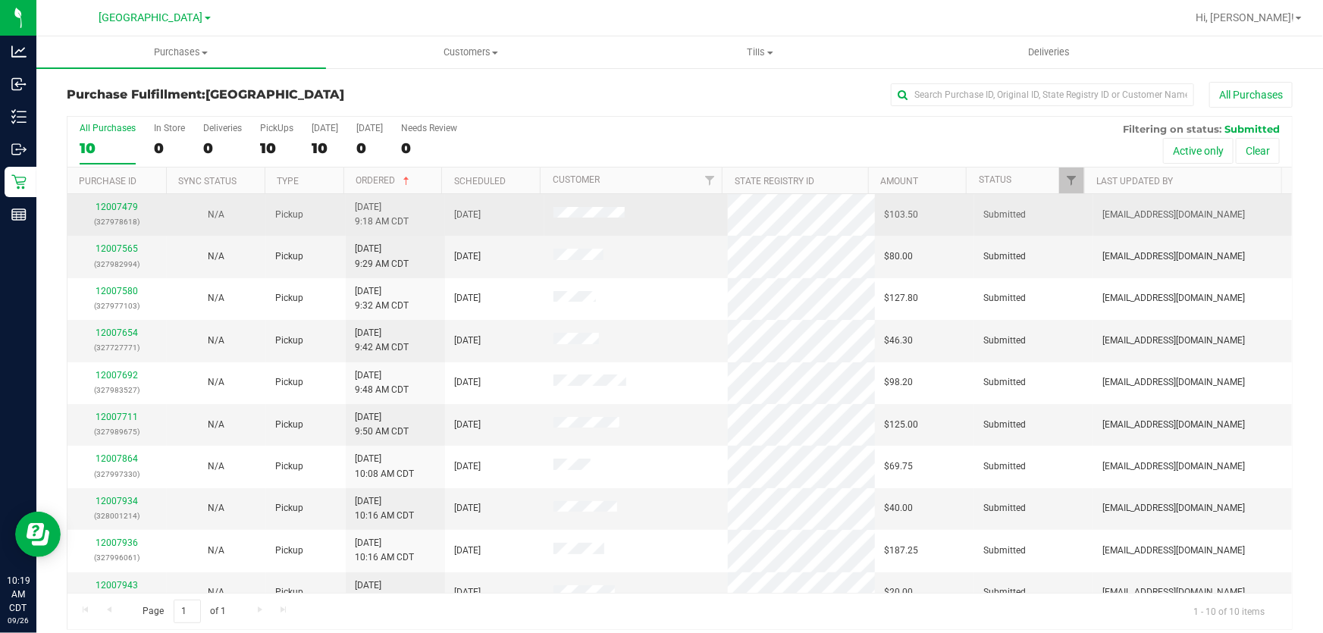
click at [124, 212] on div "12007479 (327978618)" at bounding box center [117, 214] width 81 height 29
click at [115, 209] on link "12007479" at bounding box center [117, 207] width 42 height 11
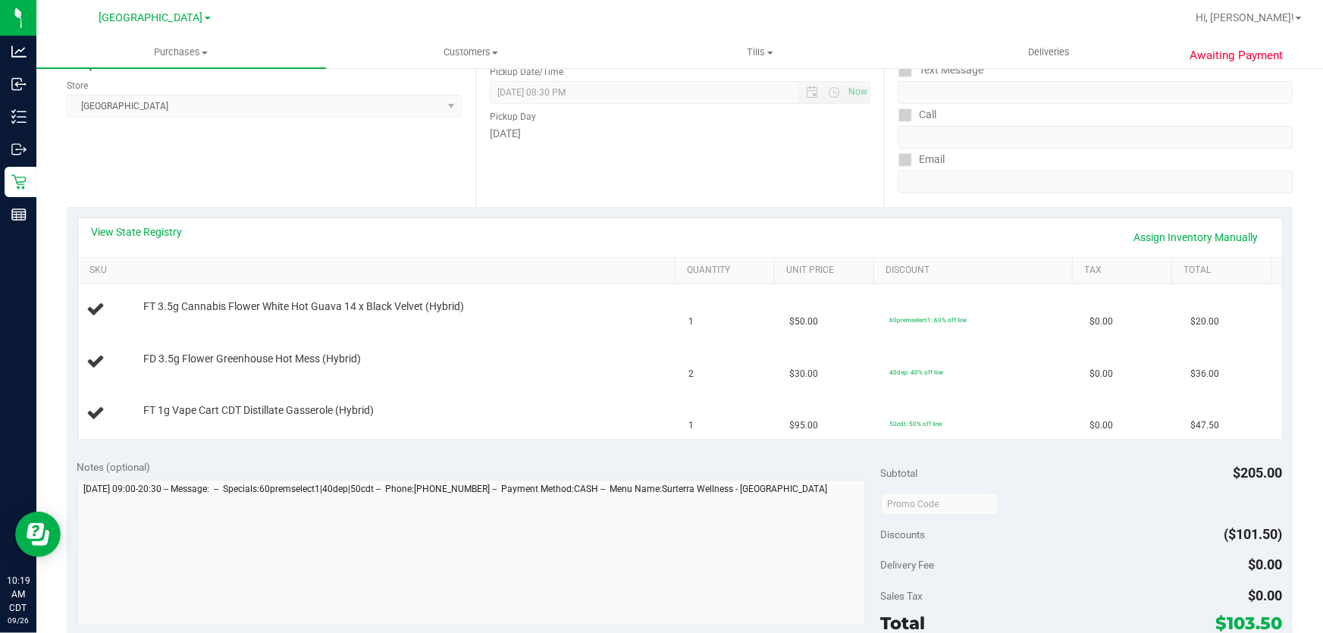
scroll to position [206, 0]
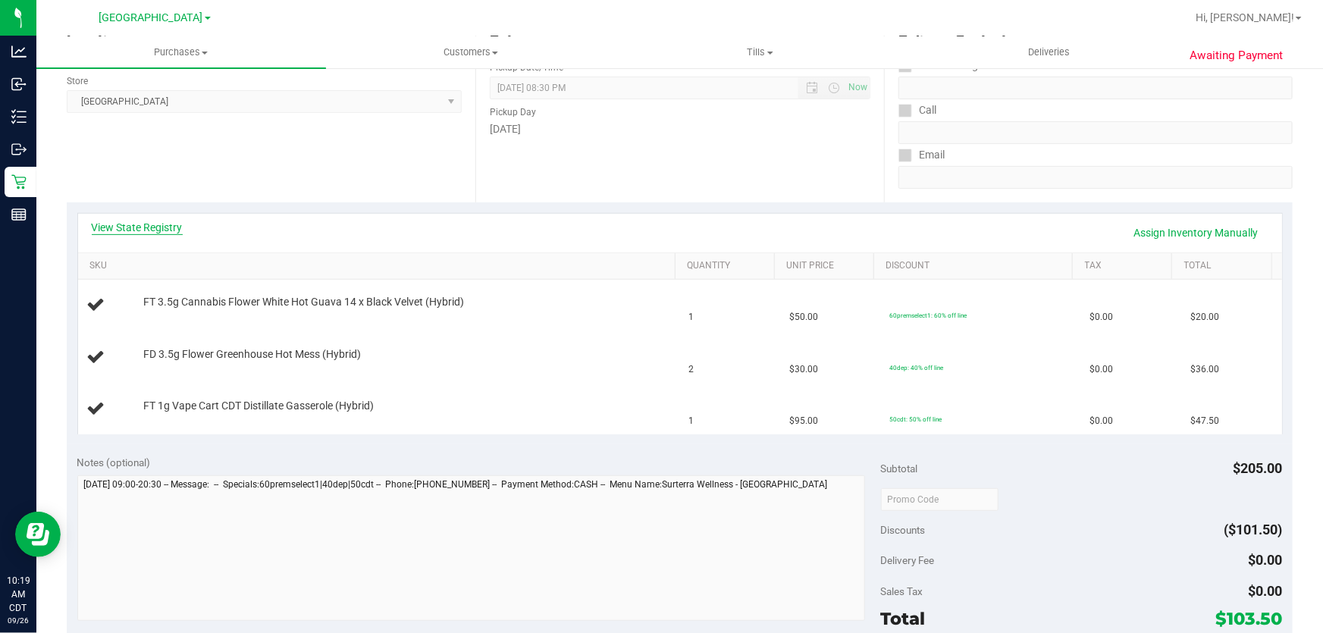
click at [139, 220] on link "View State Registry" at bounding box center [137, 227] width 91 height 15
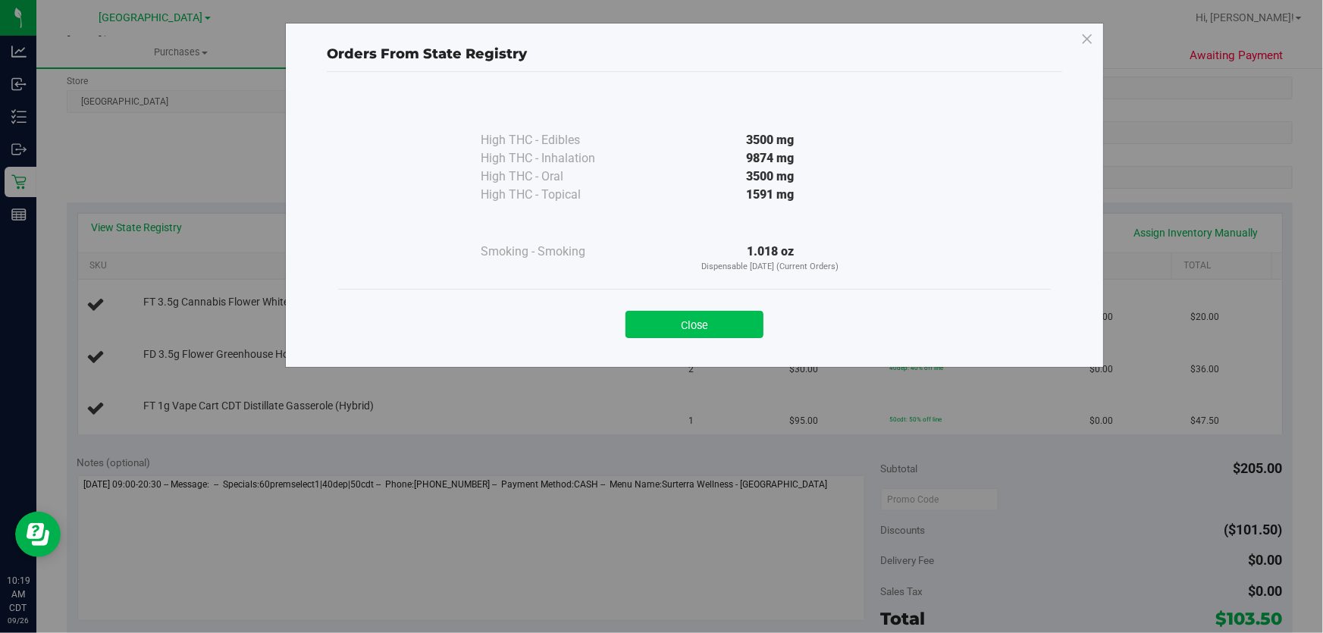
click at [692, 322] on button "Close" at bounding box center [695, 324] width 138 height 27
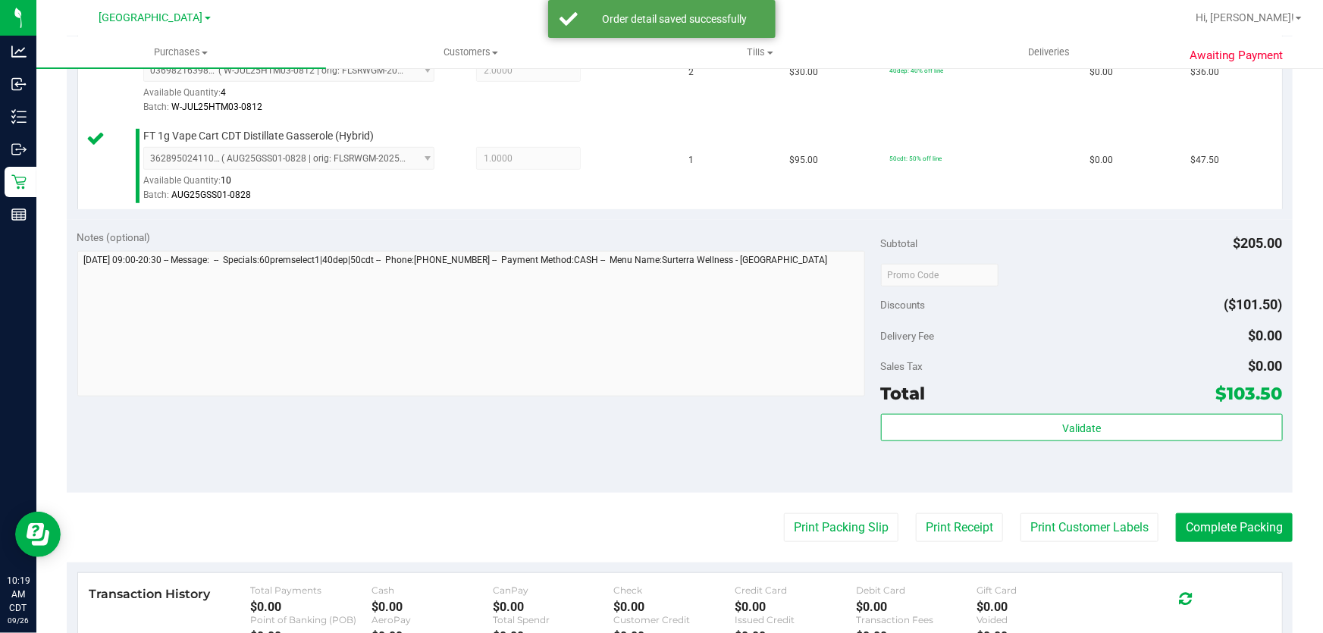
scroll to position [758, 0]
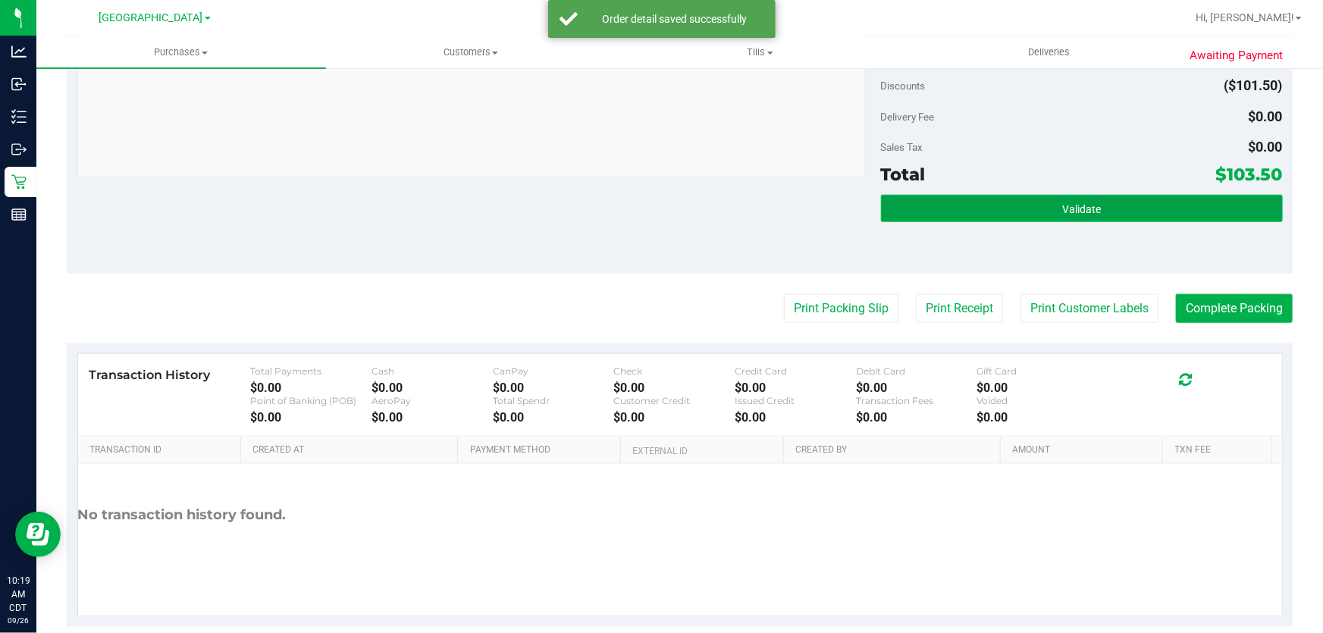
click at [901, 210] on button "Validate" at bounding box center [1082, 208] width 402 height 27
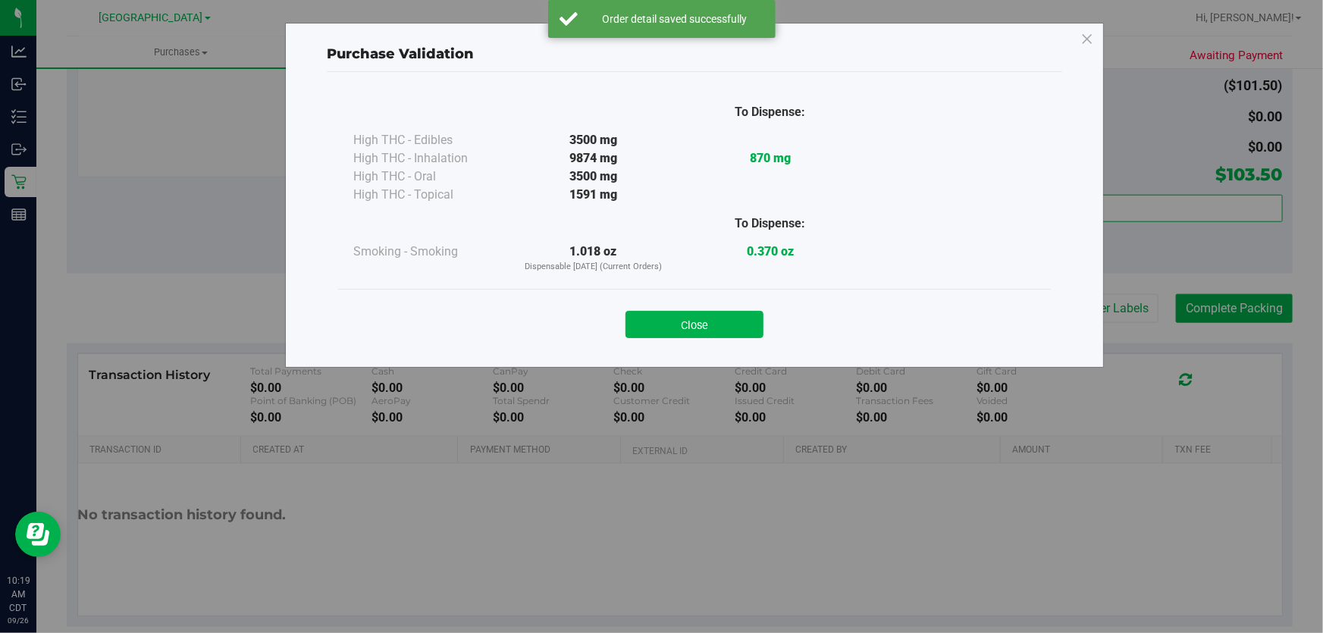
click at [672, 333] on button "Close" at bounding box center [695, 324] width 138 height 27
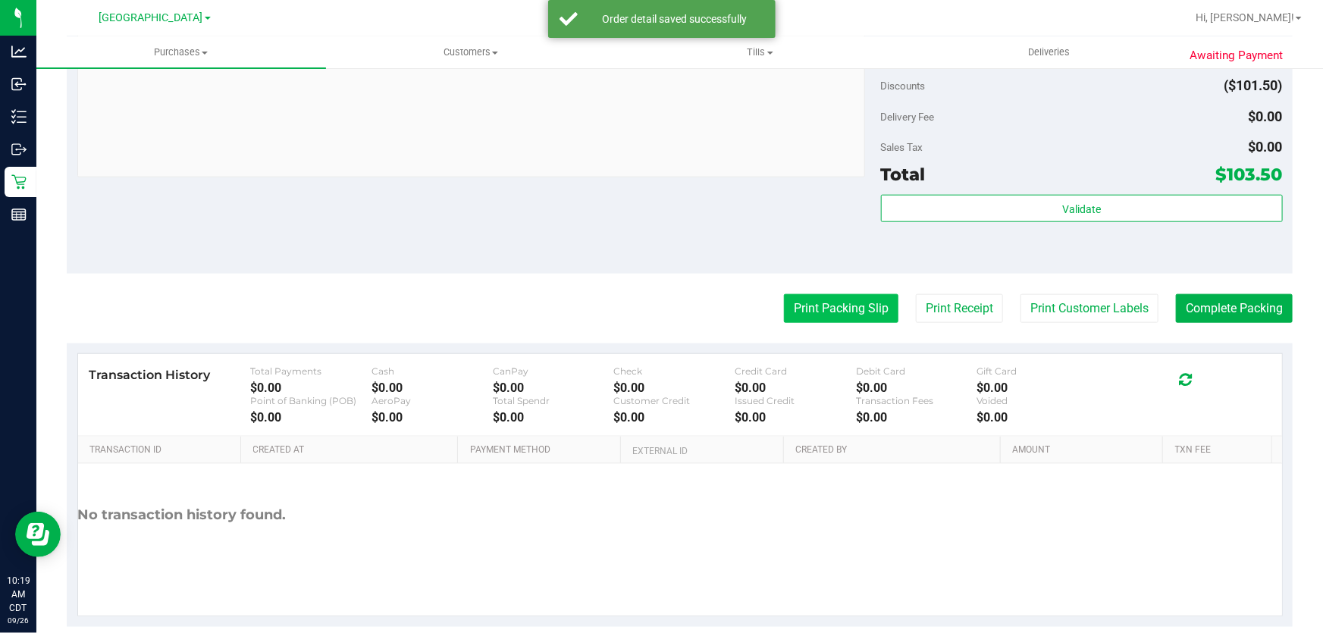
click at [873, 311] on button "Print Packing Slip" at bounding box center [841, 308] width 115 height 29
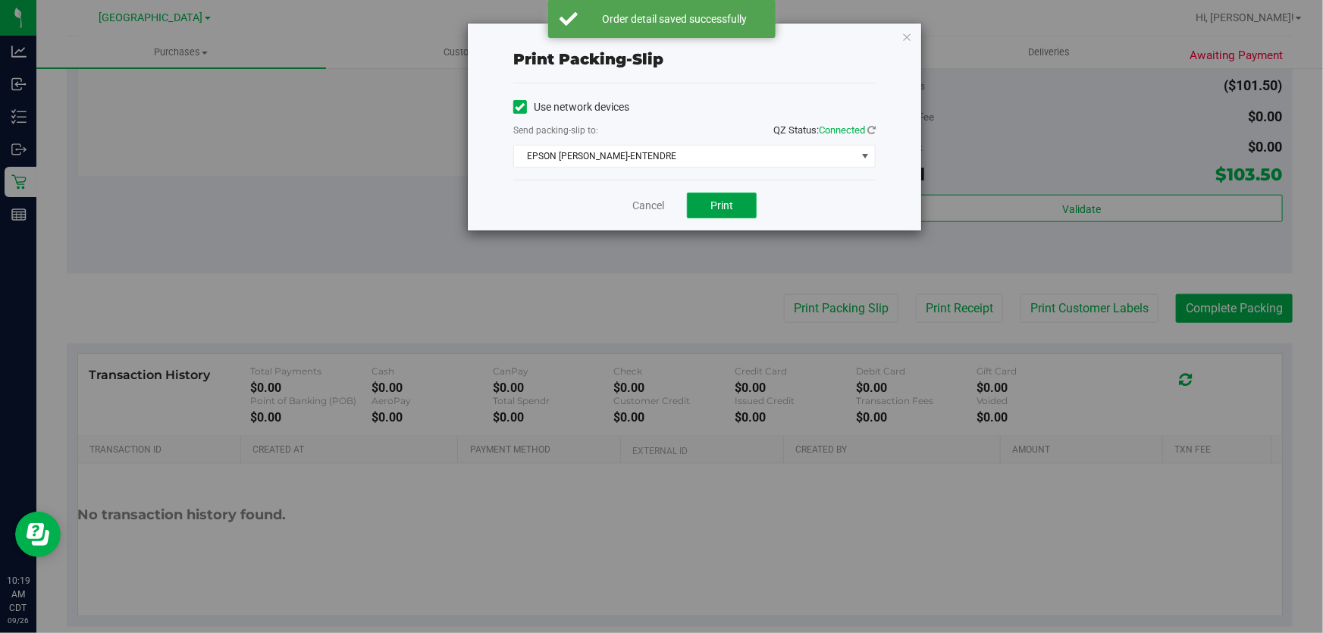
click at [712, 205] on span "Print" at bounding box center [722, 205] width 23 height 12
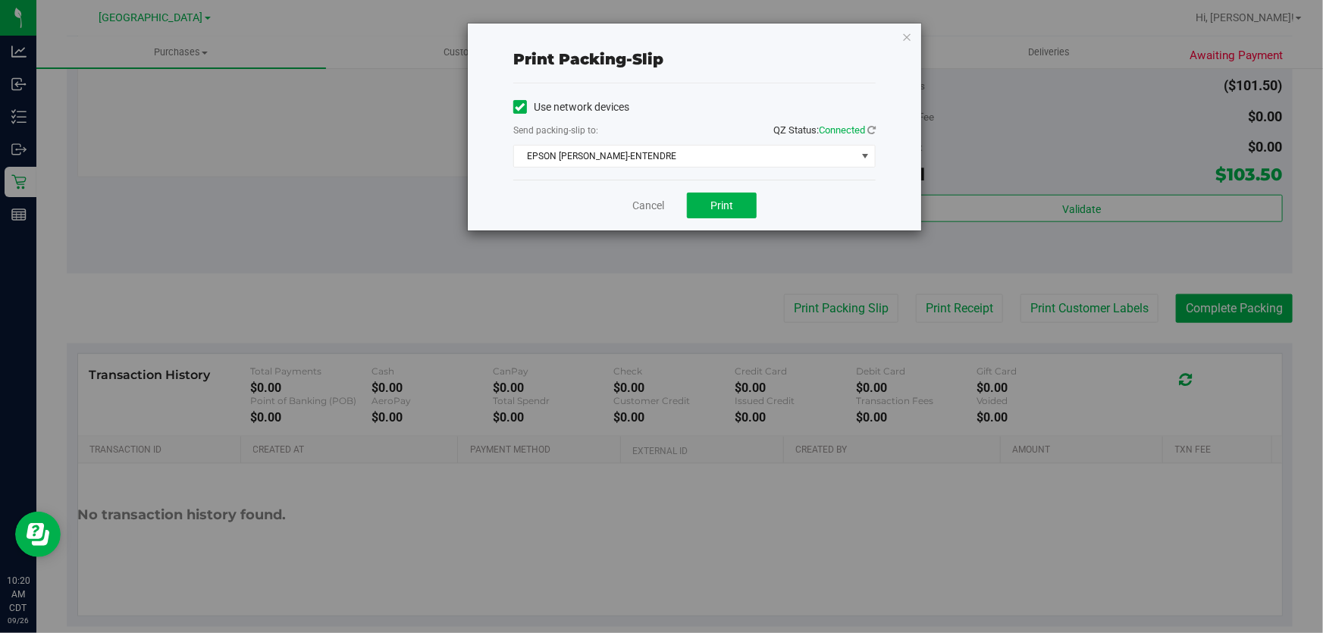
click at [666, 204] on div "Cancel Print" at bounding box center [694, 205] width 363 height 51
click at [659, 204] on link "Cancel" at bounding box center [649, 206] width 32 height 16
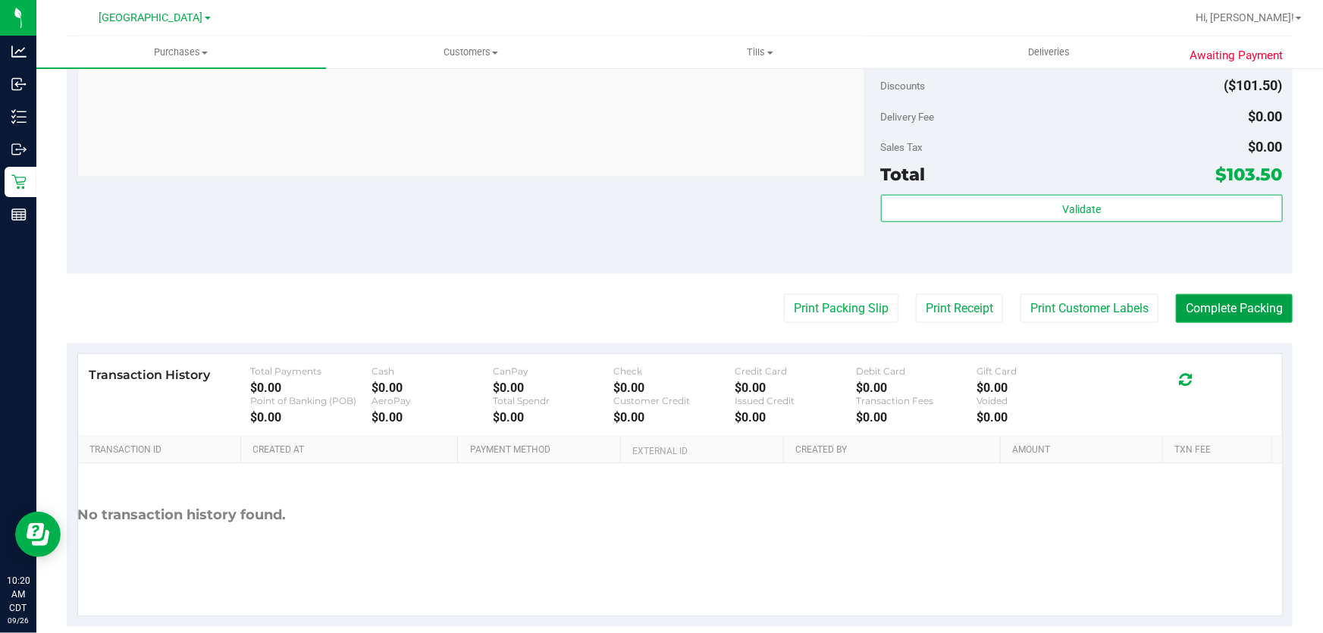
click at [1202, 310] on button "Complete Packing" at bounding box center [1234, 308] width 117 height 29
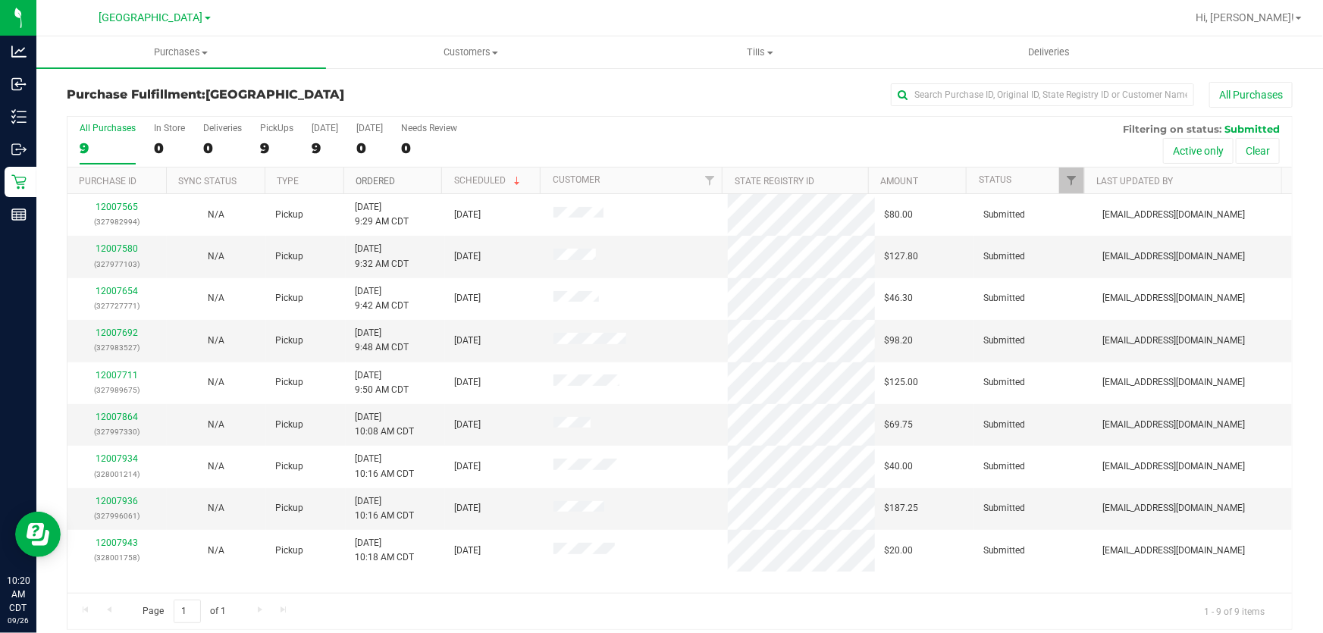
click at [382, 176] on link "Ordered" at bounding box center [375, 181] width 39 height 11
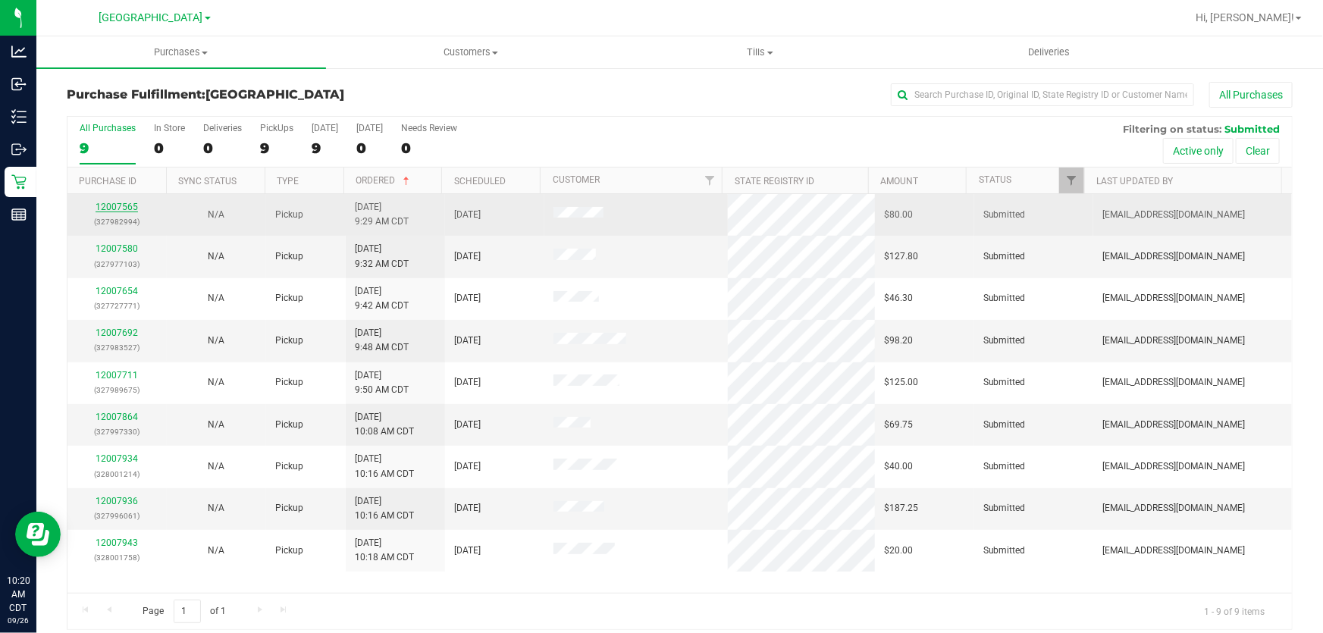
click at [128, 206] on link "12007565" at bounding box center [117, 207] width 42 height 11
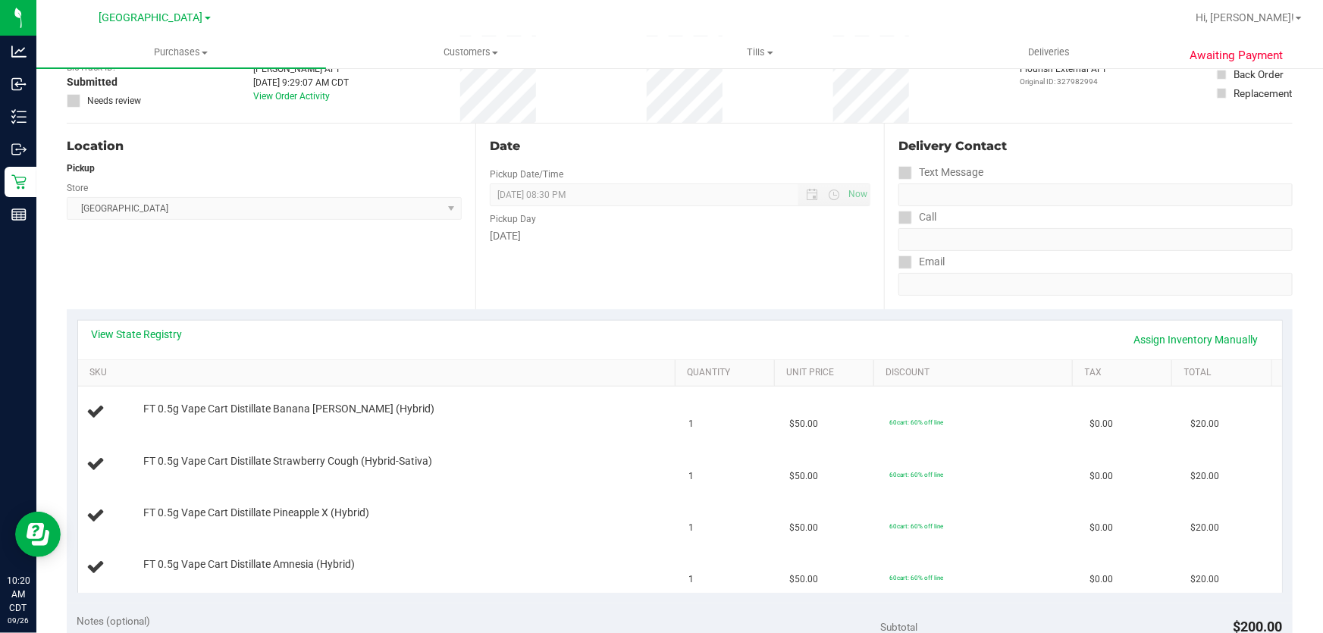
scroll to position [275, 0]
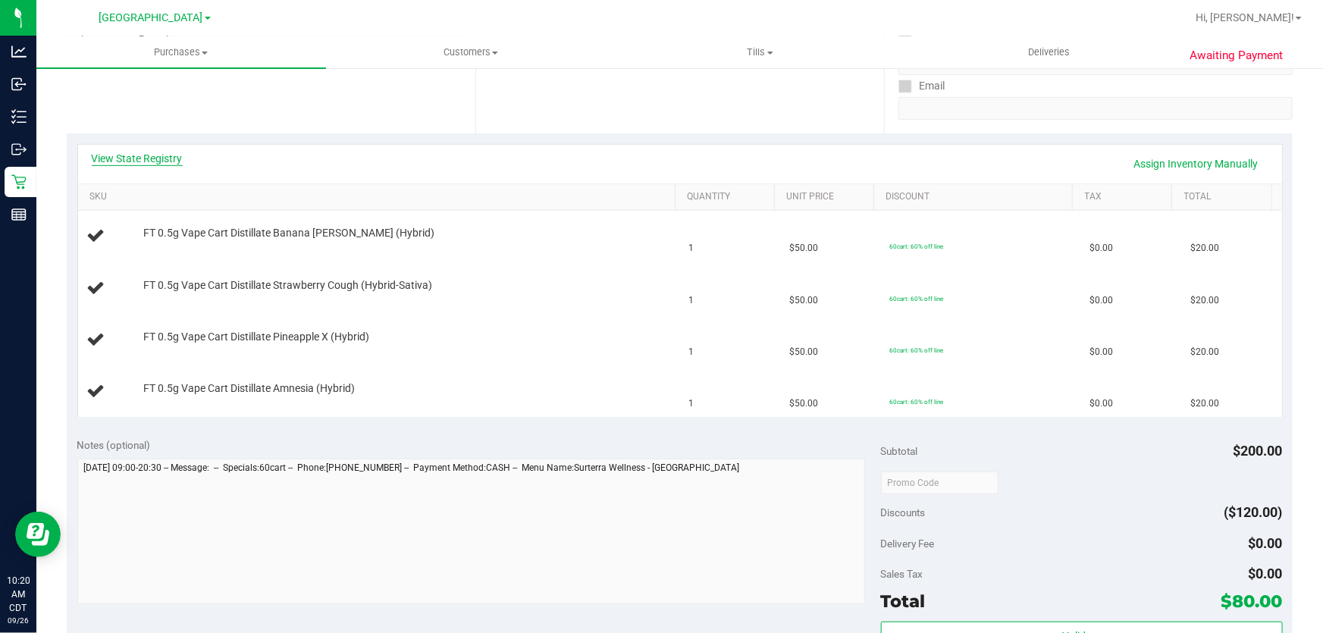
click at [137, 151] on link "View State Registry" at bounding box center [137, 158] width 91 height 15
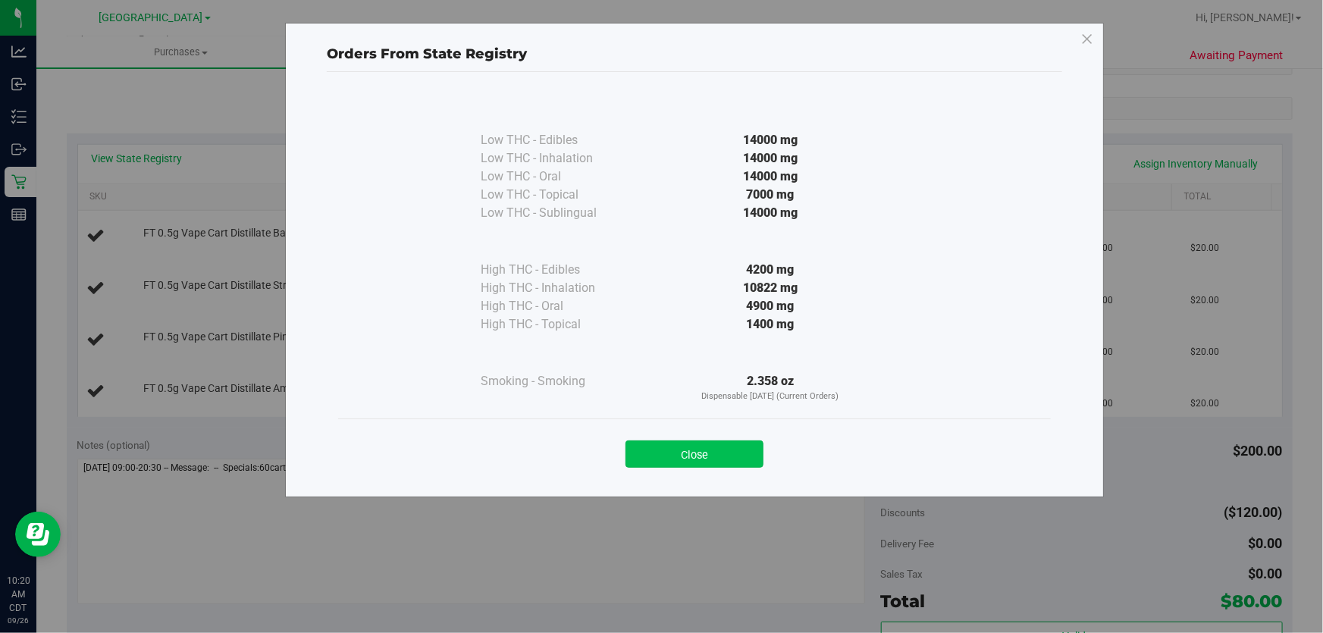
click at [708, 449] on button "Close" at bounding box center [695, 454] width 138 height 27
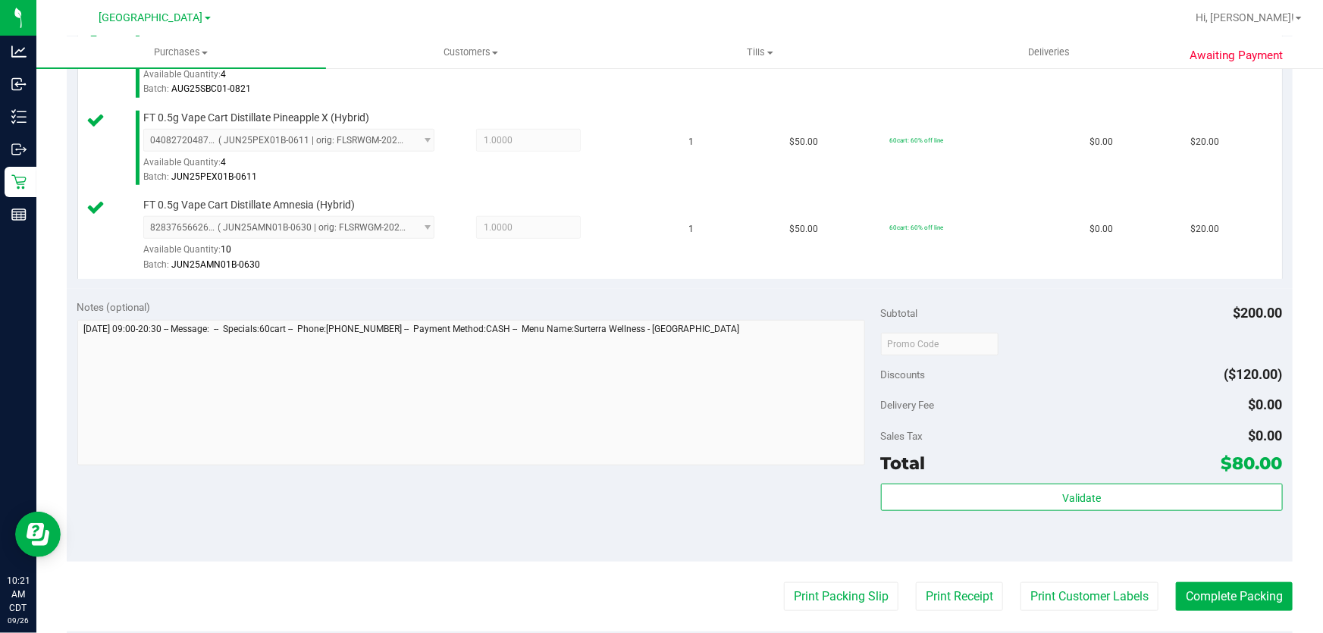
scroll to position [827, 0]
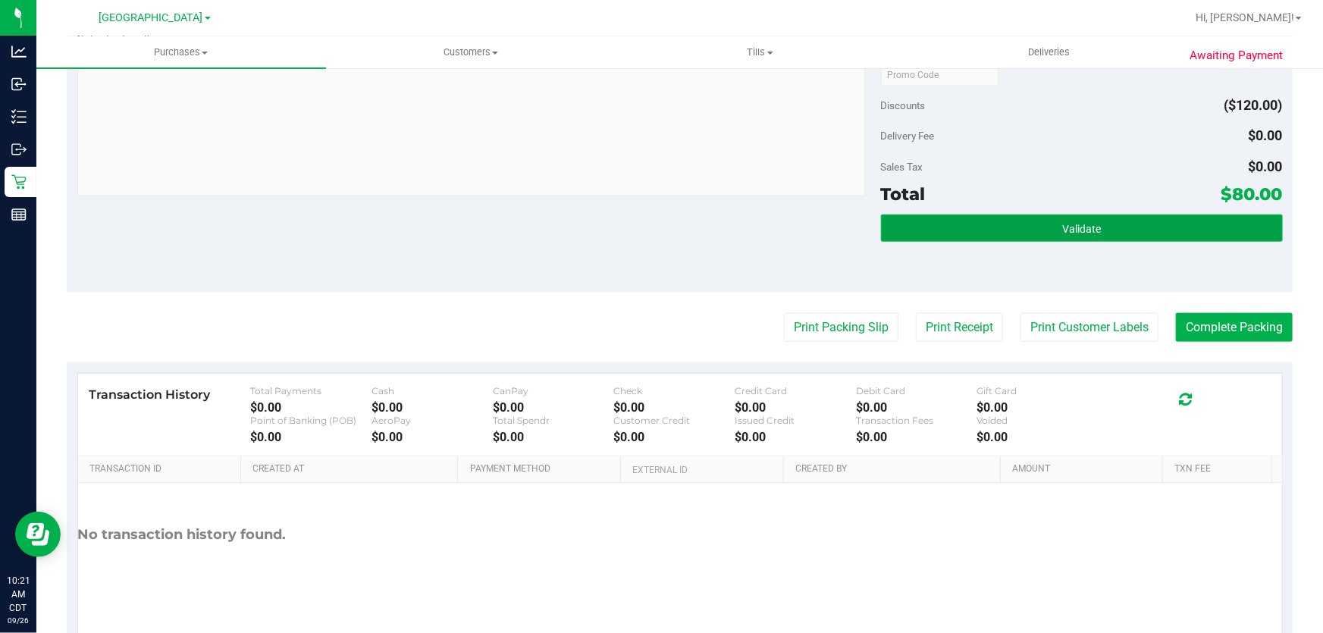
click at [908, 222] on button "Validate" at bounding box center [1082, 228] width 402 height 27
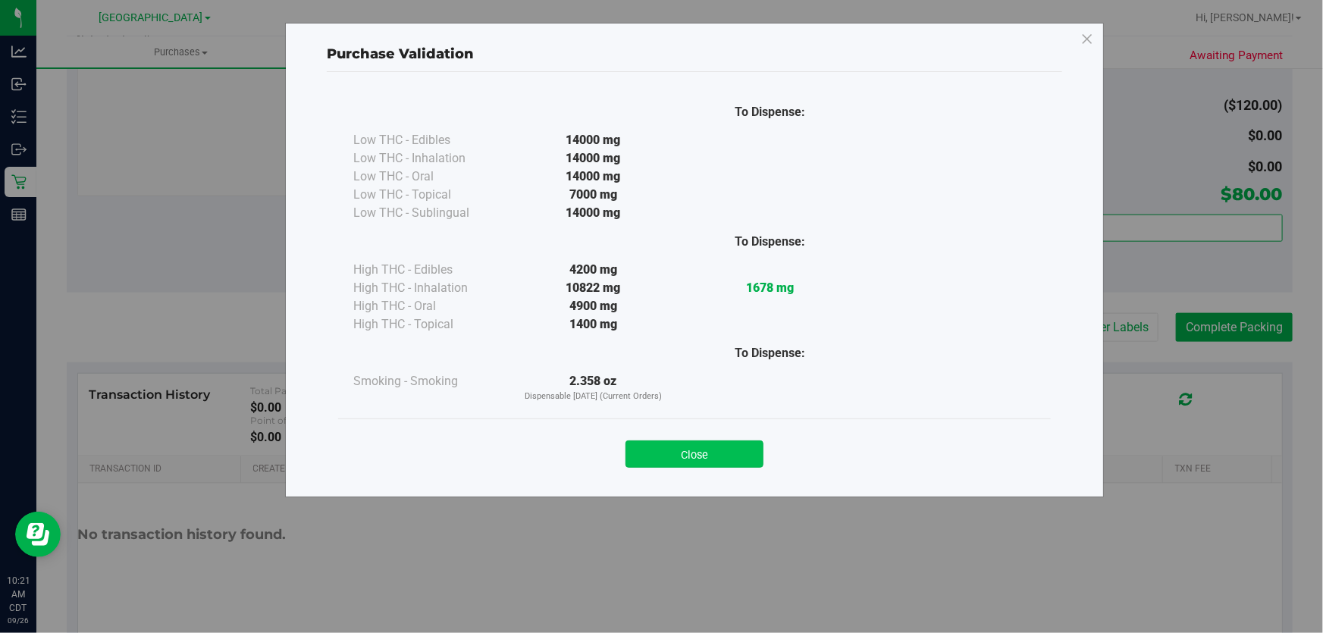
click at [707, 463] on button "Close" at bounding box center [695, 454] width 138 height 27
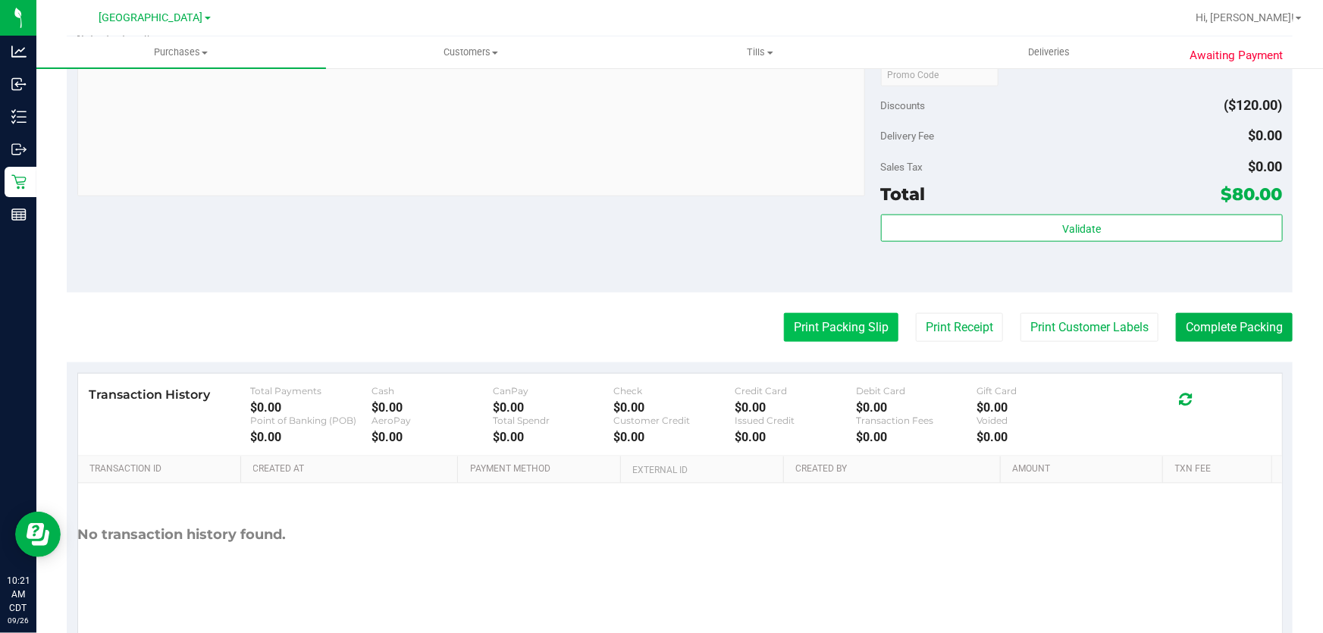
click at [796, 328] on button "Print Packing Slip" at bounding box center [841, 327] width 115 height 29
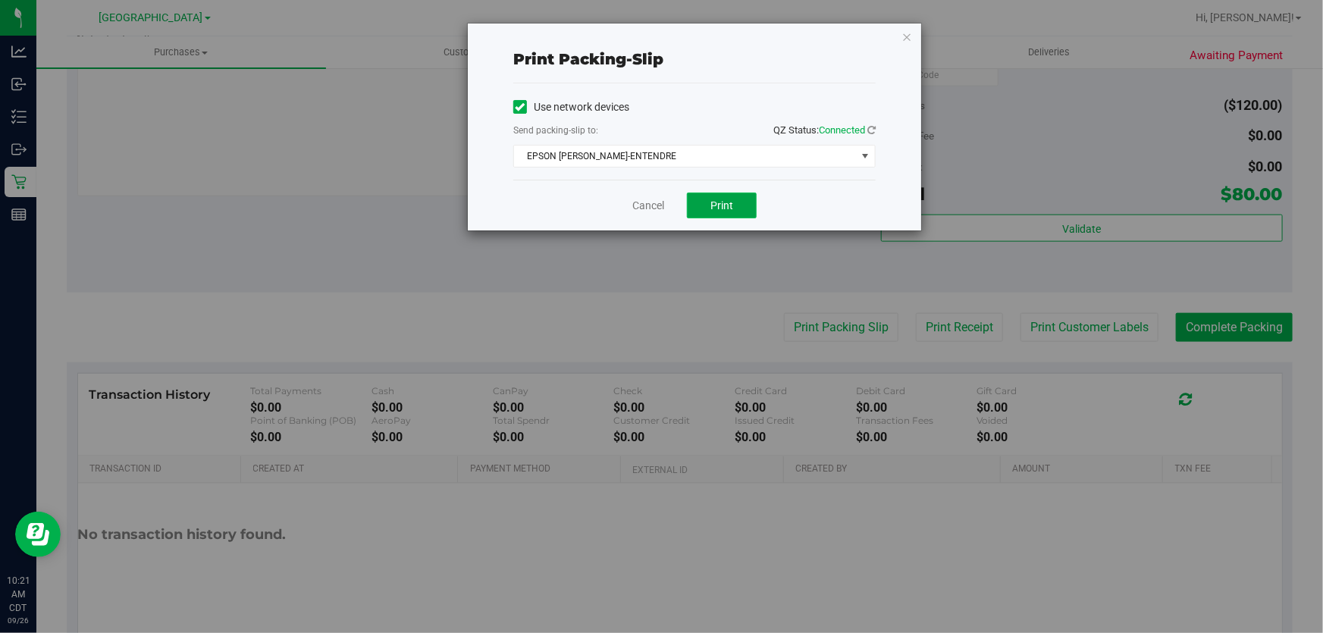
click at [714, 205] on span "Print" at bounding box center [722, 205] width 23 height 12
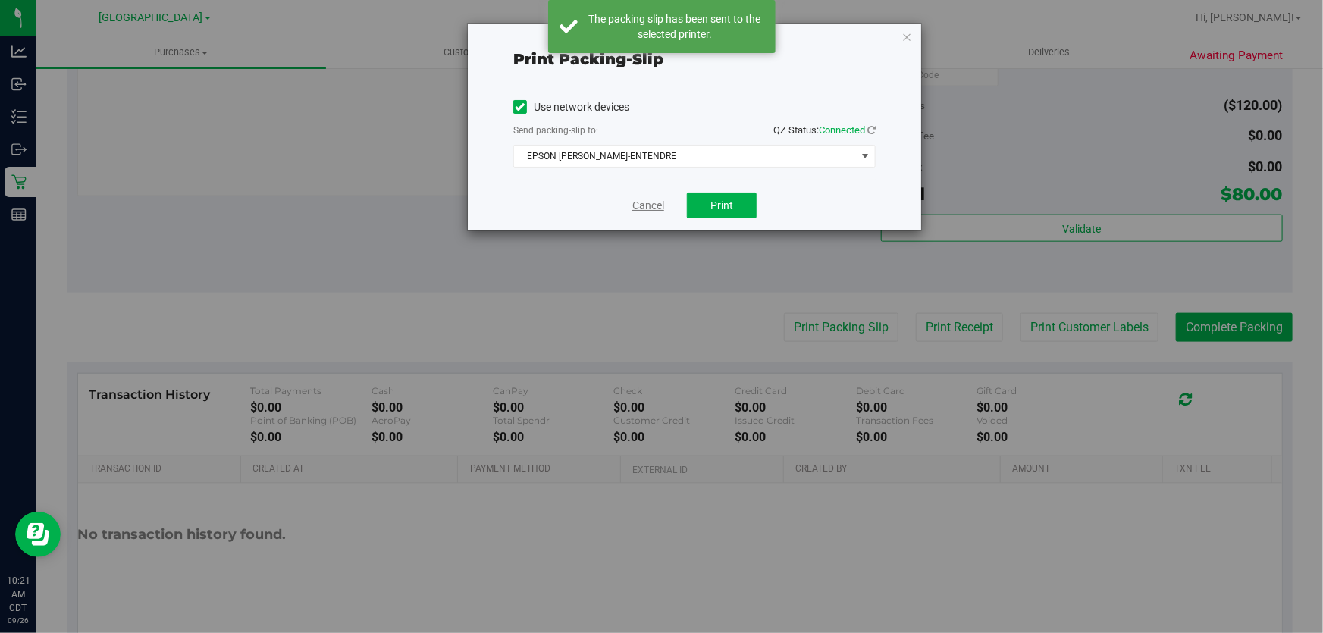
click at [641, 206] on link "Cancel" at bounding box center [649, 206] width 32 height 16
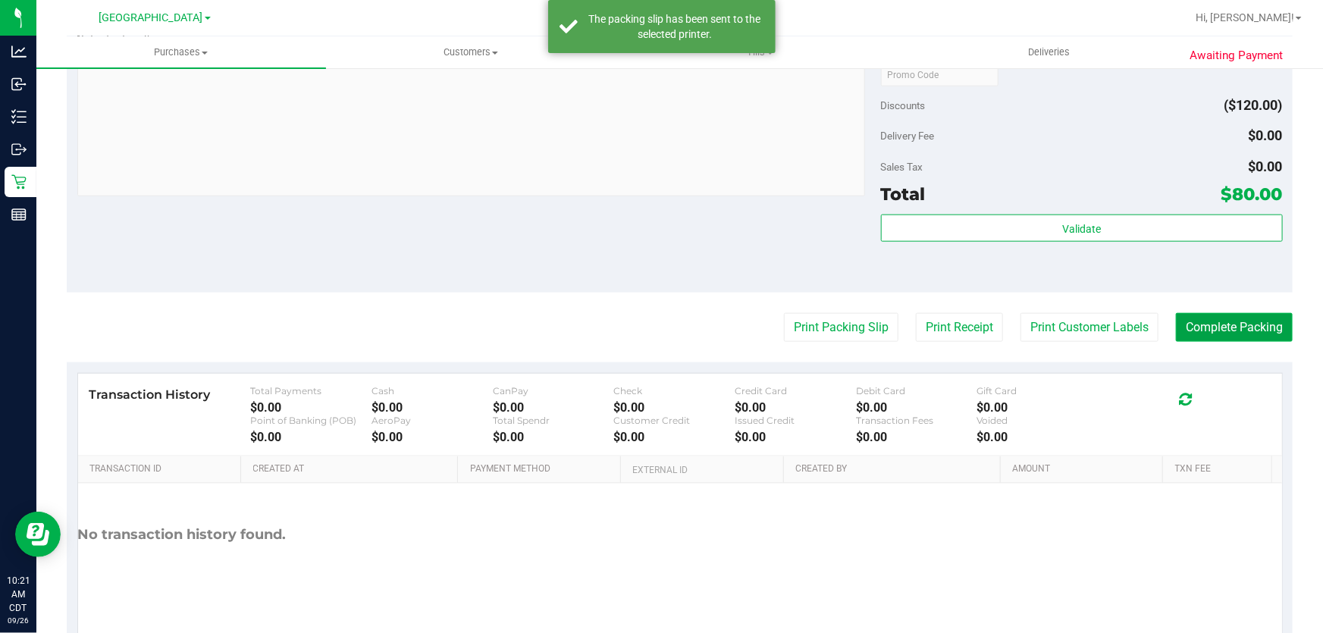
click at [1206, 323] on button "Complete Packing" at bounding box center [1234, 327] width 117 height 29
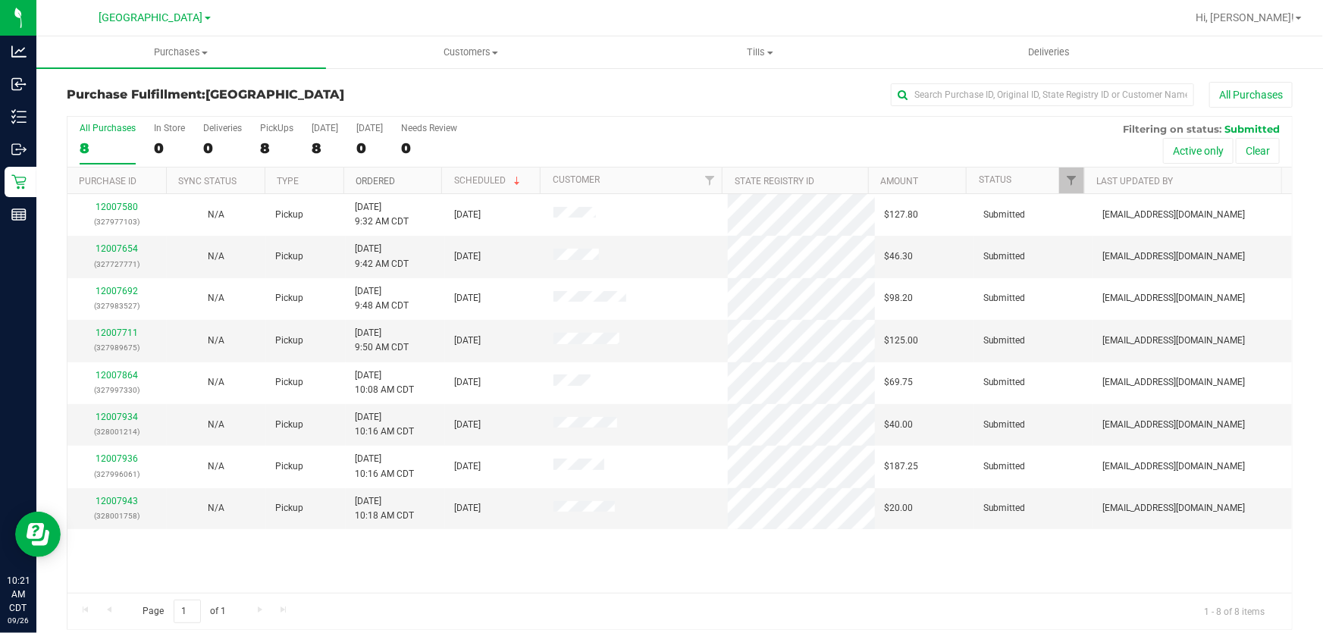
click at [361, 176] on link "Ordered" at bounding box center [375, 181] width 39 height 11
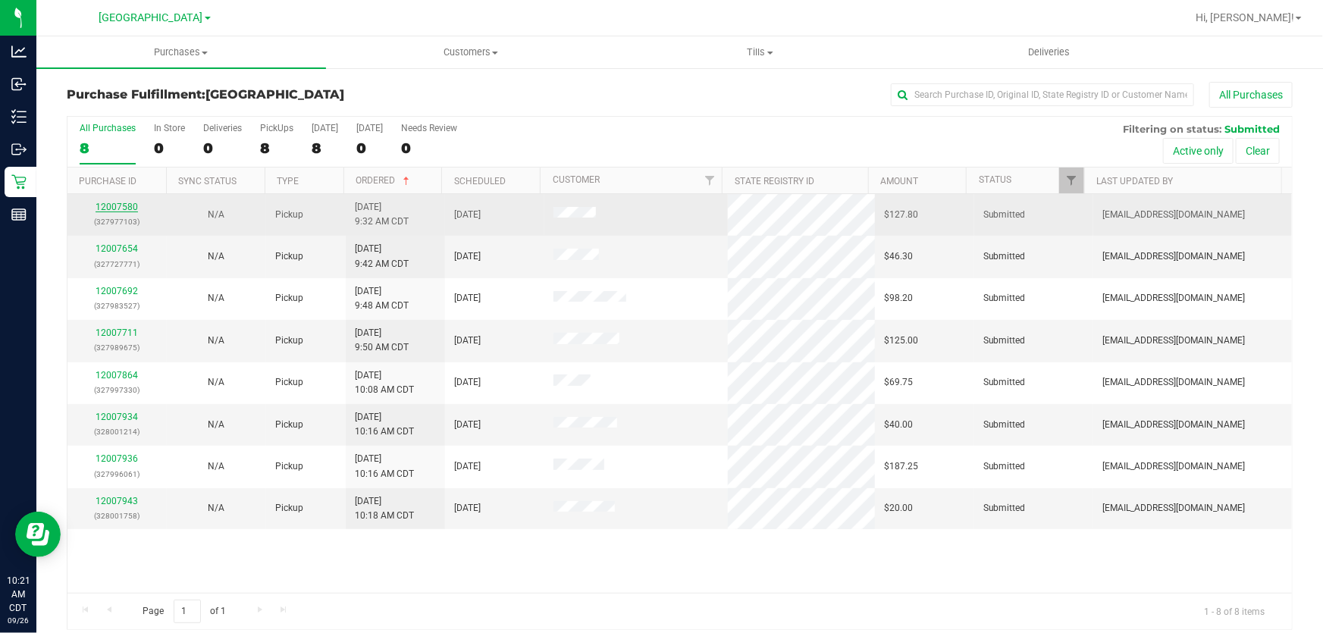
click at [128, 205] on link "12007580" at bounding box center [117, 207] width 42 height 11
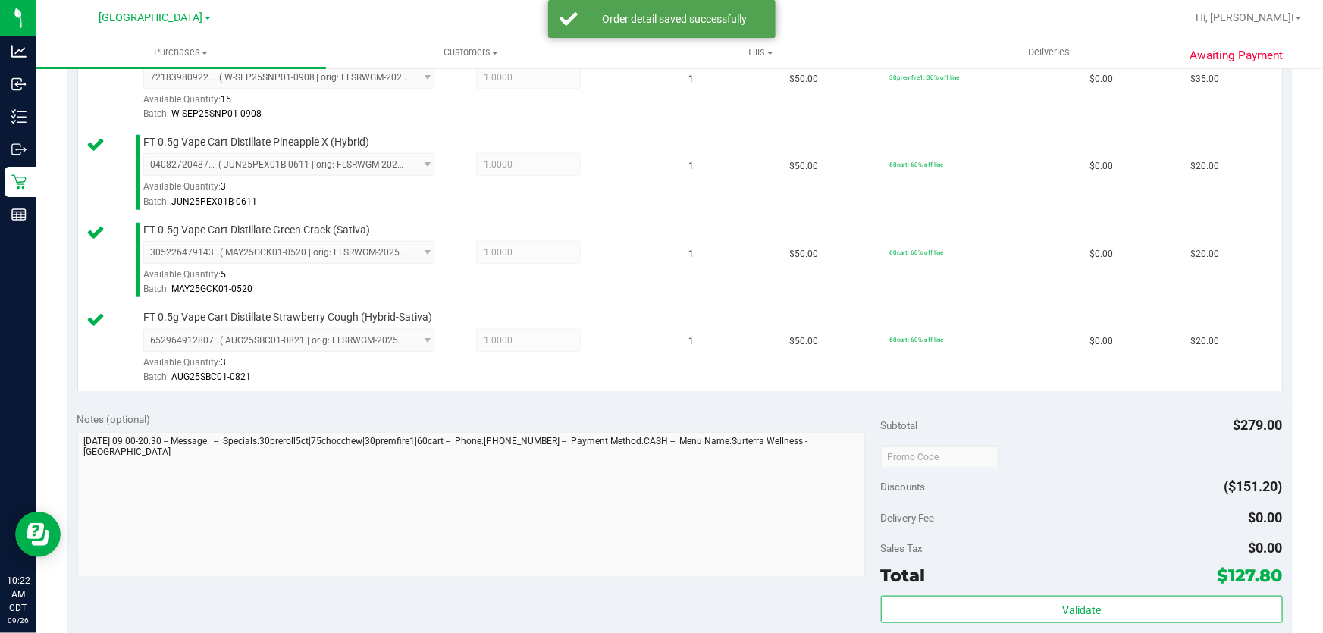
scroll to position [827, 0]
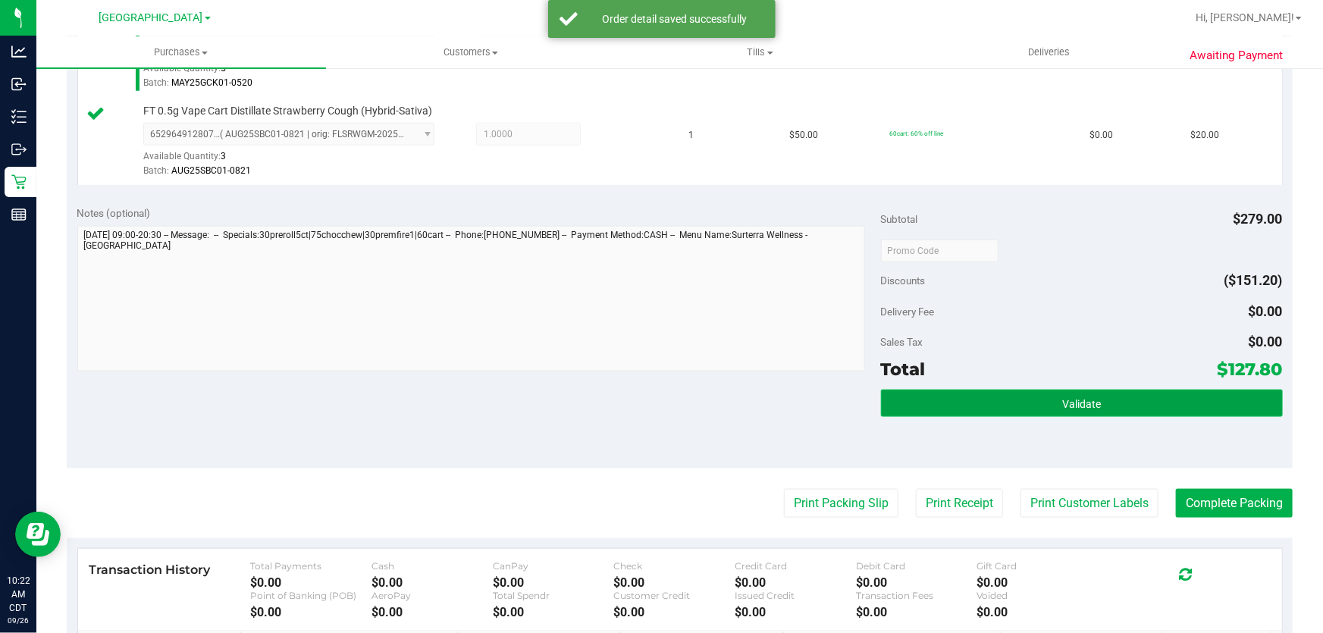
click at [899, 397] on button "Validate" at bounding box center [1082, 403] width 402 height 27
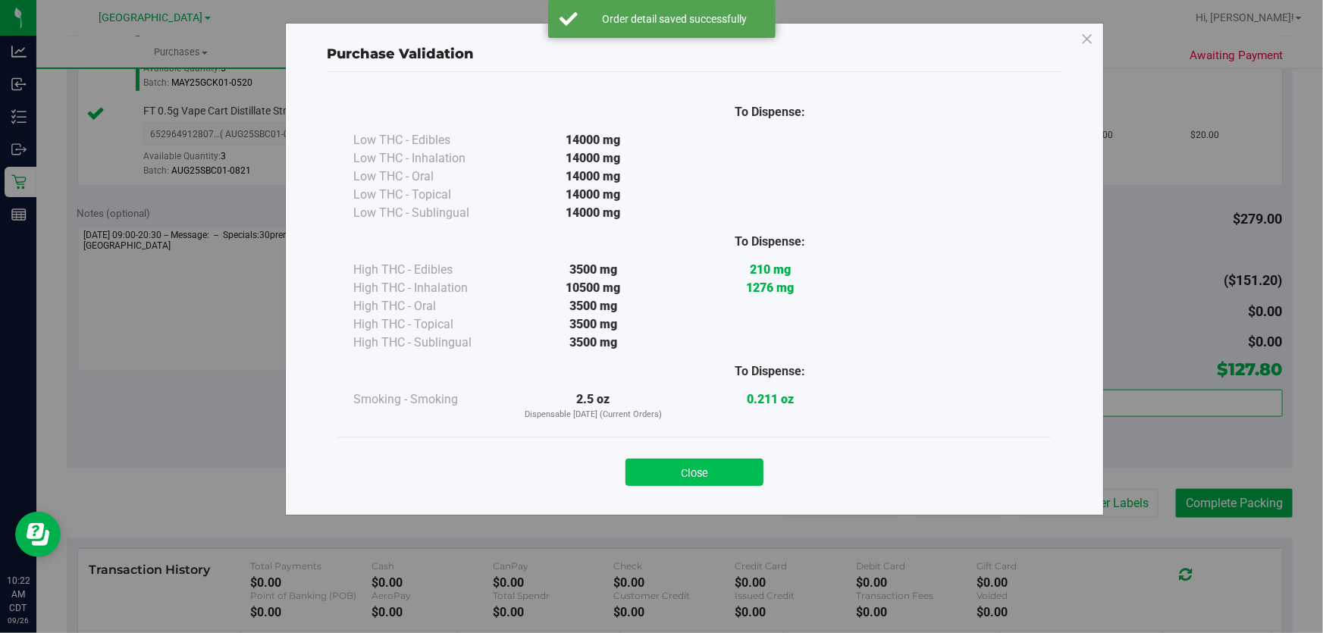
click at [679, 477] on button "Close" at bounding box center [695, 472] width 138 height 27
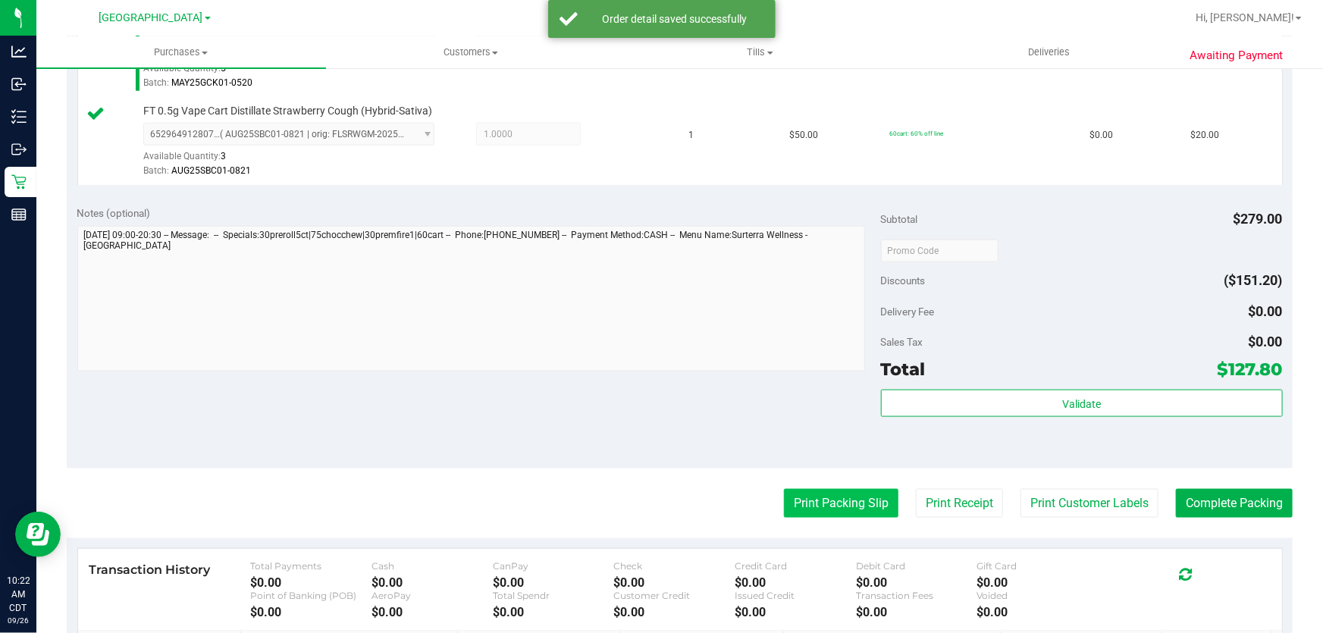
click at [846, 489] on button "Print Packing Slip" at bounding box center [841, 503] width 115 height 29
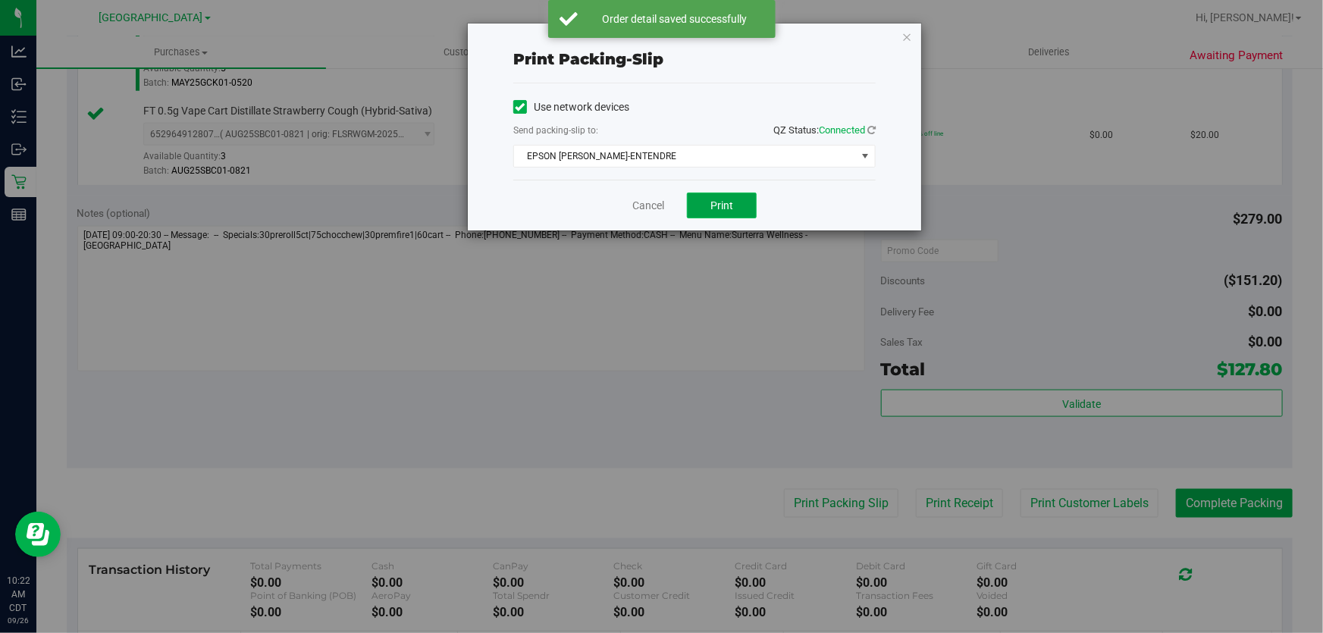
click at [723, 193] on button "Print" at bounding box center [722, 206] width 70 height 26
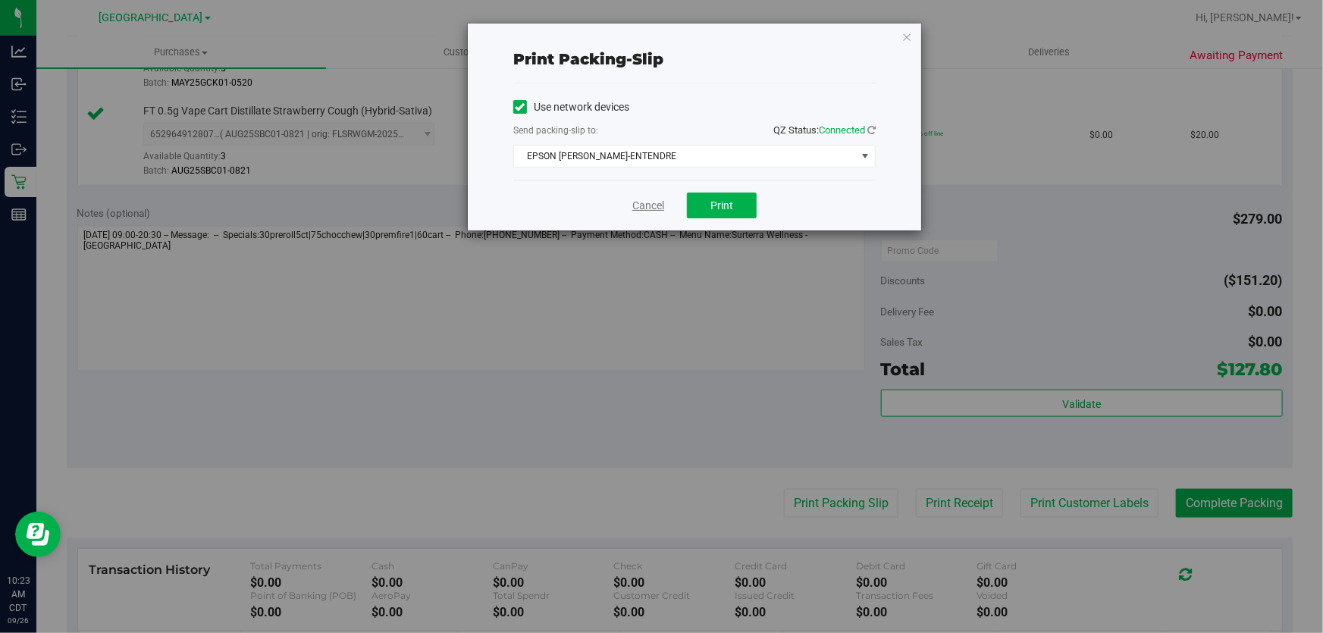
click at [652, 206] on link "Cancel" at bounding box center [649, 206] width 32 height 16
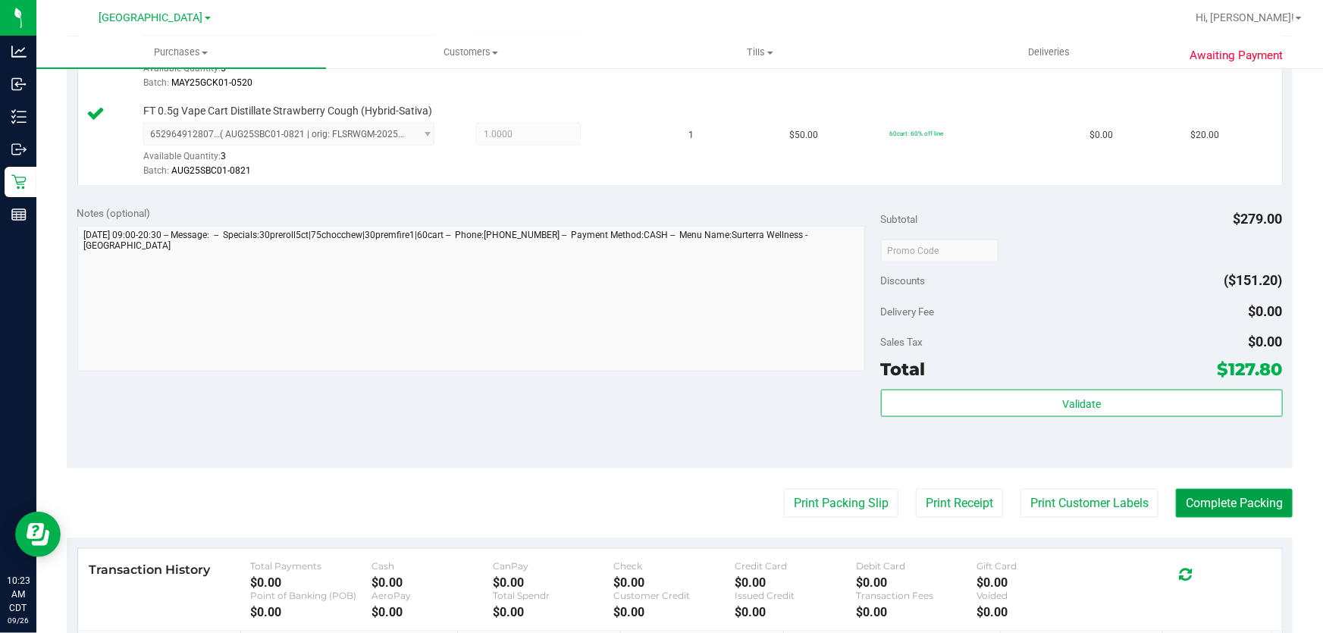
click at [1216, 494] on button "Complete Packing" at bounding box center [1234, 503] width 117 height 29
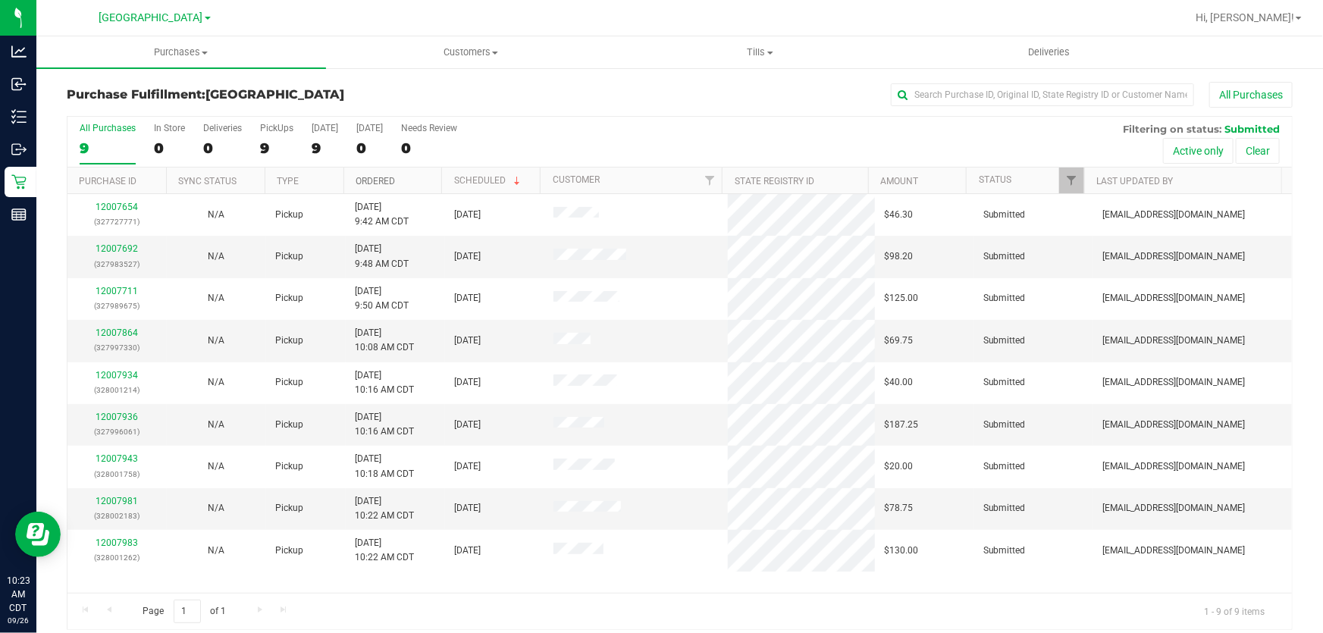
click at [386, 177] on link "Ordered" at bounding box center [375, 181] width 39 height 11
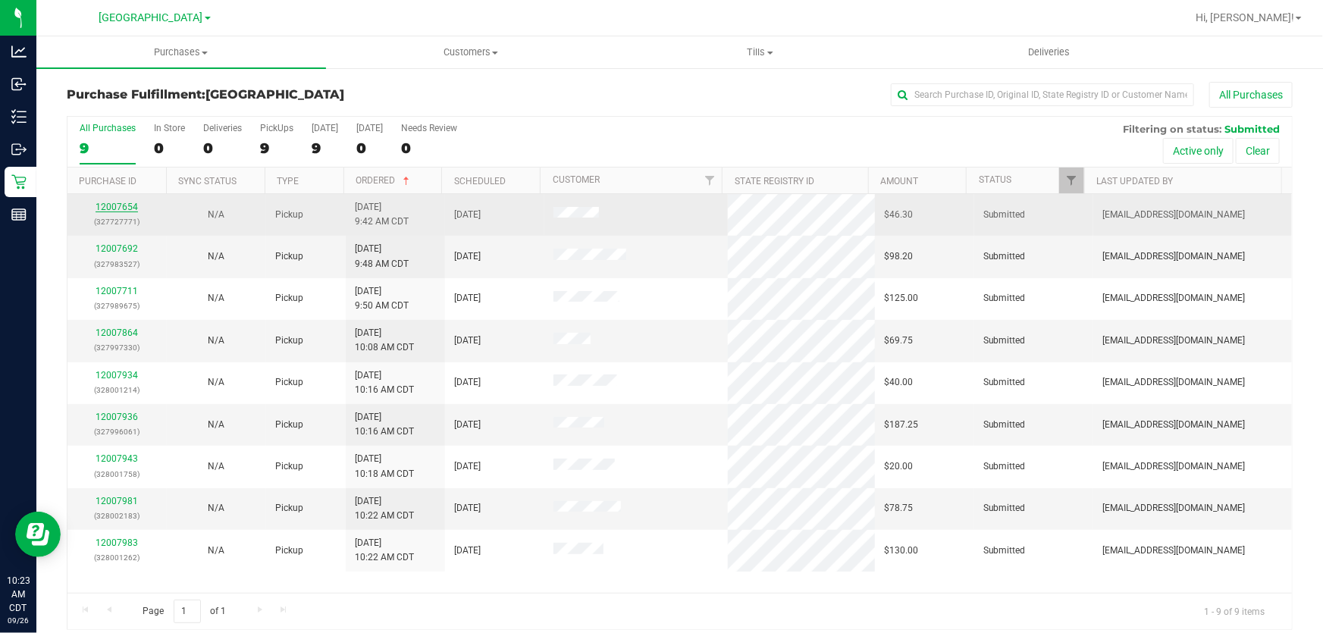
click at [125, 209] on link "12007654" at bounding box center [117, 207] width 42 height 11
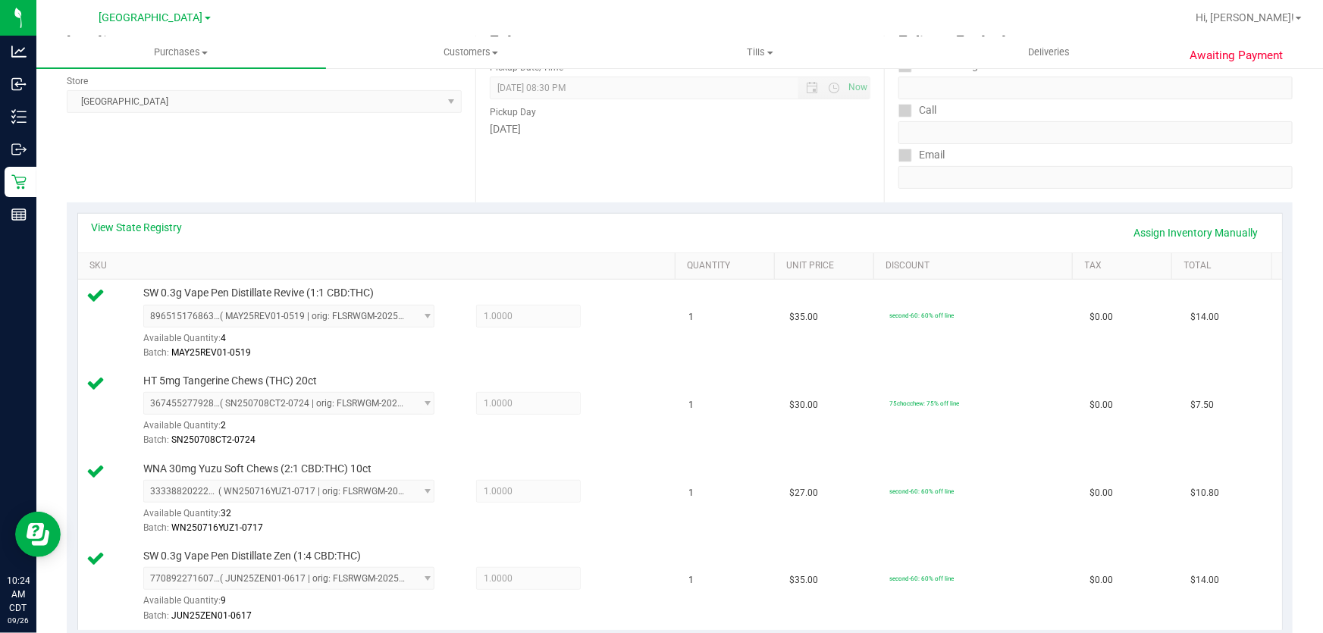
scroll to position [551, 0]
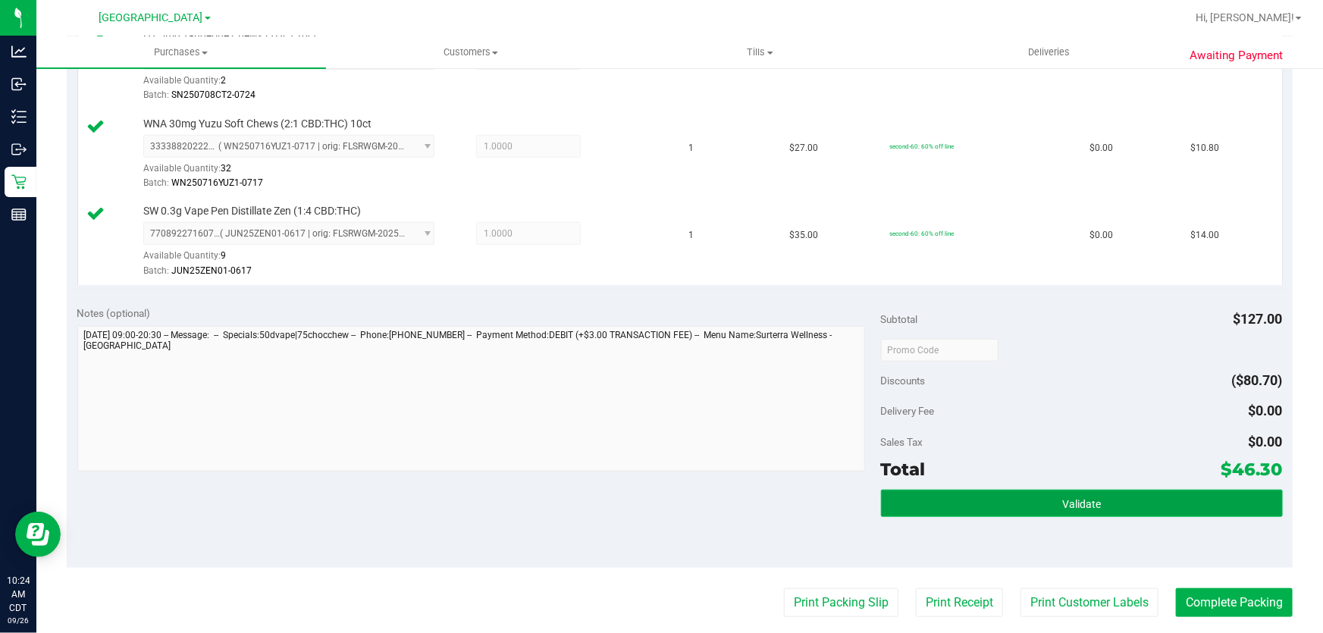
click at [921, 491] on button "Validate" at bounding box center [1082, 503] width 402 height 27
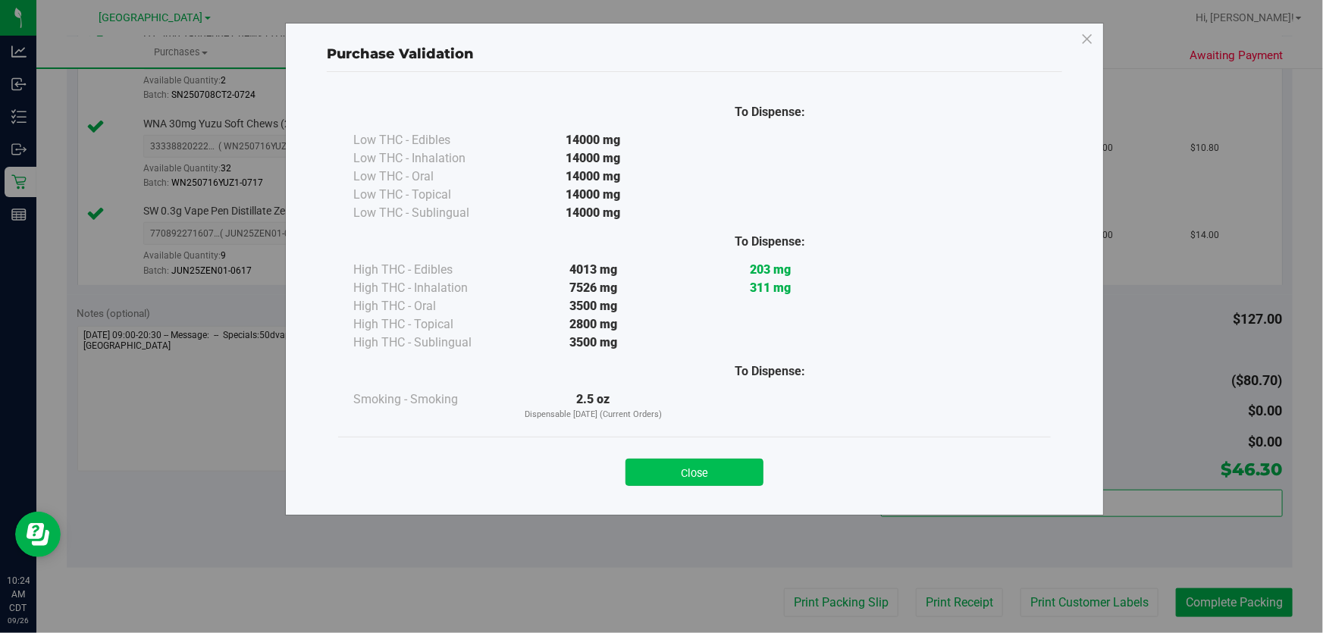
click at [667, 463] on button "Close" at bounding box center [695, 472] width 138 height 27
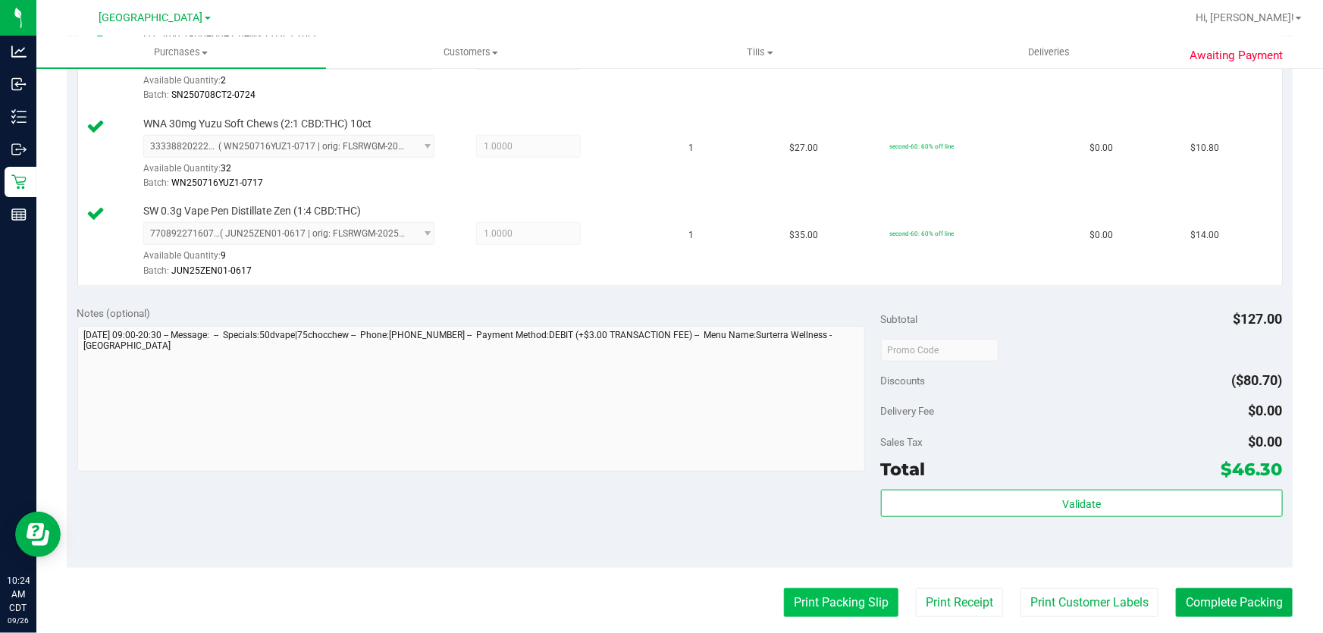
click at [805, 614] on button "Print Packing Slip" at bounding box center [841, 603] width 115 height 29
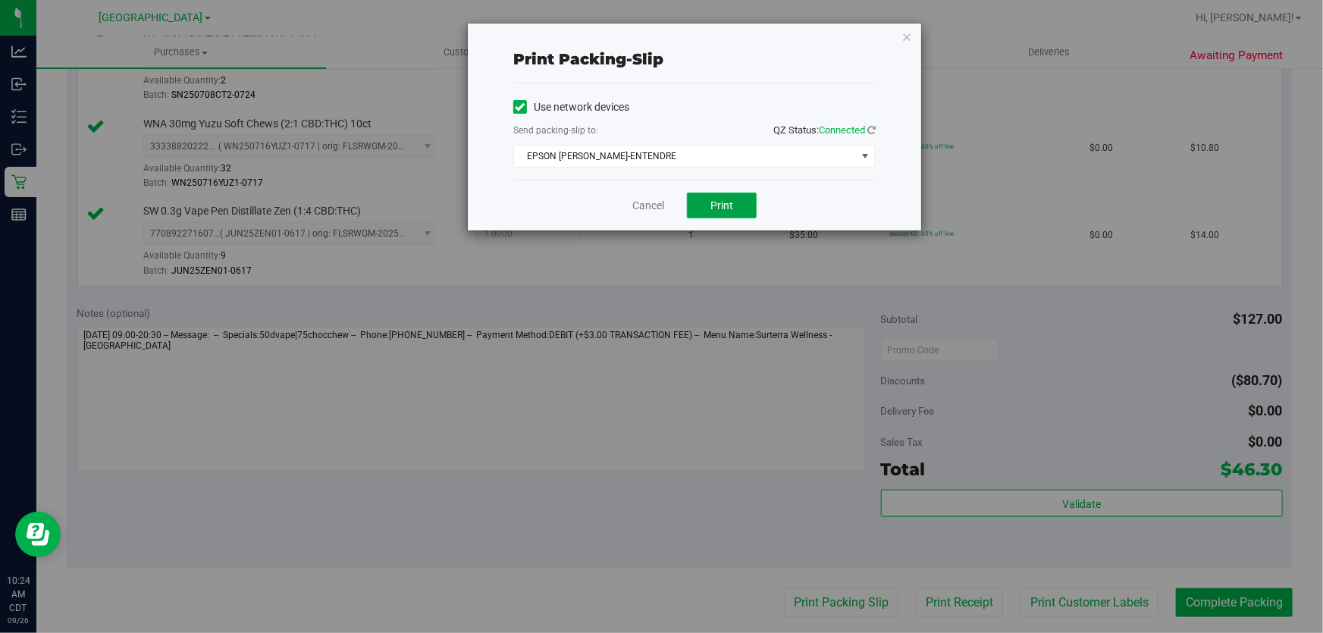
click at [709, 209] on button "Print" at bounding box center [722, 206] width 70 height 26
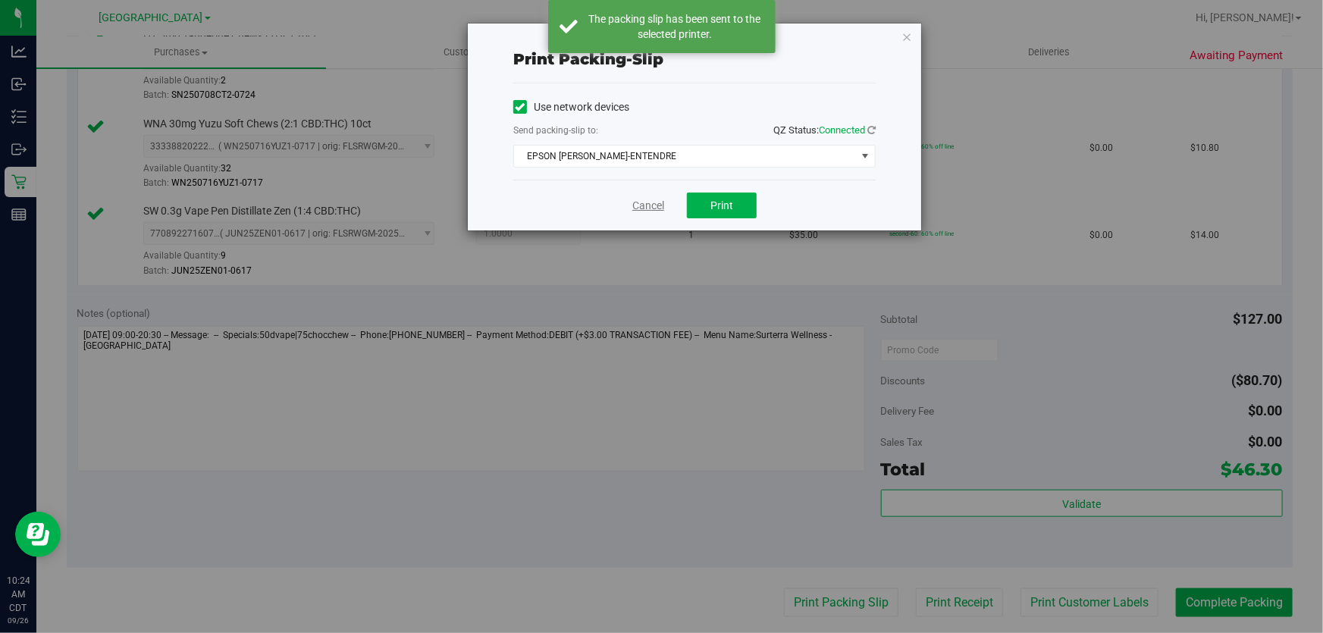
click at [642, 210] on link "Cancel" at bounding box center [649, 206] width 32 height 16
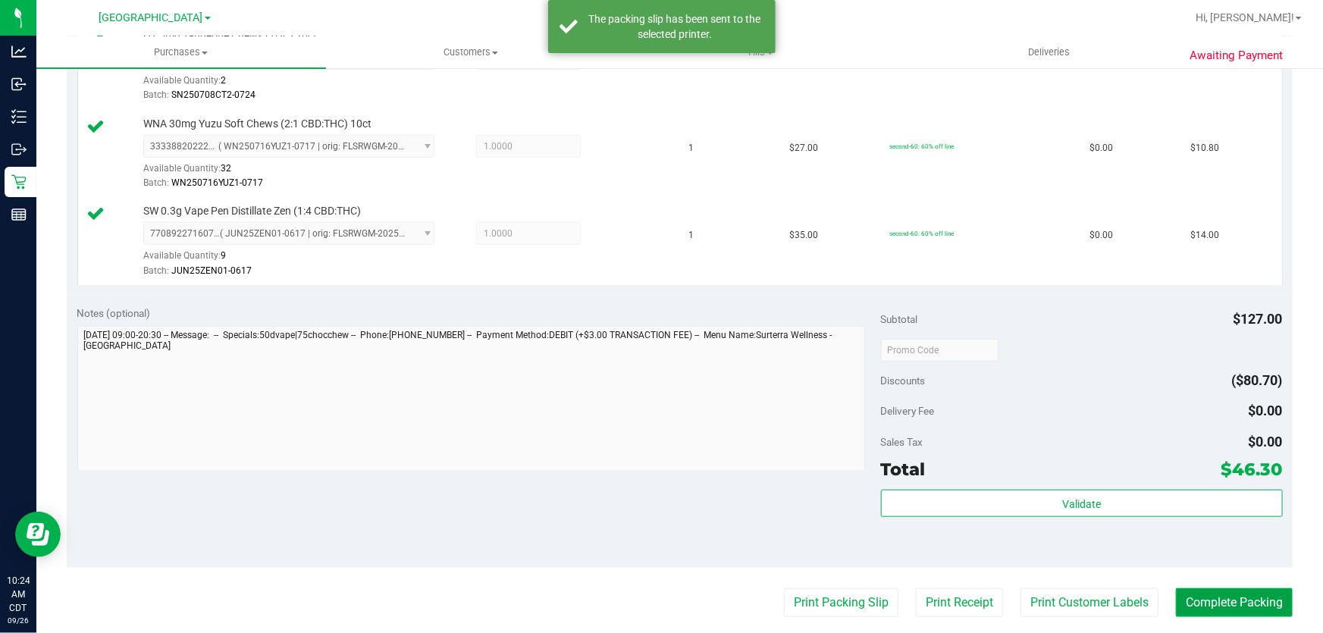
click at [1266, 598] on button "Complete Packing" at bounding box center [1234, 603] width 117 height 29
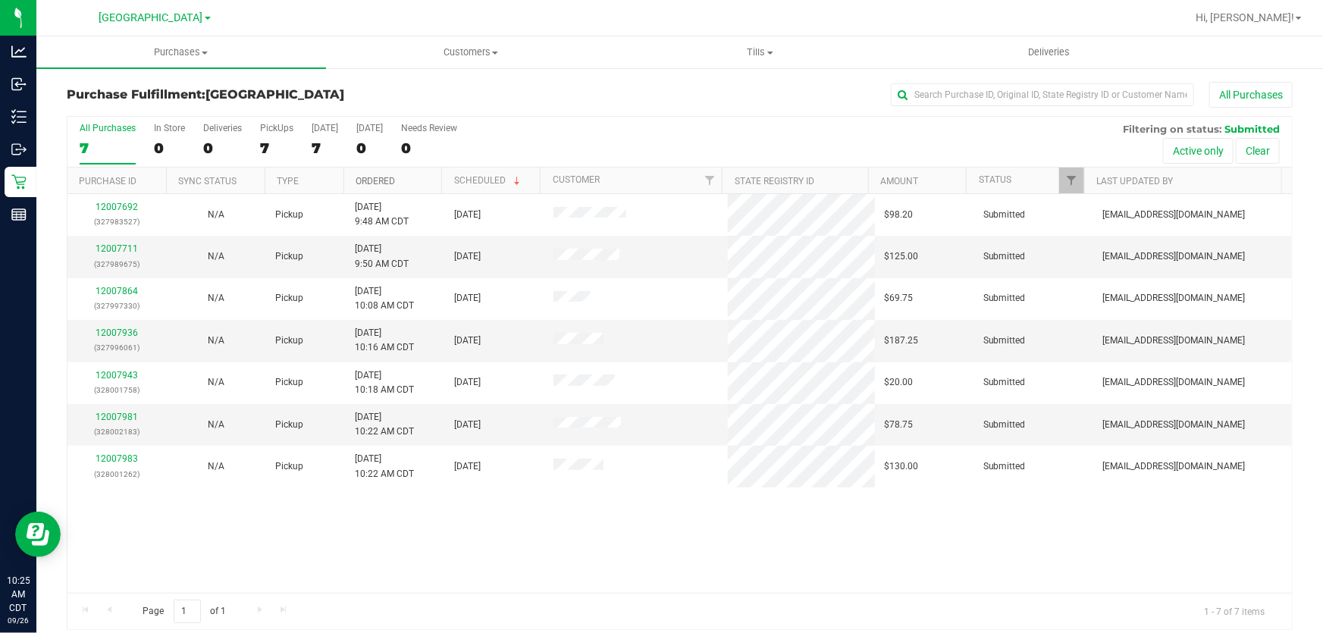
click at [373, 176] on link "Ordered" at bounding box center [375, 181] width 39 height 11
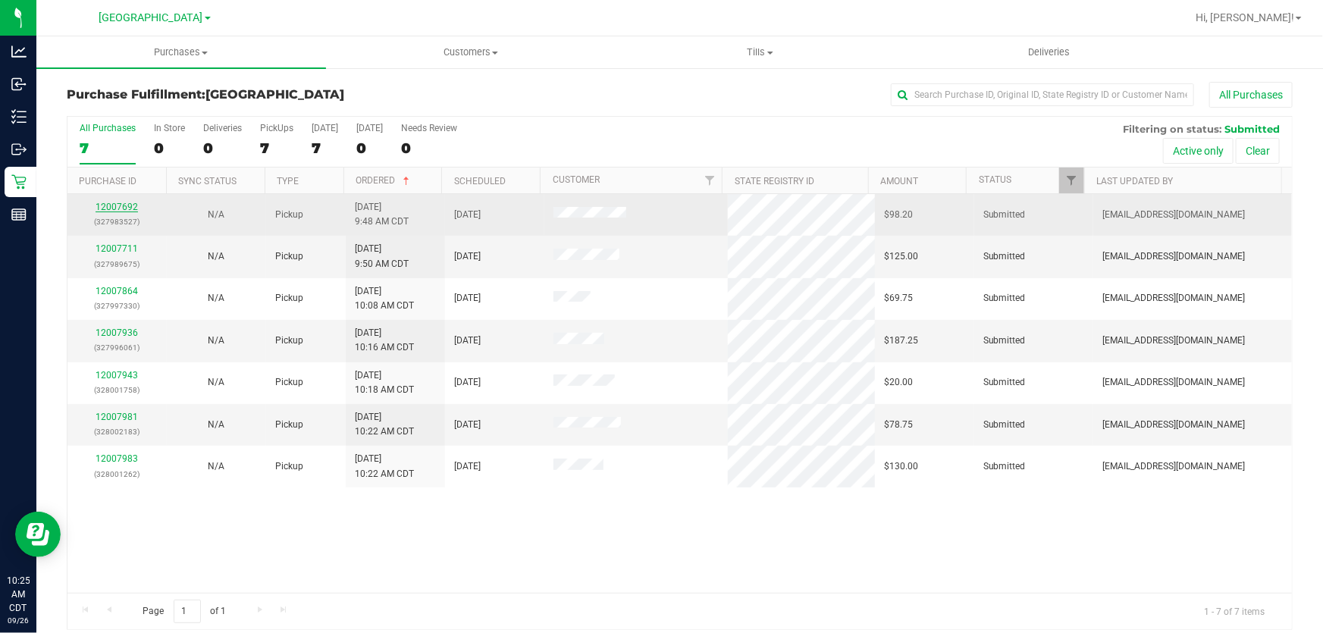
click at [103, 204] on link "12007692" at bounding box center [117, 207] width 42 height 11
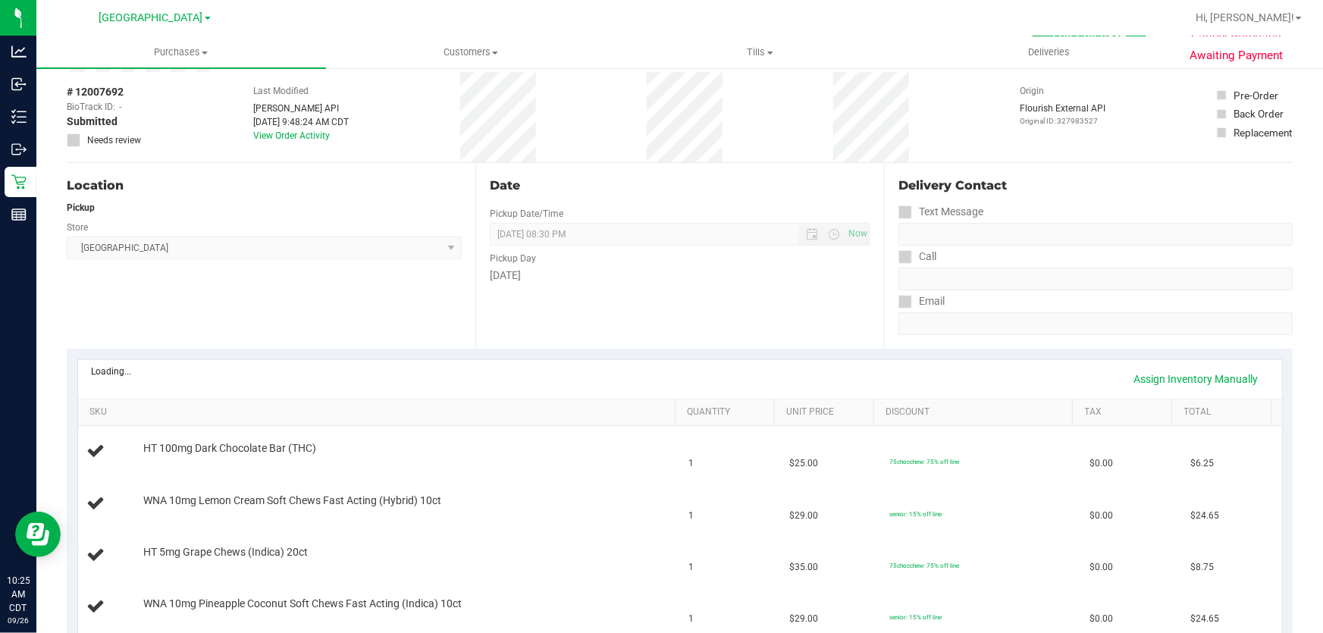
scroll to position [68, 0]
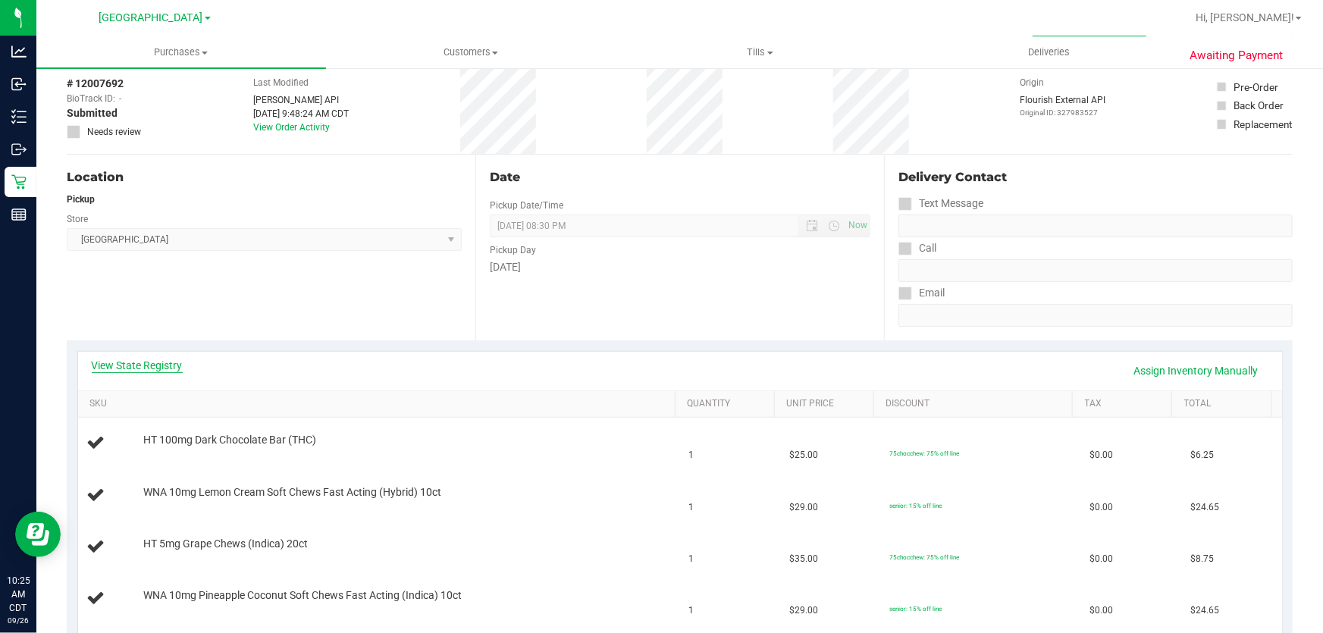
click at [141, 362] on link "View State Registry" at bounding box center [137, 365] width 91 height 15
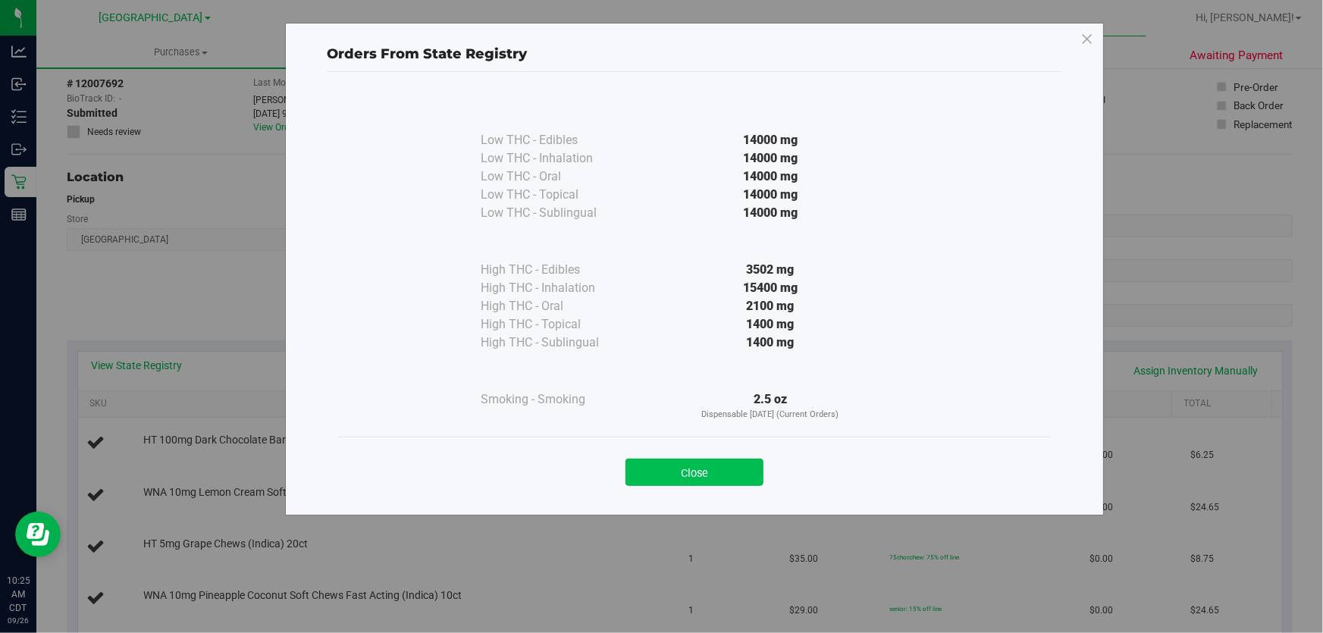
click at [705, 465] on button "Close" at bounding box center [695, 472] width 138 height 27
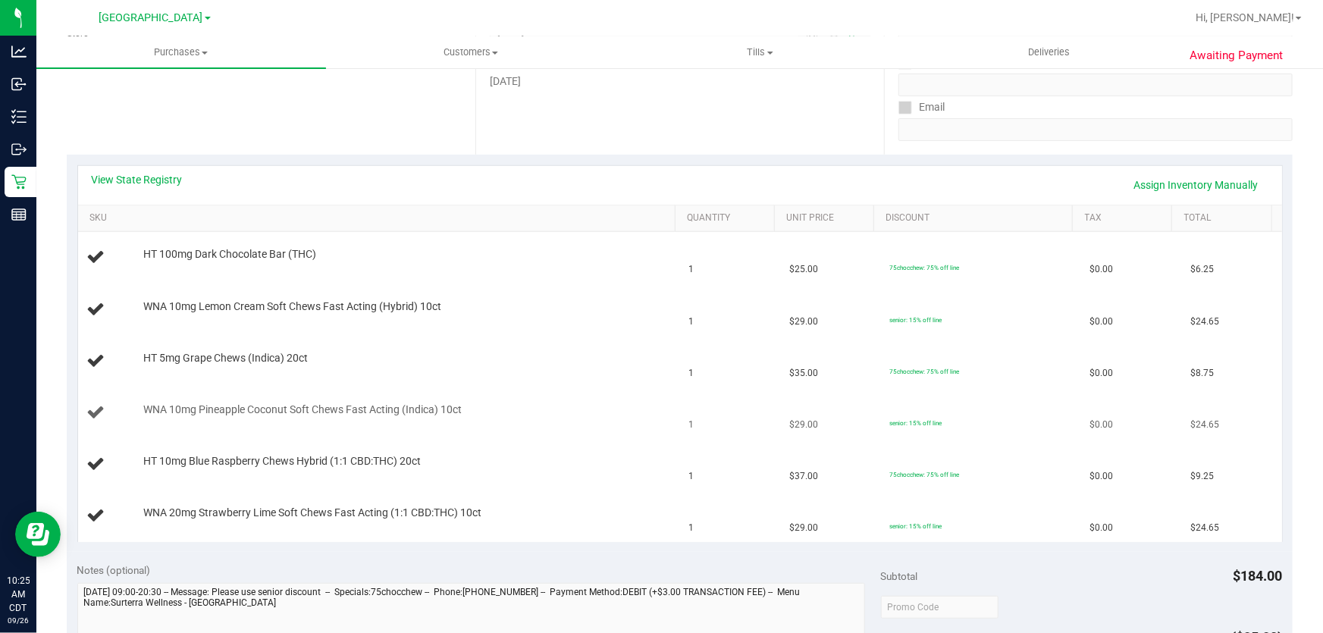
scroll to position [275, 0]
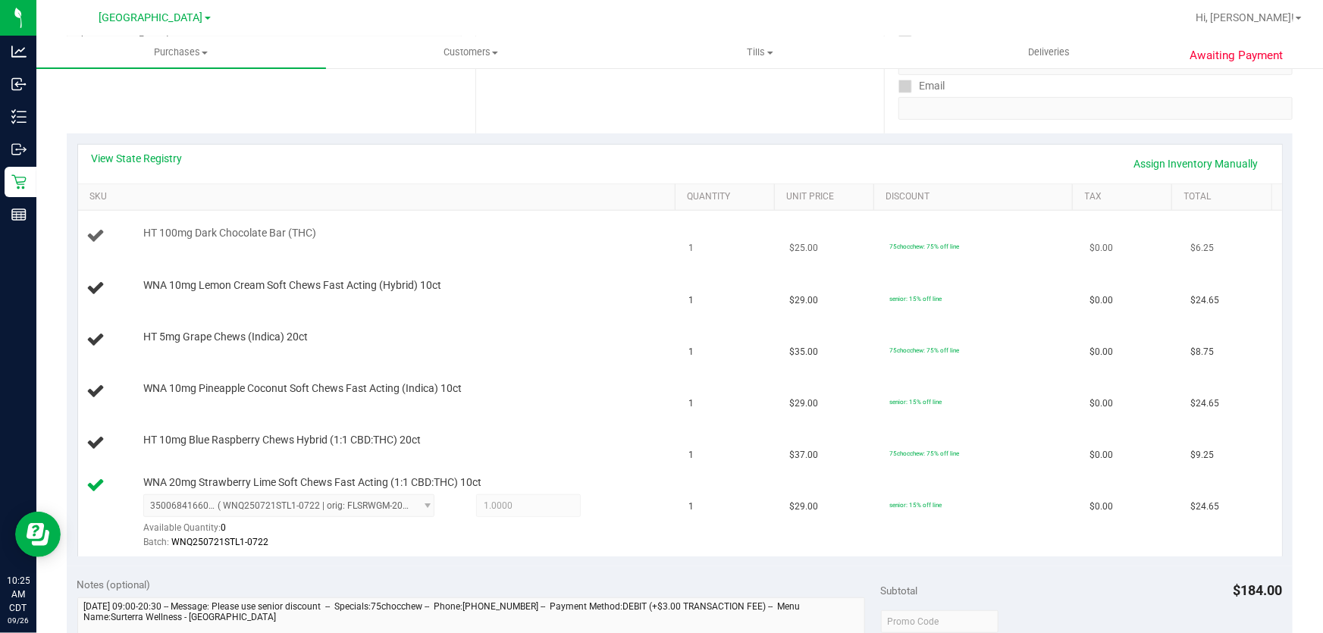
click at [454, 233] on div "HT 100mg Dark Chocolate Bar (THC)" at bounding box center [402, 233] width 533 height 15
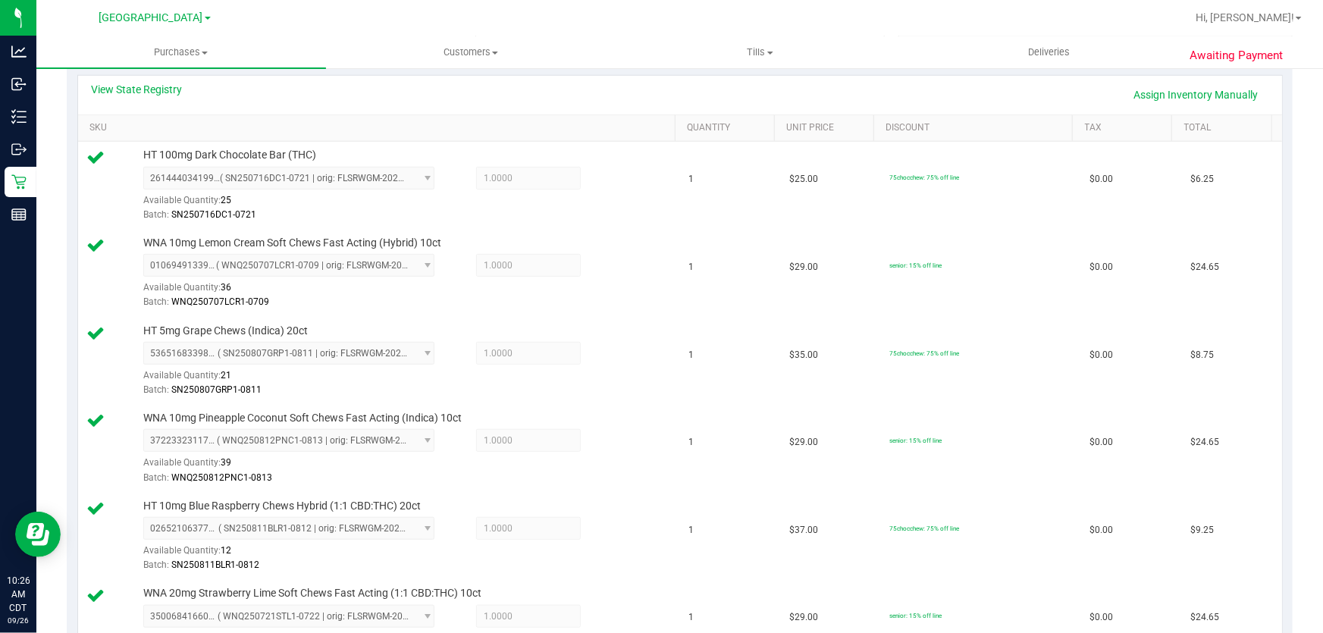
scroll to position [758, 0]
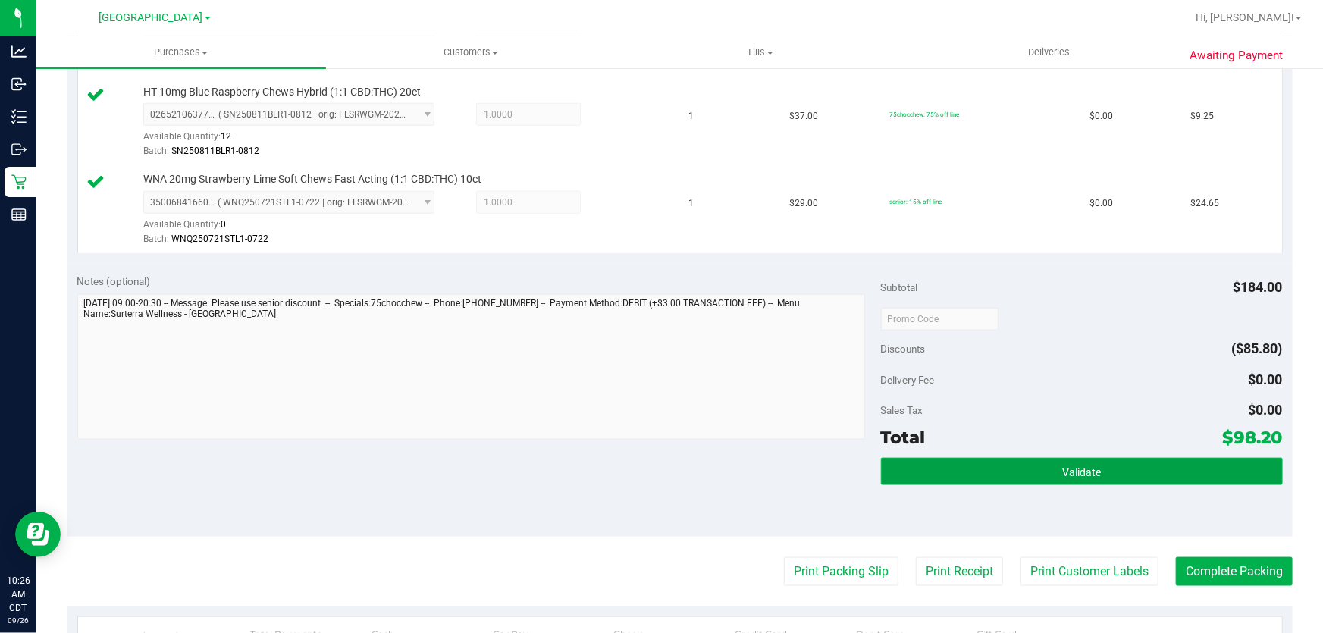
click at [985, 475] on button "Validate" at bounding box center [1082, 471] width 402 height 27
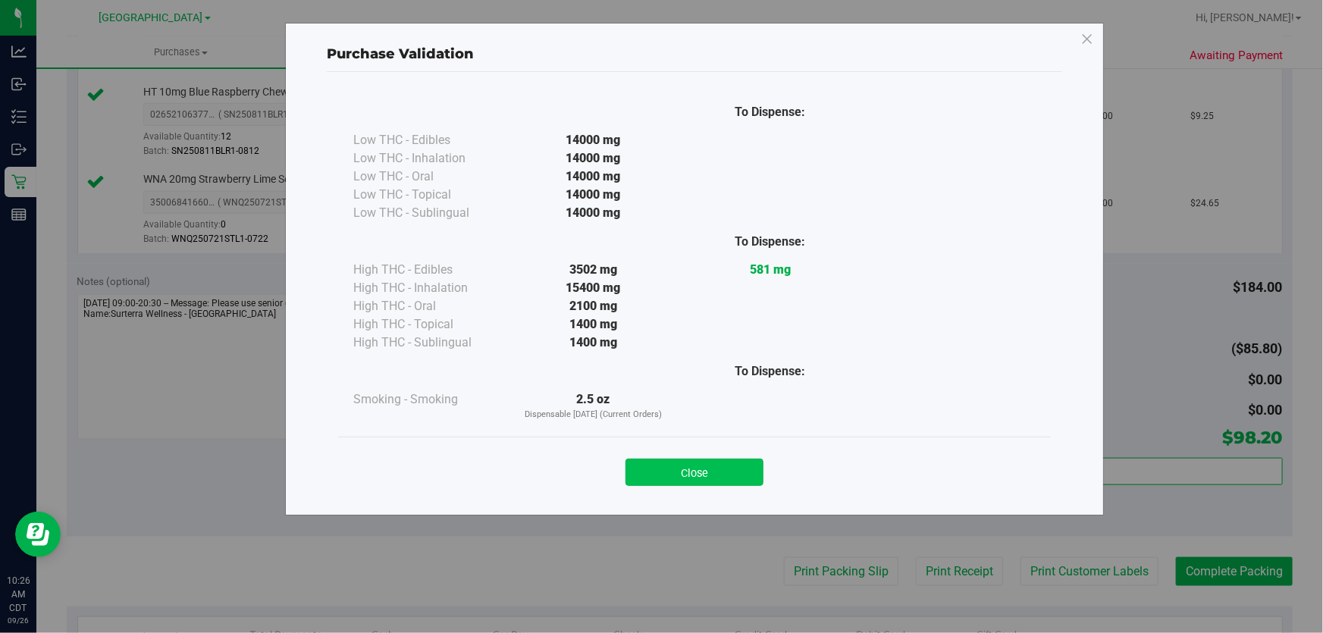
click at [674, 468] on button "Close" at bounding box center [695, 472] width 138 height 27
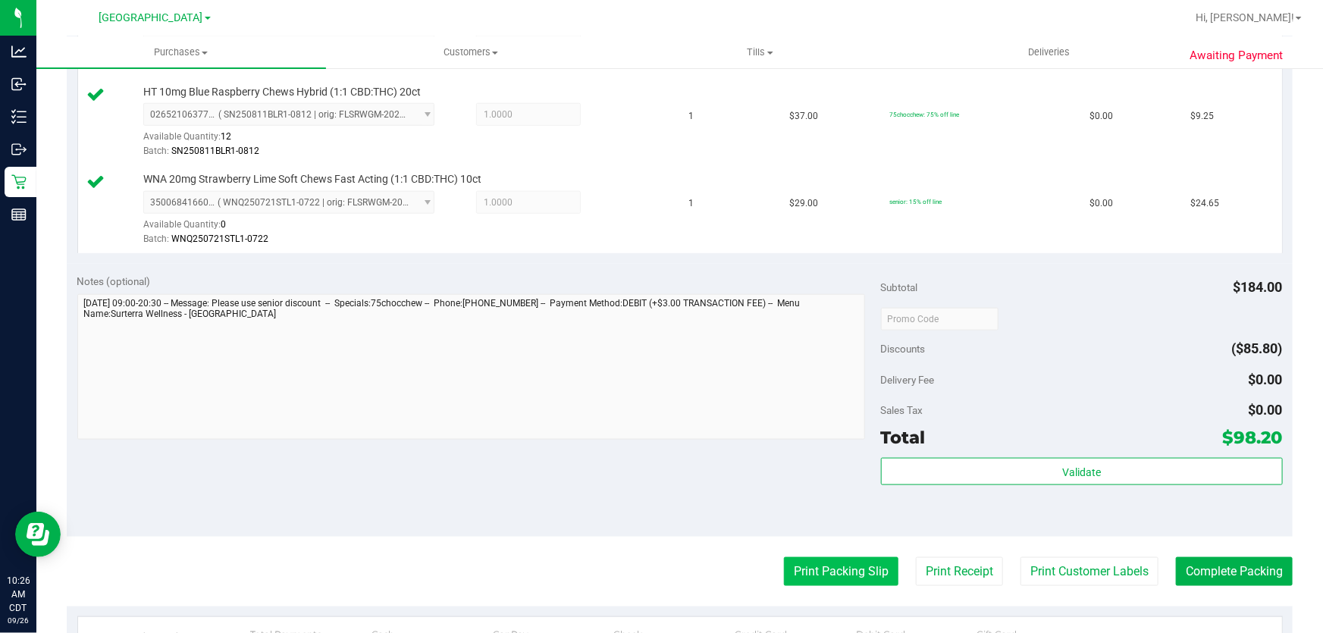
click at [827, 561] on button "Print Packing Slip" at bounding box center [841, 571] width 115 height 29
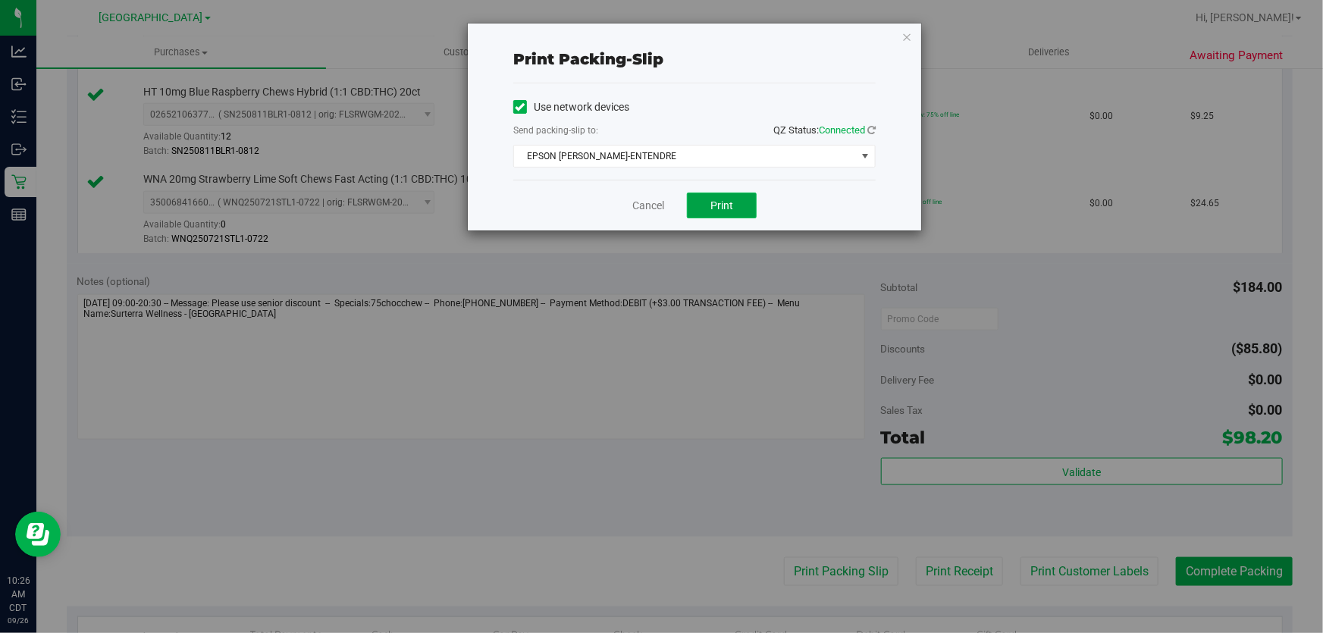
click at [701, 193] on button "Print" at bounding box center [722, 206] width 70 height 26
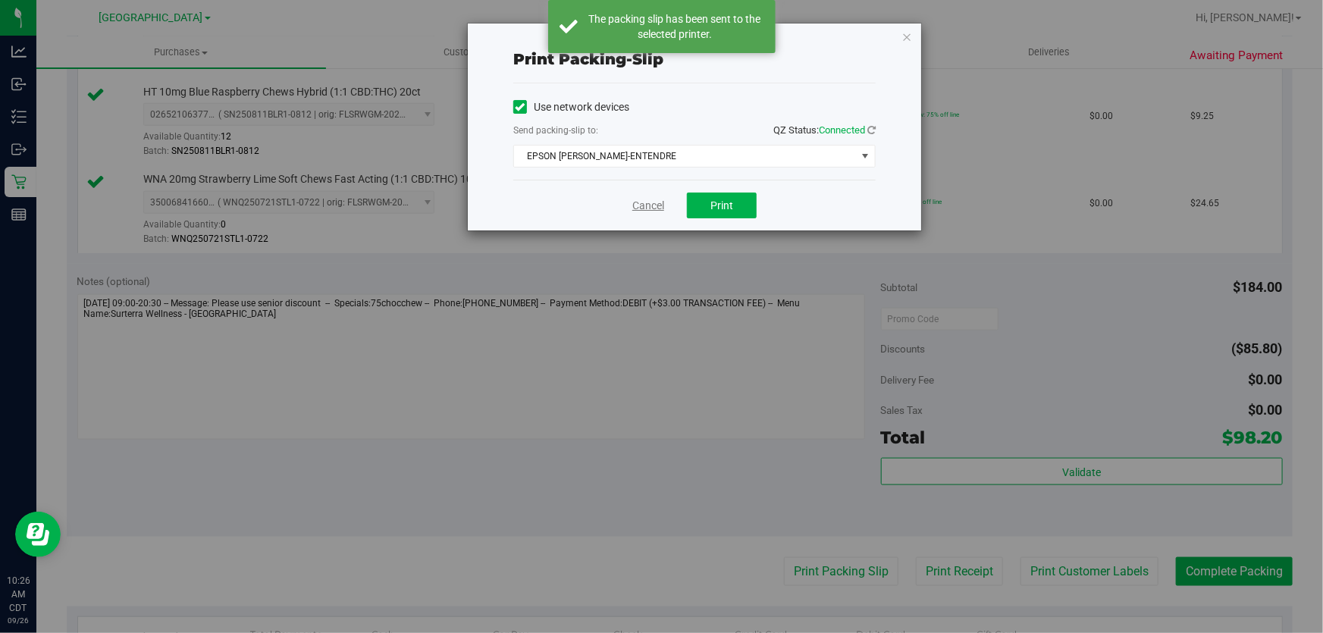
click at [637, 205] on link "Cancel" at bounding box center [649, 206] width 32 height 16
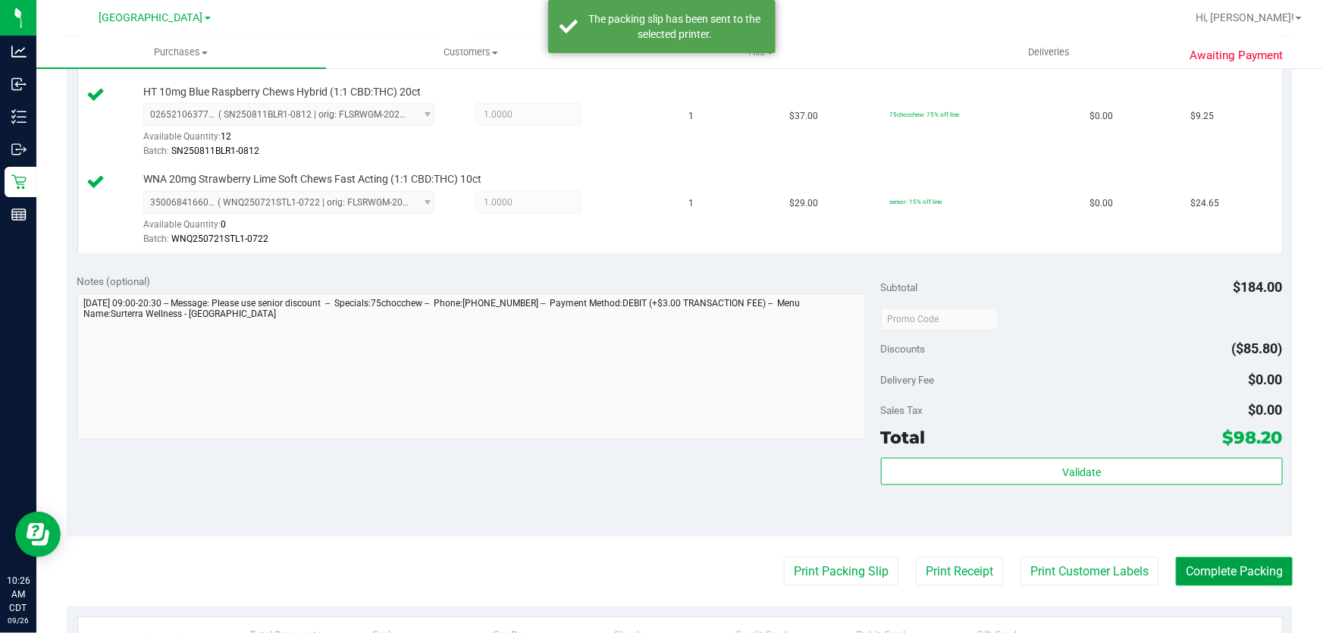
click at [1183, 570] on button "Complete Packing" at bounding box center [1234, 571] width 117 height 29
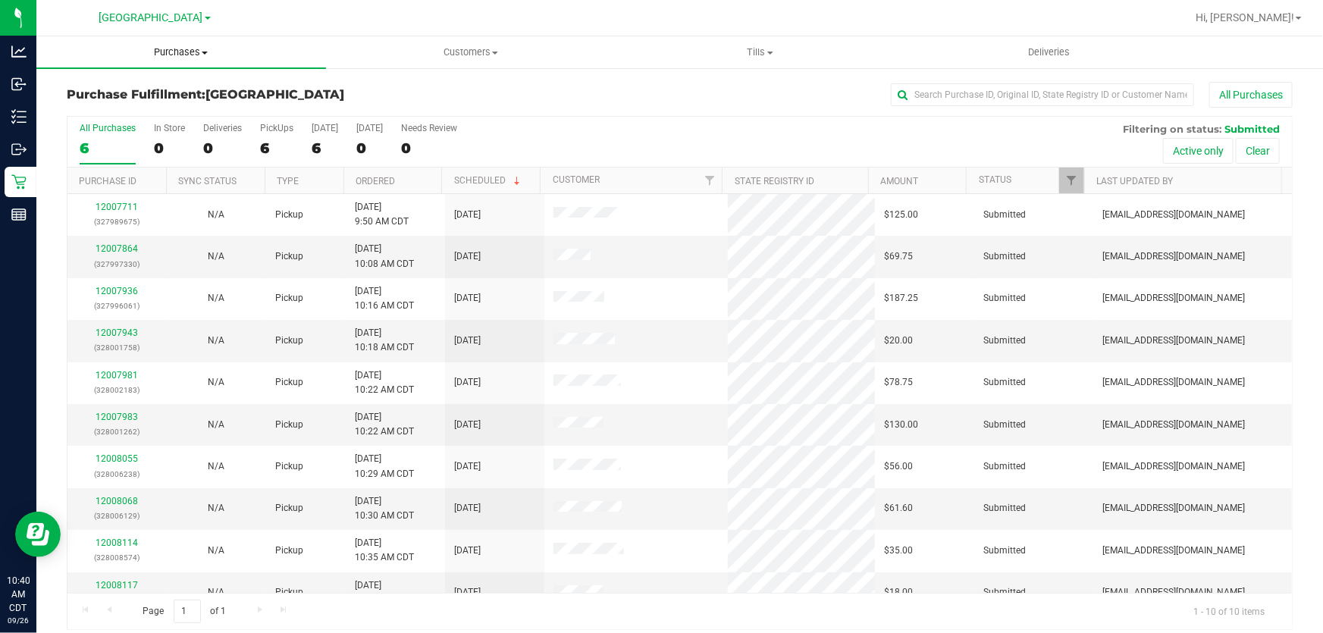
click at [169, 54] on span "Purchases" at bounding box center [181, 53] width 290 height 14
click at [90, 104] on span "Fulfillment" at bounding box center [83, 109] width 94 height 13
click at [375, 181] on link "Ordered" at bounding box center [375, 181] width 39 height 11
click at [168, 52] on span "Purchases" at bounding box center [181, 53] width 290 height 14
click at [102, 107] on span "Fulfillment" at bounding box center [83, 109] width 94 height 13
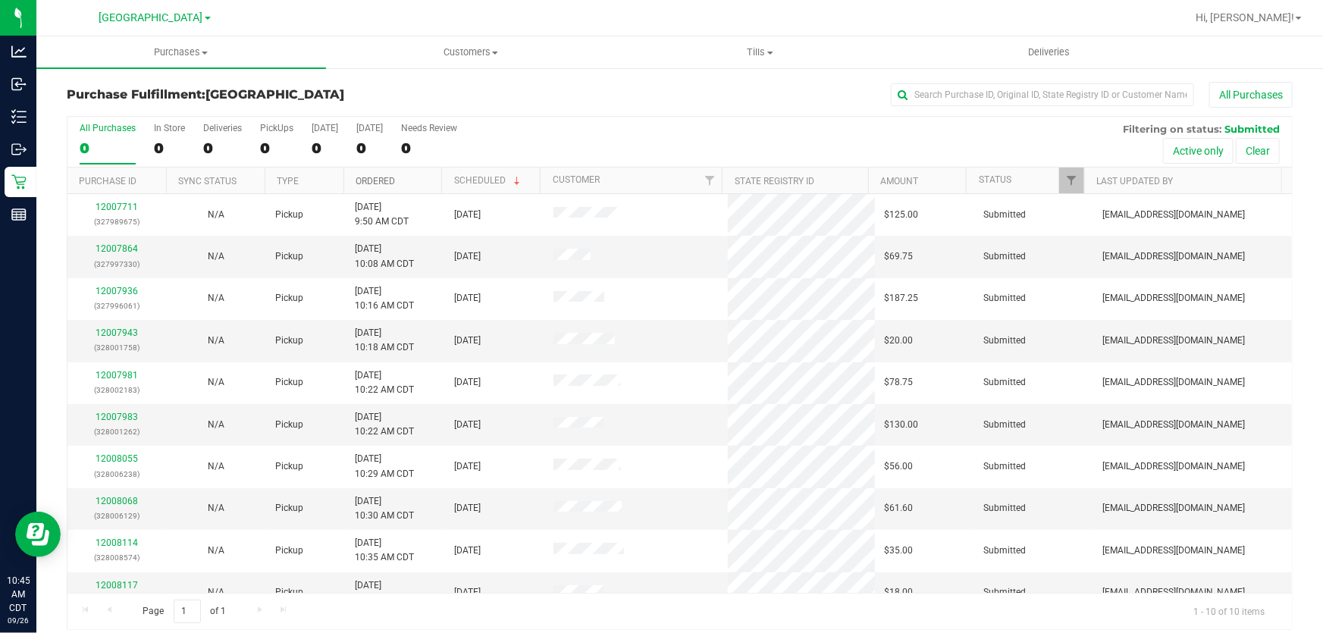
click at [371, 180] on link "Ordered" at bounding box center [375, 181] width 39 height 11
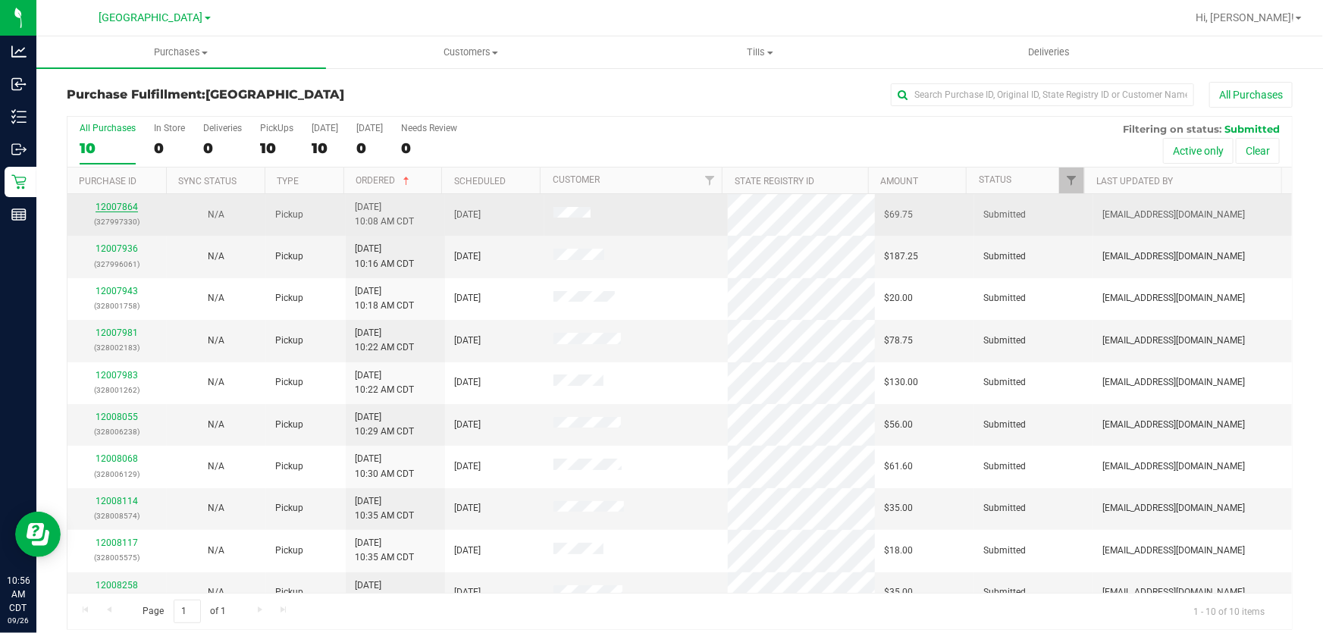
click at [120, 210] on link "12007864" at bounding box center [117, 207] width 42 height 11
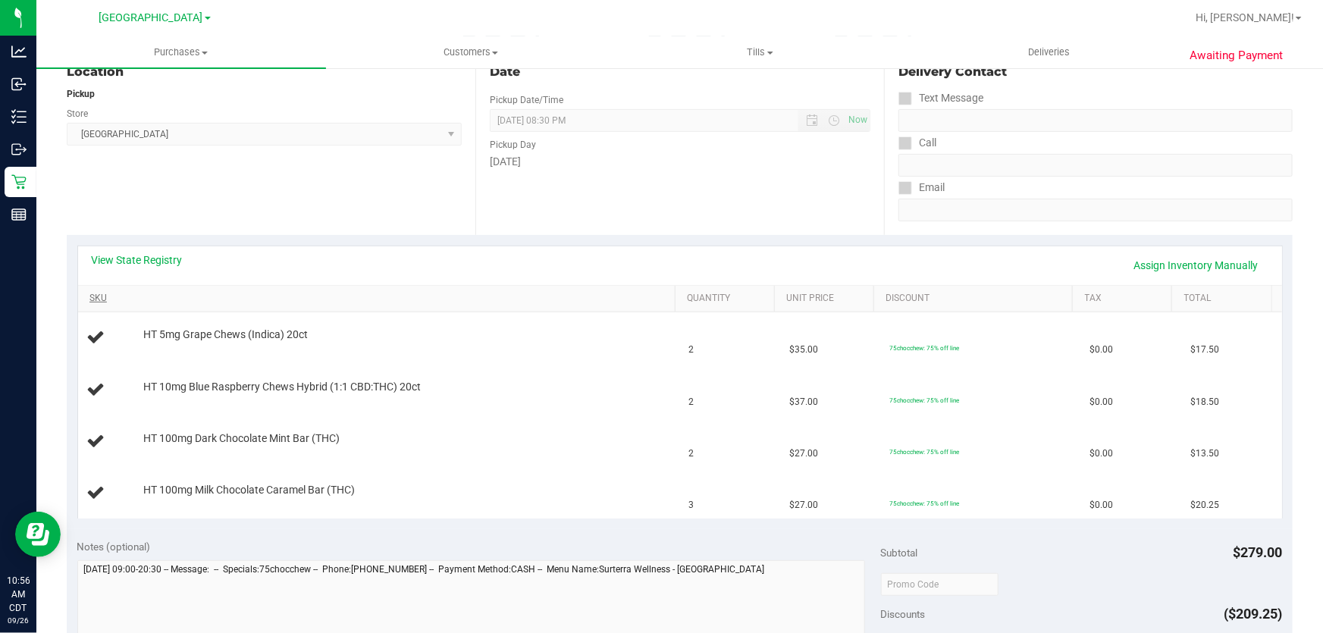
scroll to position [206, 0]
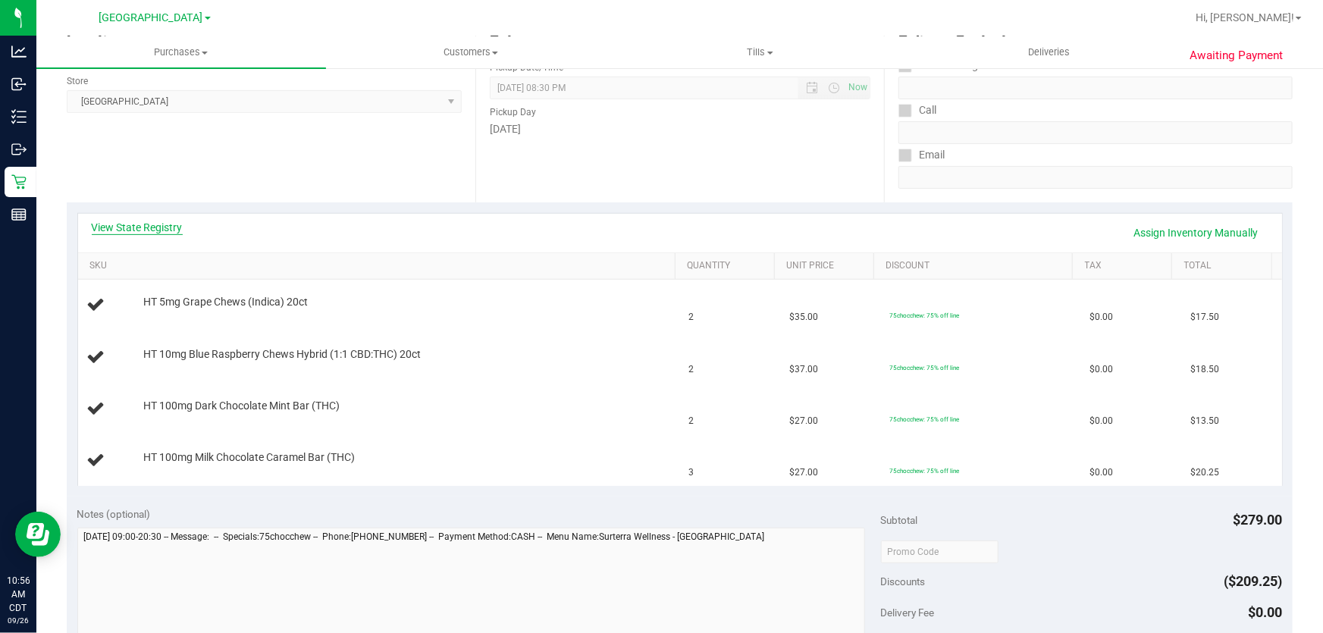
click at [144, 221] on link "View State Registry" at bounding box center [137, 227] width 91 height 15
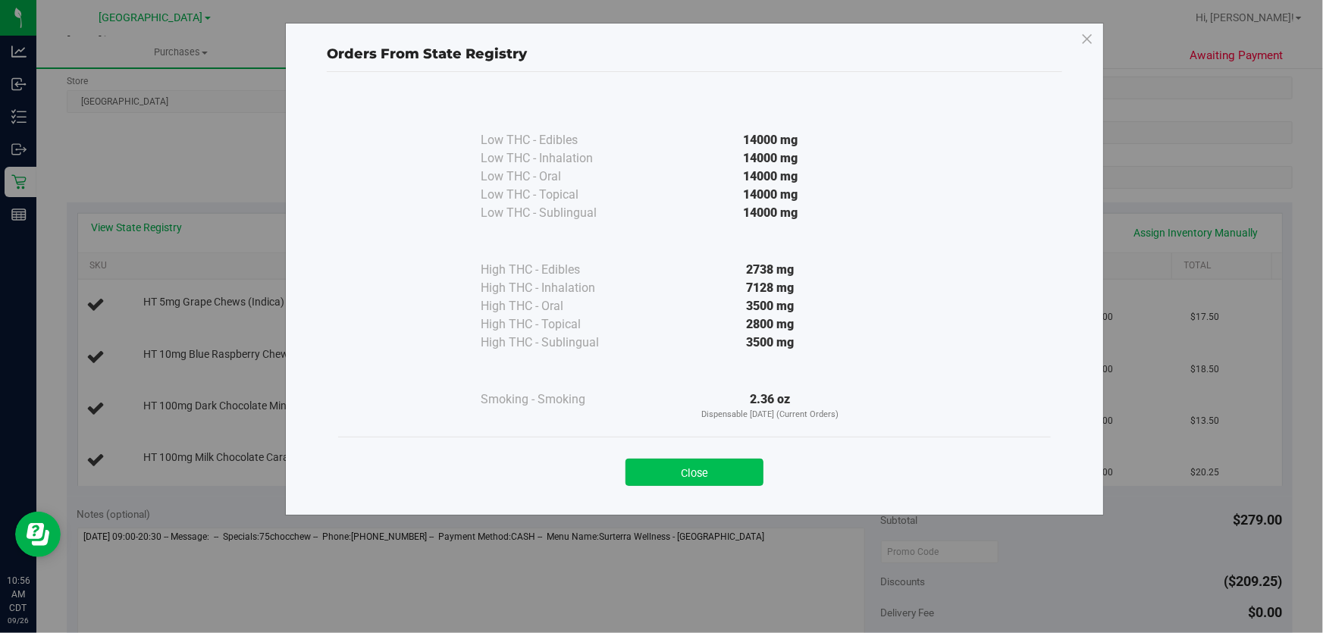
click at [647, 476] on button "Close" at bounding box center [695, 472] width 138 height 27
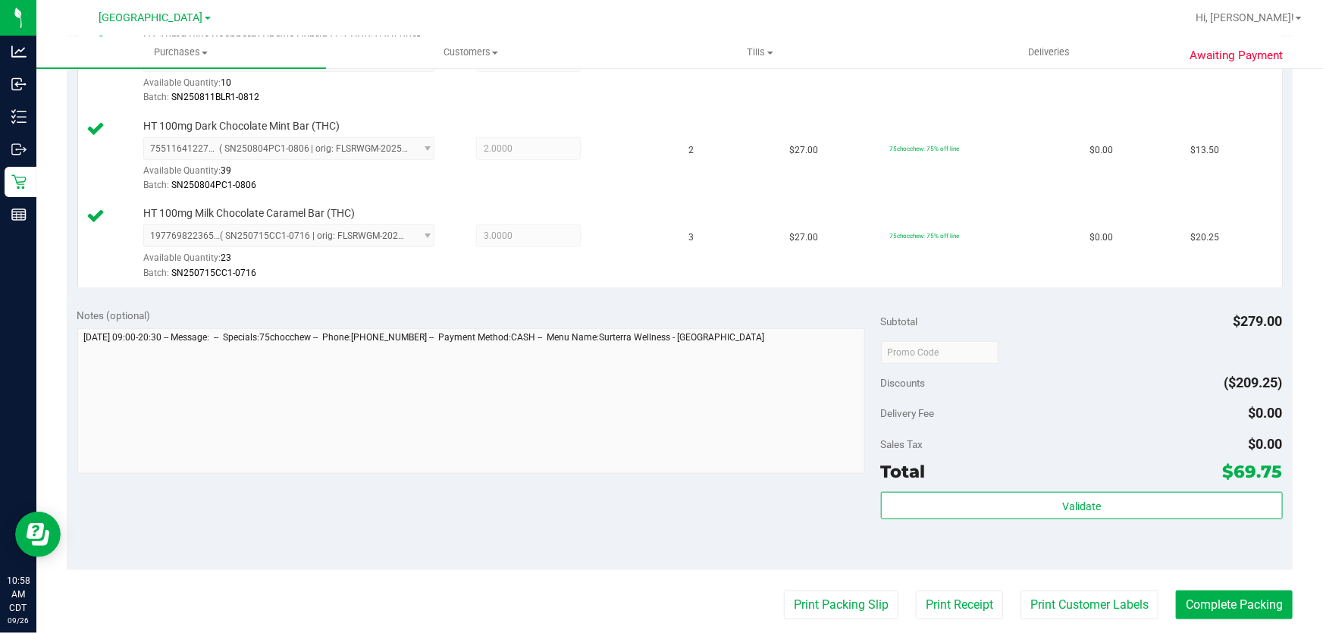
scroll to position [551, 0]
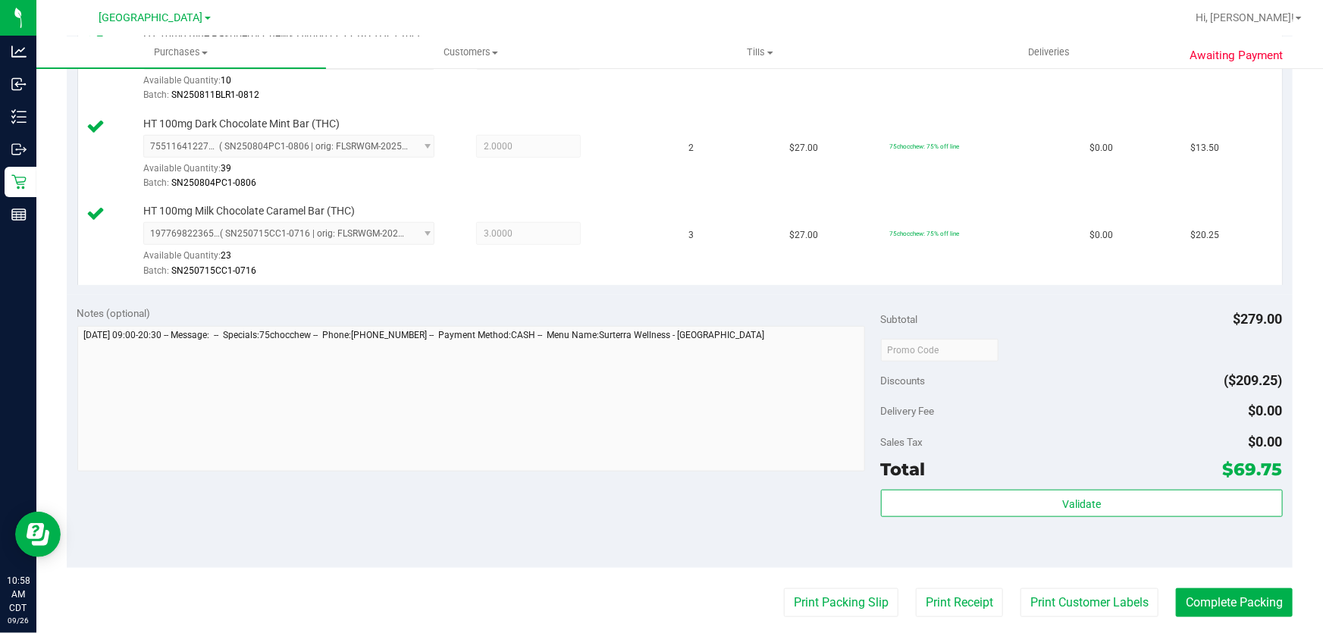
click at [1048, 523] on div "Validate" at bounding box center [1082, 524] width 402 height 68
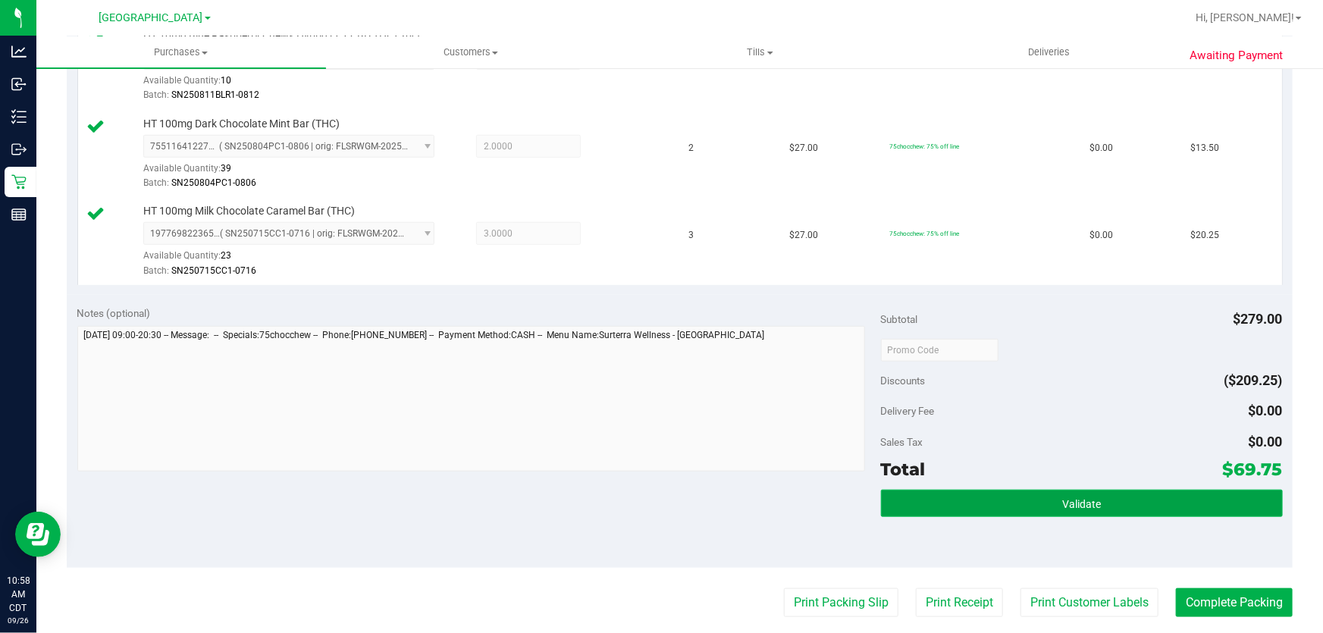
click at [1048, 514] on button "Validate" at bounding box center [1082, 503] width 402 height 27
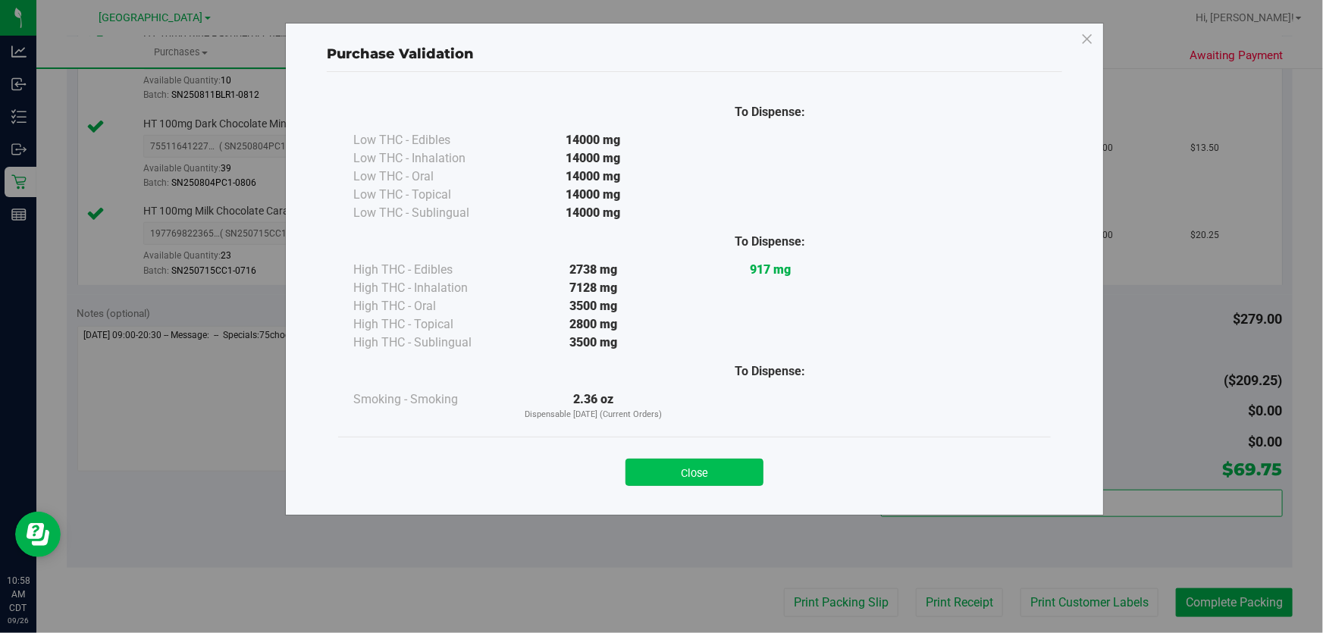
click at [723, 485] on button "Close" at bounding box center [695, 472] width 138 height 27
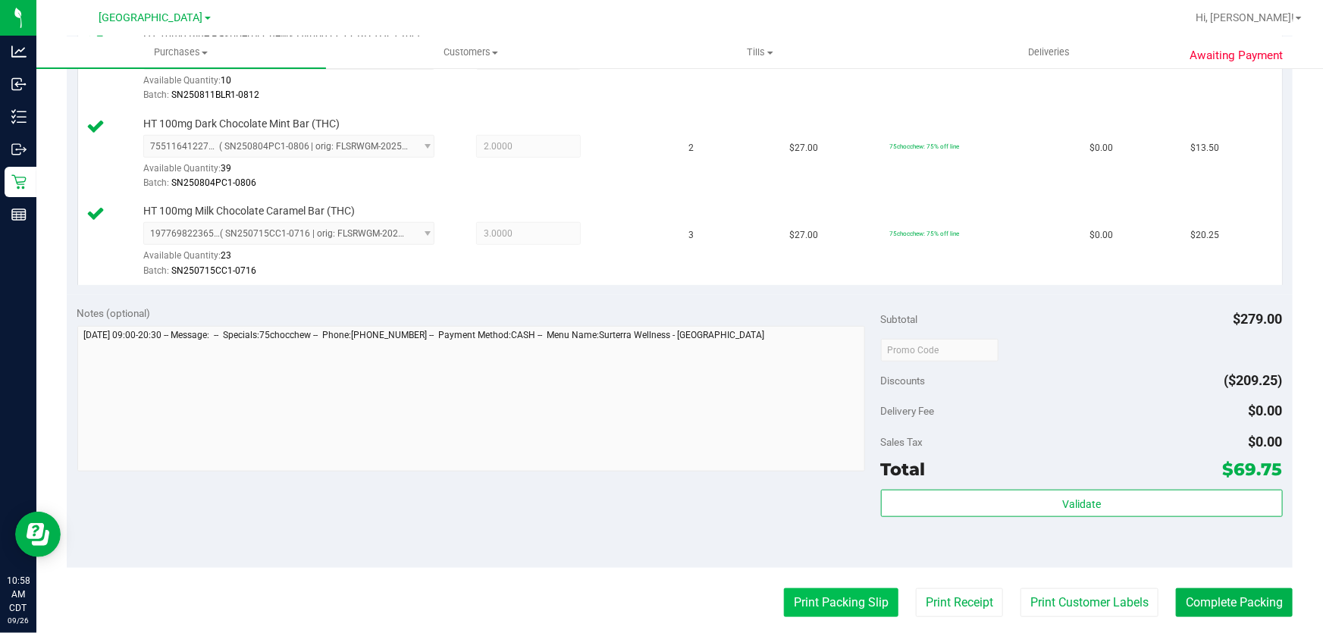
click at [796, 603] on button "Print Packing Slip" at bounding box center [841, 603] width 115 height 29
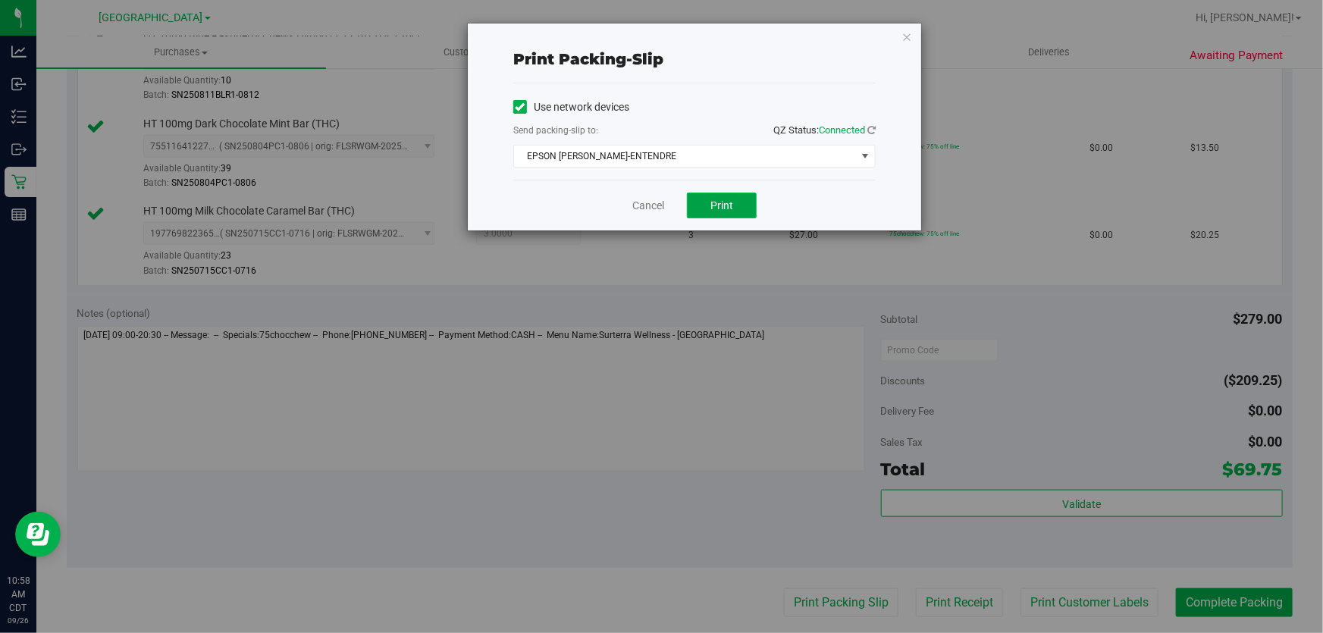
click at [716, 204] on span "Print" at bounding box center [722, 205] width 23 height 12
click at [723, 201] on span "Print" at bounding box center [722, 205] width 23 height 12
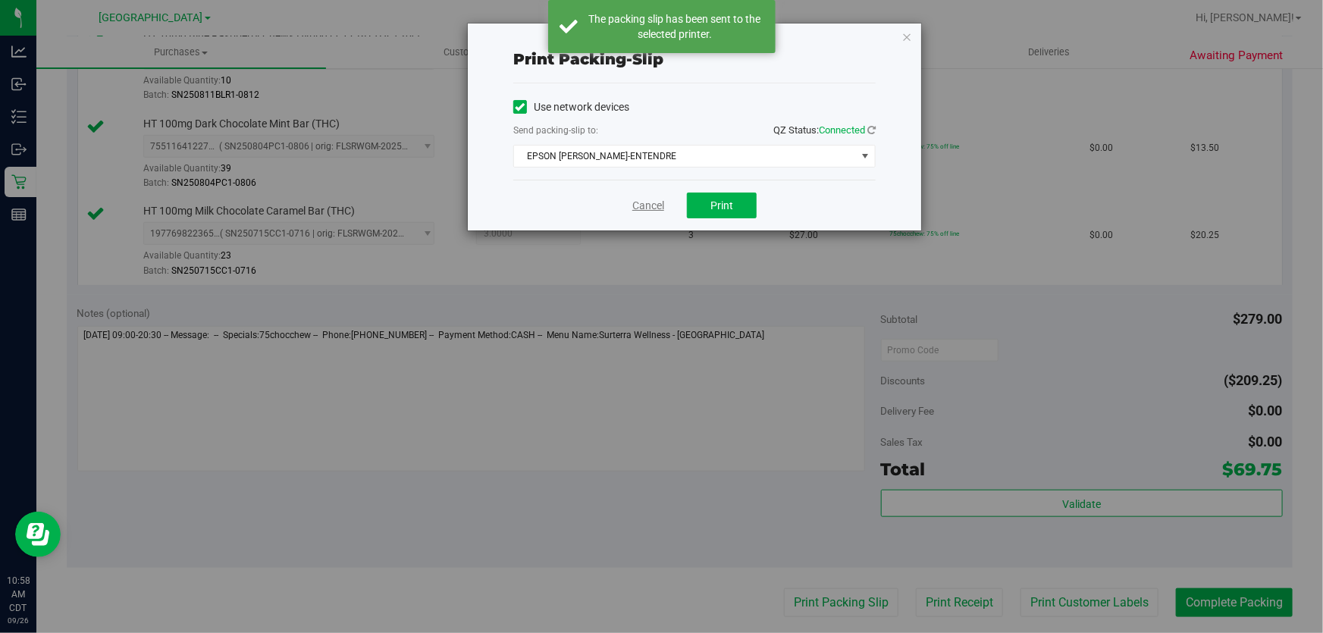
click at [649, 203] on link "Cancel" at bounding box center [649, 206] width 32 height 16
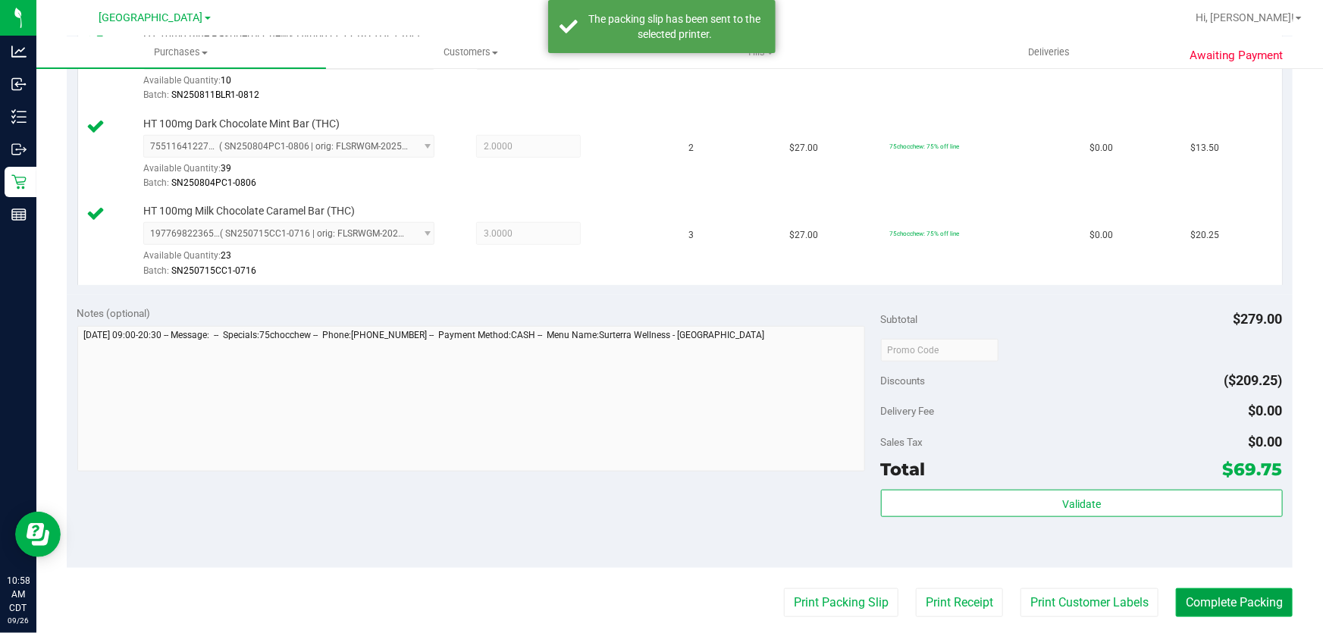
click at [1229, 611] on button "Complete Packing" at bounding box center [1234, 603] width 117 height 29
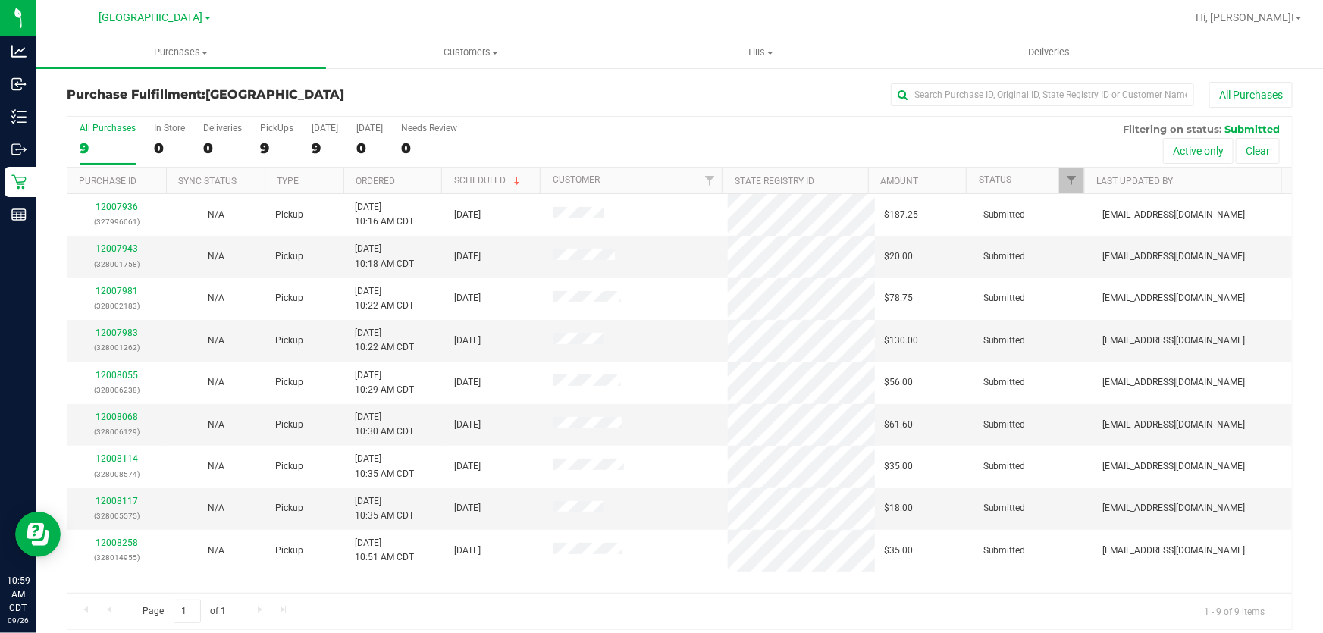
click at [378, 172] on th "Ordered" at bounding box center [393, 181] width 99 height 27
click at [102, 247] on link "12007943" at bounding box center [117, 248] width 42 height 11
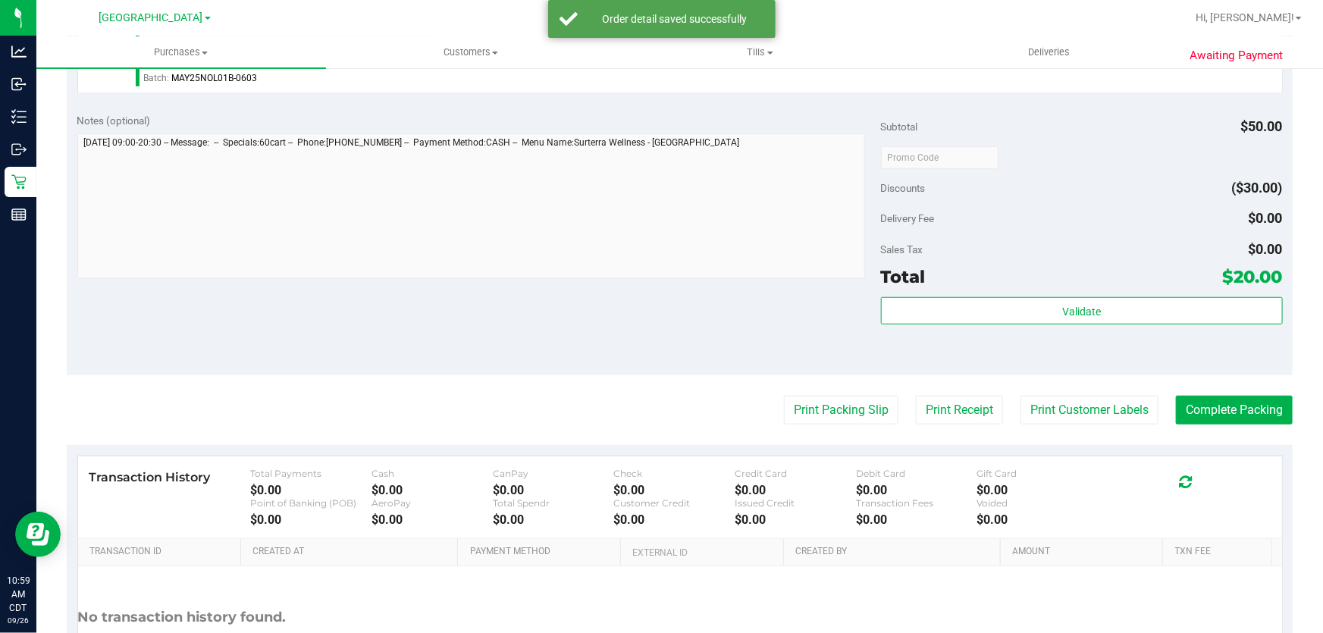
scroll to position [482, 0]
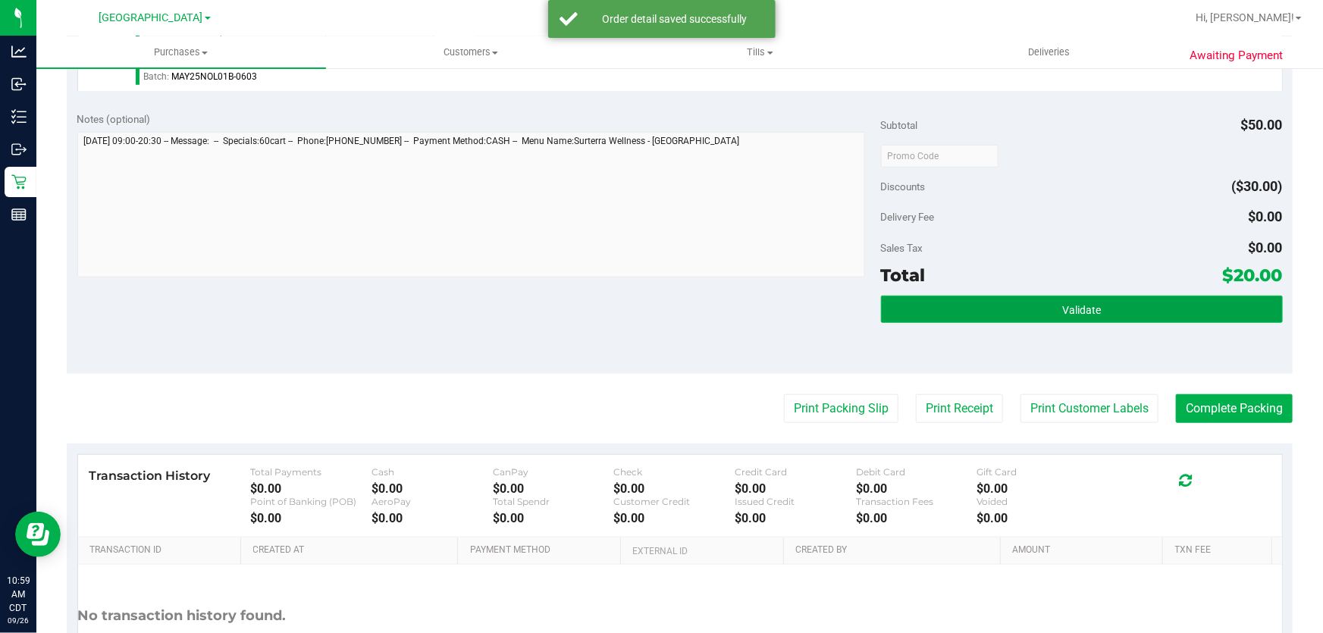
click at [947, 319] on button "Validate" at bounding box center [1082, 309] width 402 height 27
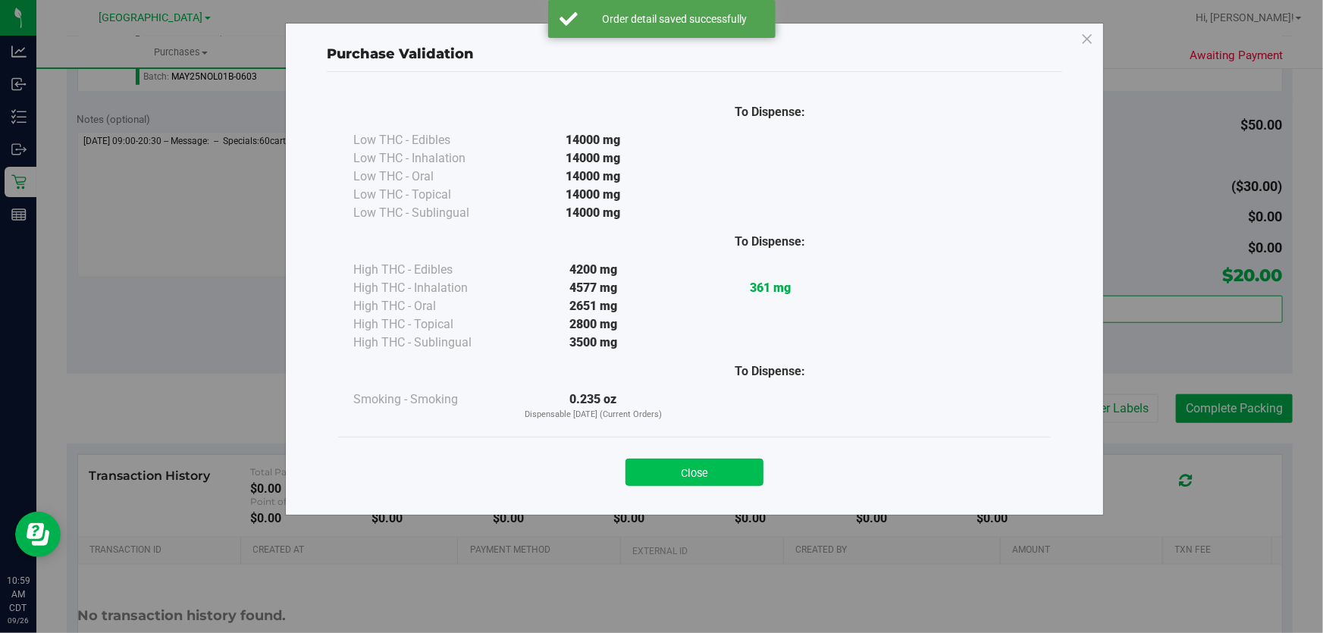
click at [742, 463] on button "Close" at bounding box center [695, 472] width 138 height 27
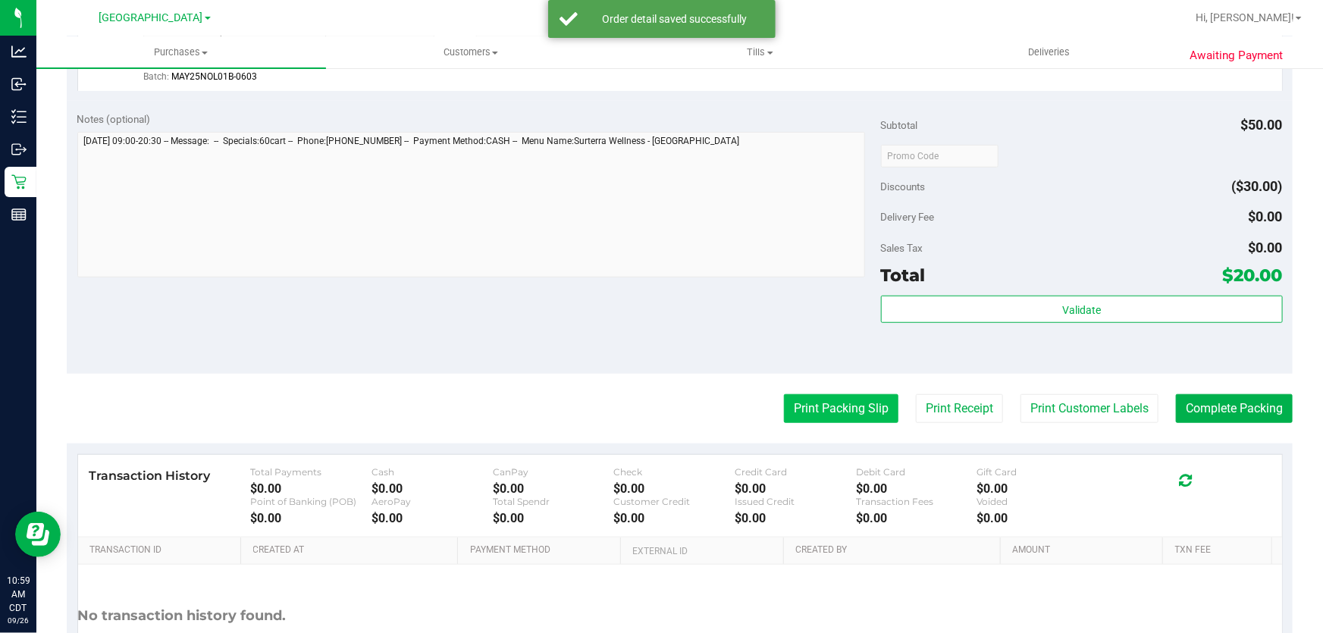
click at [846, 402] on button "Print Packing Slip" at bounding box center [841, 408] width 115 height 29
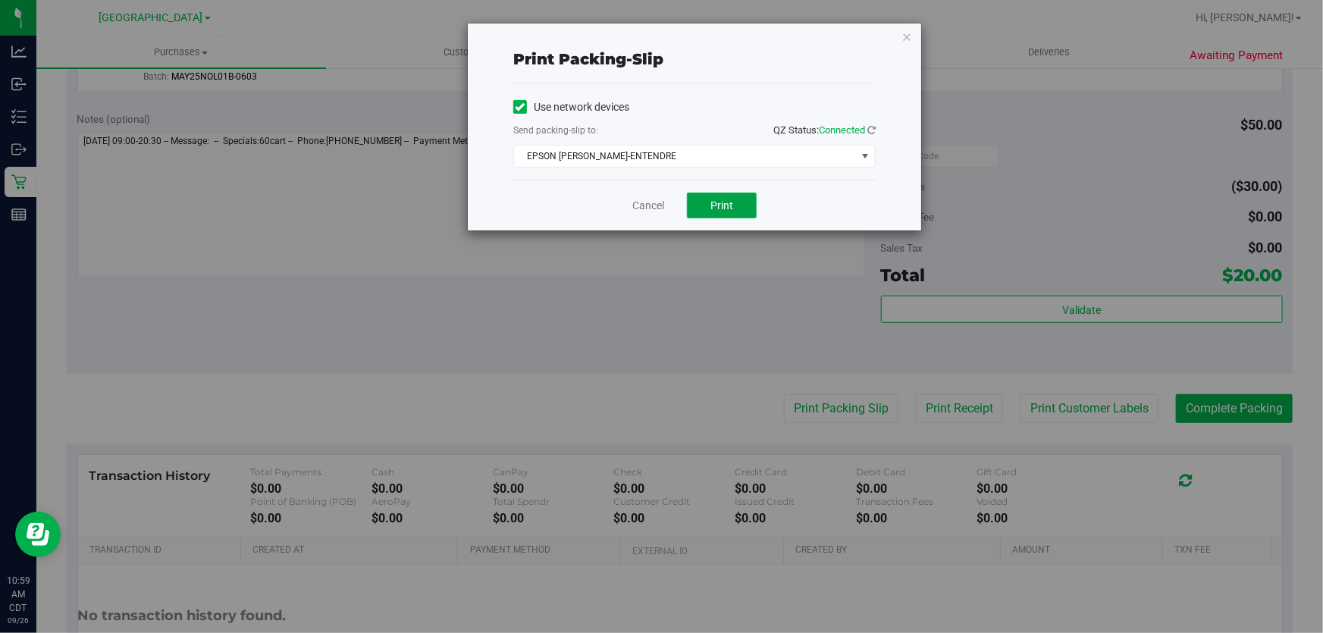
click at [714, 202] on span "Print" at bounding box center [722, 205] width 23 height 12
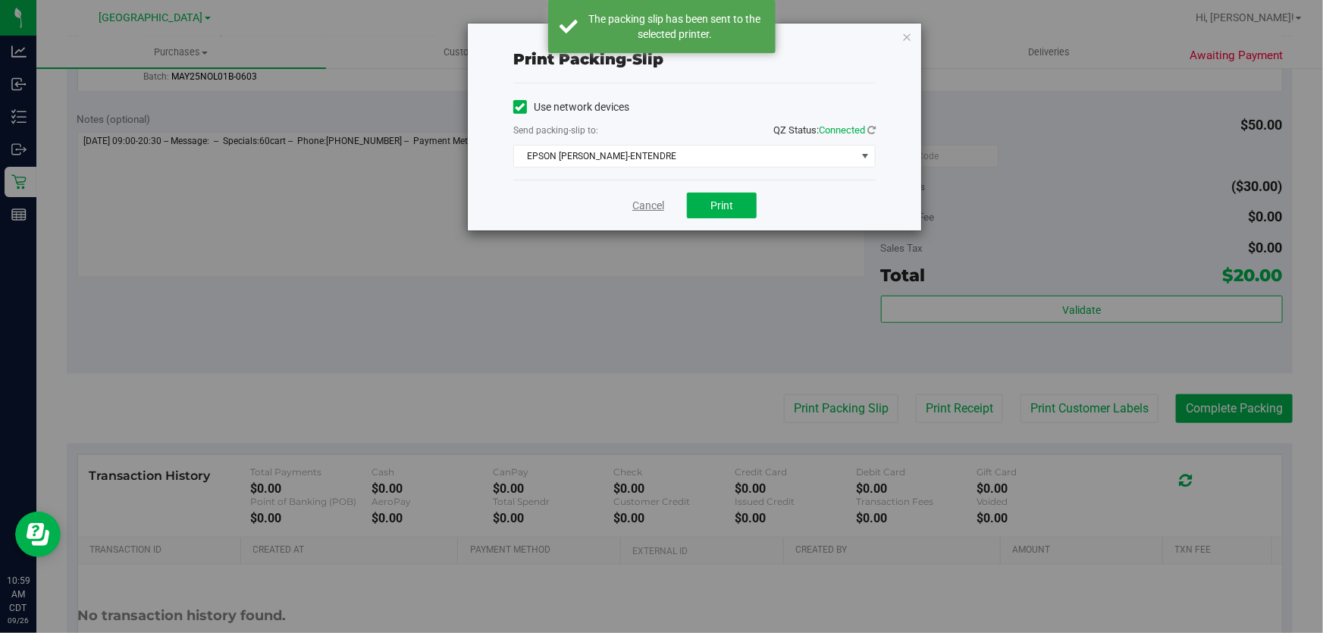
click at [654, 206] on link "Cancel" at bounding box center [649, 206] width 32 height 16
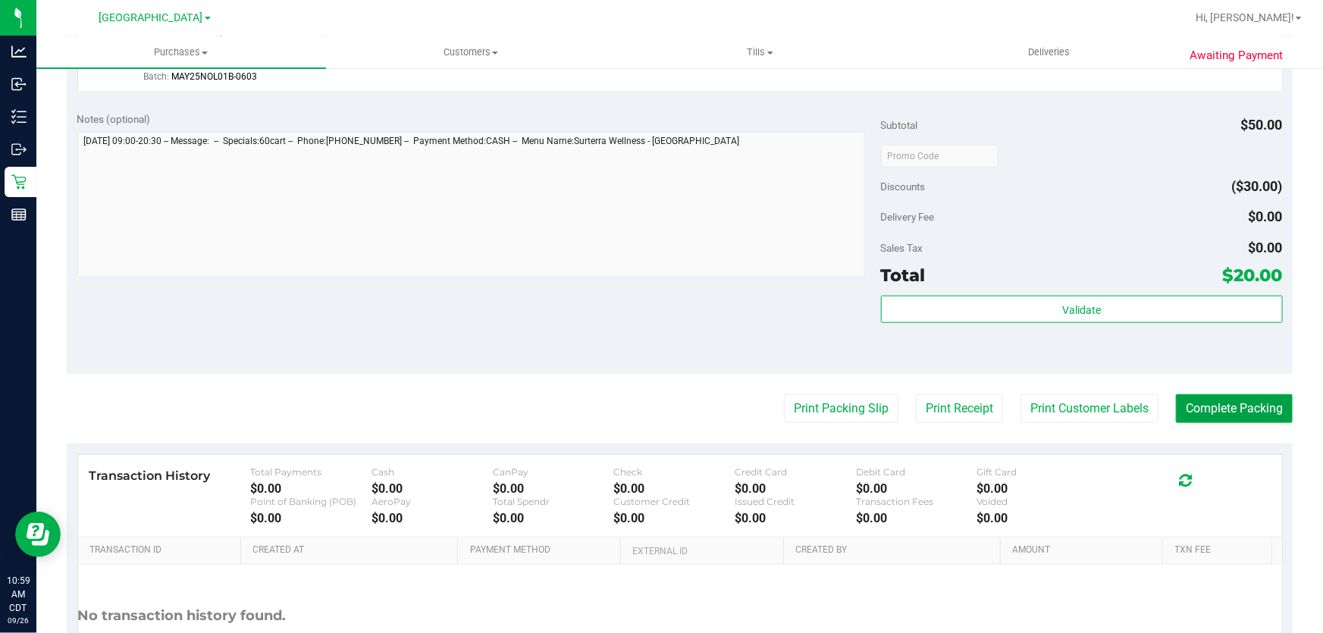
click at [1213, 408] on button "Complete Packing" at bounding box center [1234, 408] width 117 height 29
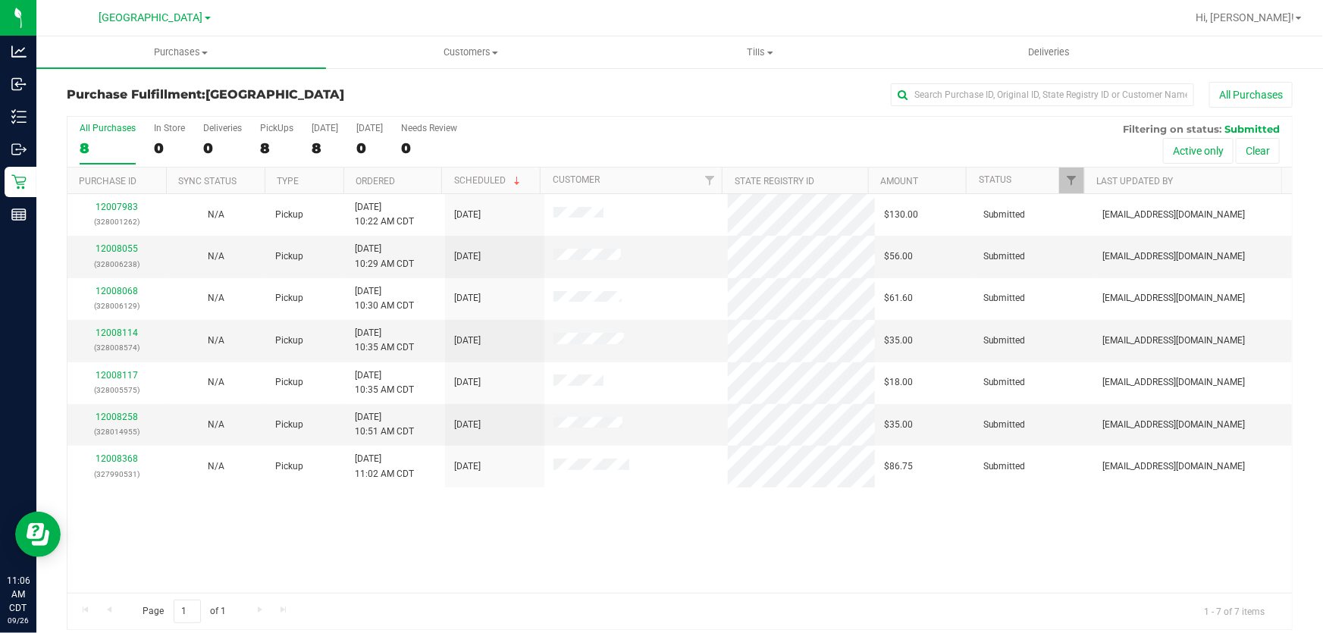
click at [375, 172] on th "Ordered" at bounding box center [393, 181] width 99 height 27
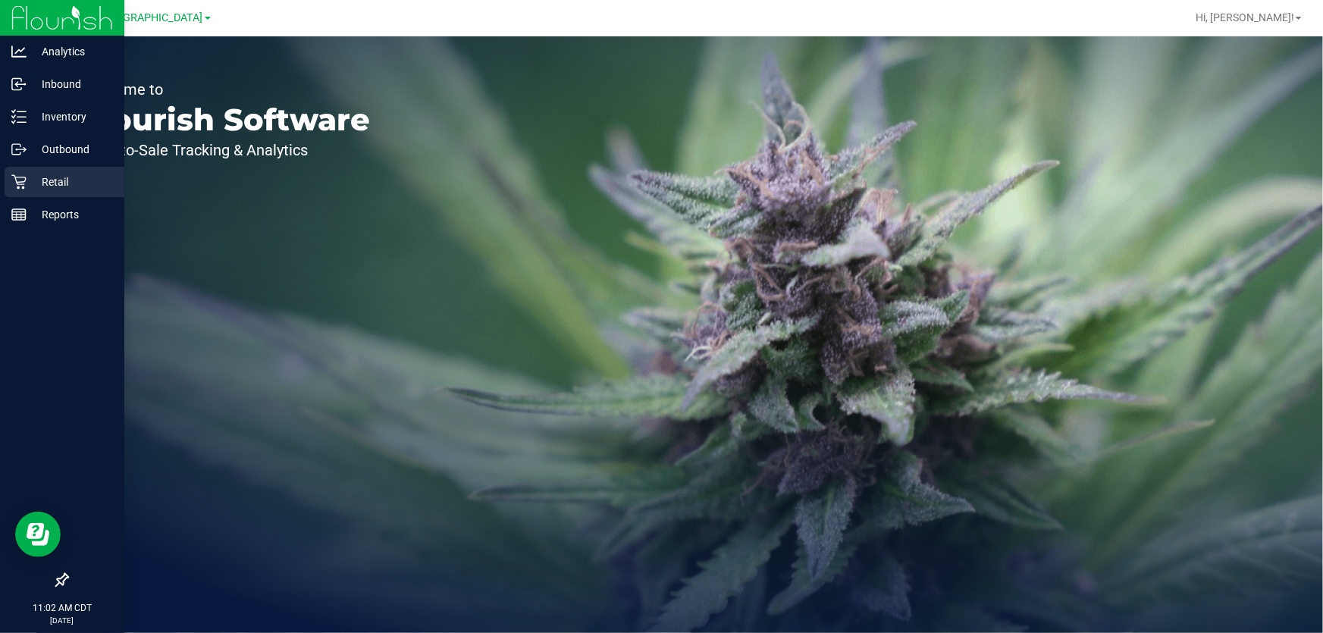
click at [28, 176] on p "Retail" at bounding box center [72, 182] width 91 height 18
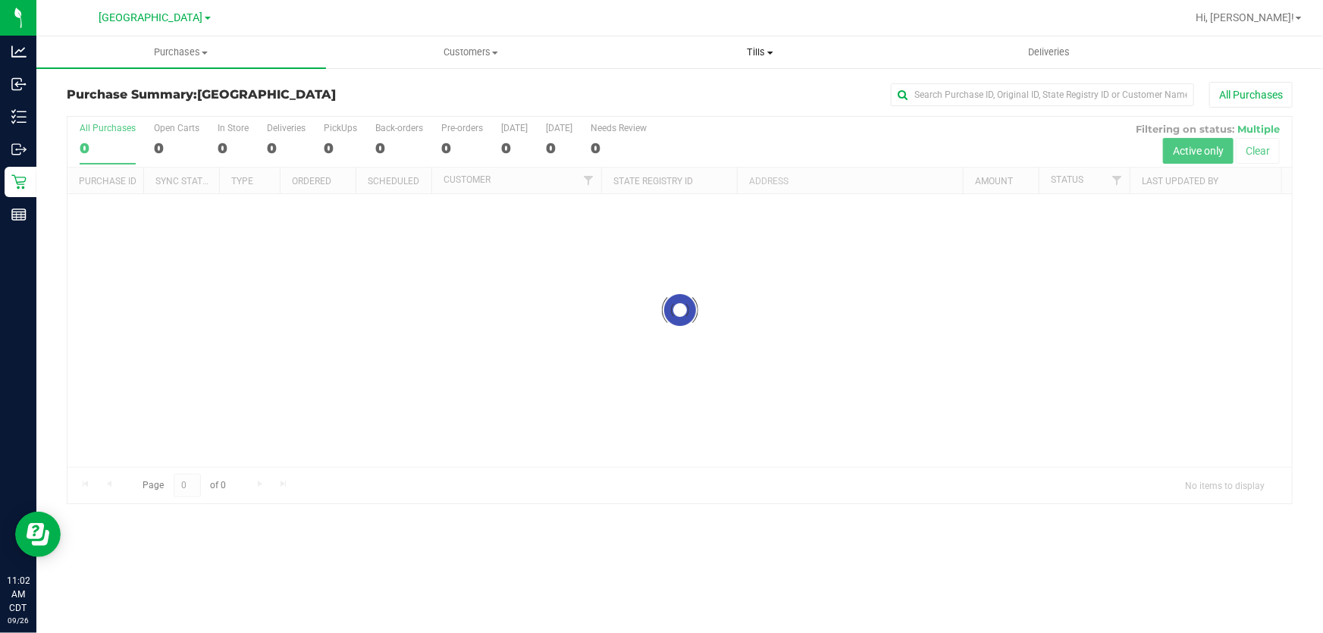
click at [749, 59] on uib-tab-heading "Tills Manage tills Reconcile e-payments" at bounding box center [761, 52] width 288 height 30
click at [690, 90] on span "Manage tills" at bounding box center [667, 91] width 102 height 13
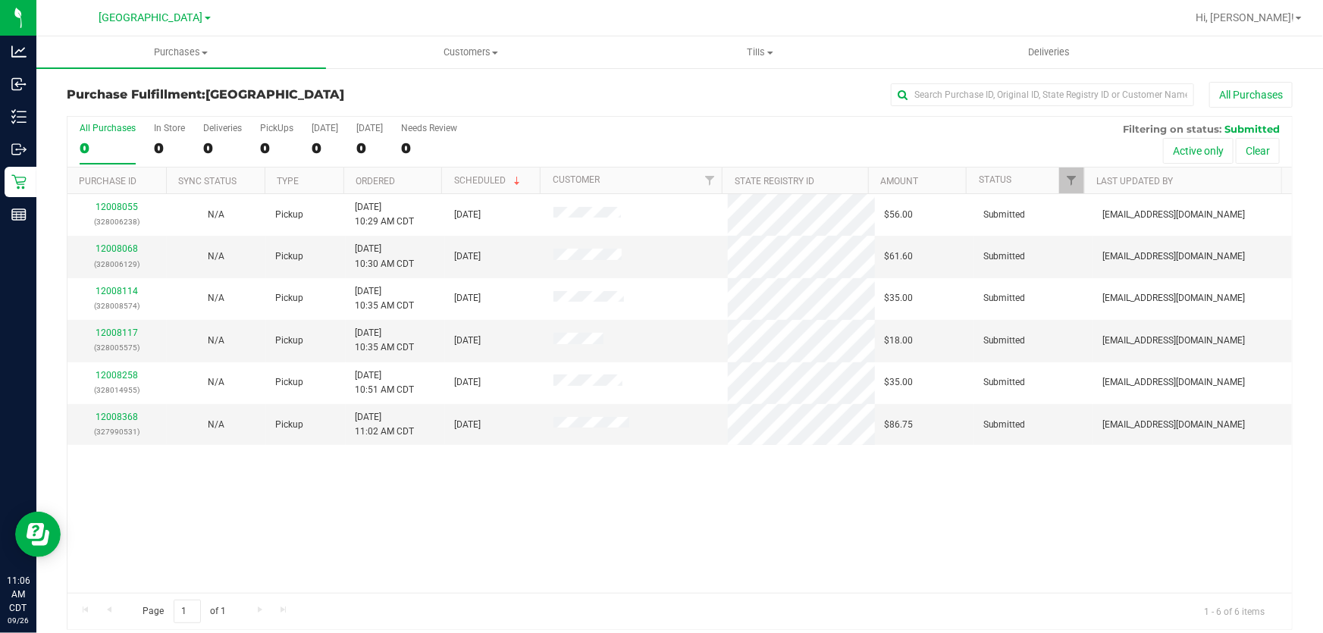
click at [366, 170] on th "Ordered" at bounding box center [393, 181] width 99 height 27
click at [118, 250] on link "12008068" at bounding box center [117, 248] width 42 height 11
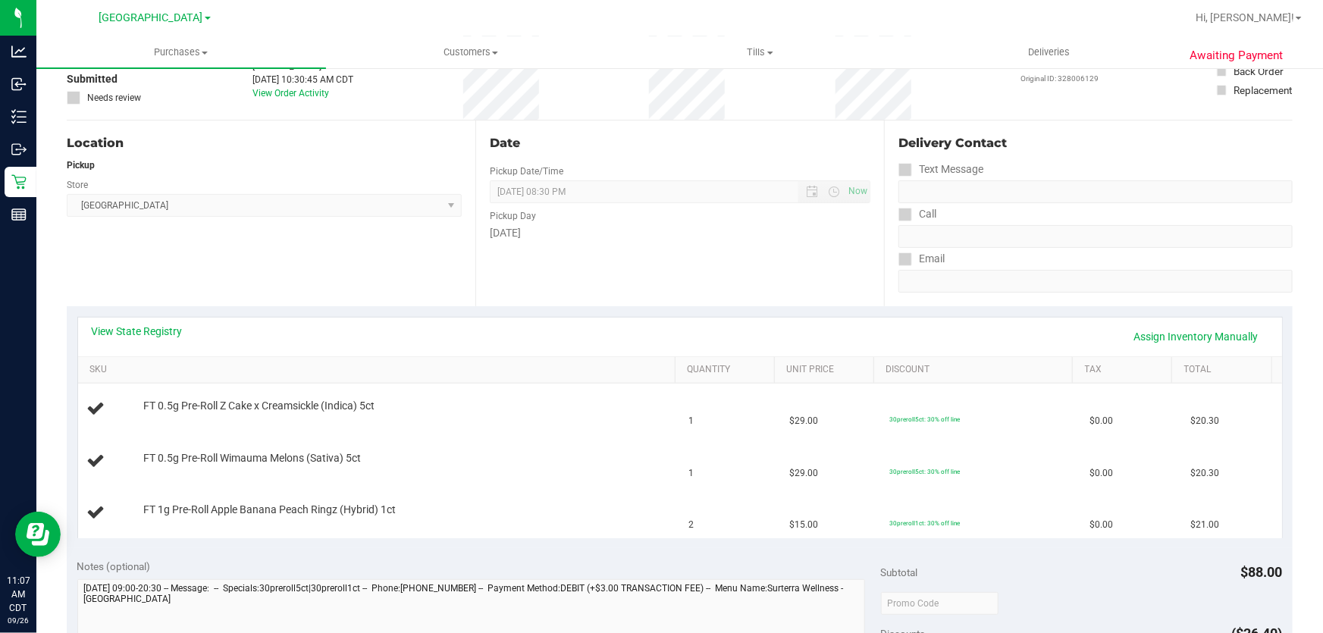
scroll to position [137, 0]
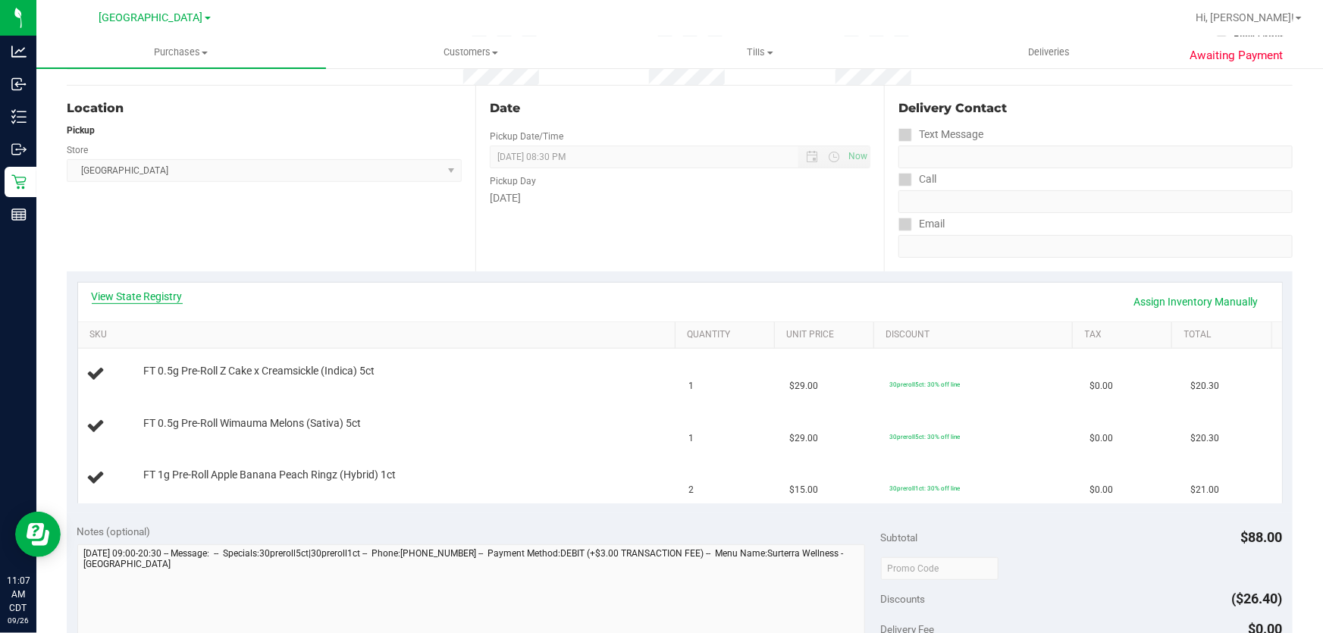
click at [147, 295] on link "View State Registry" at bounding box center [137, 296] width 91 height 15
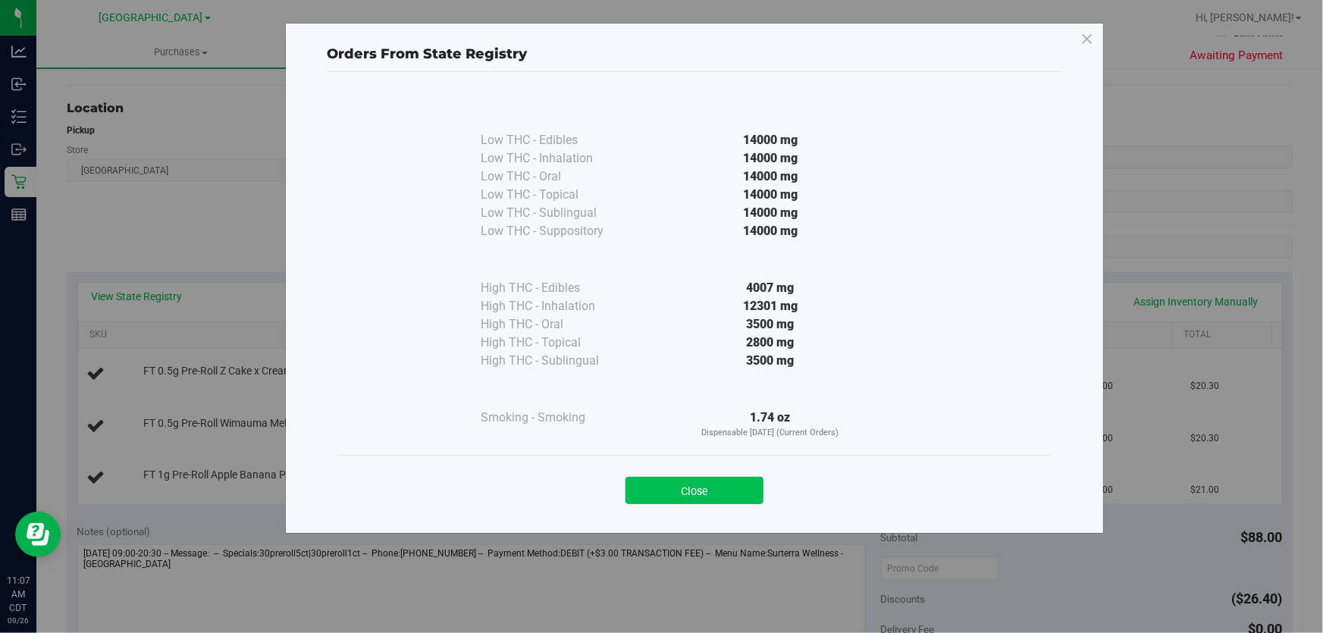
click at [746, 488] on button "Close" at bounding box center [695, 490] width 138 height 27
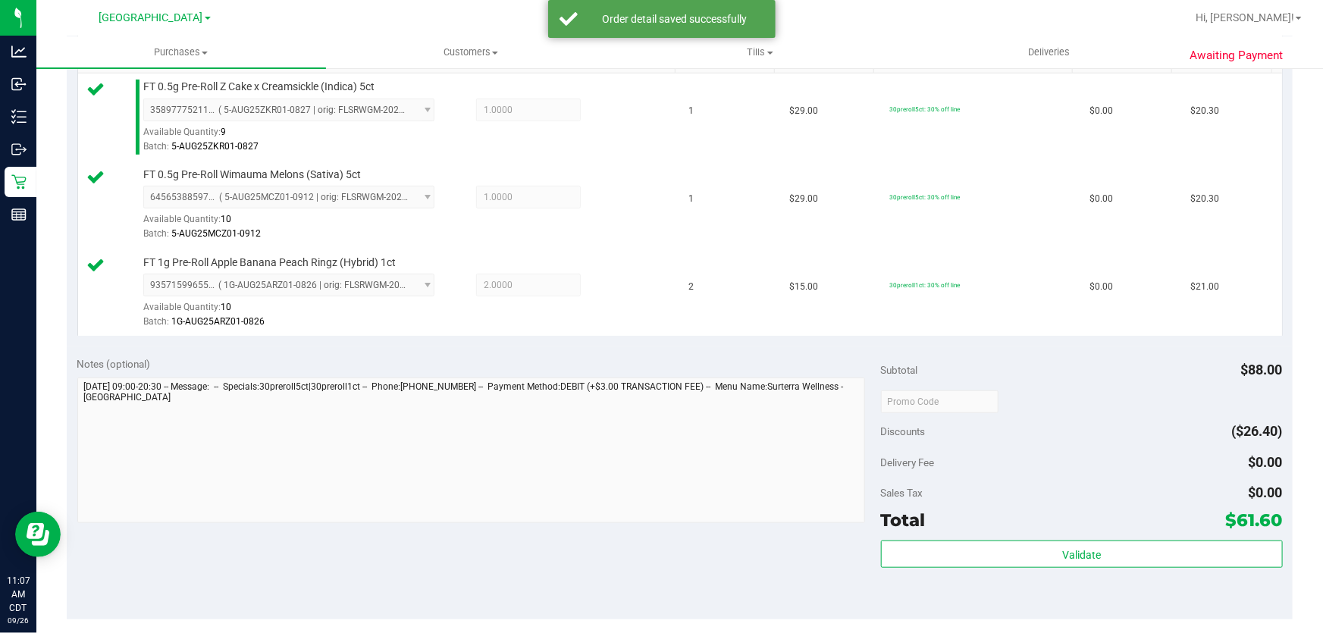
scroll to position [413, 0]
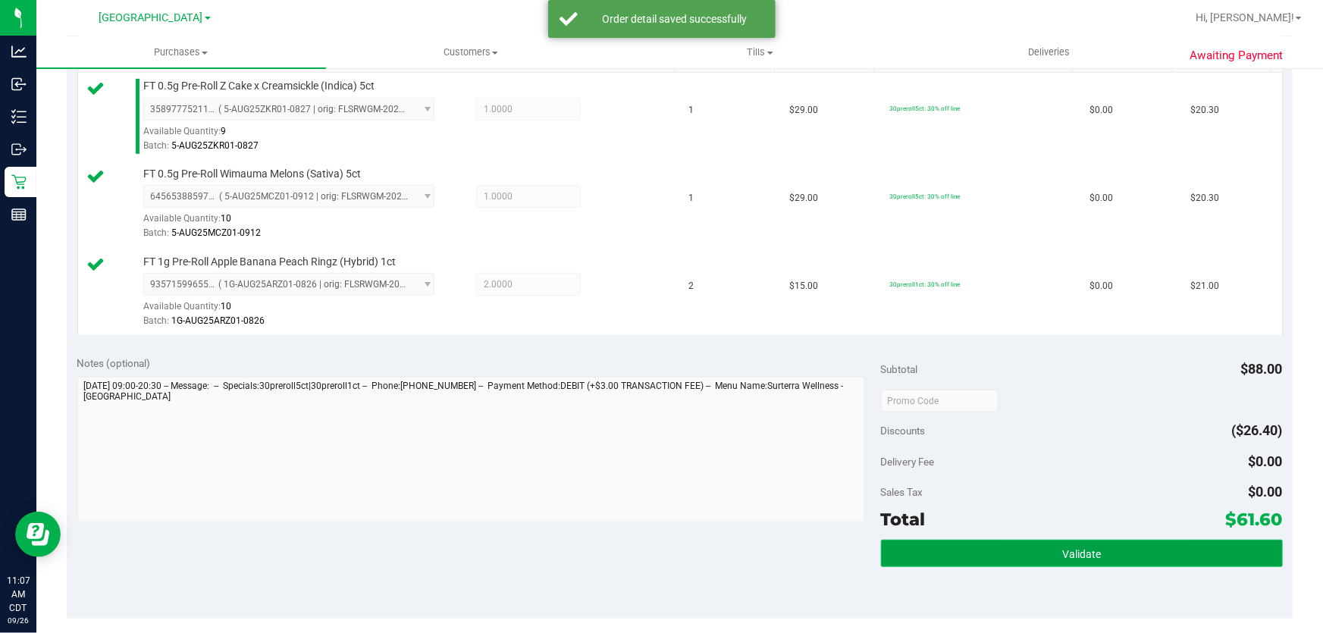
click at [1072, 554] on span "Validate" at bounding box center [1082, 554] width 39 height 12
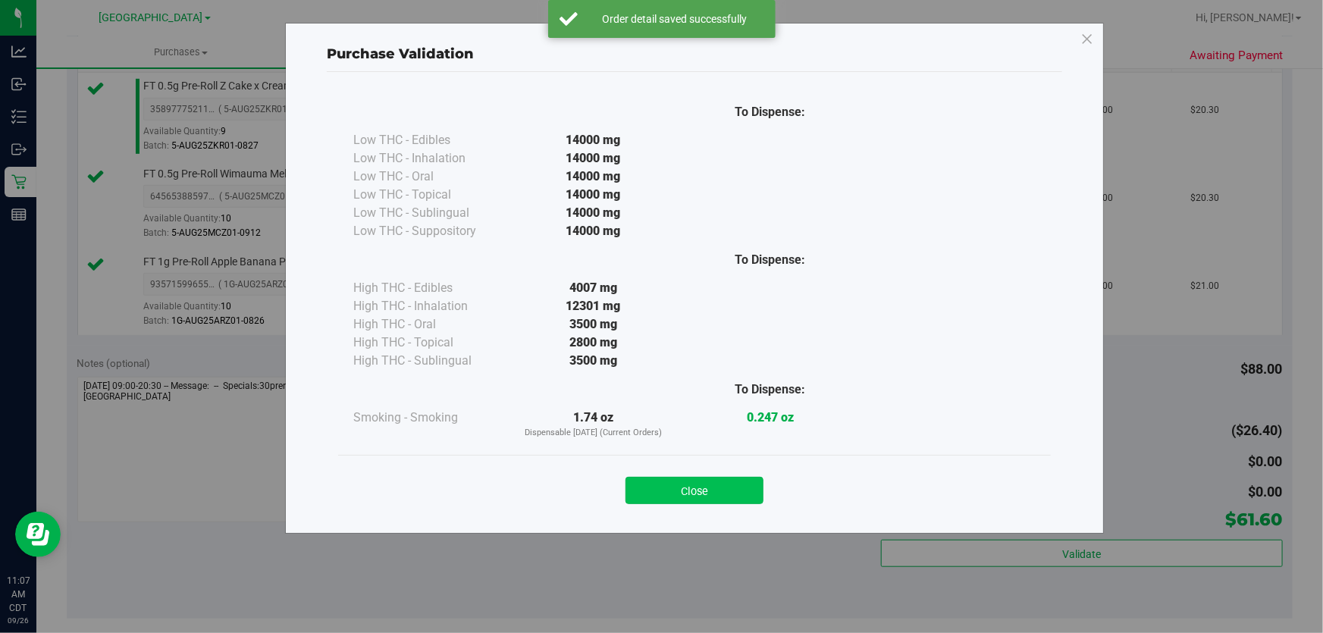
click at [697, 478] on button "Close" at bounding box center [695, 490] width 138 height 27
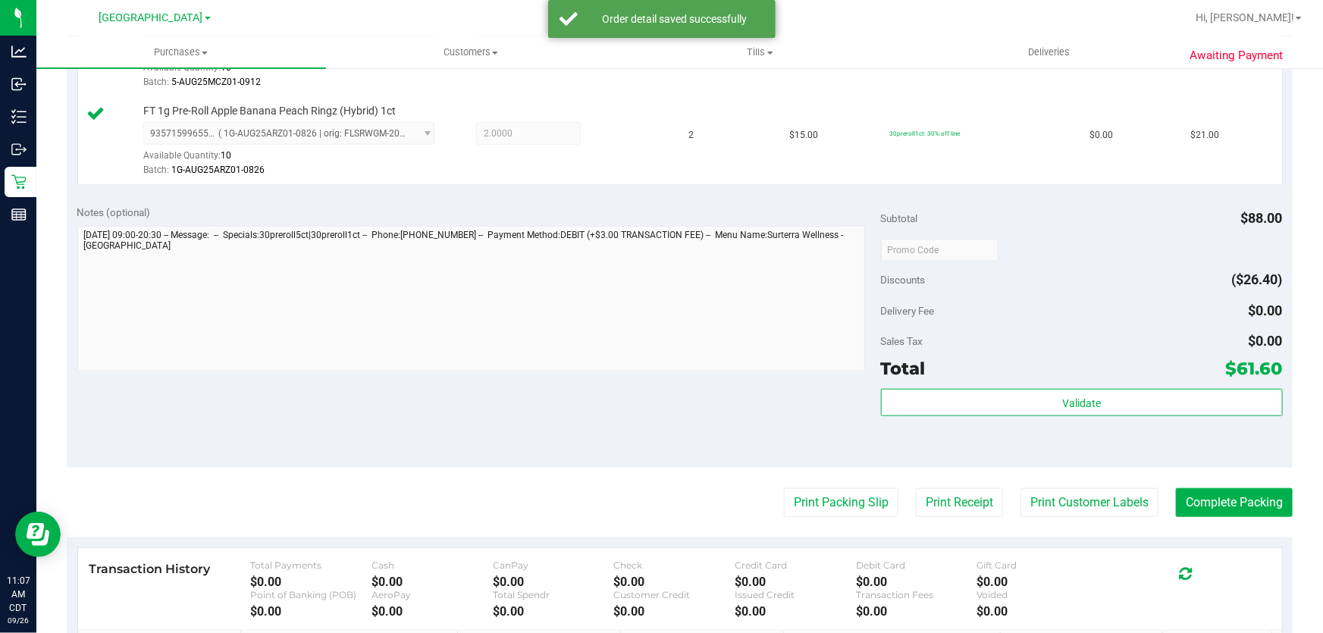
scroll to position [689, 0]
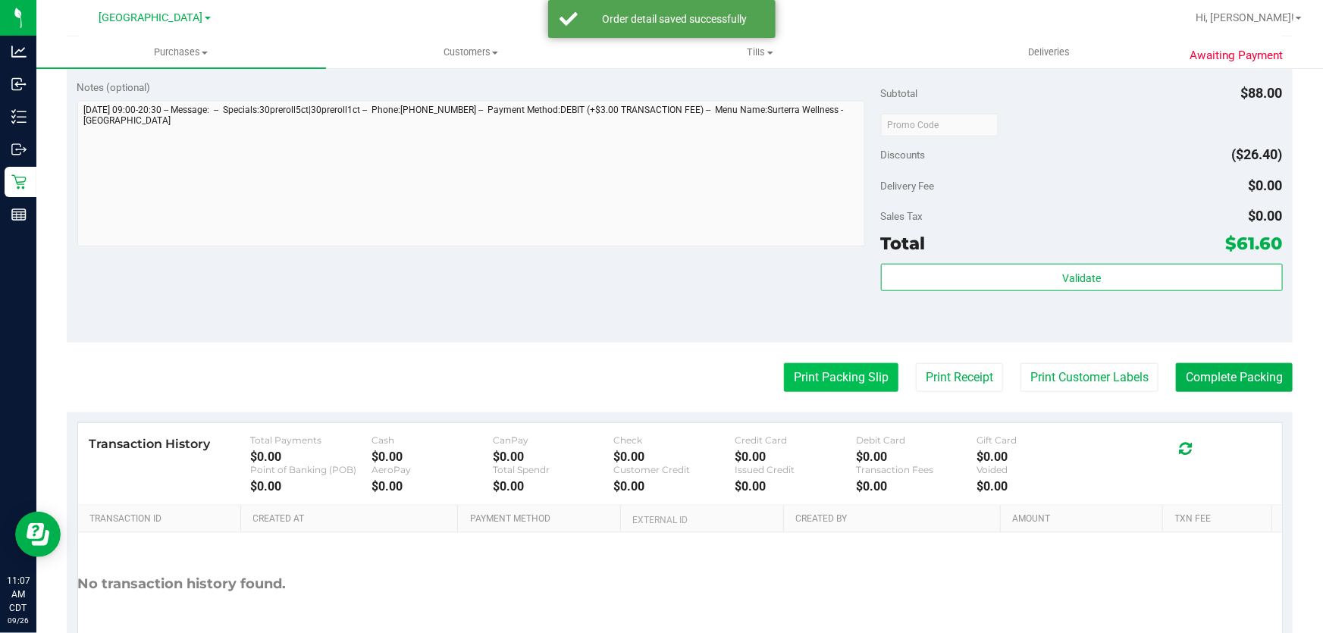
click at [785, 386] on button "Print Packing Slip" at bounding box center [841, 377] width 115 height 29
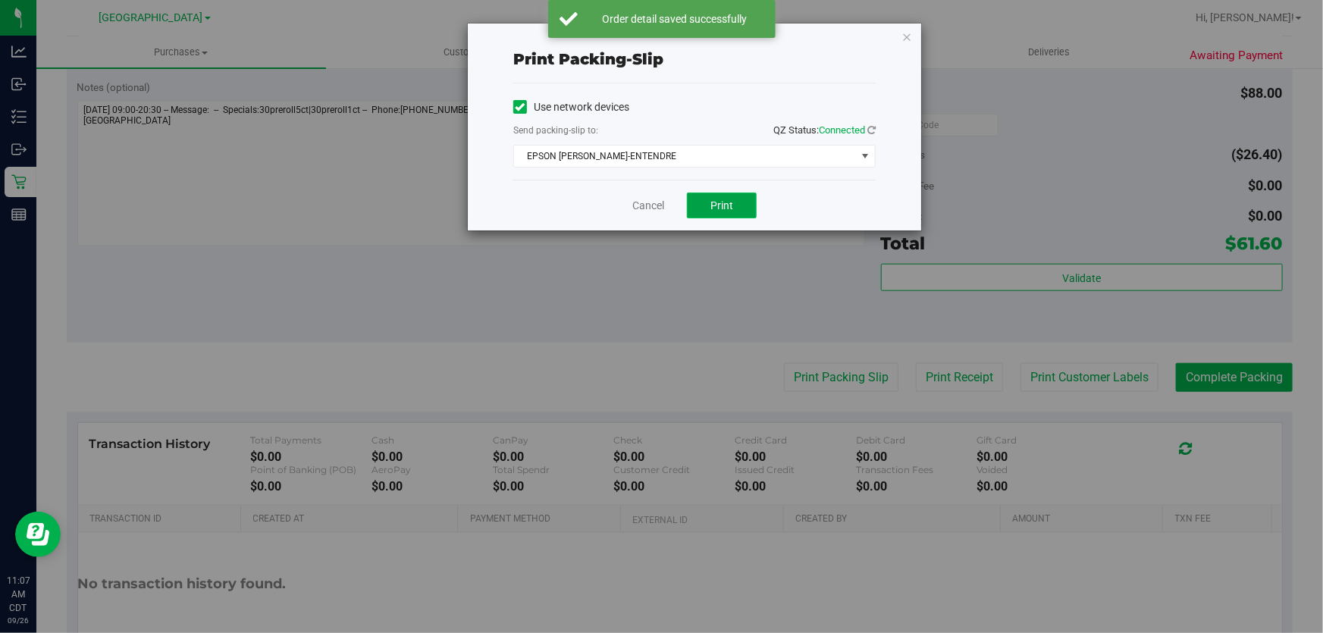
click at [727, 202] on span "Print" at bounding box center [722, 205] width 23 height 12
click at [651, 206] on link "Cancel" at bounding box center [649, 206] width 32 height 16
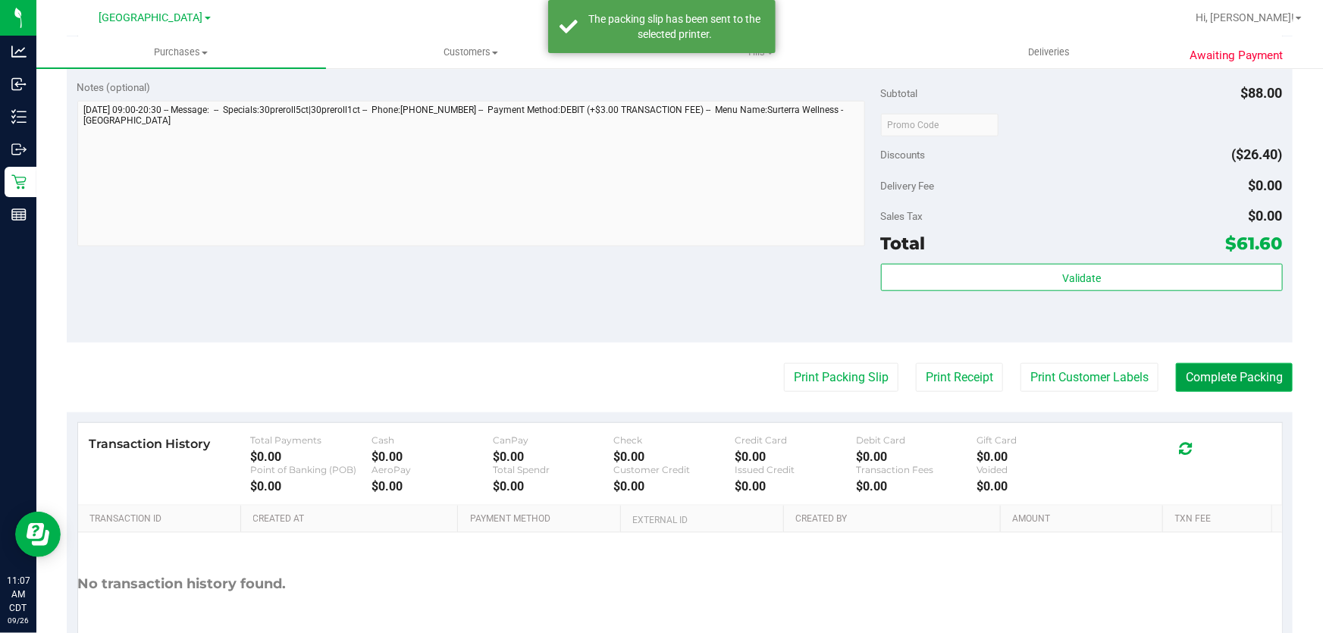
click at [1213, 377] on button "Complete Packing" at bounding box center [1234, 377] width 117 height 29
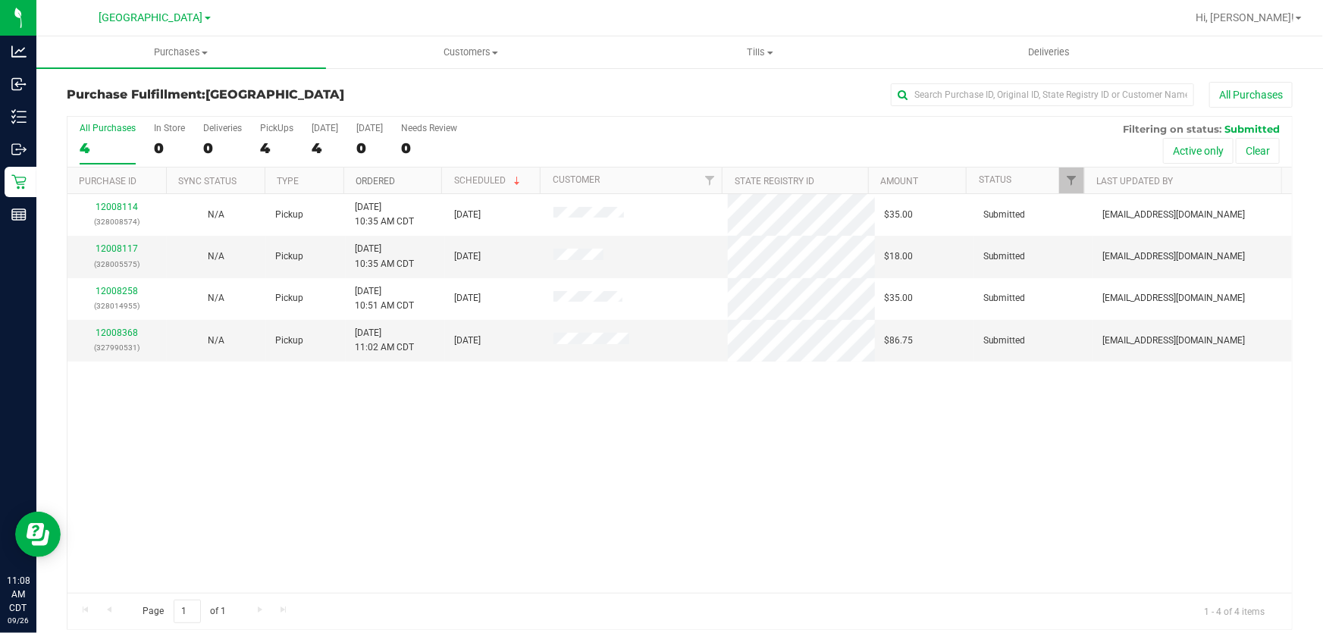
click at [388, 177] on link "Ordered" at bounding box center [375, 181] width 39 height 11
click at [119, 248] on link "12008117" at bounding box center [117, 248] width 42 height 11
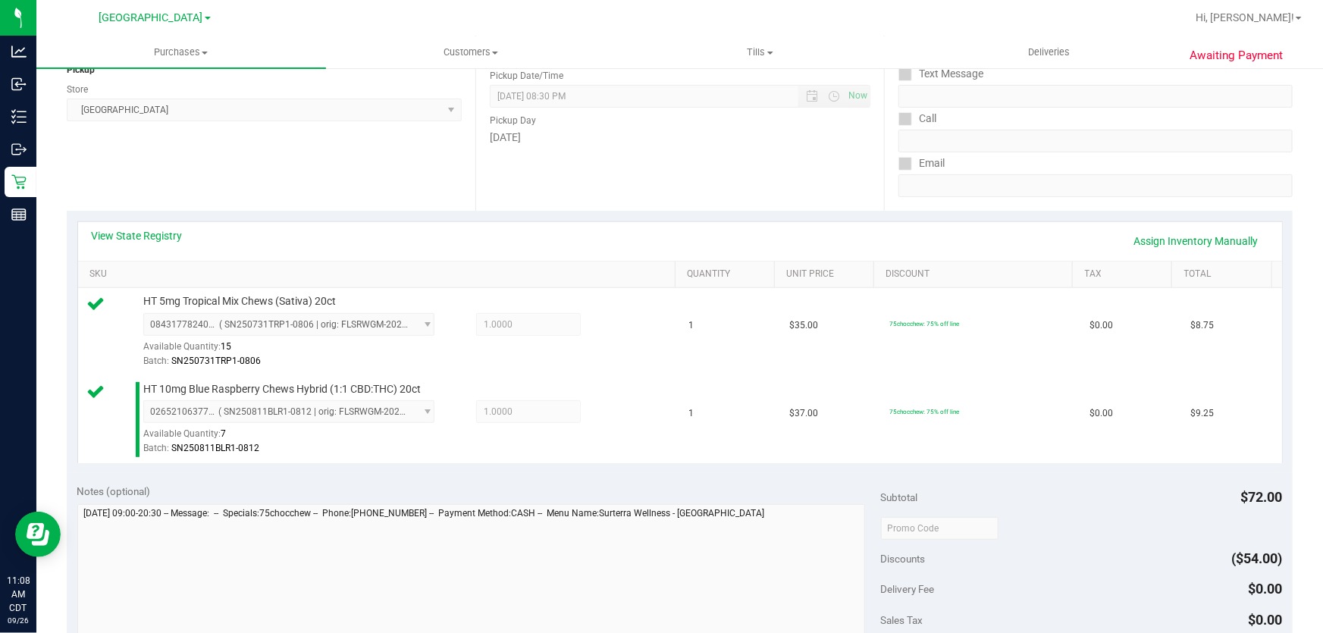
scroll to position [482, 0]
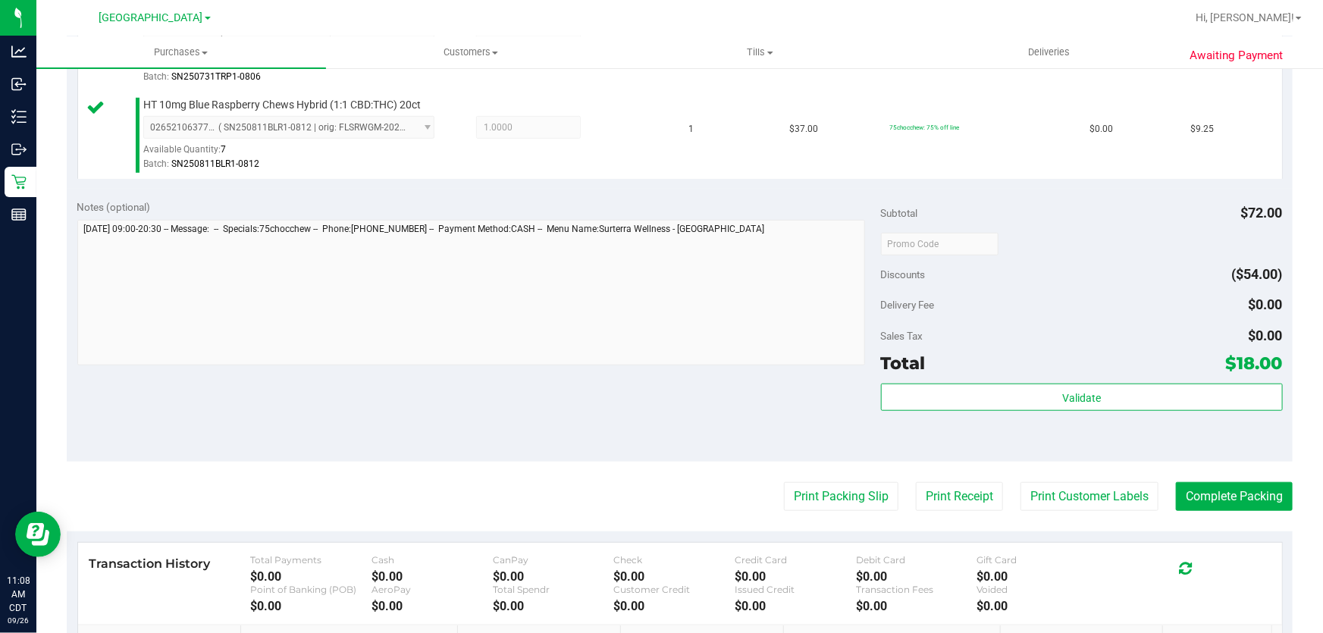
click at [1016, 410] on div "Validate" at bounding box center [1082, 398] width 402 height 29
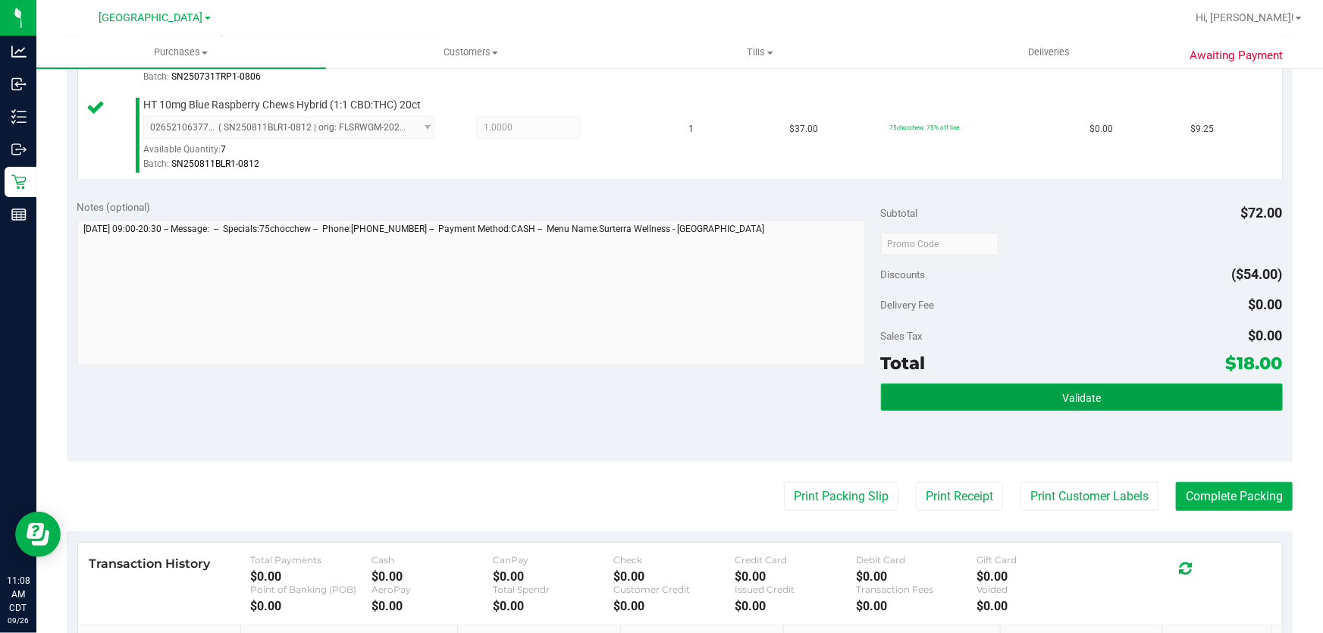
click at [1015, 402] on button "Validate" at bounding box center [1082, 397] width 402 height 27
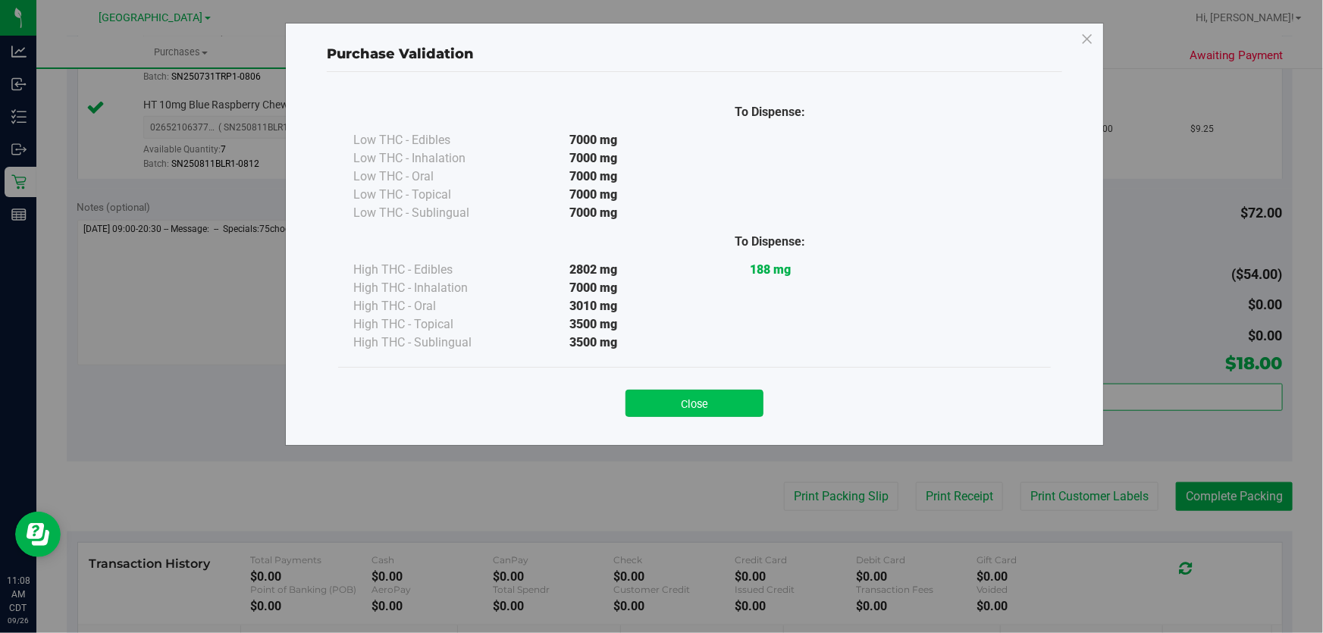
click at [636, 401] on button "Close" at bounding box center [695, 403] width 138 height 27
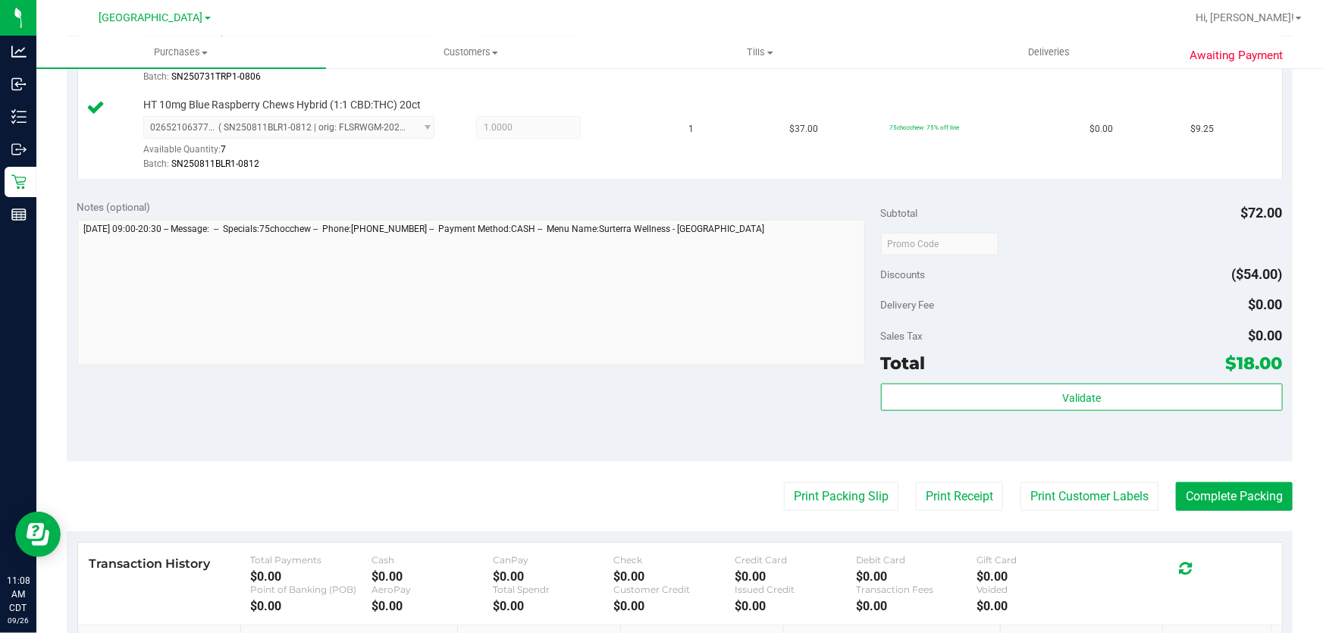
click at [832, 510] on purchase-details "Back Edit Purchase Cancel Purchase View Profile # 12008117 BioTrack ID: - Submi…" at bounding box center [680, 208] width 1226 height 1216
click at [833, 507] on button "Print Packing Slip" at bounding box center [841, 496] width 115 height 29
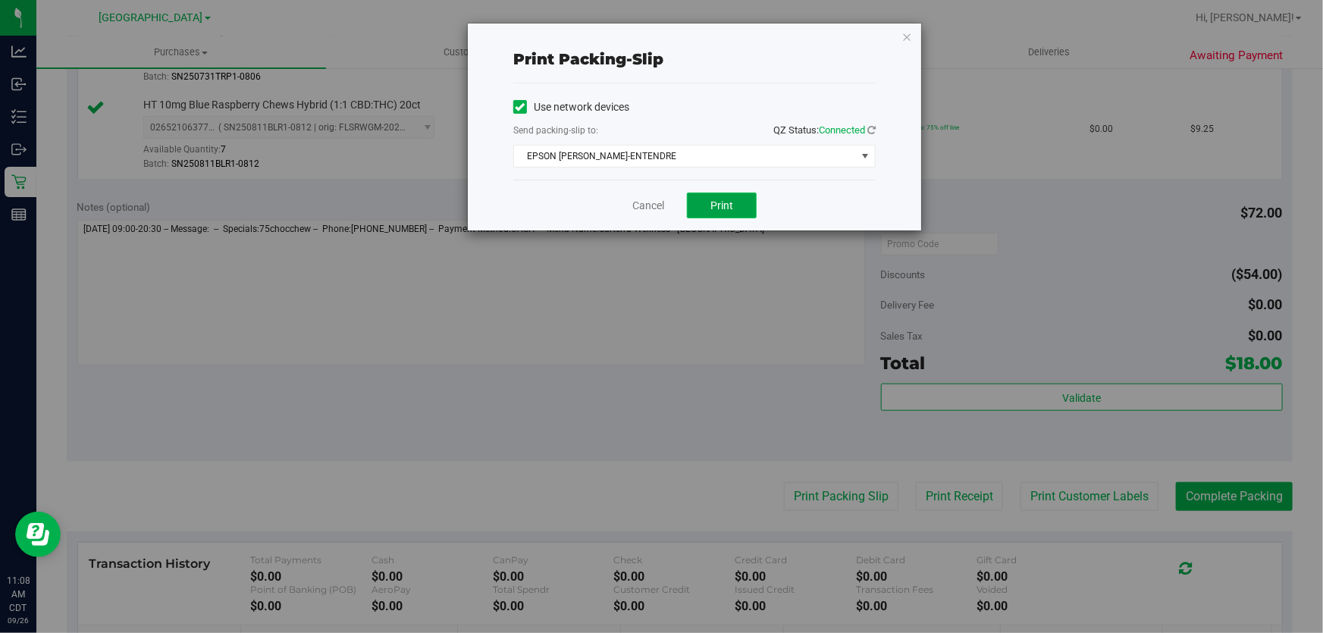
click at [720, 194] on button "Print" at bounding box center [722, 206] width 70 height 26
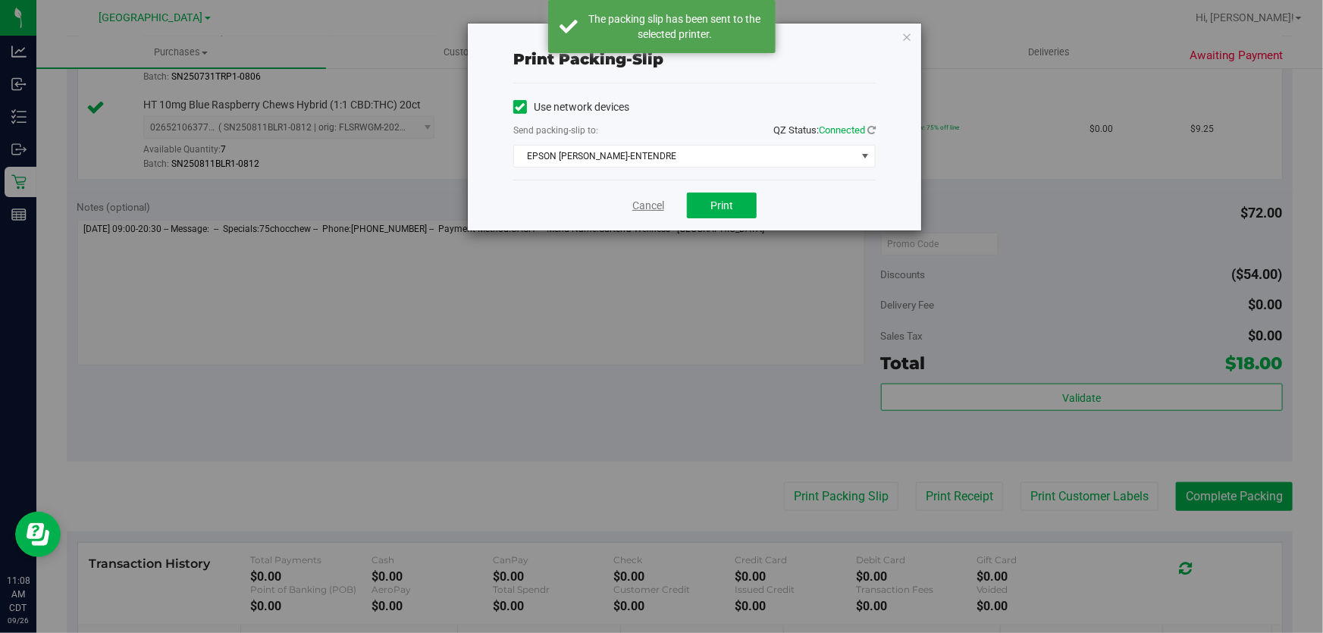
click at [651, 205] on link "Cancel" at bounding box center [649, 206] width 32 height 16
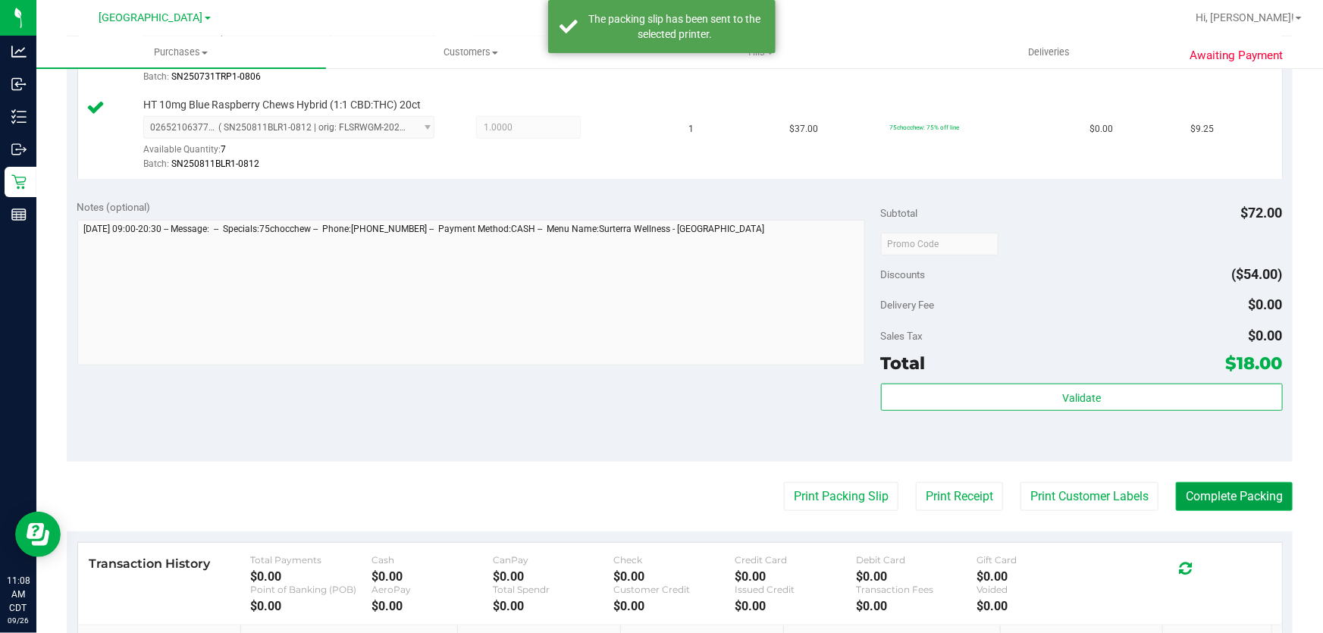
click at [1198, 482] on button "Complete Packing" at bounding box center [1234, 496] width 117 height 29
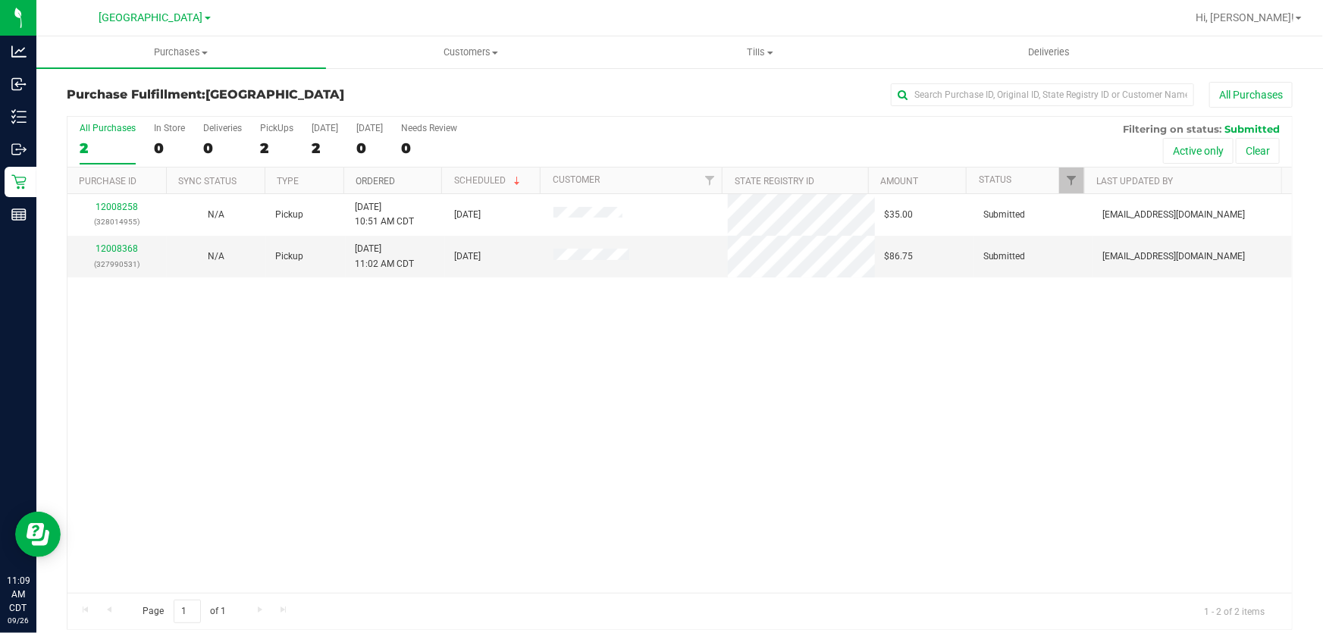
click at [363, 184] on link "Ordered" at bounding box center [375, 181] width 39 height 11
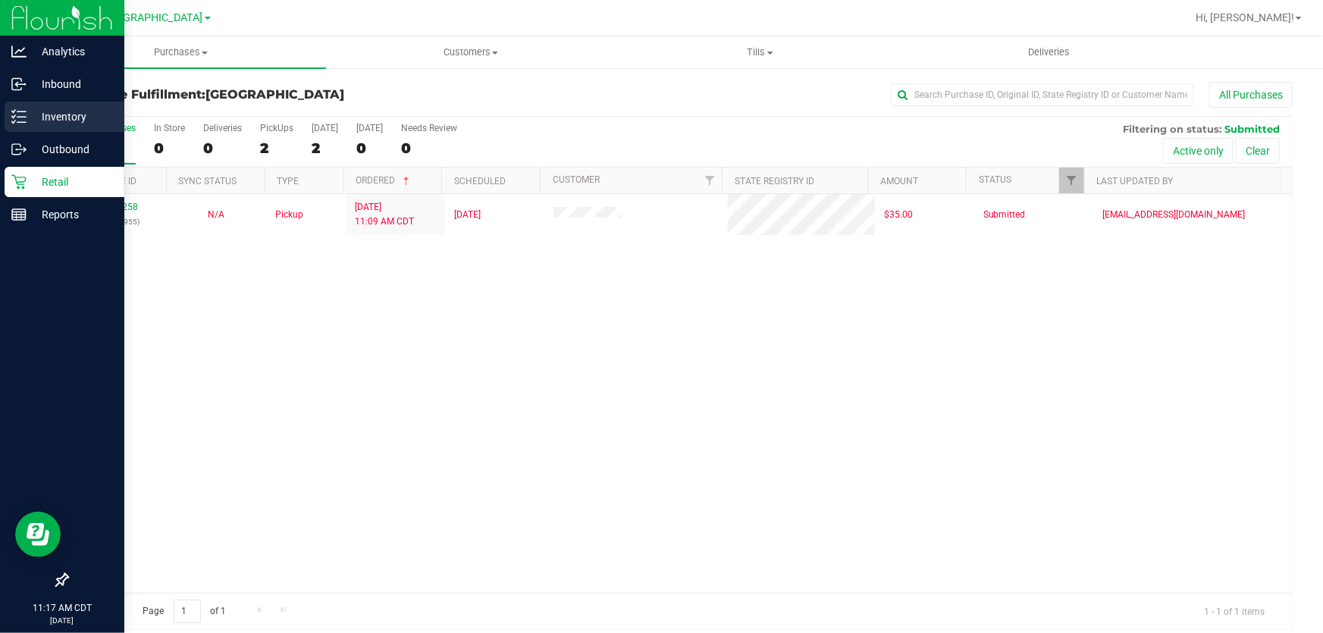
click at [41, 117] on p "Inventory" at bounding box center [72, 117] width 91 height 18
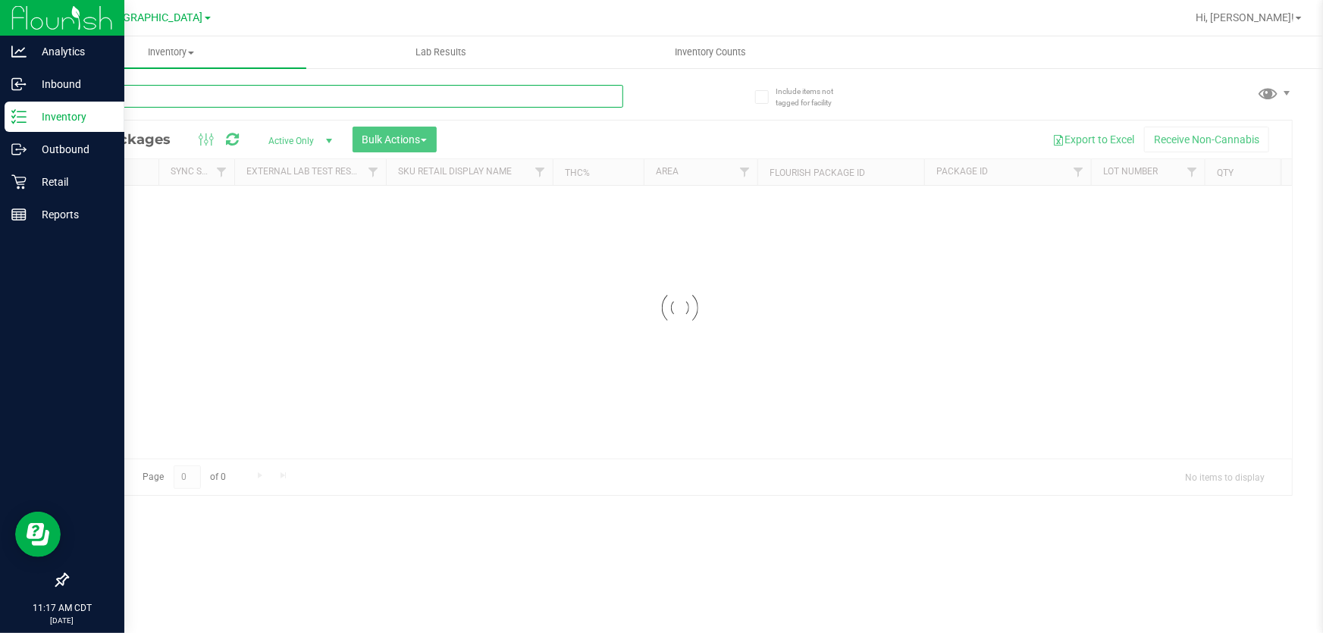
click at [261, 101] on input "text" at bounding box center [345, 96] width 557 height 23
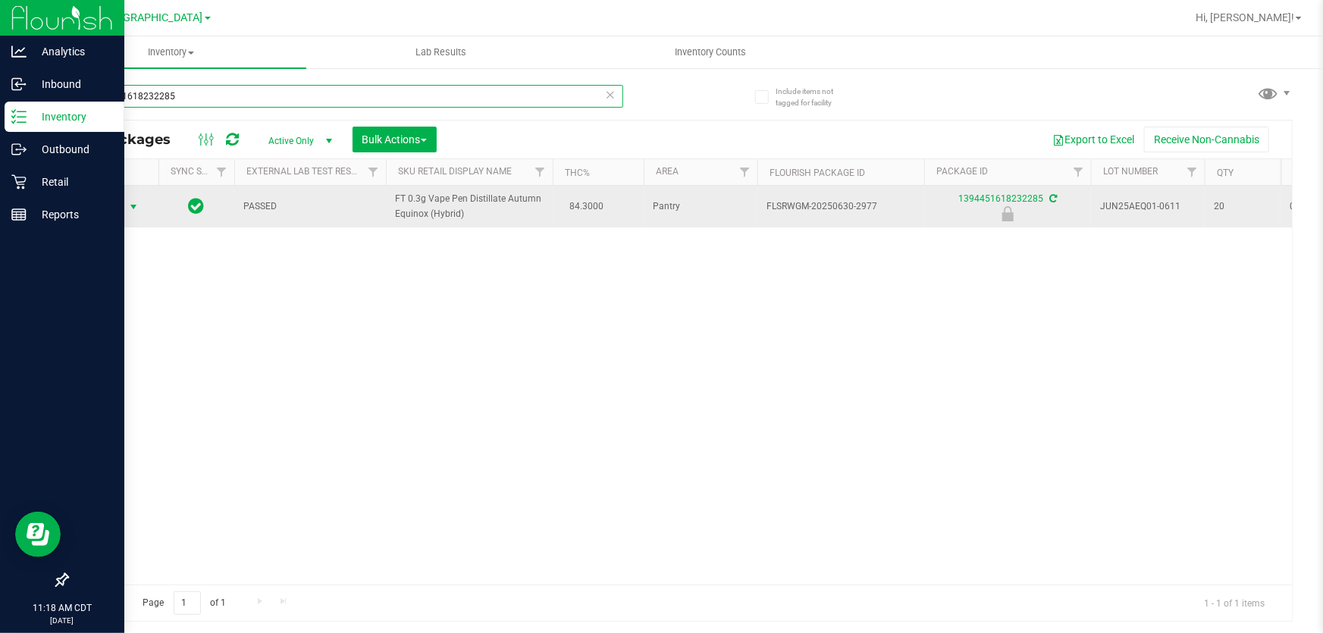
type input "1394451618232285"
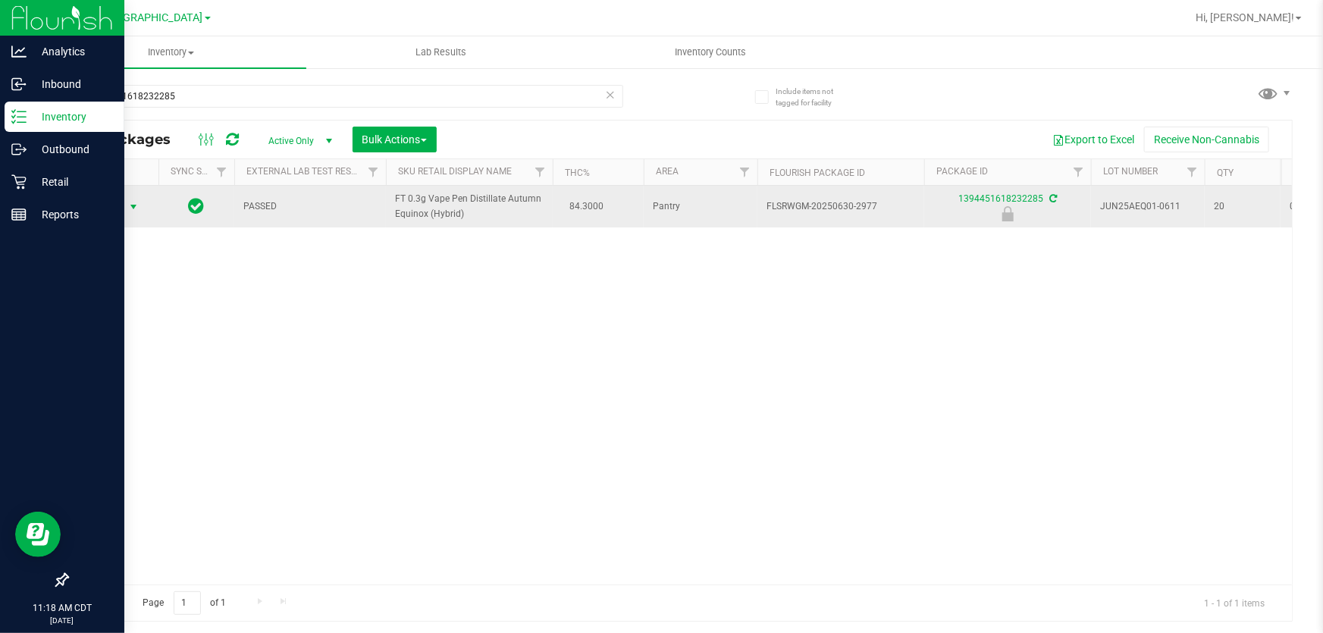
click at [132, 203] on span "select" at bounding box center [133, 207] width 12 height 12
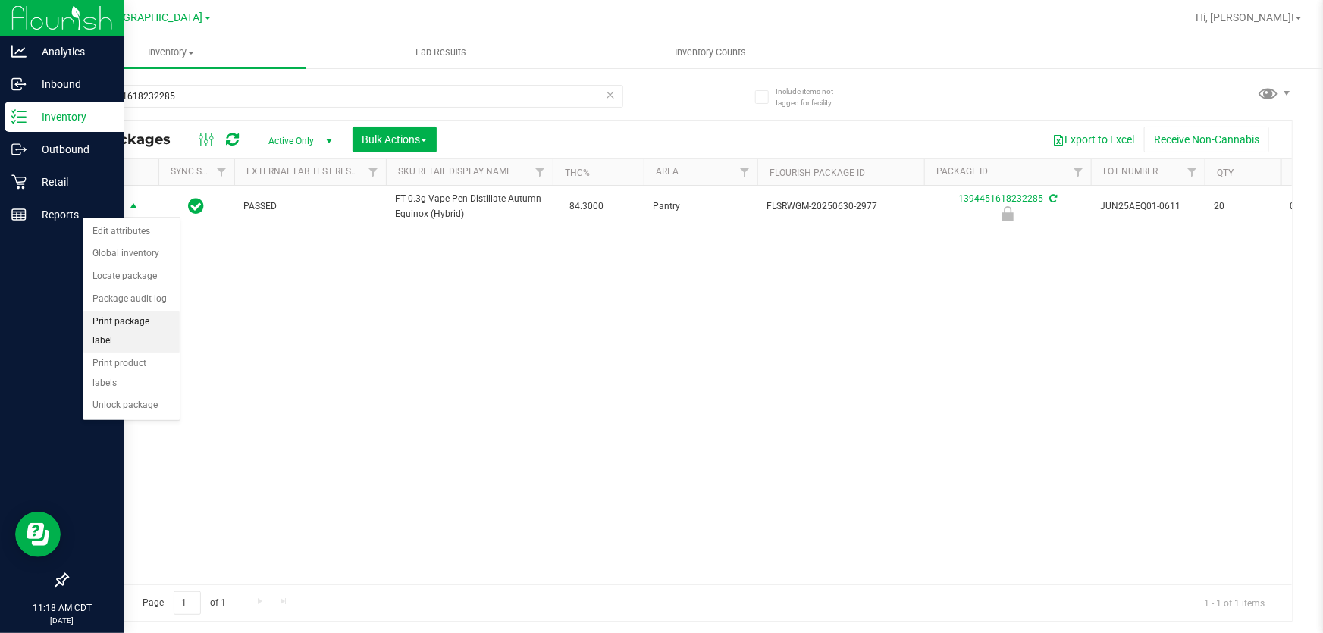
click at [164, 326] on li "Print package label" at bounding box center [131, 332] width 96 height 42
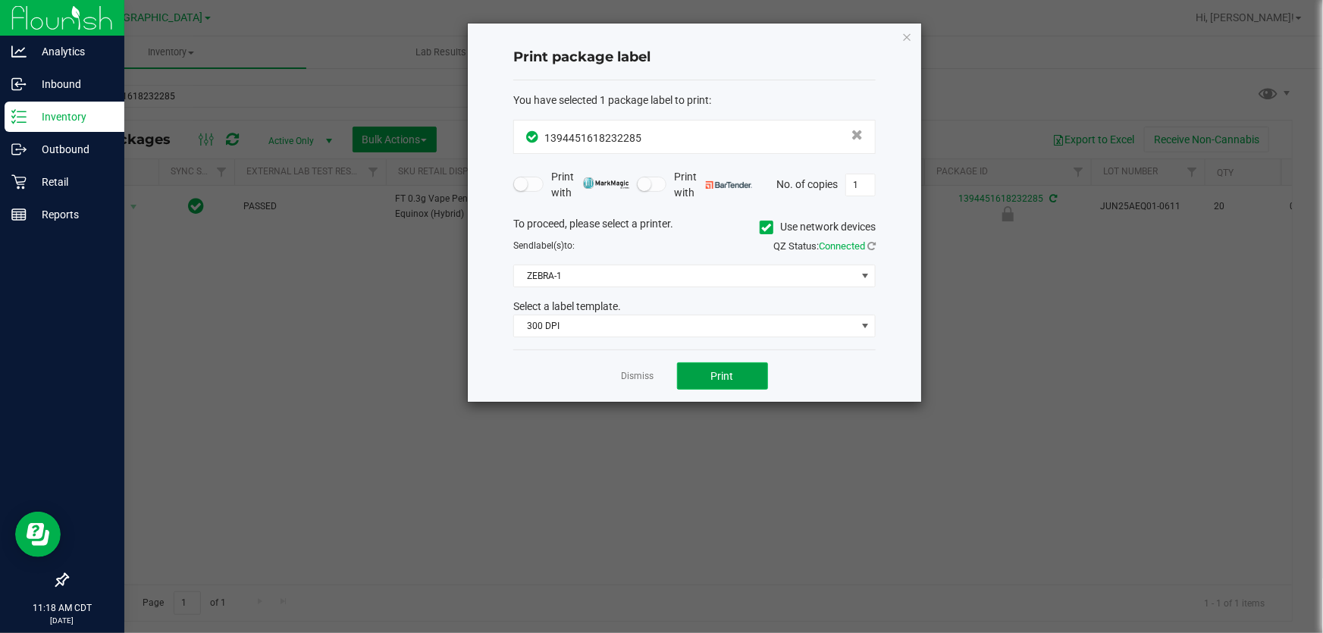
click at [742, 381] on button "Print" at bounding box center [722, 376] width 91 height 27
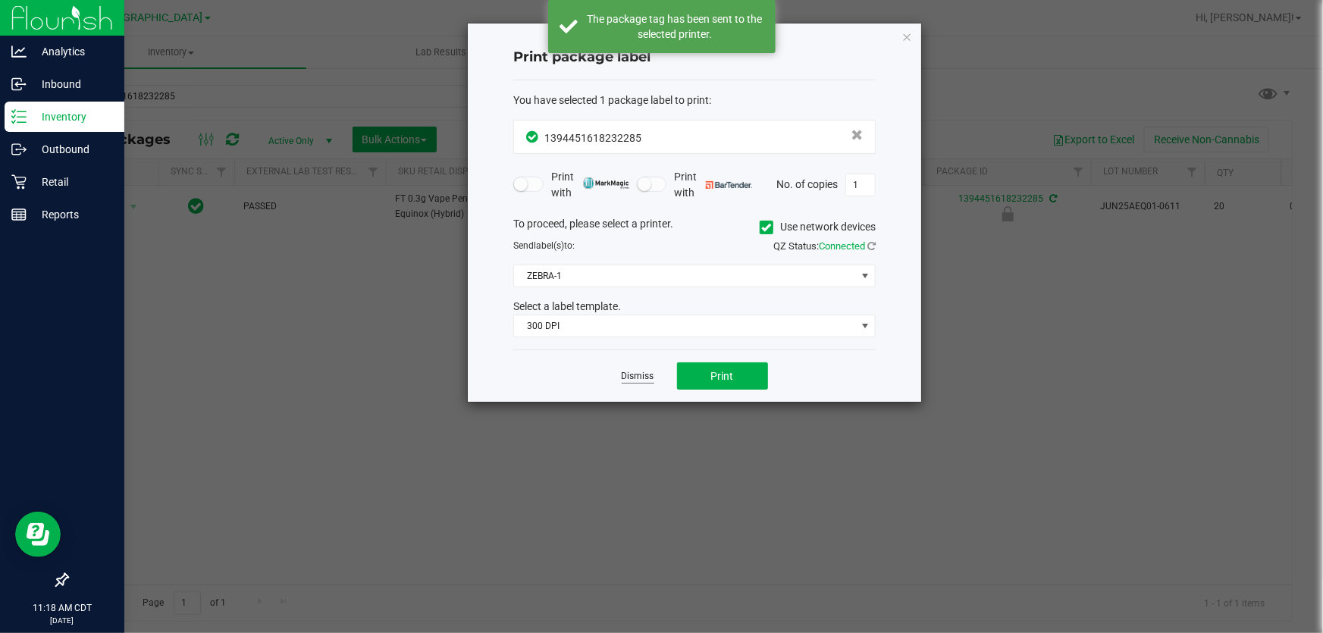
click at [649, 376] on link "Dismiss" at bounding box center [638, 376] width 33 height 13
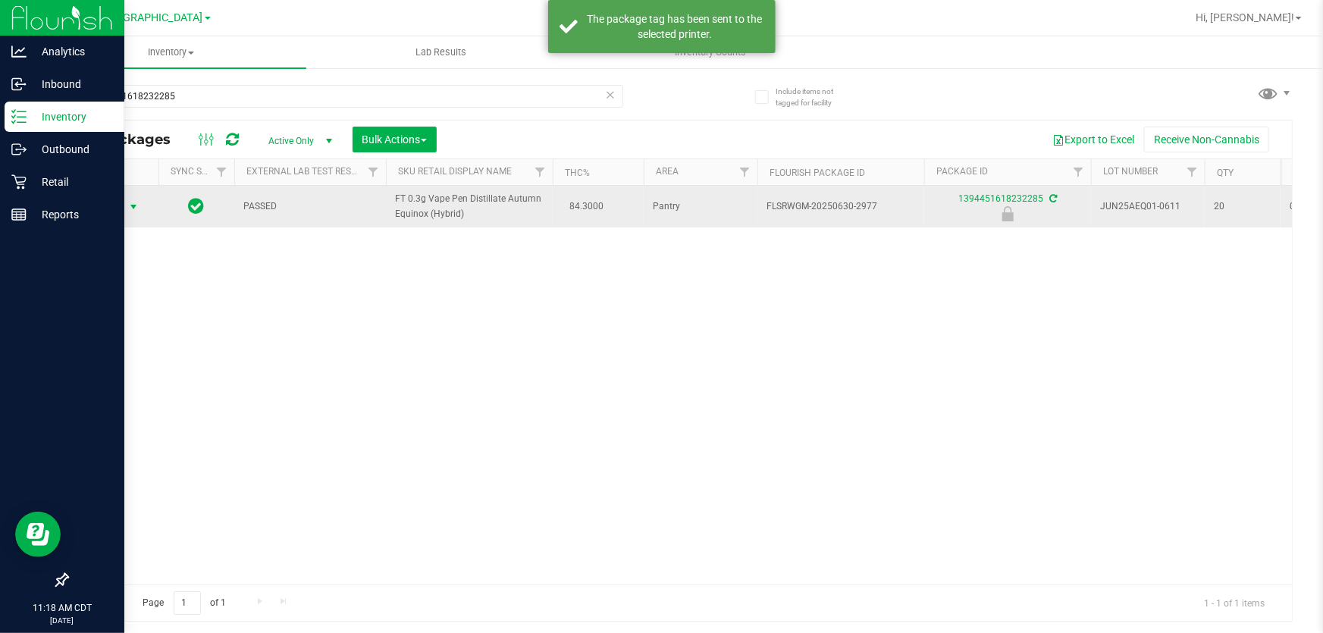
click at [101, 215] on span "Action" at bounding box center [103, 206] width 41 height 21
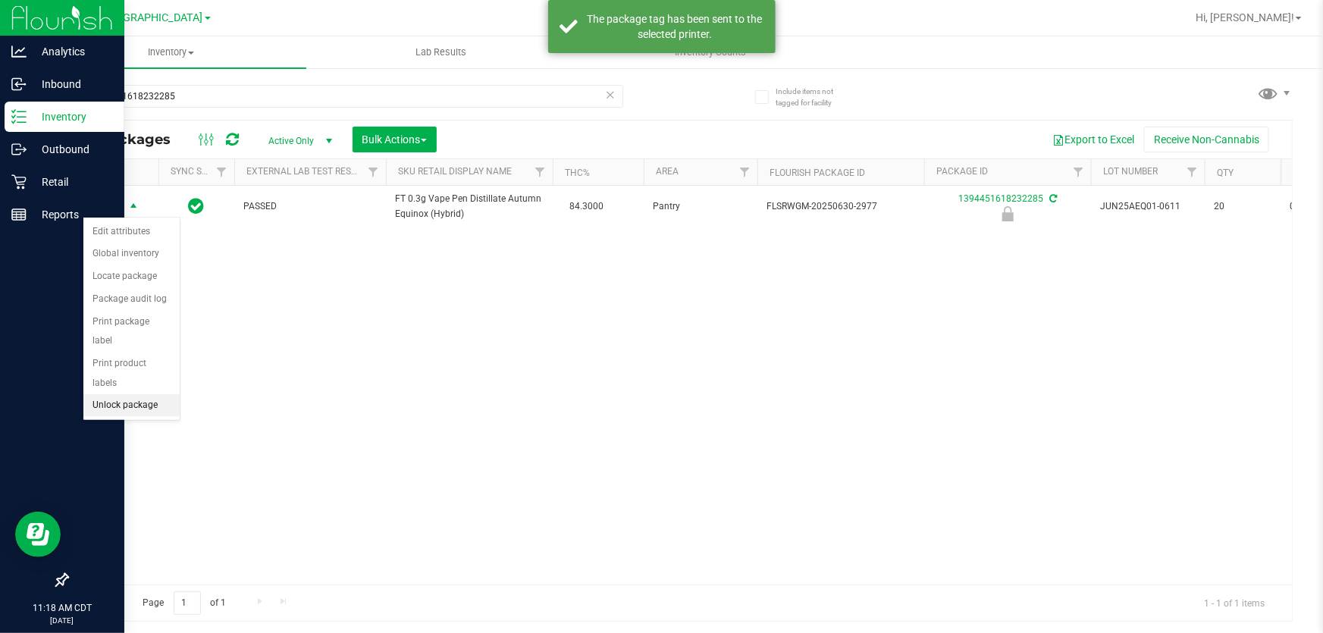
click at [131, 394] on li "Unlock package" at bounding box center [131, 405] width 96 height 23
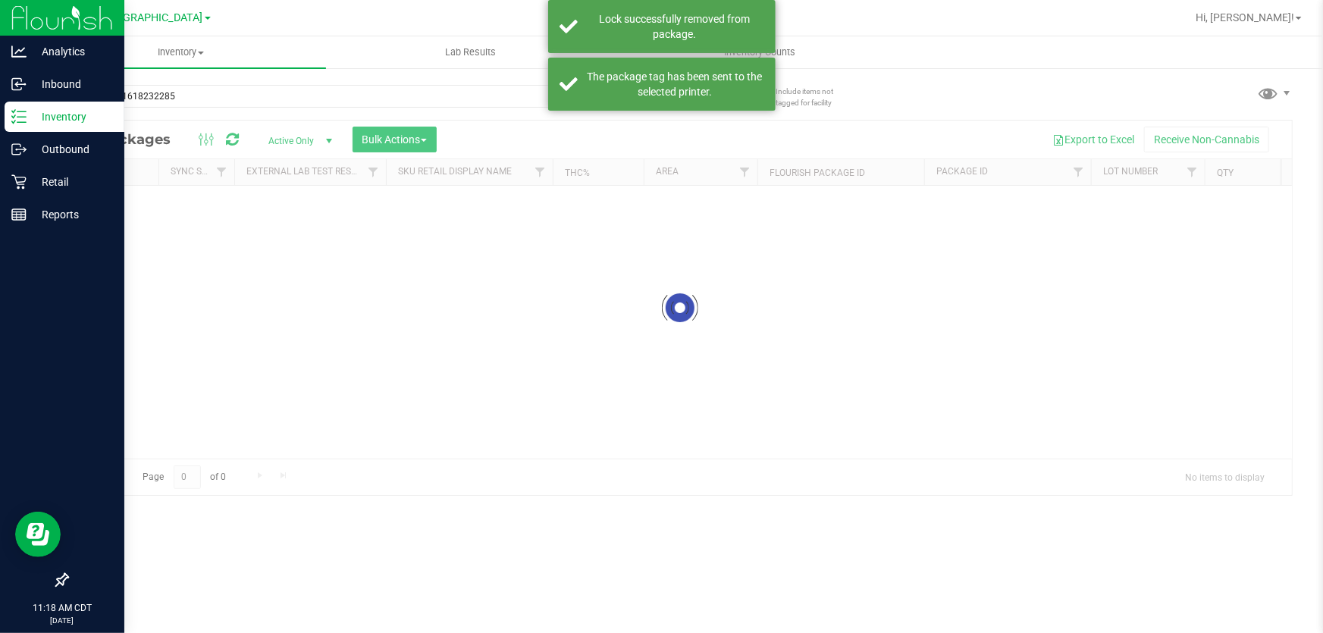
click at [131, 393] on div at bounding box center [679, 308] width 1225 height 375
